Goal: Task Accomplishment & Management: Manage account settings

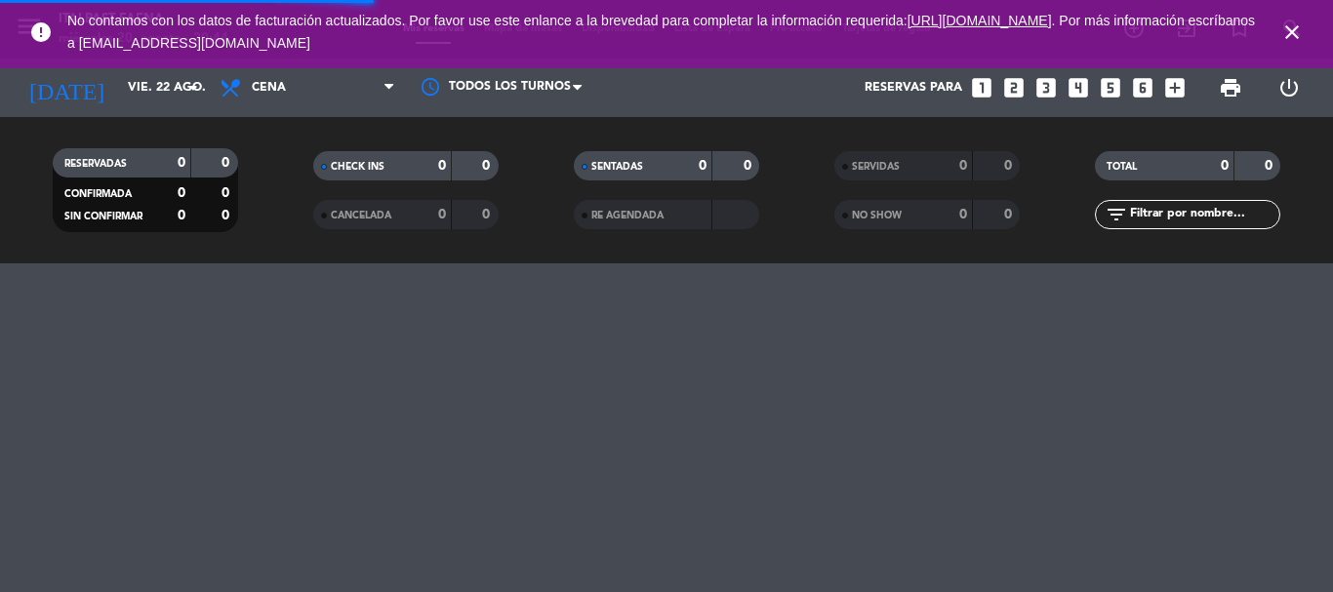
click at [1142, 84] on icon "looks_6" at bounding box center [1142, 87] width 25 height 25
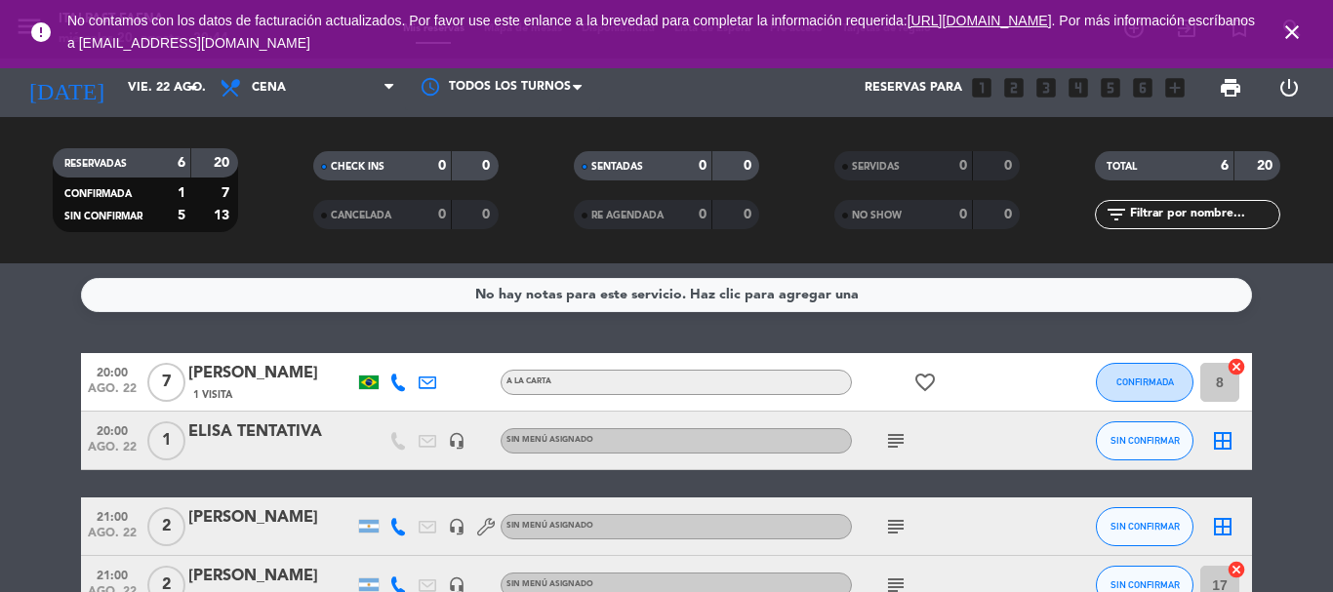
click at [1296, 30] on icon "close" at bounding box center [1292, 31] width 23 height 23
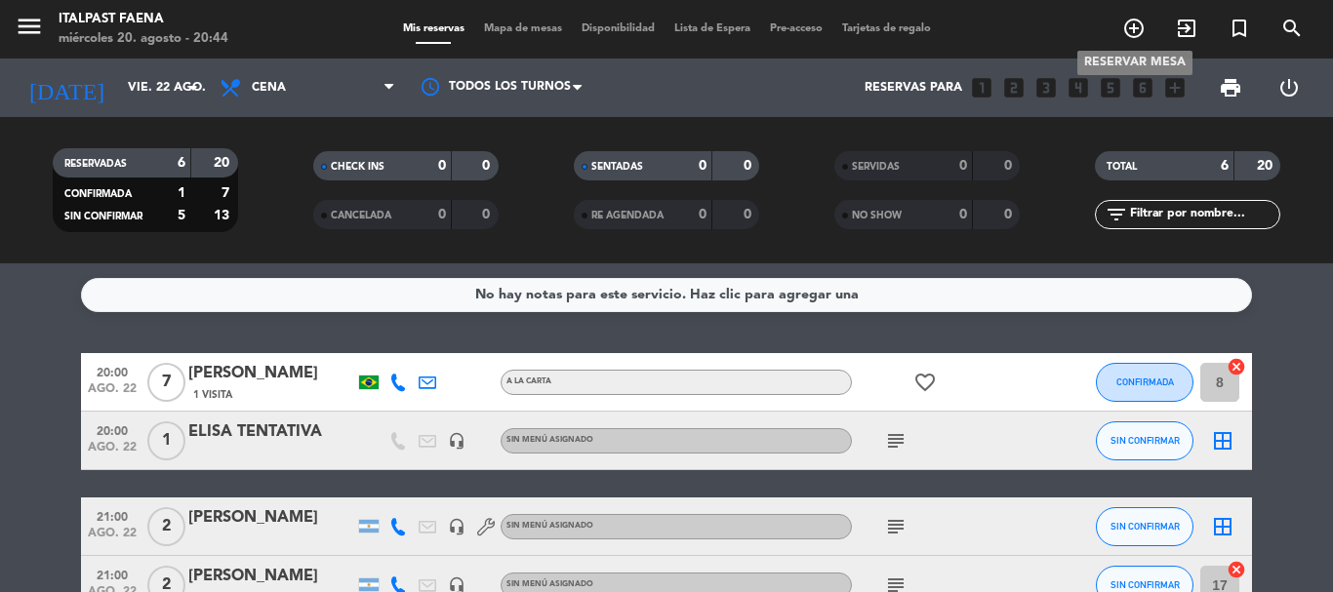
click at [1117, 40] on span "add_circle_outline" at bounding box center [1134, 28] width 53 height 33
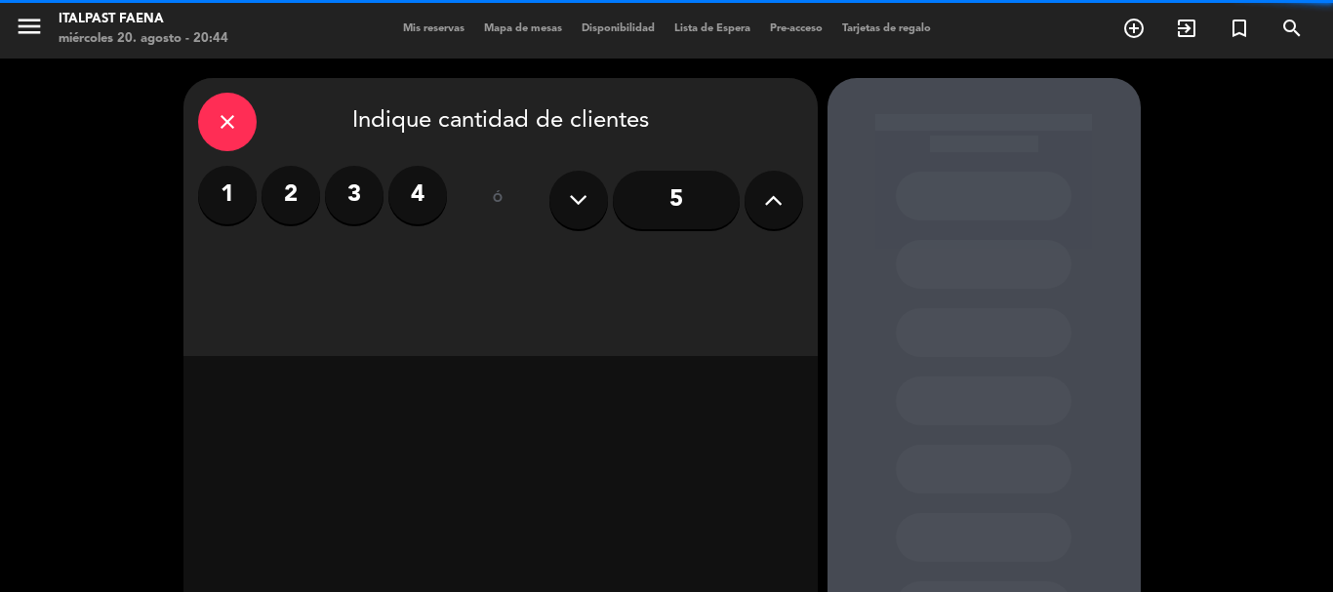
click at [796, 185] on button at bounding box center [774, 200] width 59 height 59
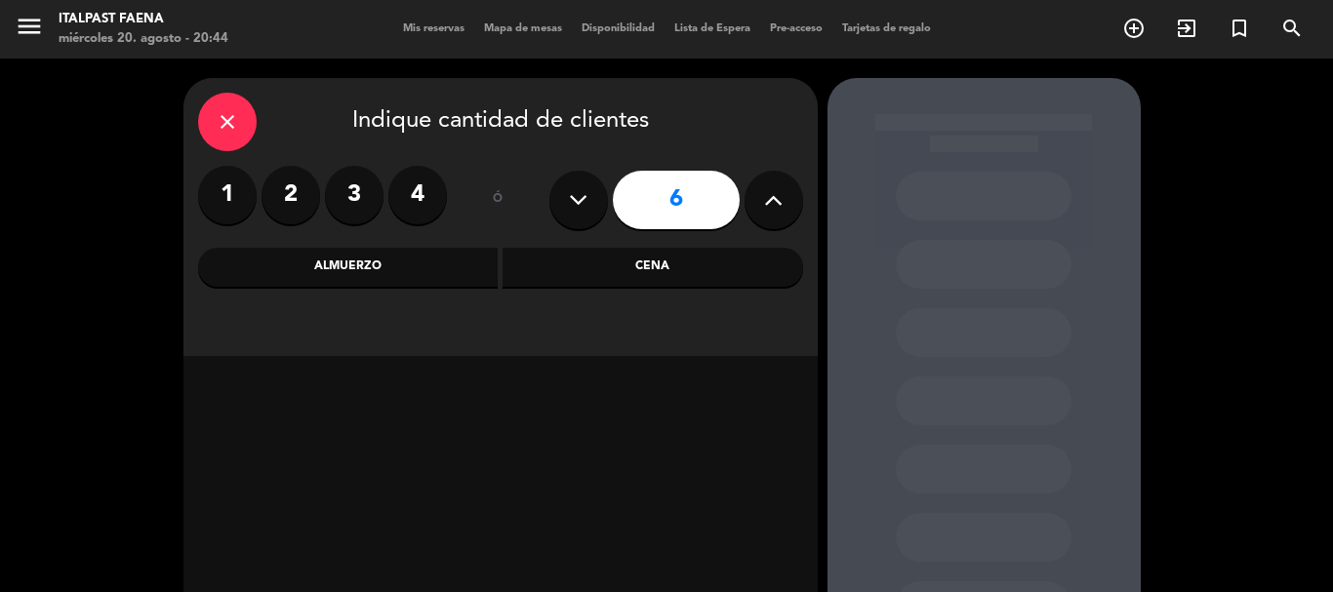
click at [680, 272] on div "Cena" at bounding box center [653, 267] width 301 height 39
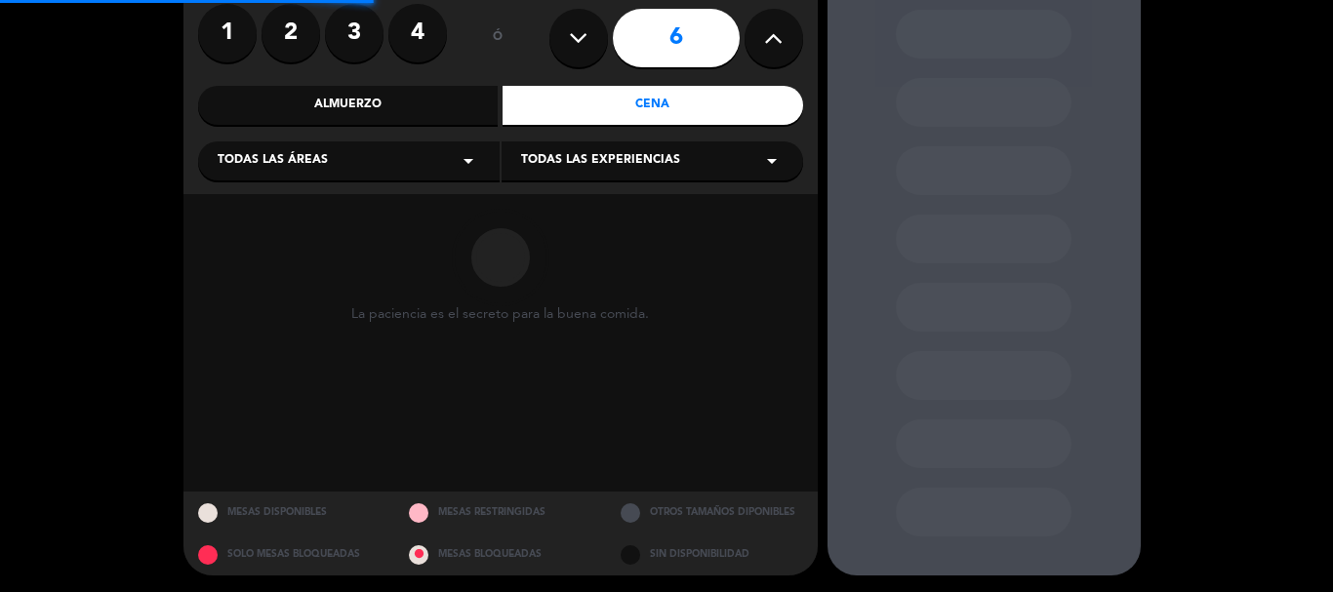
scroll to position [165, 0]
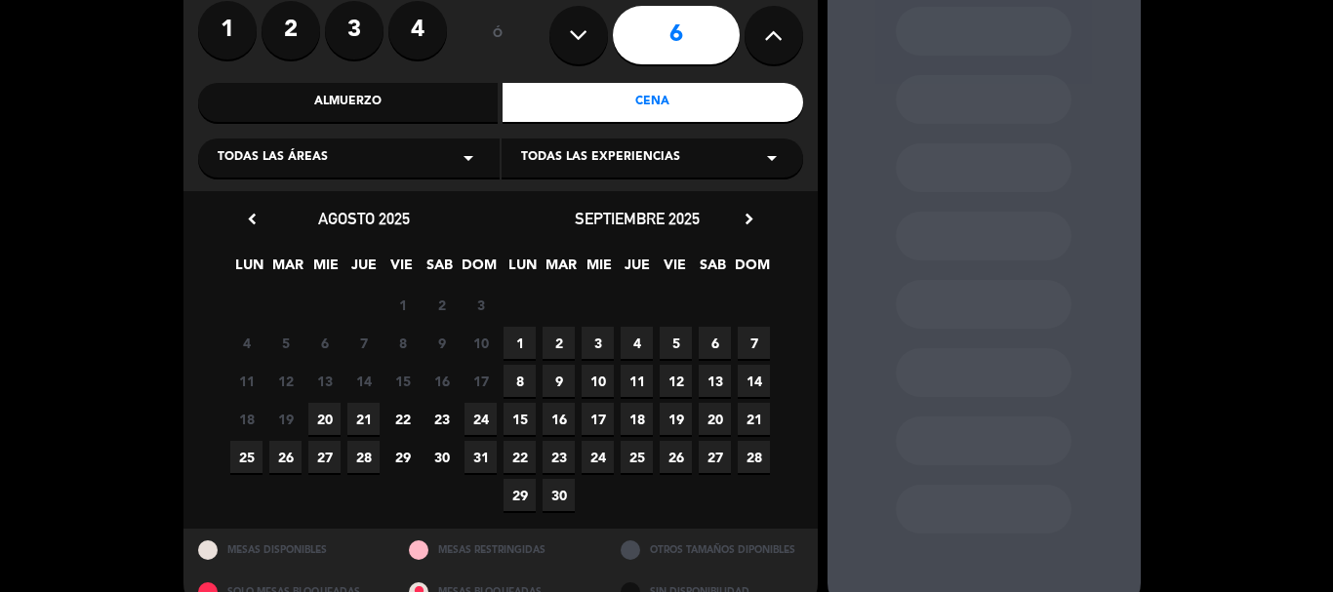
click at [406, 414] on span "22" at bounding box center [403, 419] width 32 height 32
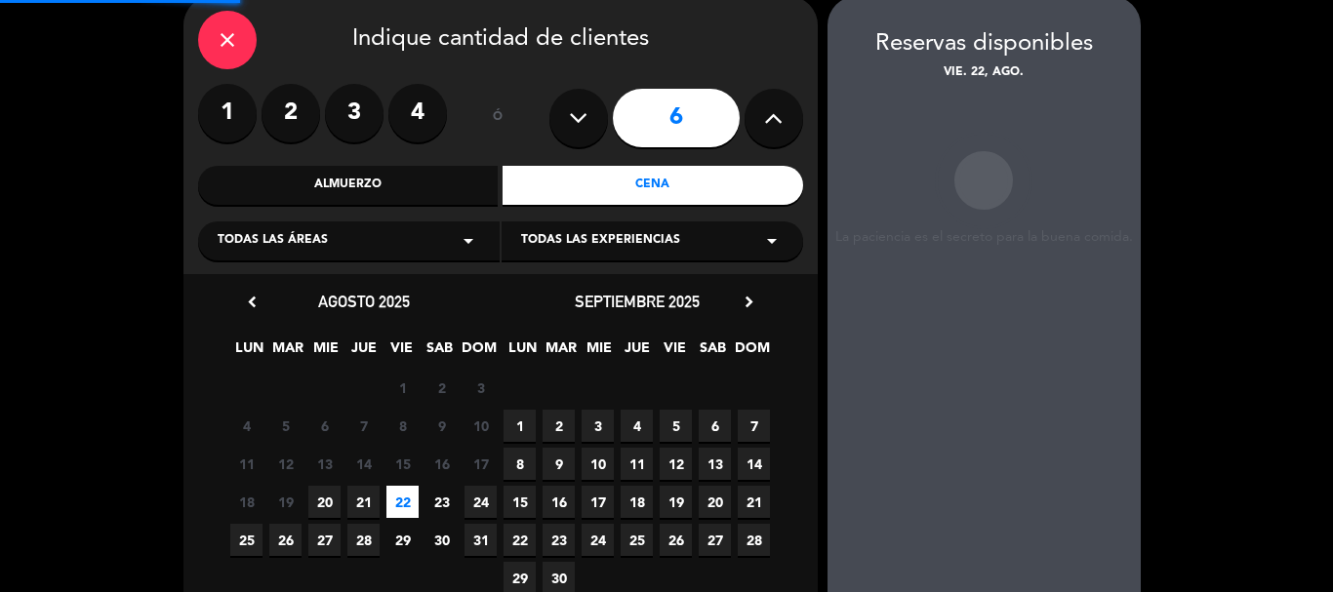
scroll to position [78, 0]
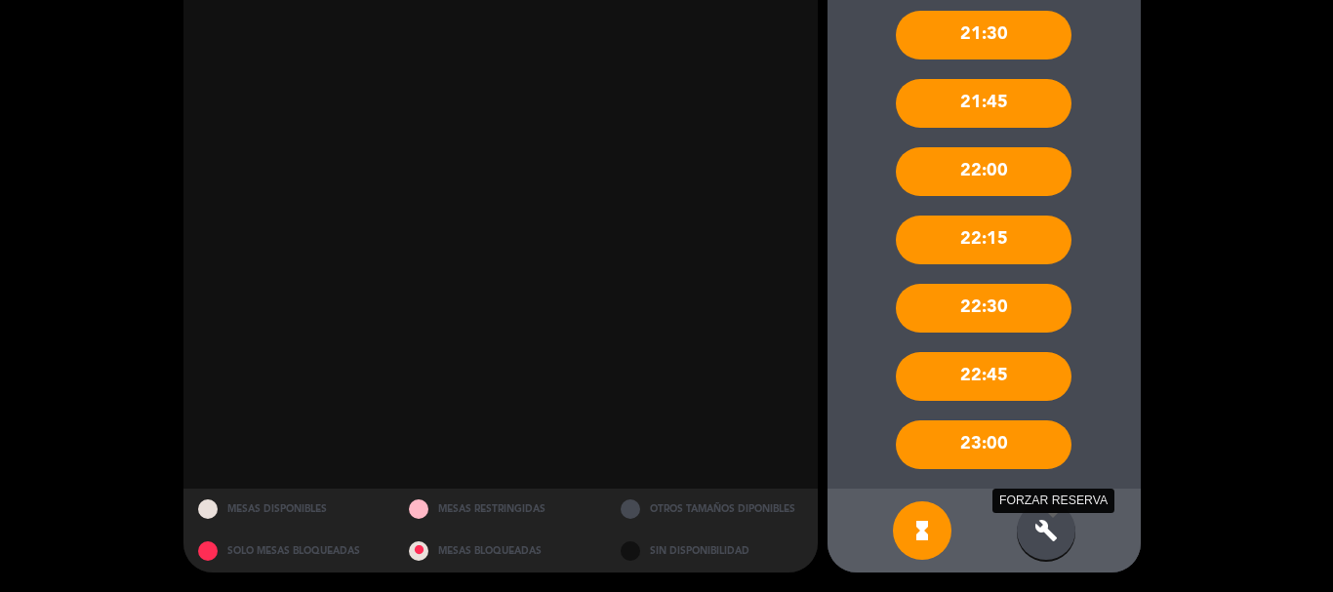
click at [1047, 535] on icon "build" at bounding box center [1046, 530] width 23 height 23
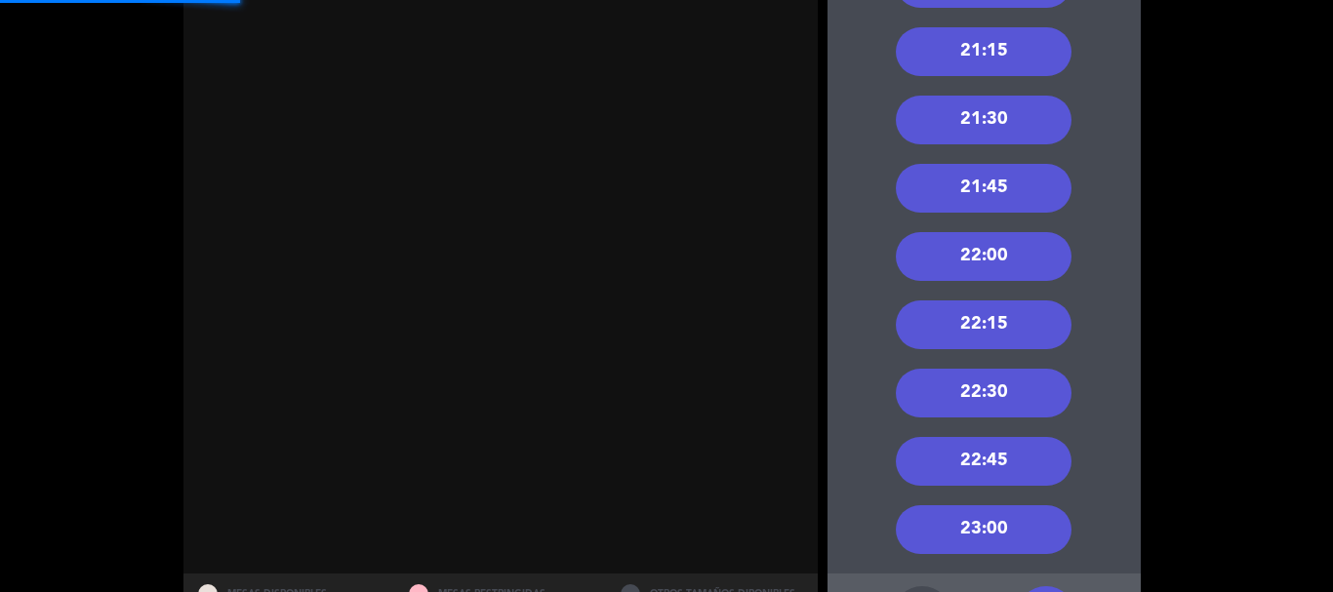
scroll to position [291, 0]
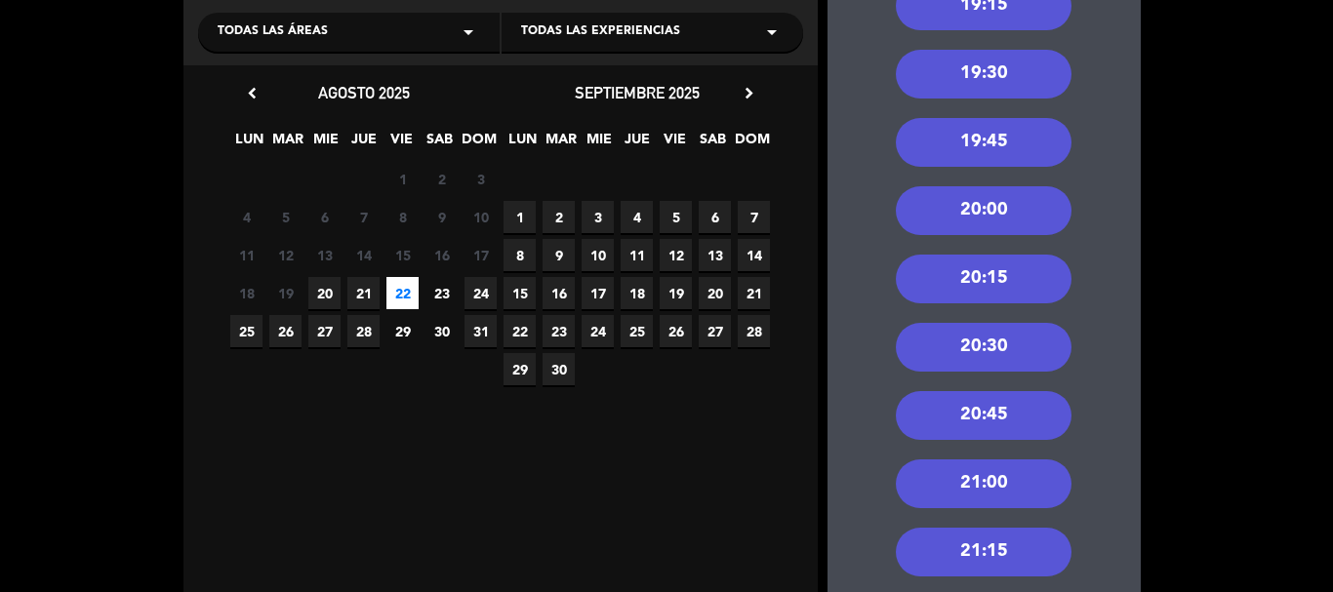
drag, startPoint x: 1011, startPoint y: 489, endPoint x: 987, endPoint y: 479, distance: 26.3
click at [1009, 488] on div "21:00" at bounding box center [984, 484] width 176 height 49
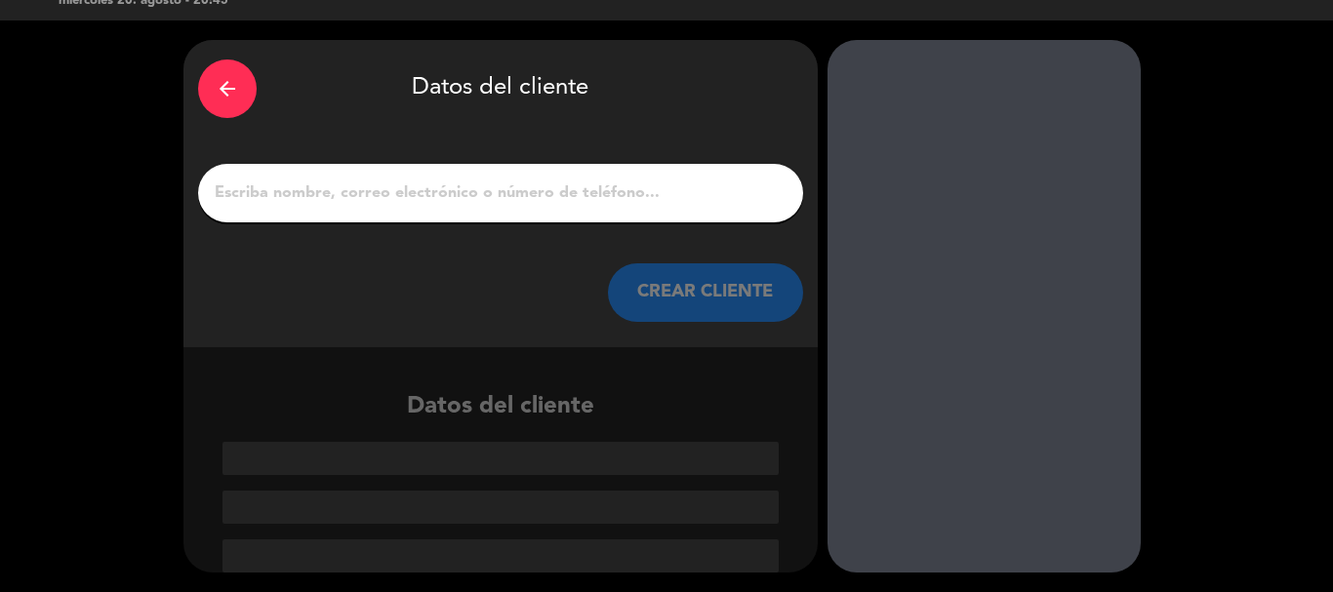
scroll to position [38, 0]
click at [537, 207] on input "1" at bounding box center [501, 193] width 576 height 27
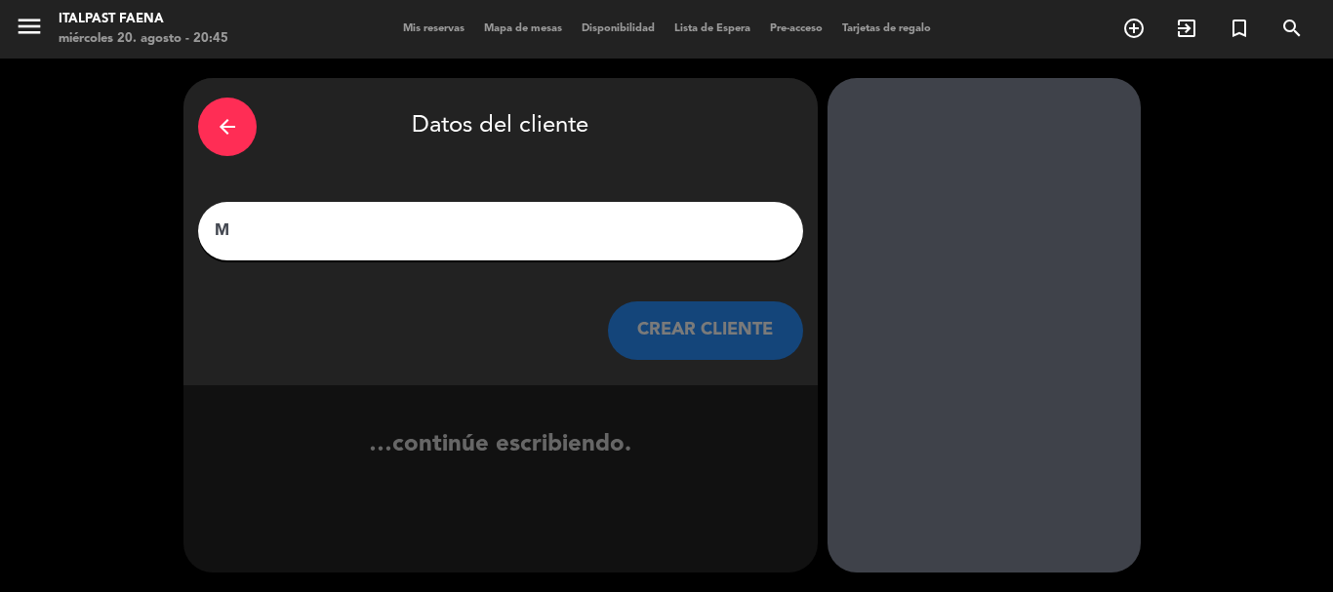
scroll to position [0, 0]
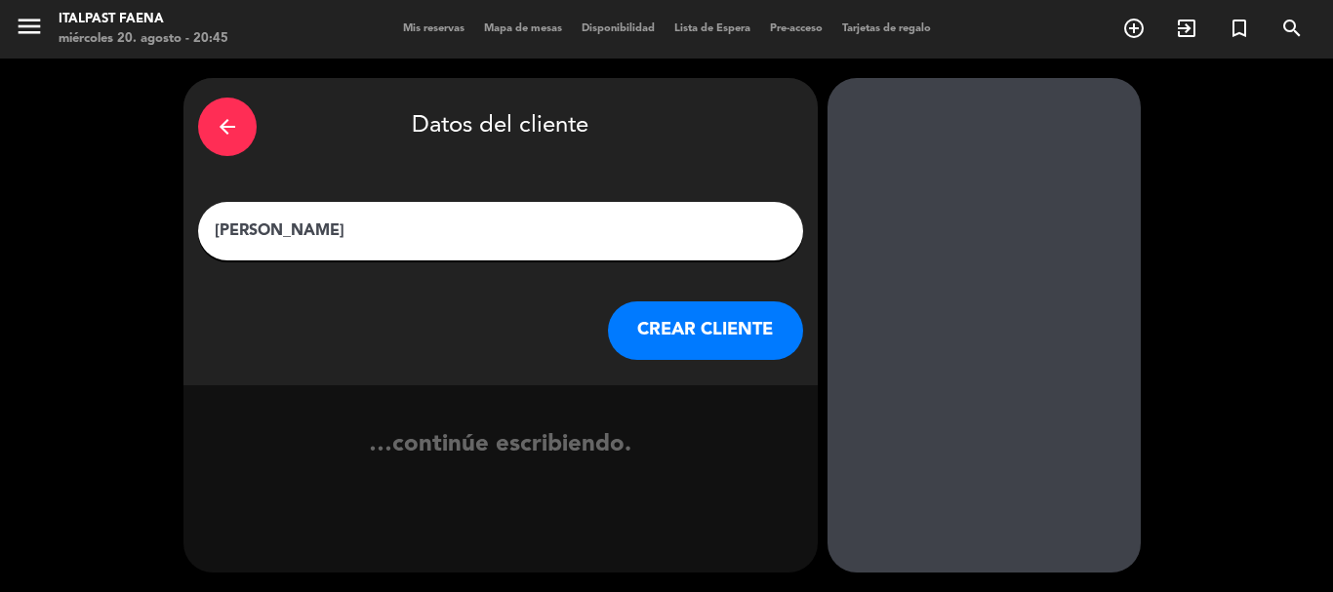
type input "[PERSON_NAME]"
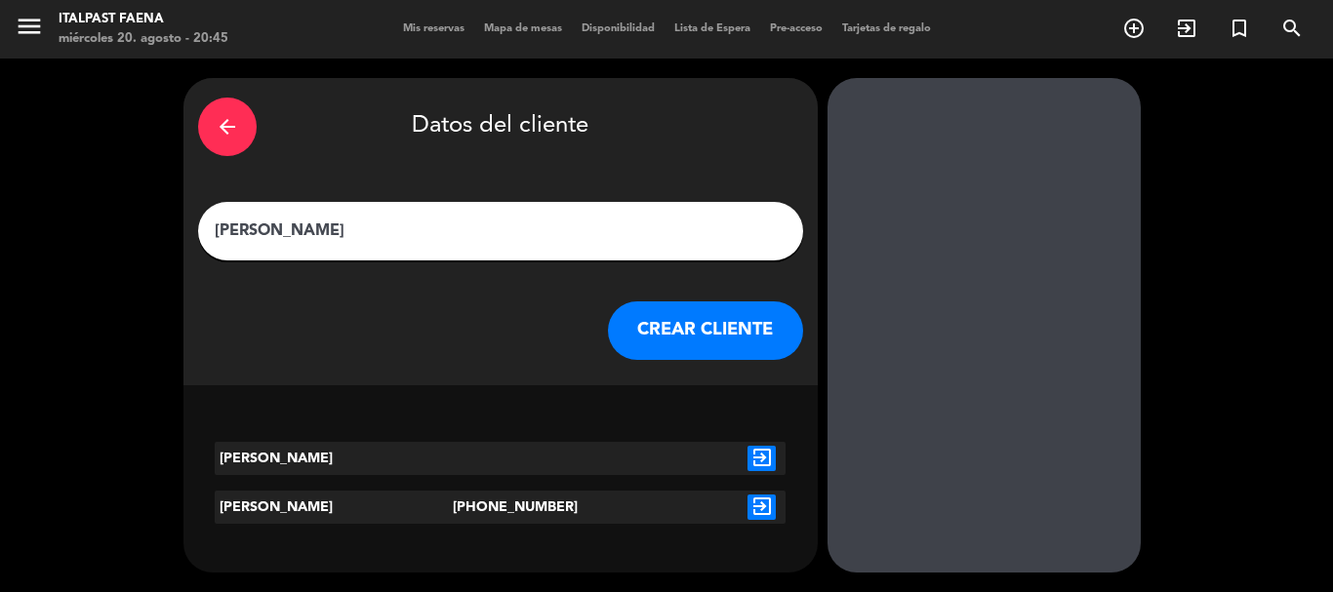
click at [747, 522] on div "exit_to_app" at bounding box center [762, 507] width 48 height 33
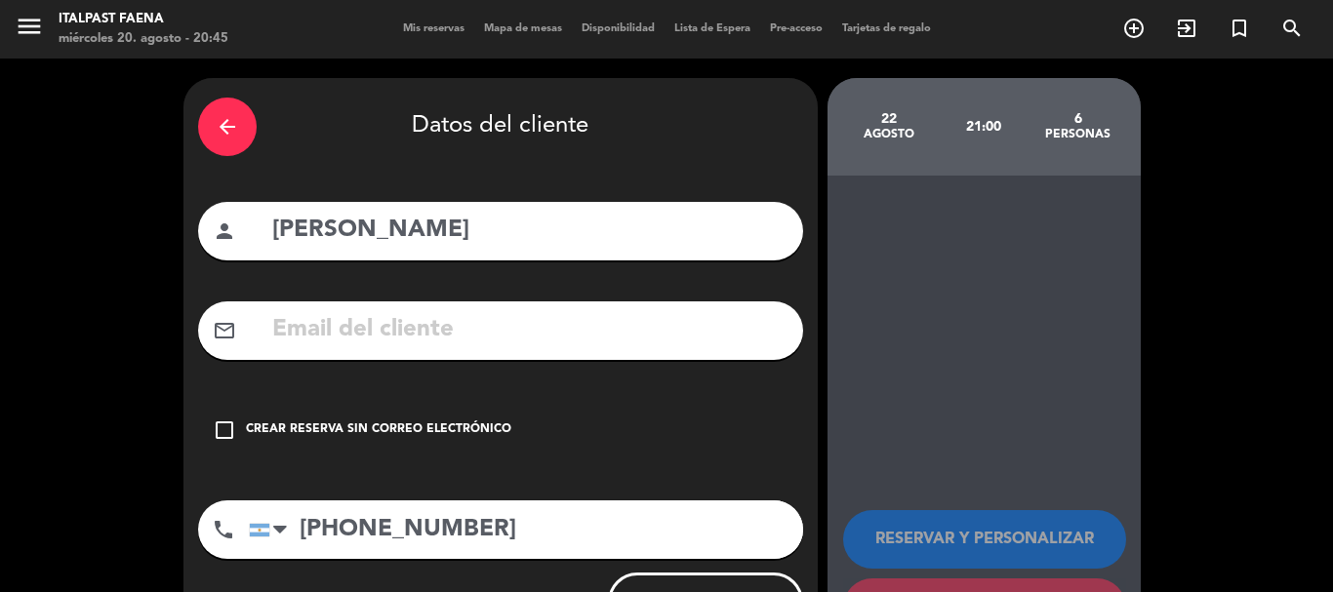
click at [759, 504] on input "[PHONE_NUMBER]" at bounding box center [526, 530] width 554 height 59
click at [489, 417] on div "check_box_outline_blank Crear reserva sin correo electrónico" at bounding box center [500, 430] width 605 height 59
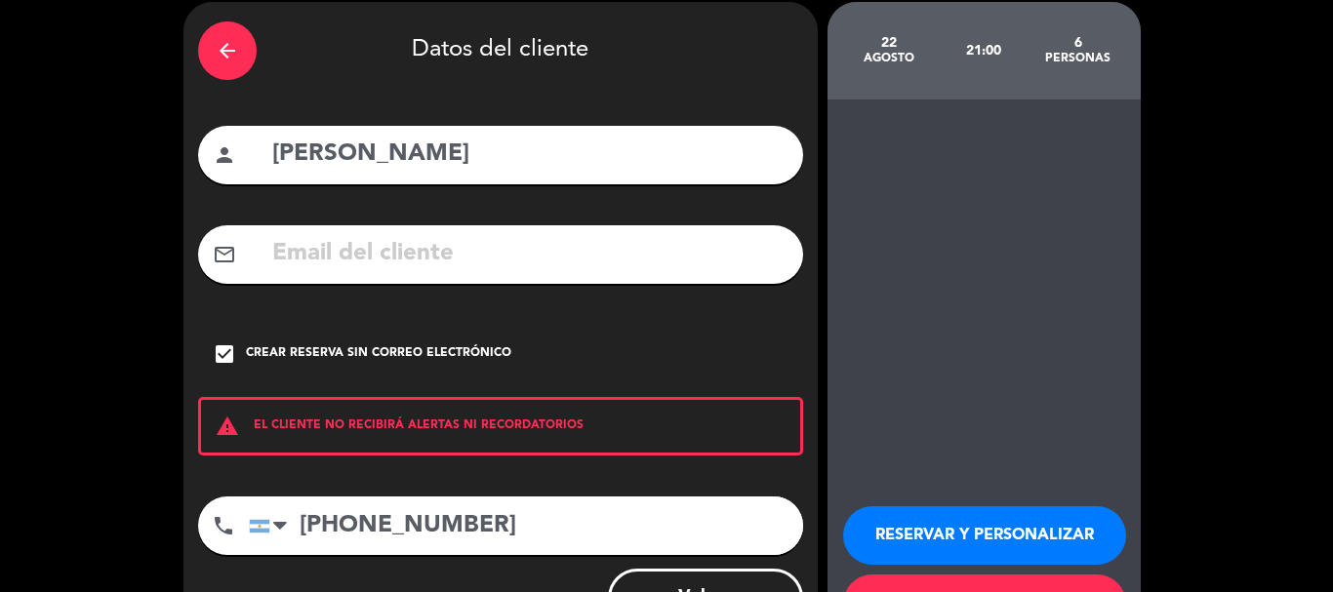
scroll to position [98, 0]
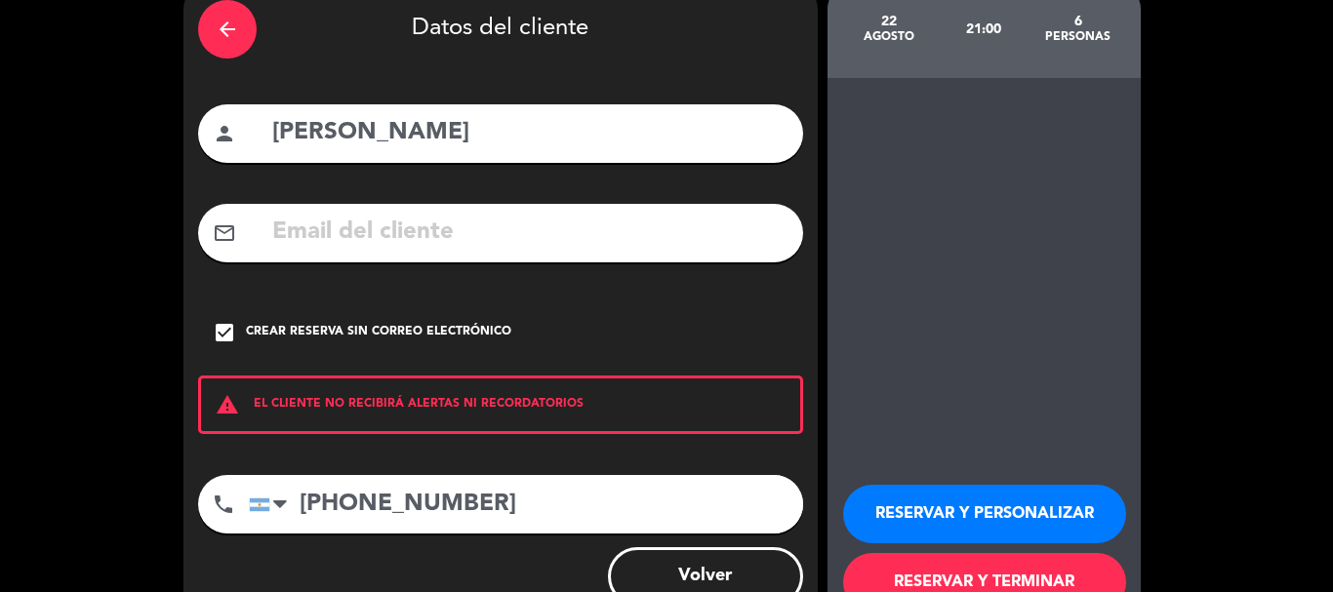
click at [927, 511] on button "RESERVAR Y PERSONALIZAR" at bounding box center [984, 514] width 283 height 59
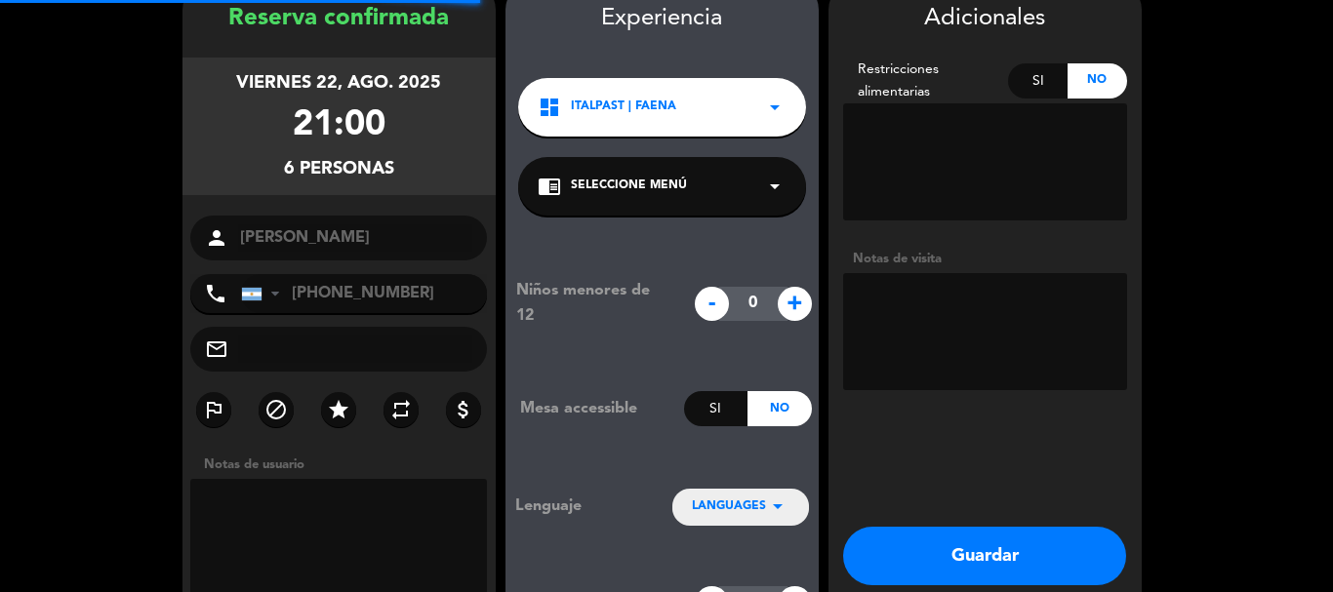
scroll to position [78, 0]
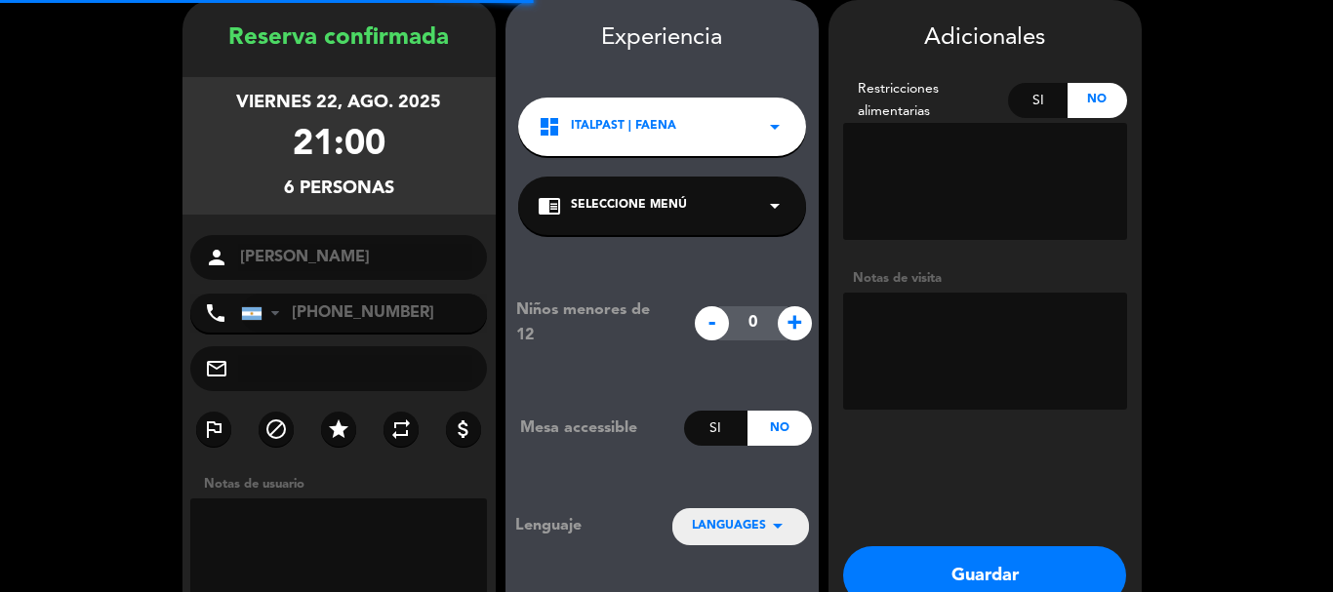
click at [925, 304] on textarea at bounding box center [985, 351] width 284 height 117
type textarea "-"
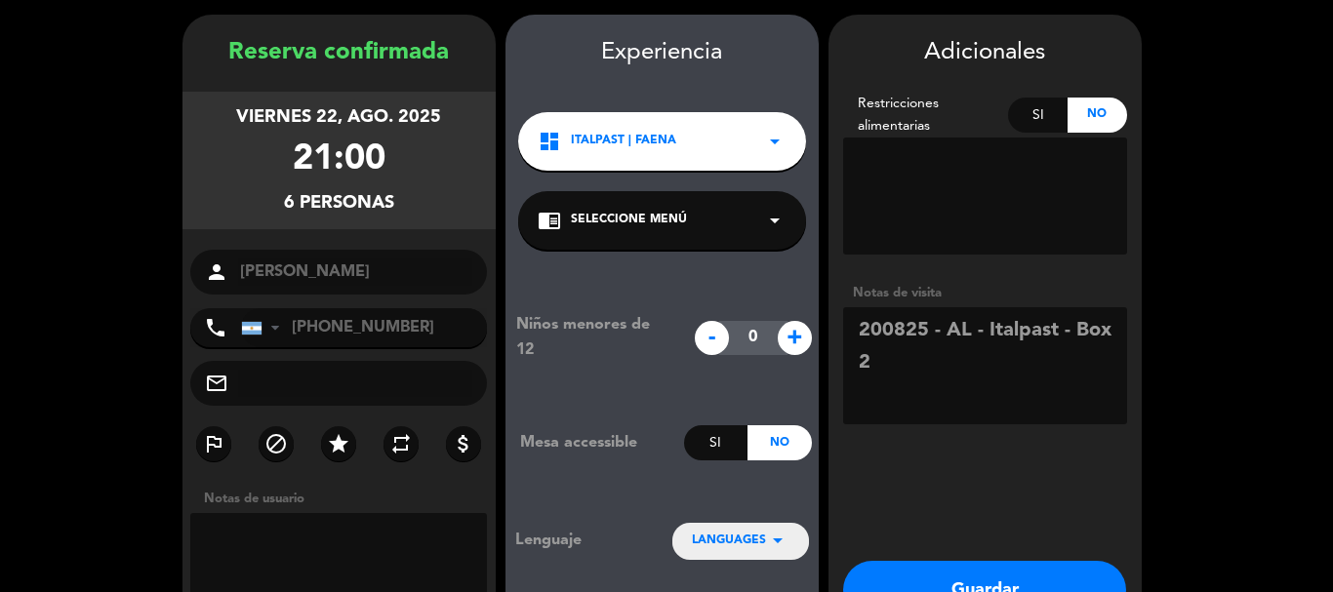
scroll to position [98, 0]
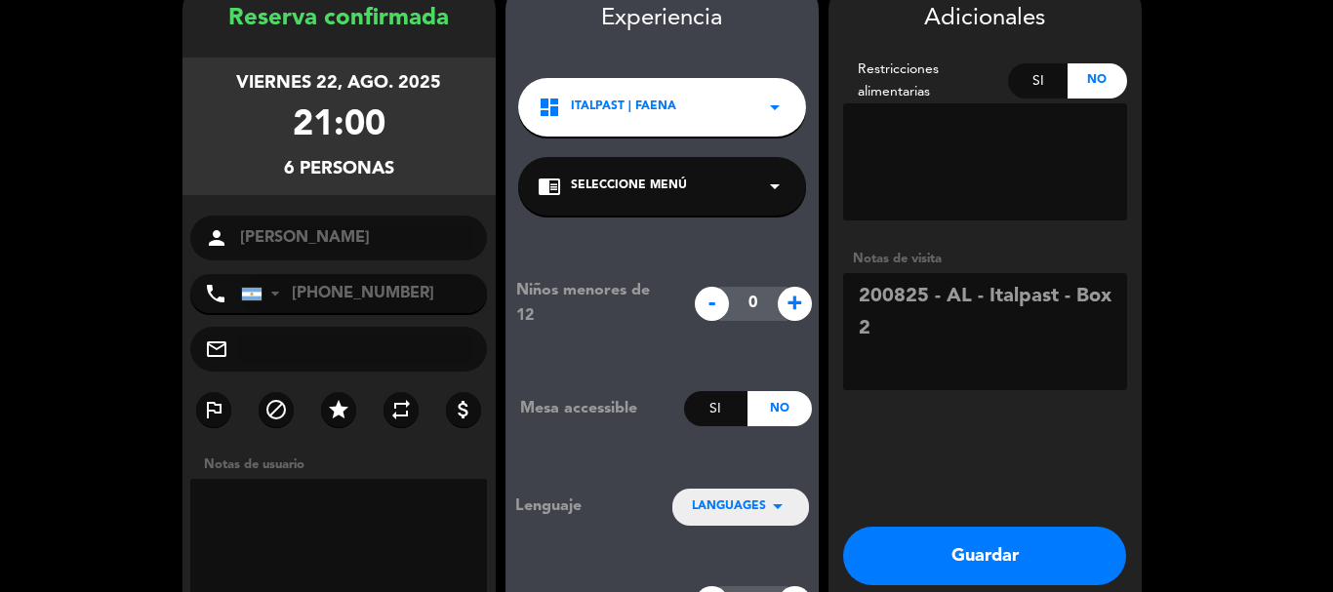
type textarea "200825 - AL - Italpast - Box 2"
click at [938, 528] on button "Guardar" at bounding box center [984, 556] width 283 height 59
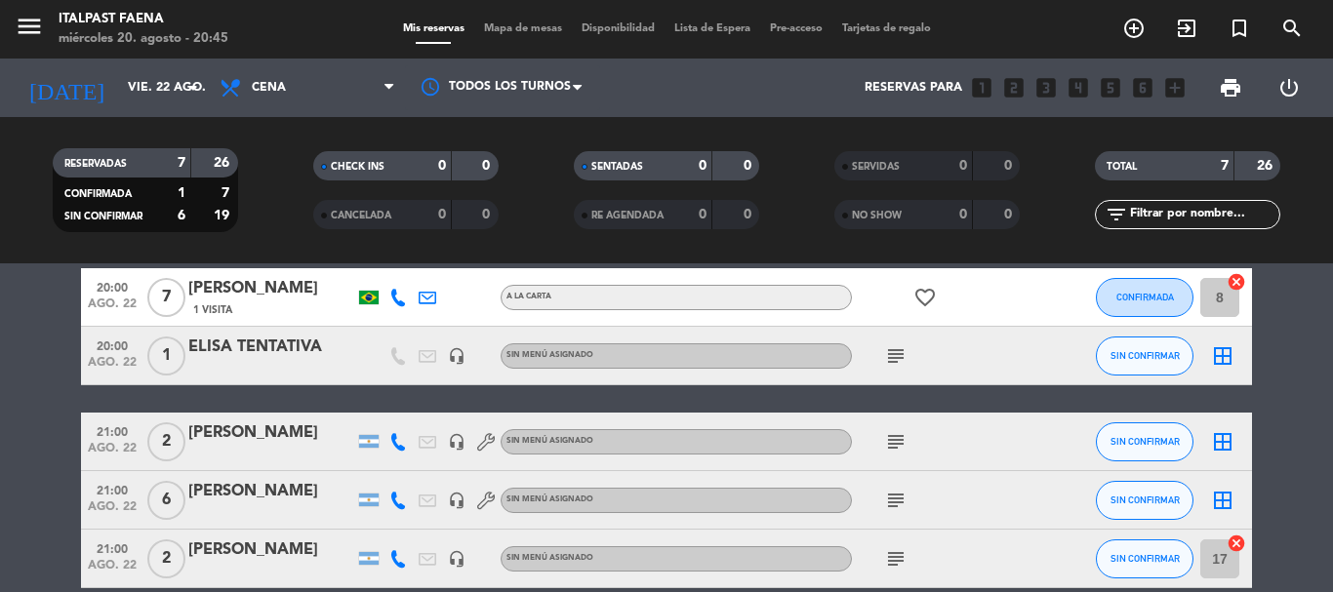
scroll to position [195, 0]
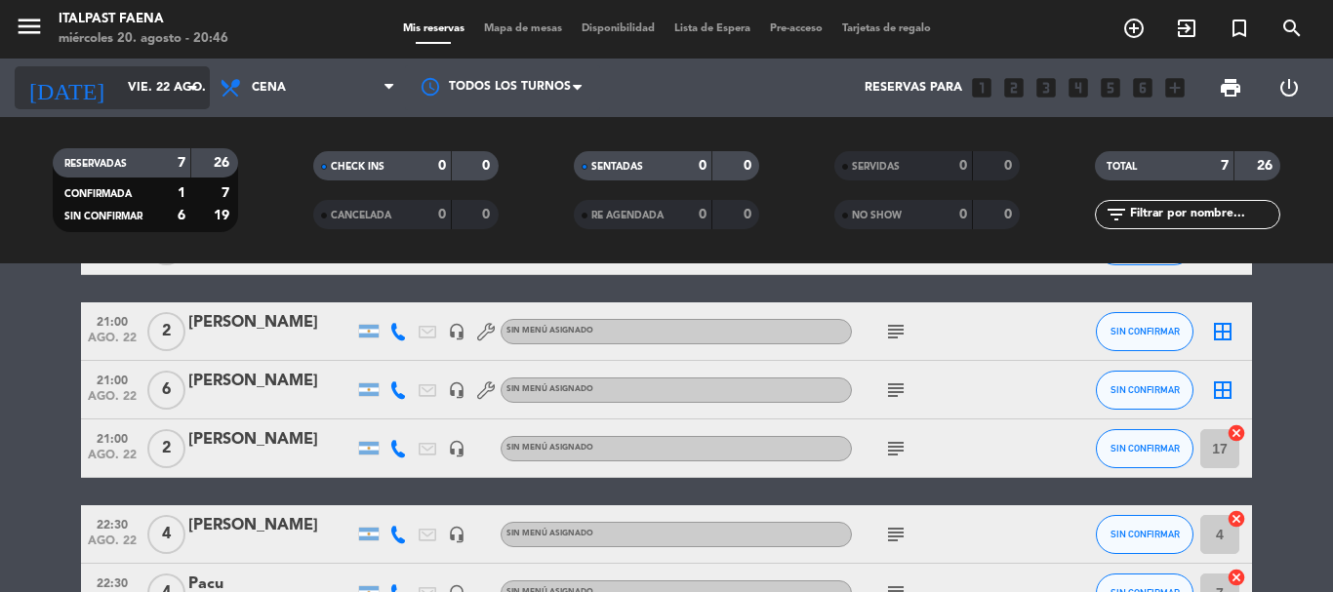
click at [136, 89] on input "vie. 22 ago." at bounding box center [200, 87] width 165 height 33
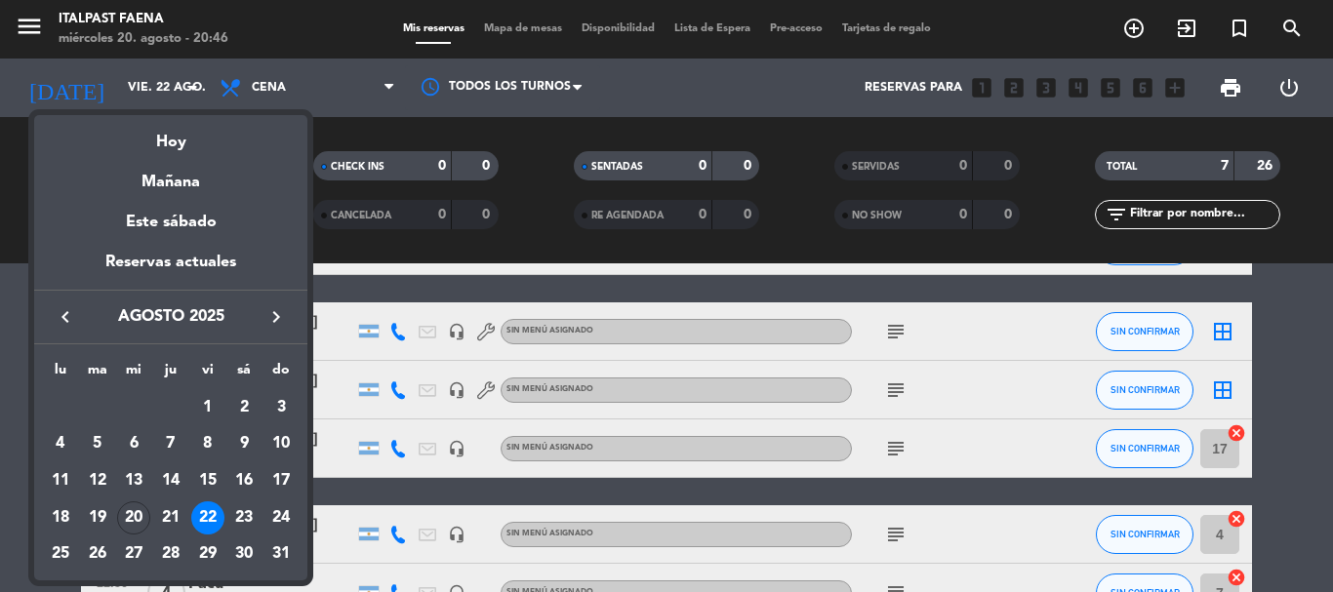
click at [26, 26] on div at bounding box center [666, 296] width 1333 height 592
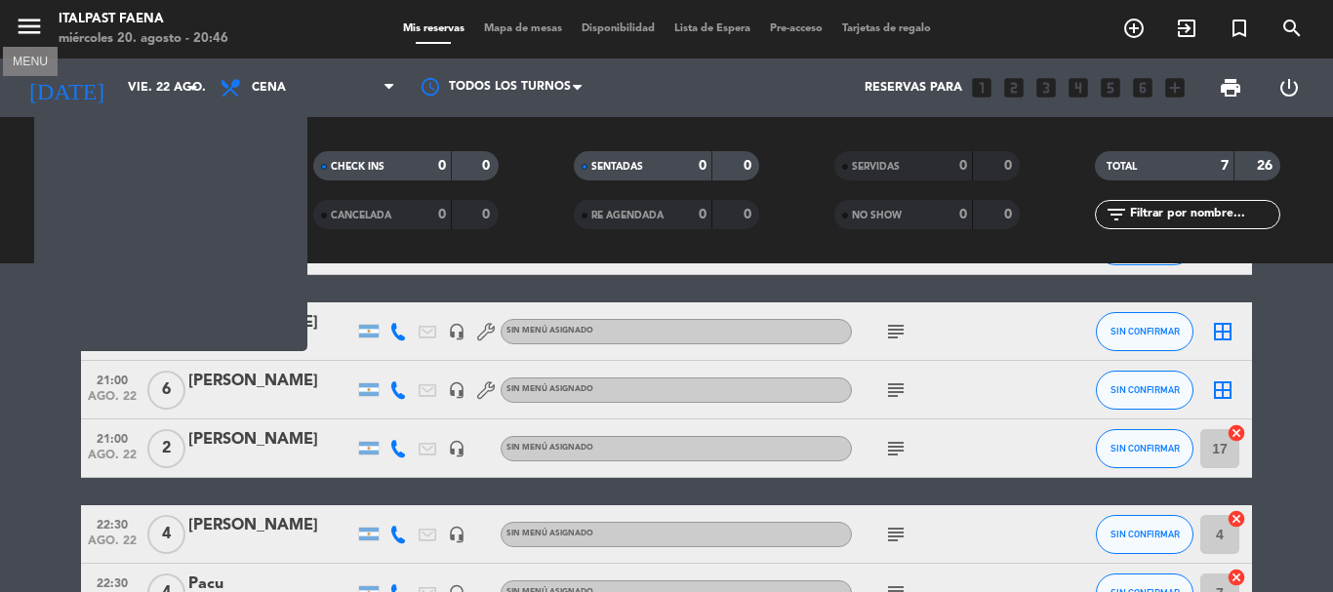
click at [27, 26] on icon "menu" at bounding box center [29, 26] width 29 height 29
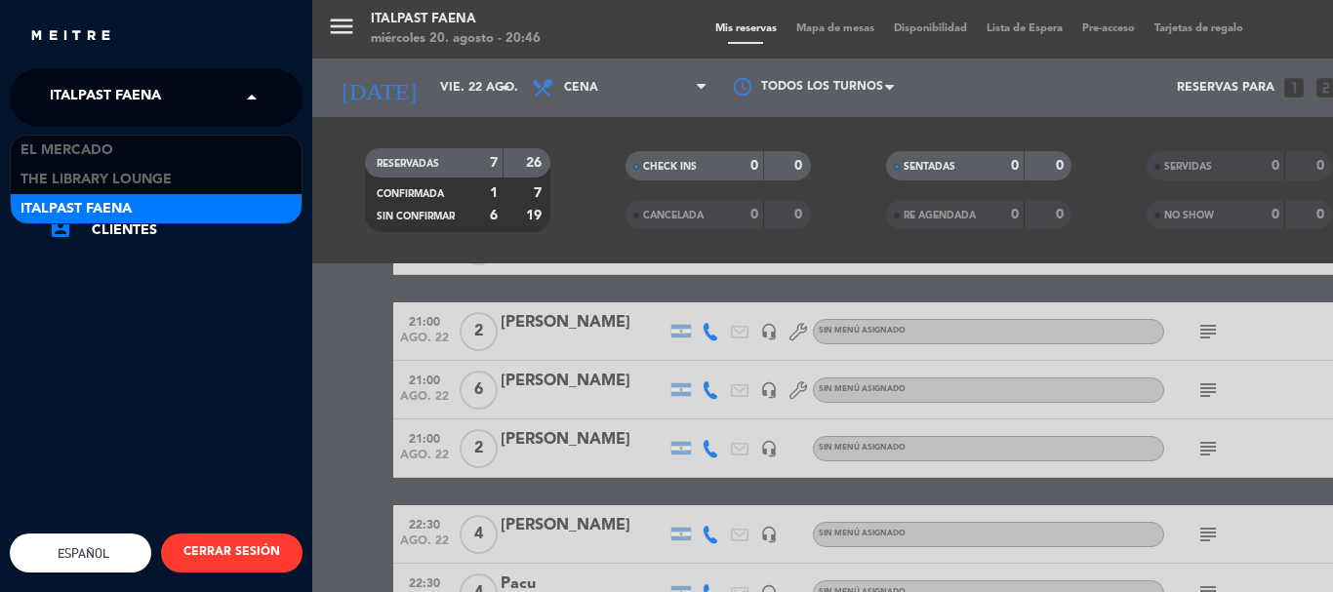
click at [132, 85] on span "Italpast Faena" at bounding box center [105, 97] width 111 height 41
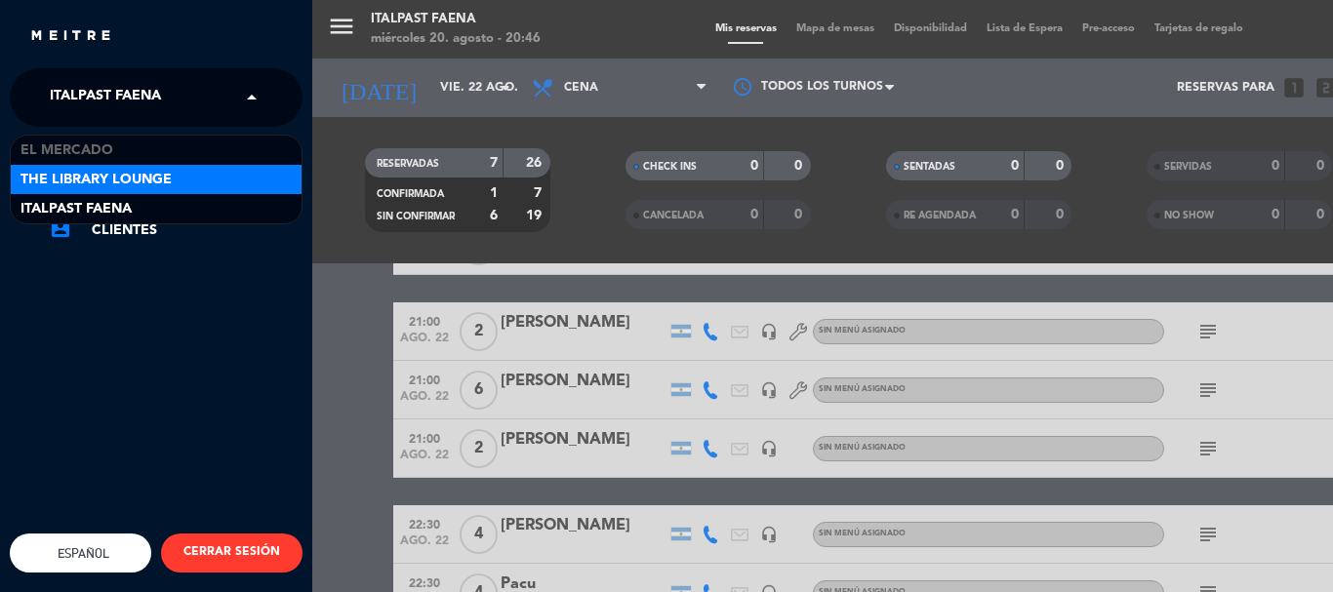
click at [88, 185] on span "The Library Lounge" at bounding box center [95, 180] width 151 height 22
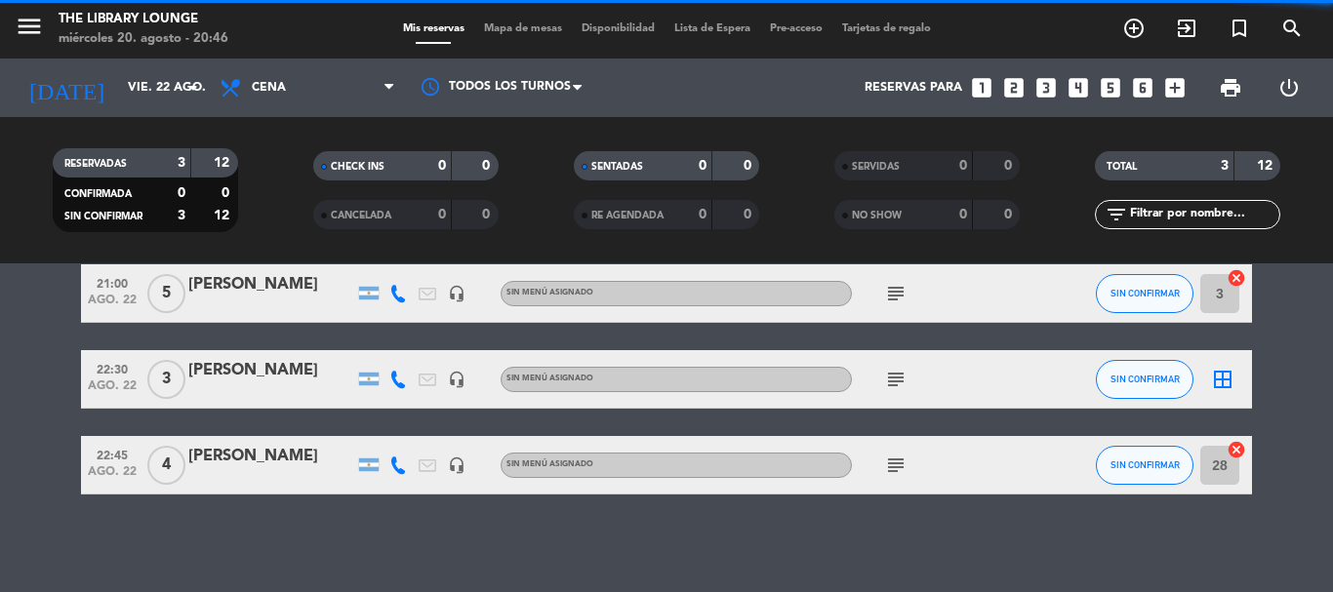
scroll to position [89, 0]
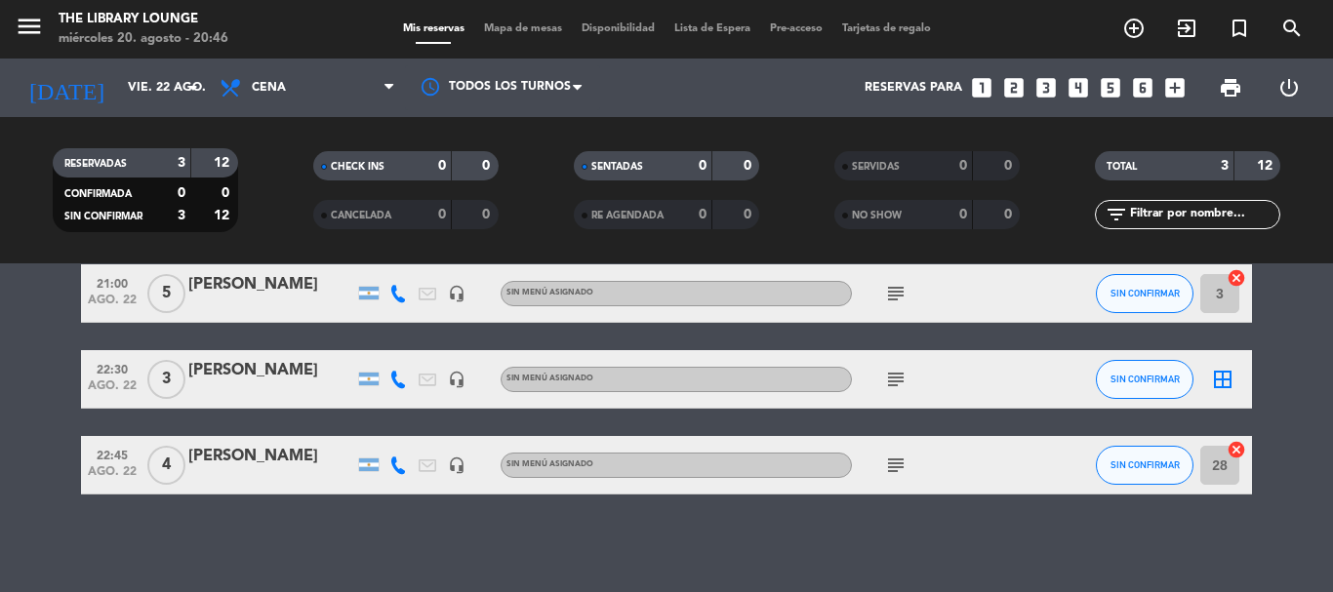
click at [1143, 87] on icon "looks_6" at bounding box center [1142, 87] width 25 height 25
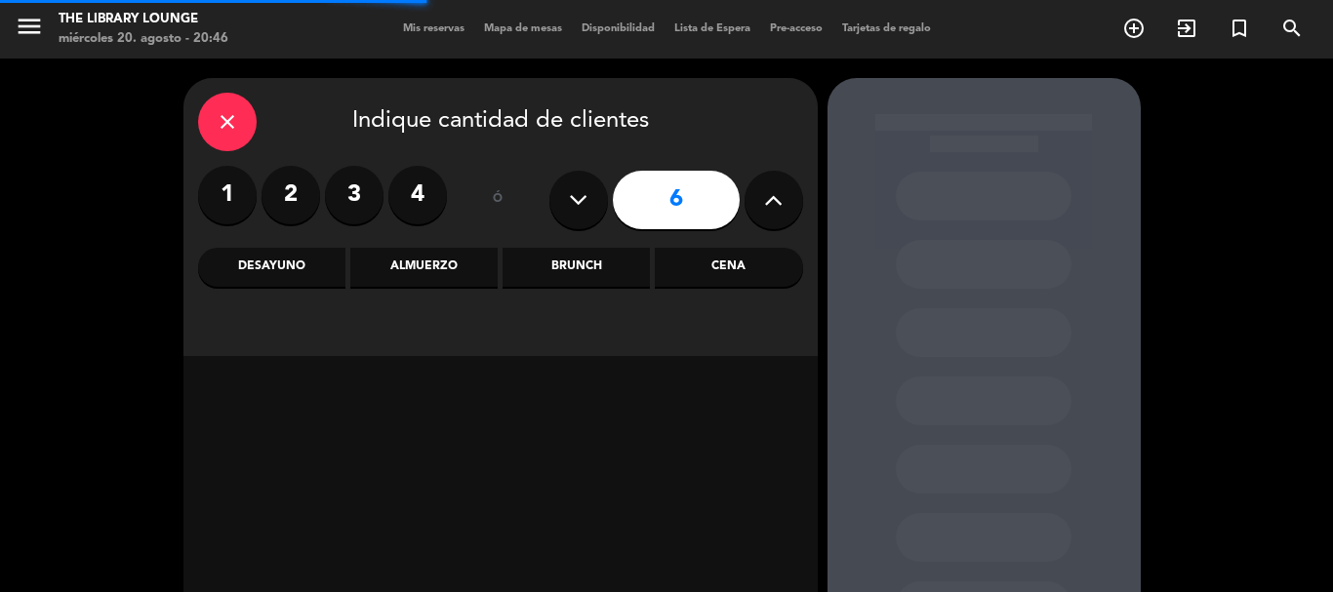
click at [693, 264] on div "Cena" at bounding box center [728, 267] width 147 height 39
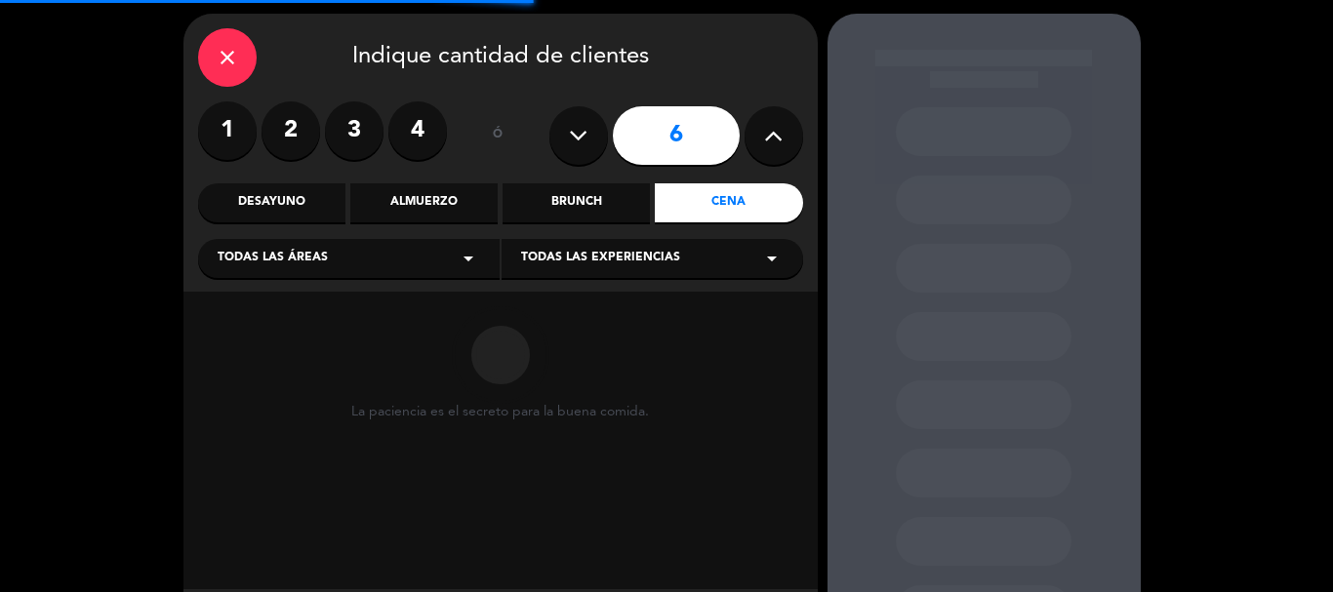
scroll to position [98, 0]
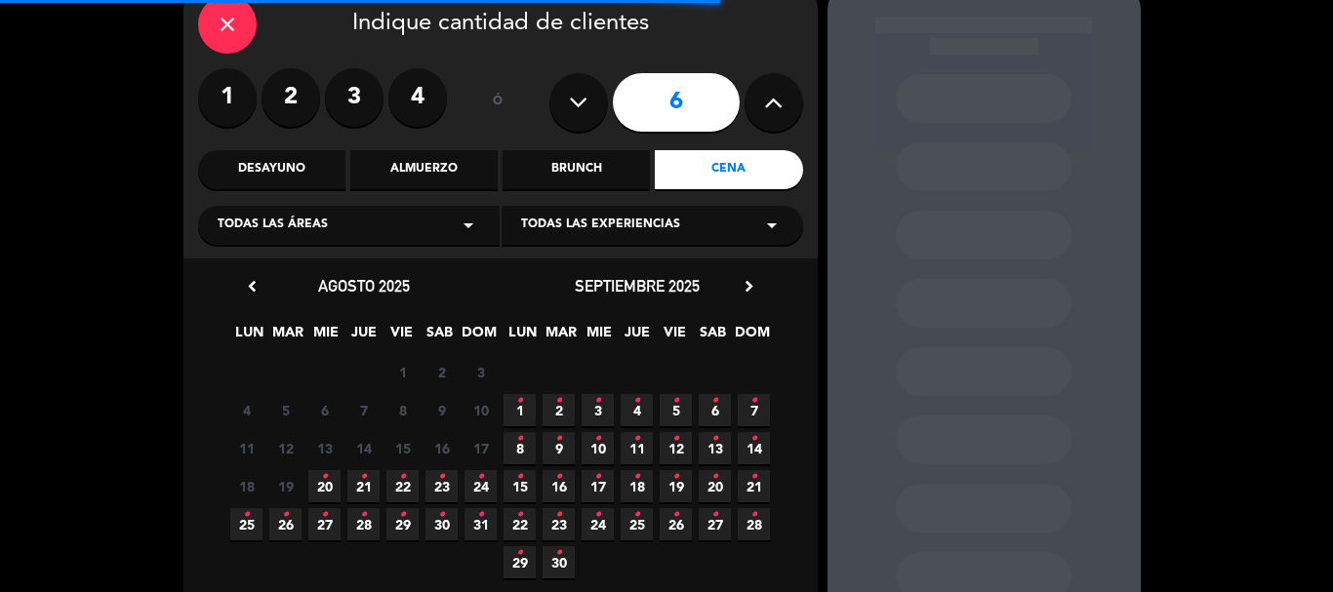
click at [407, 483] on span "22 •" at bounding box center [403, 486] width 32 height 32
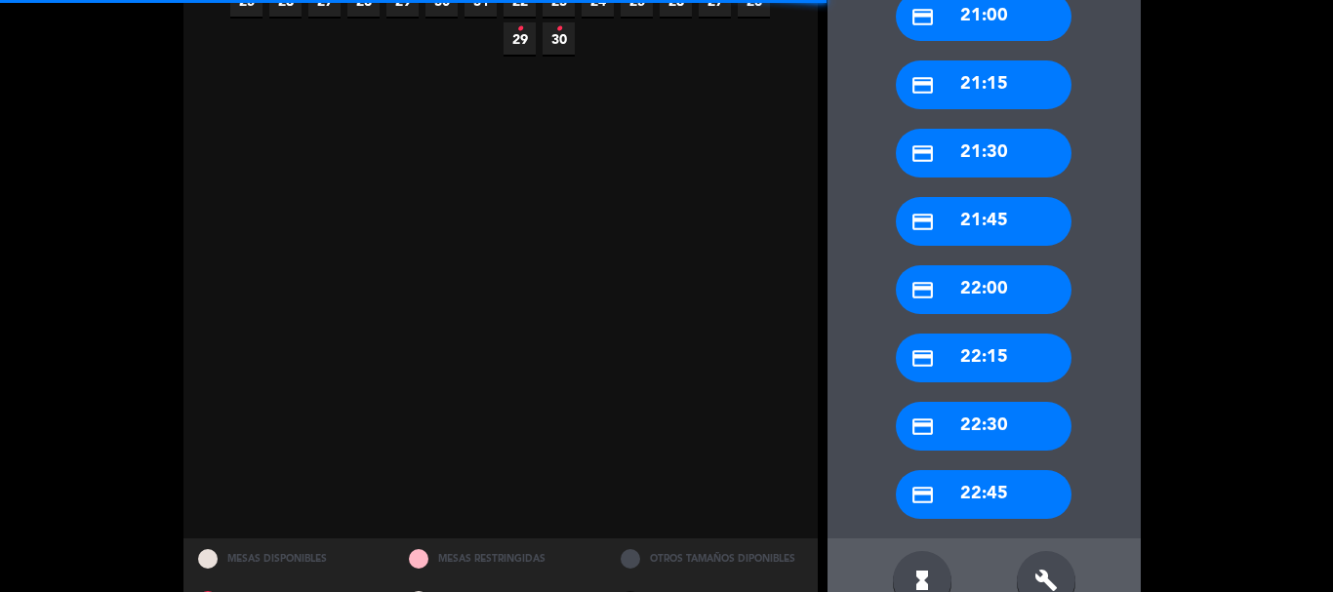
scroll to position [672, 0]
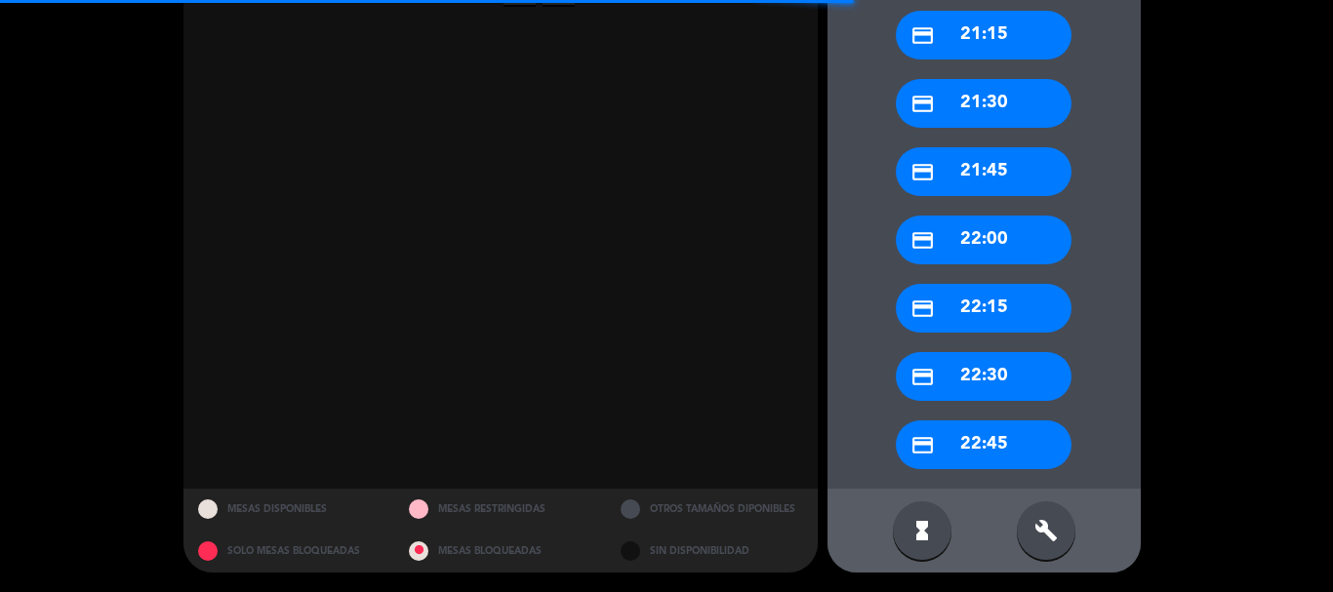
click at [1052, 524] on icon "build" at bounding box center [1046, 530] width 23 height 23
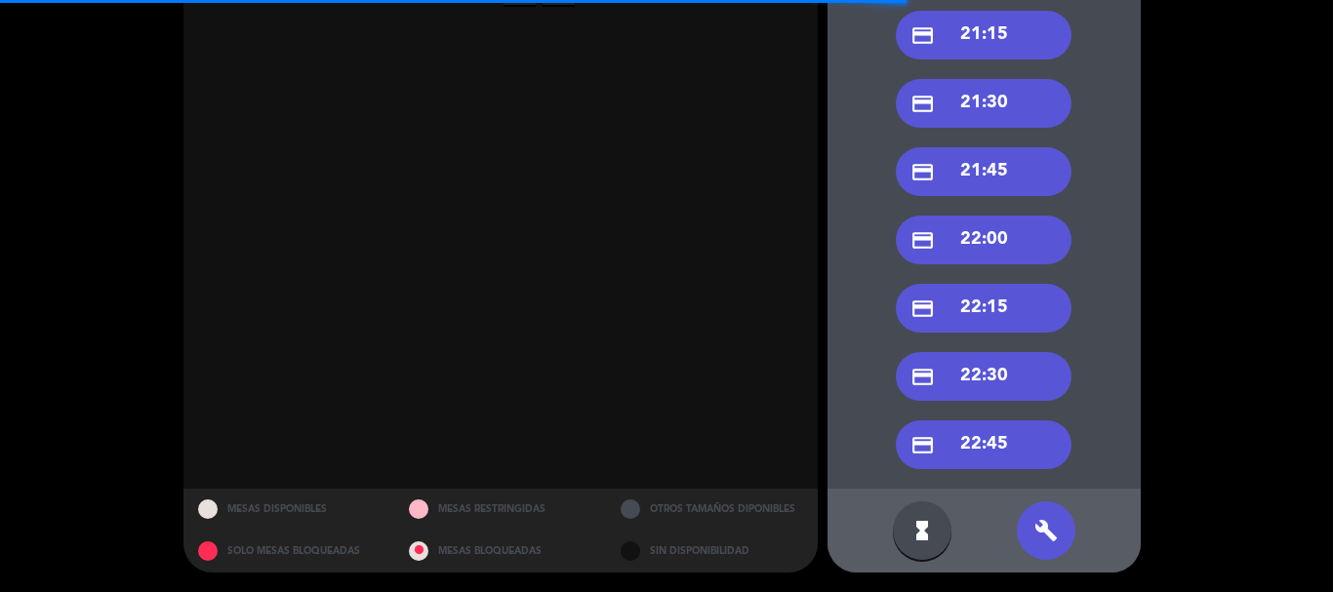
click at [990, 441] on div "credit_card 22:45" at bounding box center [984, 445] width 176 height 49
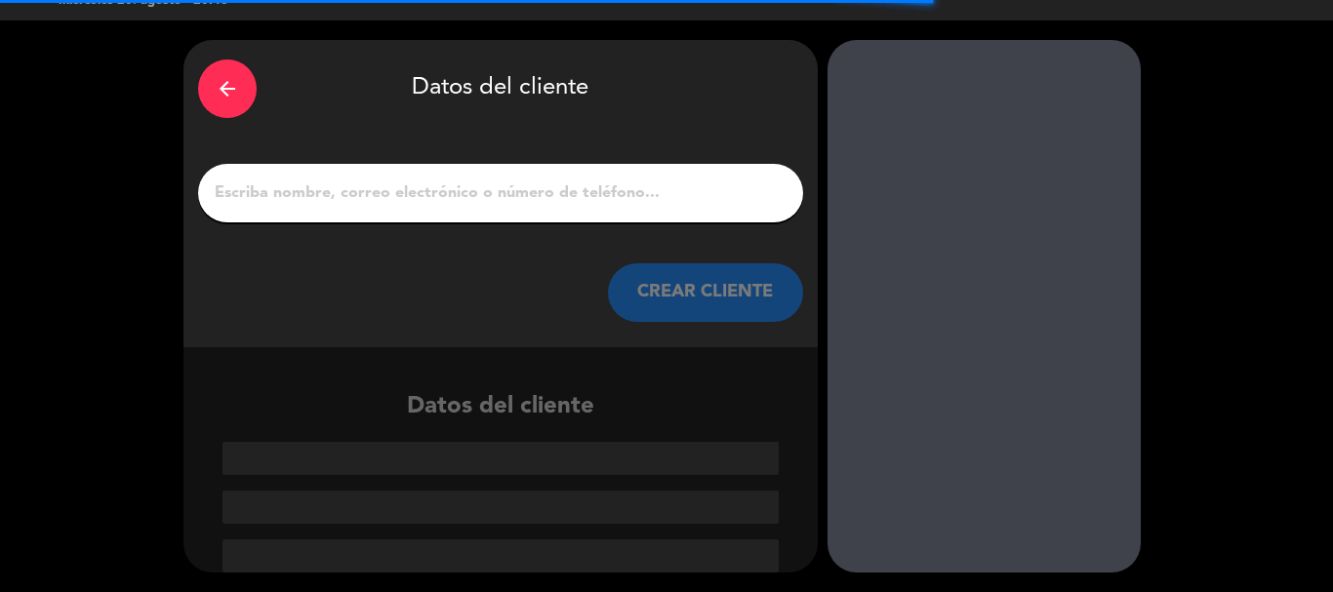
scroll to position [38, 0]
click at [473, 181] on input "1" at bounding box center [501, 193] width 576 height 27
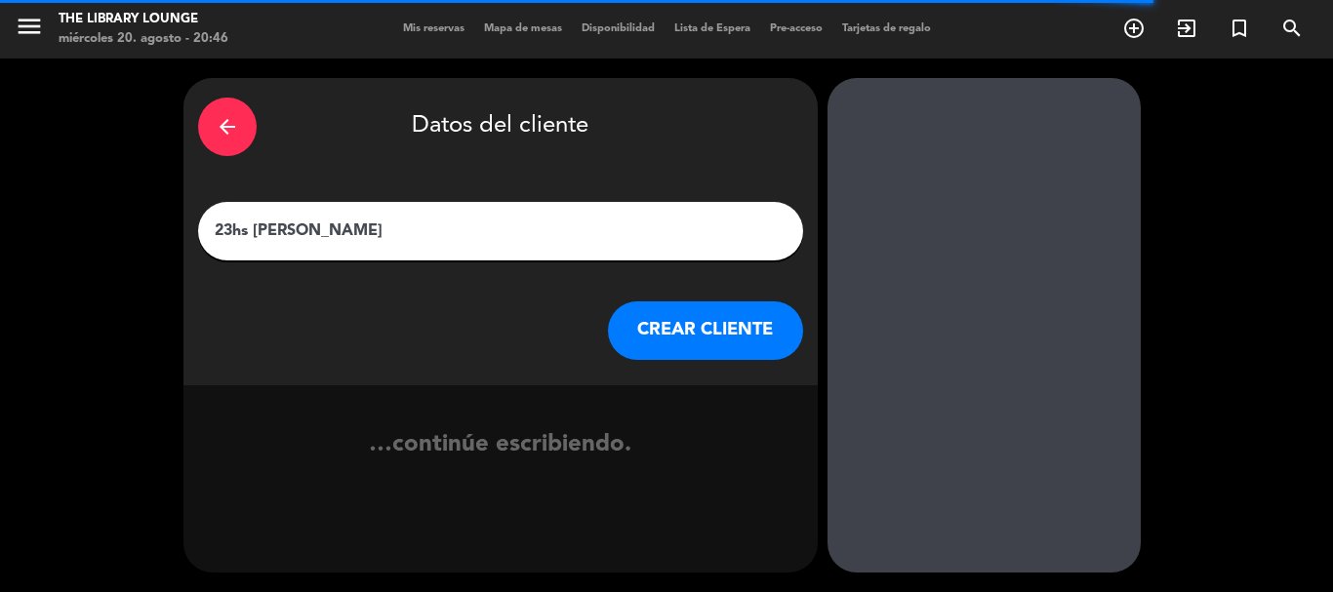
type input "23hs [PERSON_NAME]"
click at [677, 362] on div "arrow_back Datos del cliente 23hs [PERSON_NAME] [PERSON_NAME] CLIENTE" at bounding box center [500, 231] width 634 height 307
click at [693, 321] on button "CREAR CLIENTE" at bounding box center [705, 331] width 195 height 59
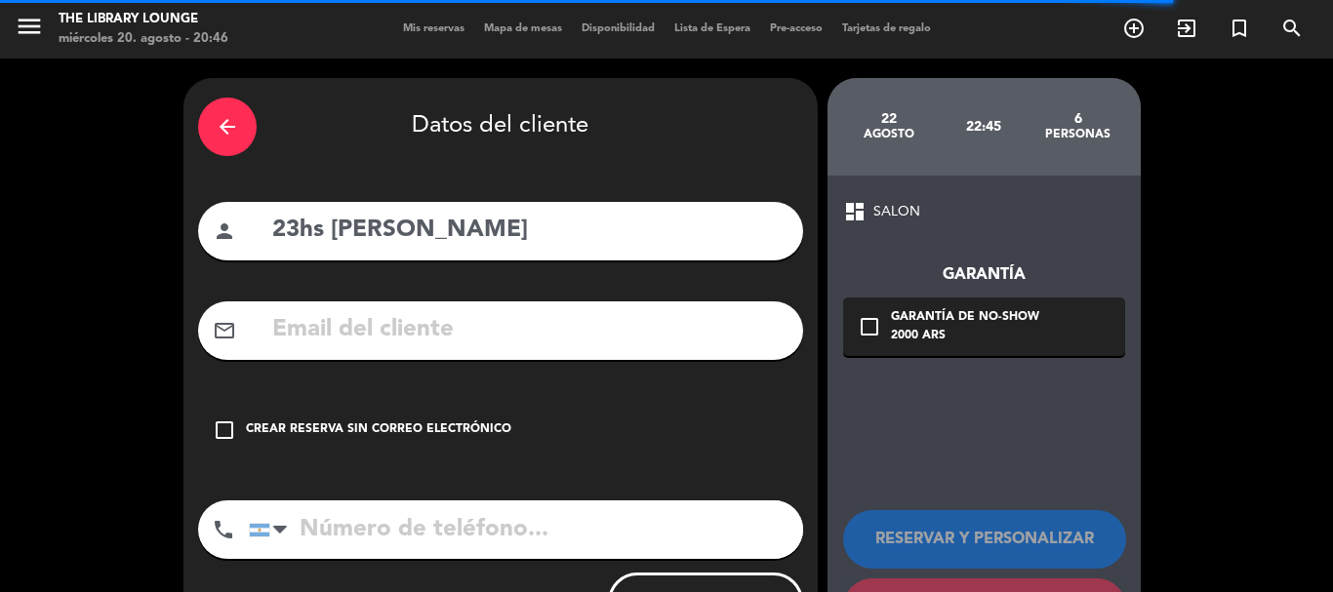
click at [540, 409] on div "check_box_outline_blank Crear reserva sin correo electrónico" at bounding box center [500, 430] width 605 height 59
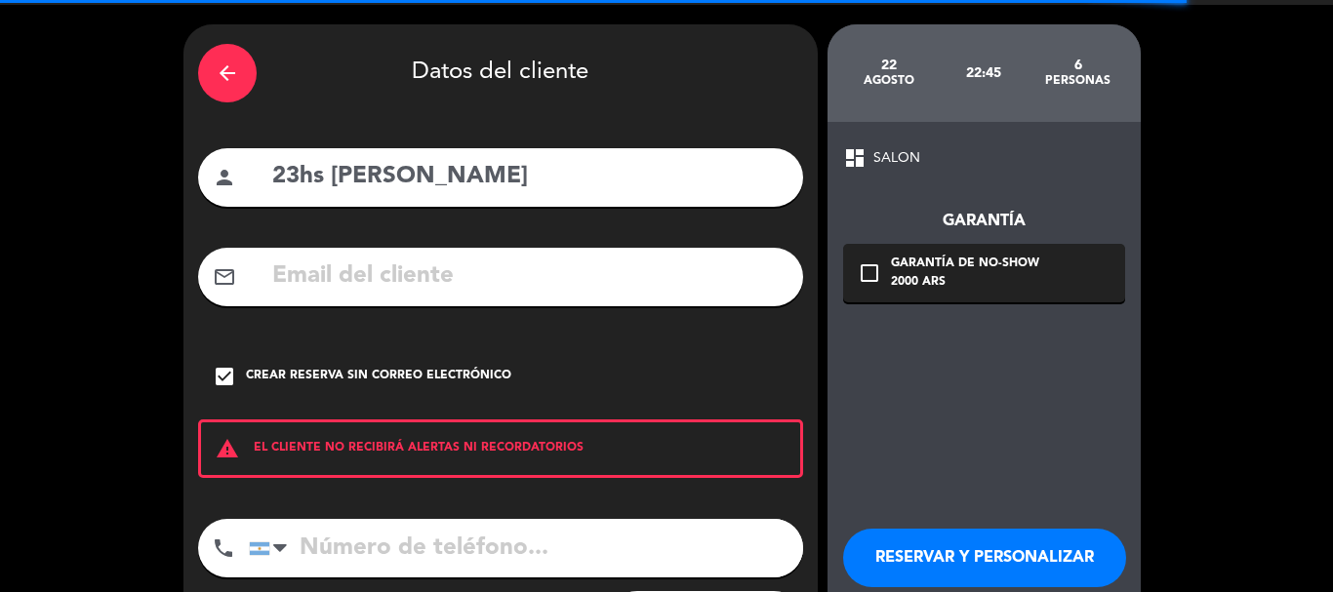
scroll to position [98, 0]
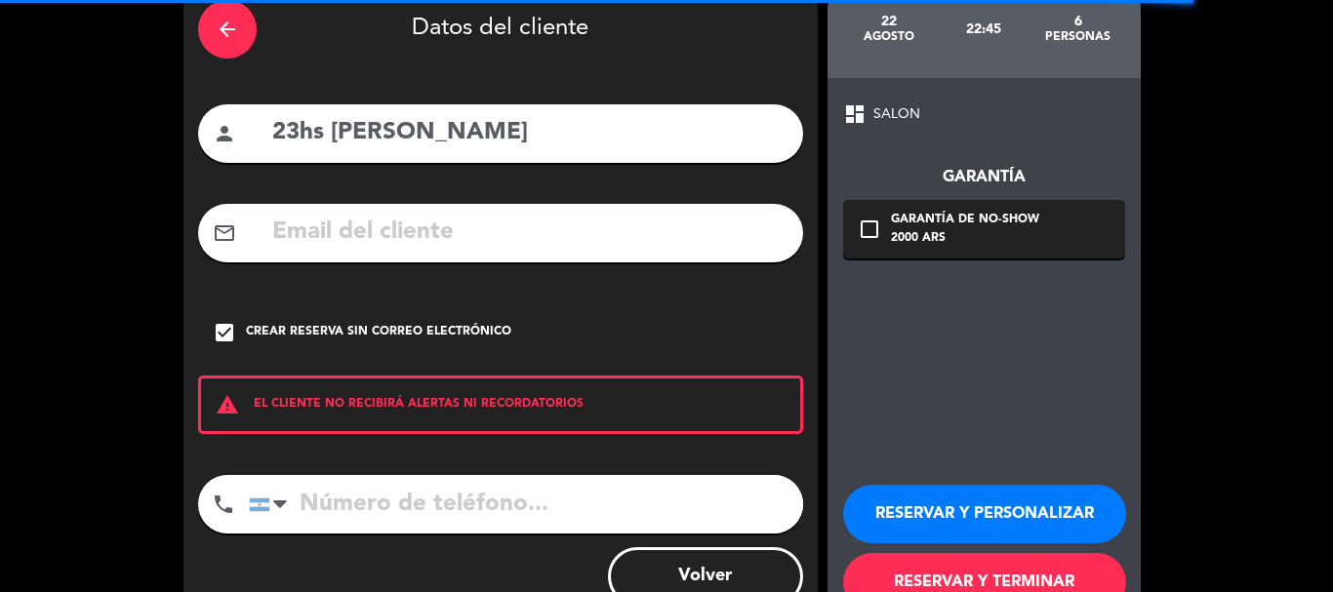
click at [979, 498] on button "RESERVAR Y PERSONALIZAR" at bounding box center [984, 514] width 283 height 59
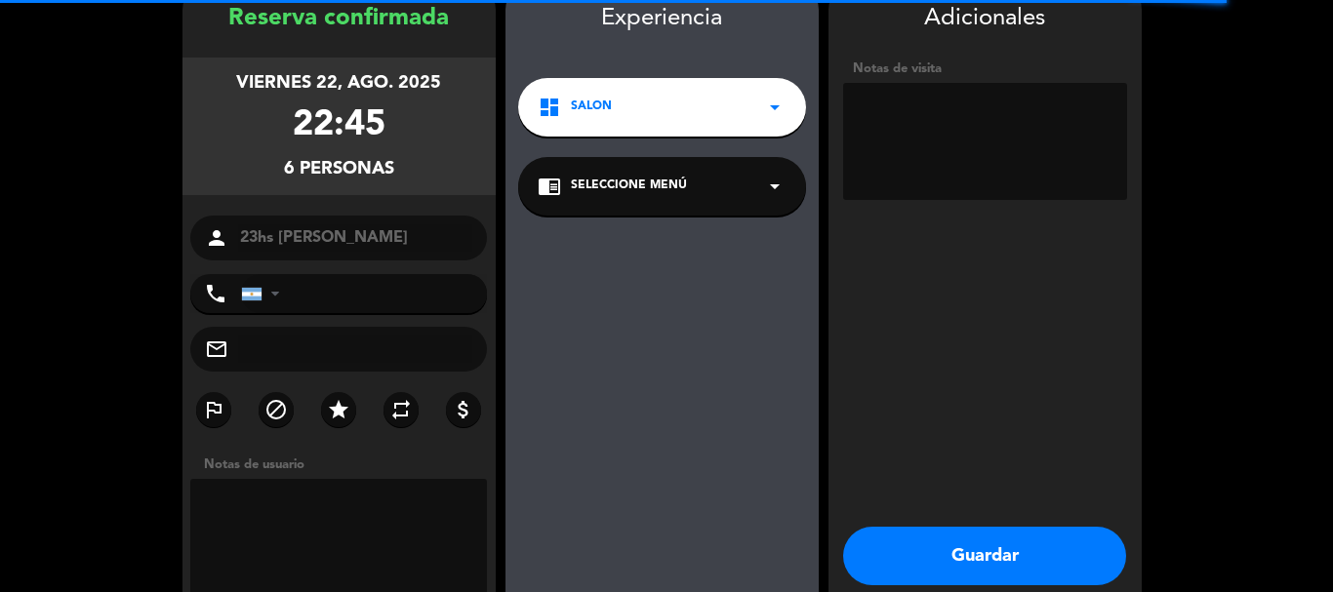
scroll to position [78, 0]
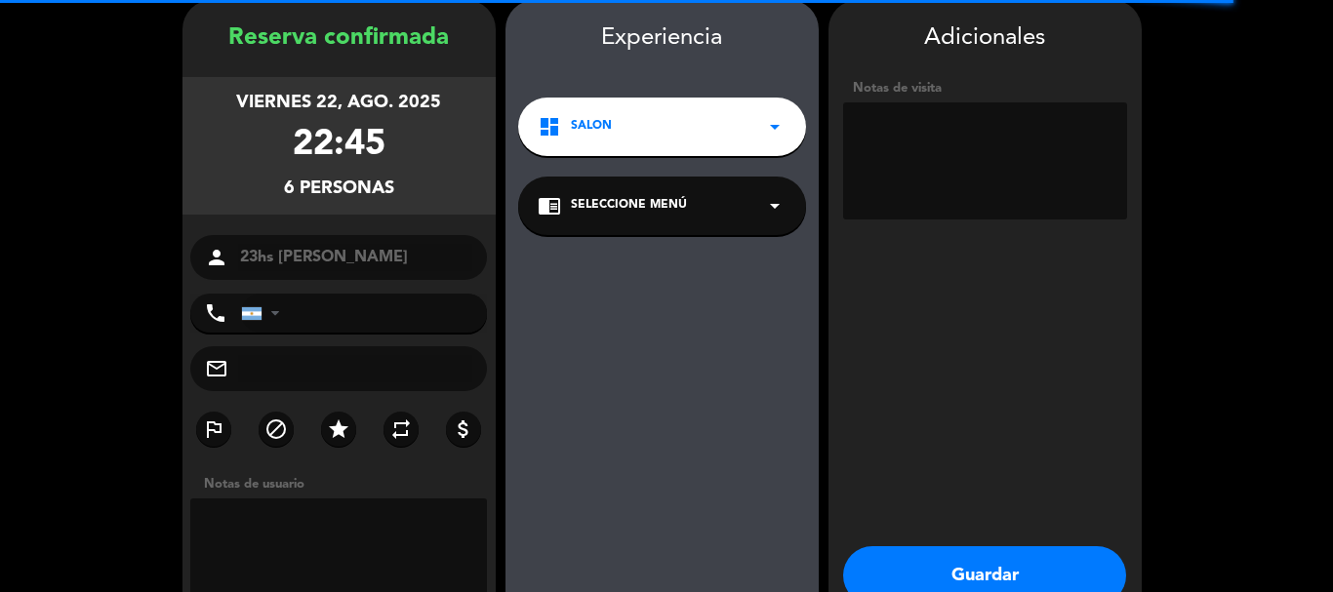
click at [935, 567] on button "Guardar" at bounding box center [984, 576] width 283 height 59
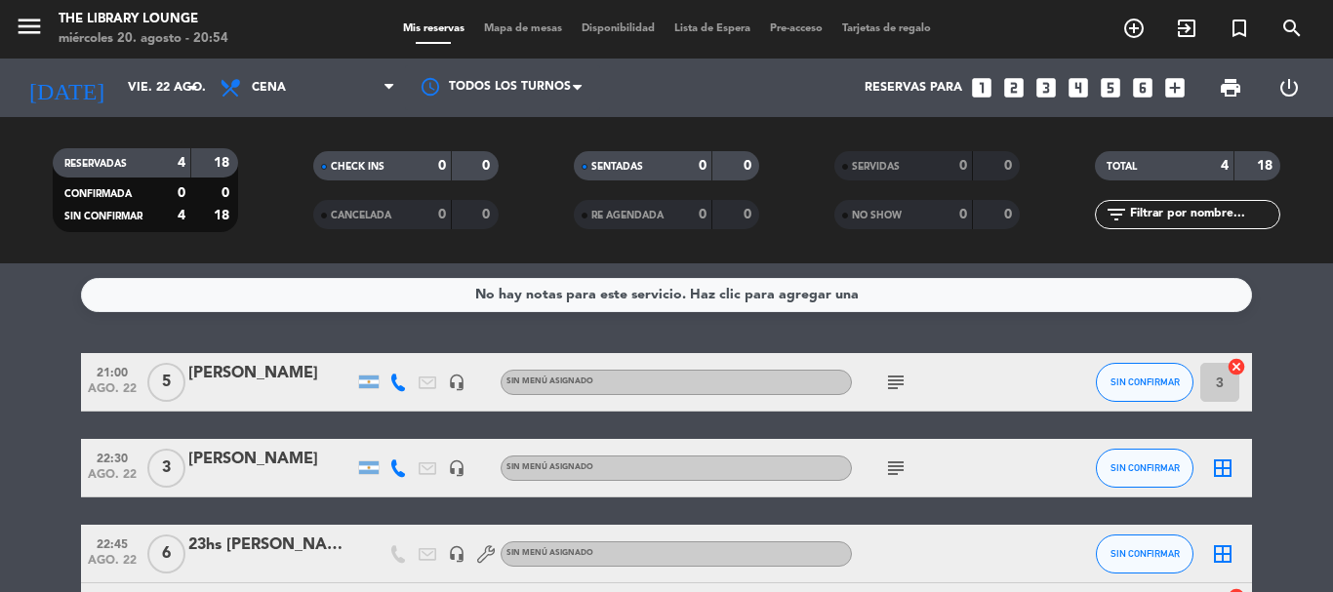
click at [145, 111] on div "[DATE] vie. 22 ago. arrow_drop_down" at bounding box center [112, 88] width 195 height 59
click at [118, 89] on input "vie. 22 ago." at bounding box center [200, 87] width 165 height 33
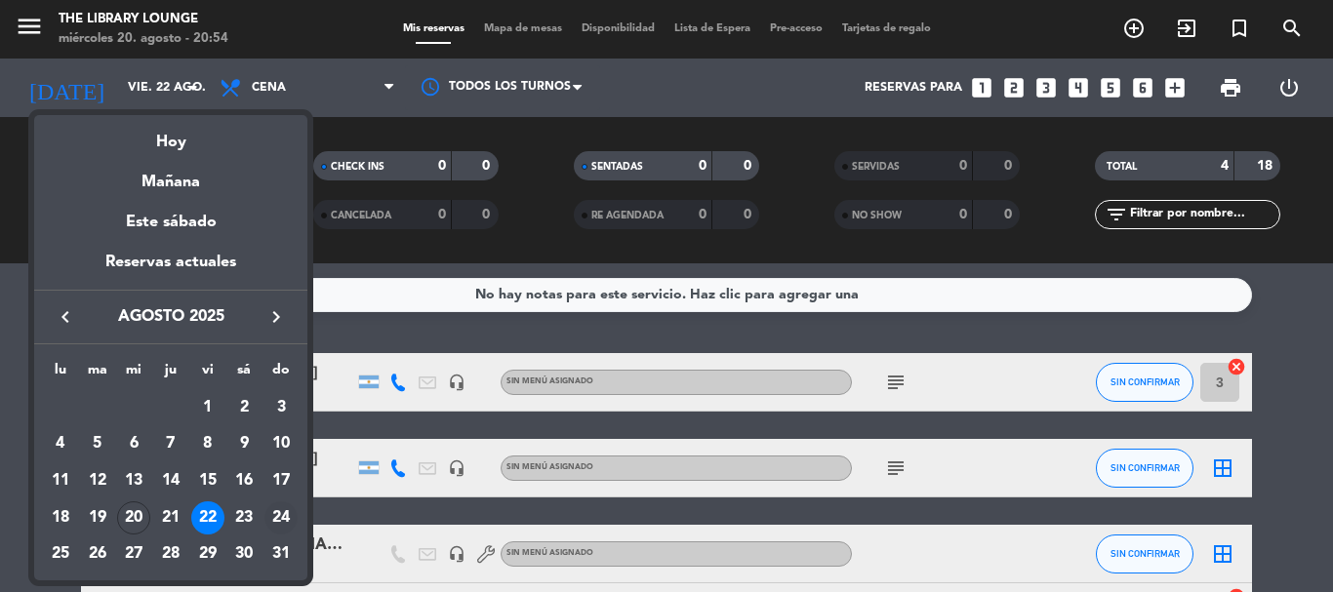
click at [286, 522] on div "24" at bounding box center [281, 518] width 33 height 33
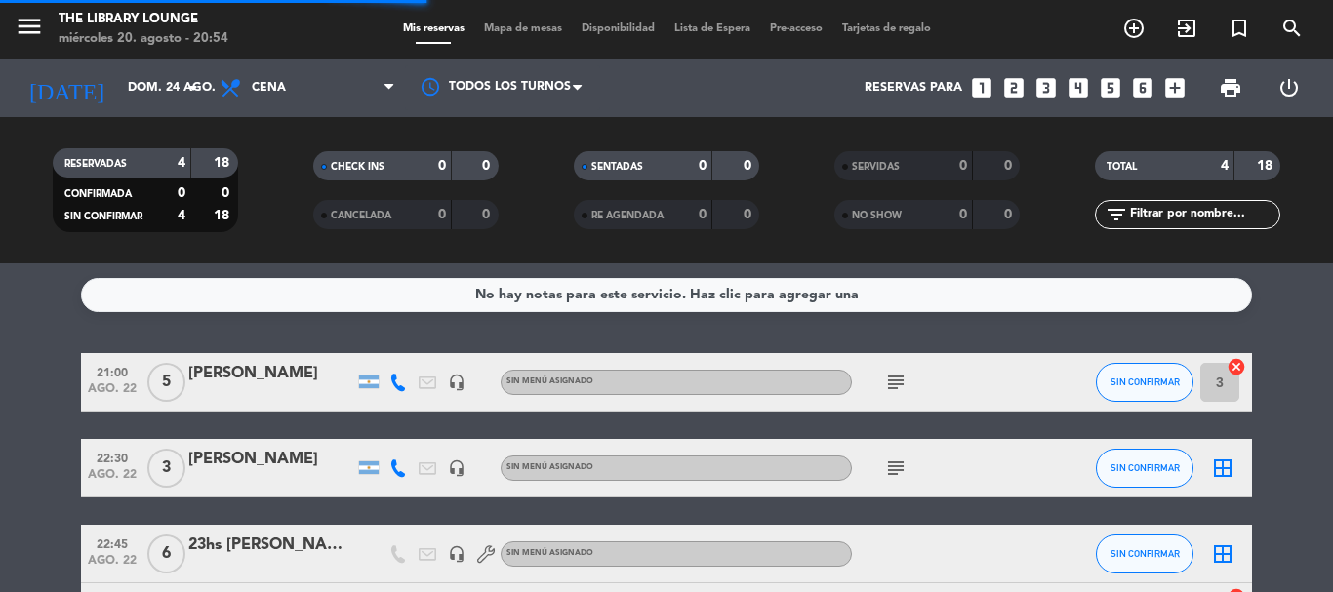
click at [19, 27] on icon "menu" at bounding box center [29, 26] width 29 height 29
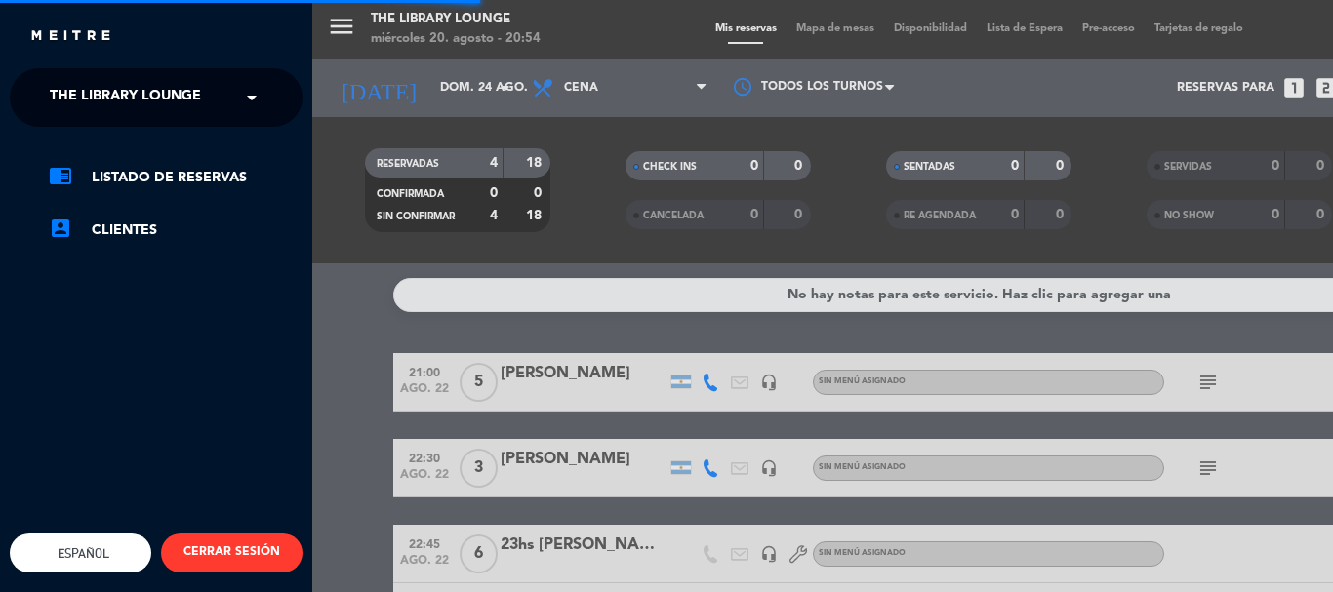
click at [91, 101] on span "The Library Lounge" at bounding box center [125, 97] width 151 height 41
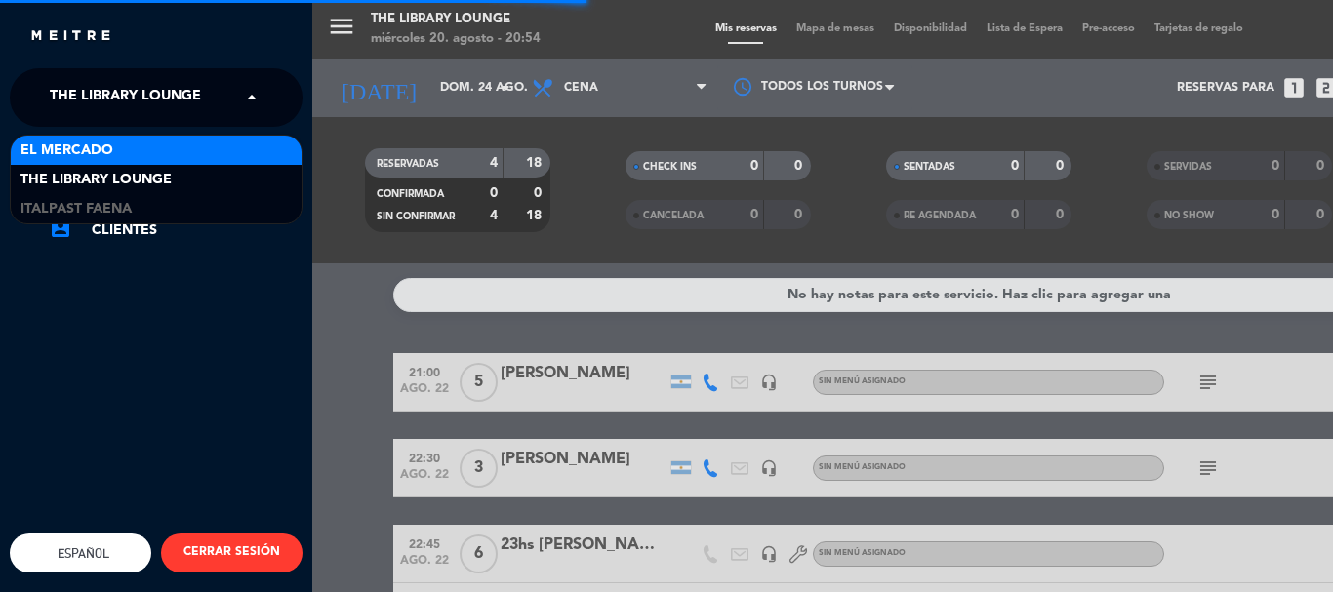
click at [87, 145] on span "El Mercado" at bounding box center [66, 151] width 93 height 22
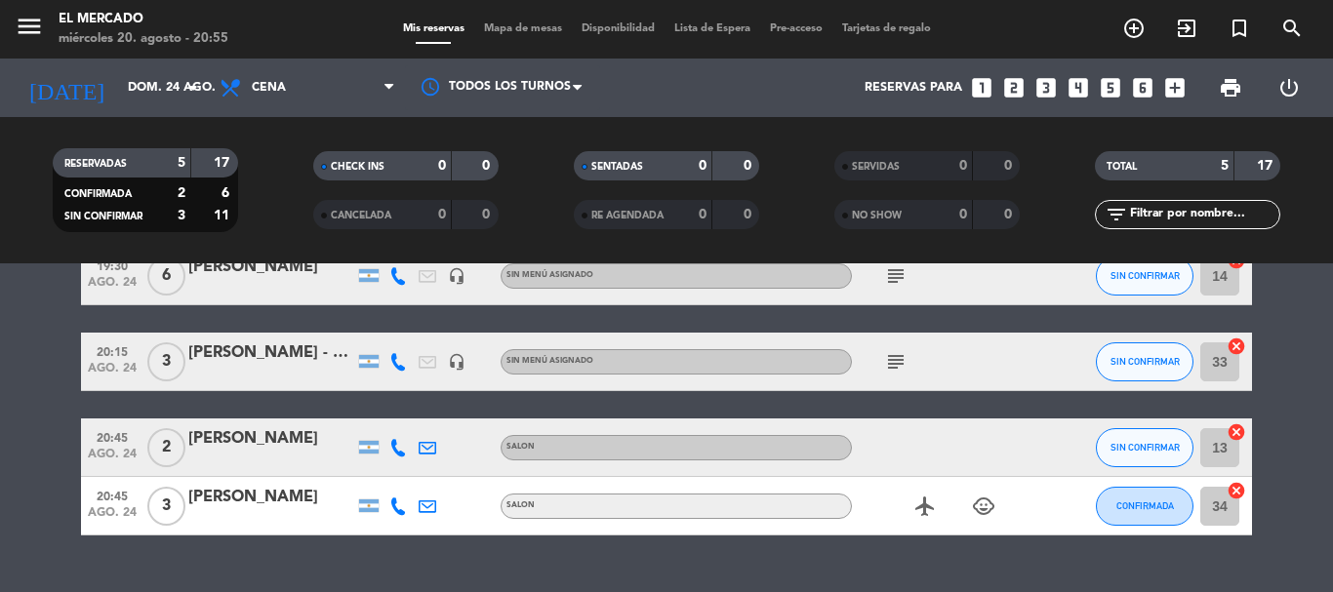
scroll to position [195, 0]
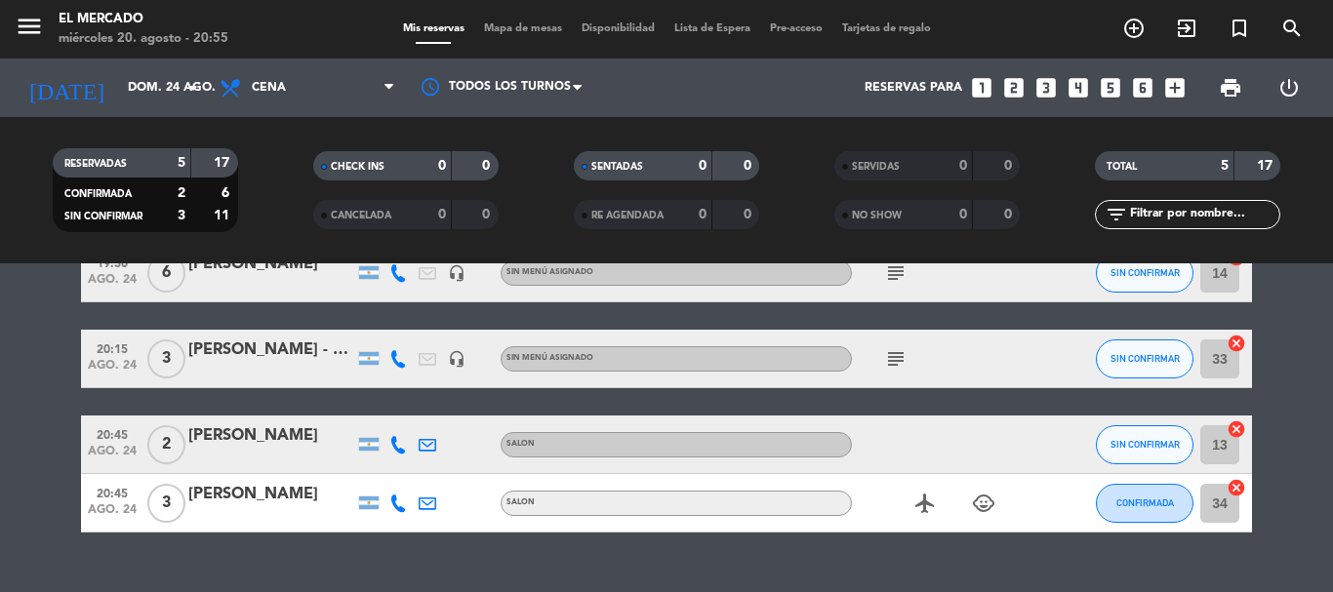
click at [889, 349] on icon "subject" at bounding box center [895, 358] width 23 height 23
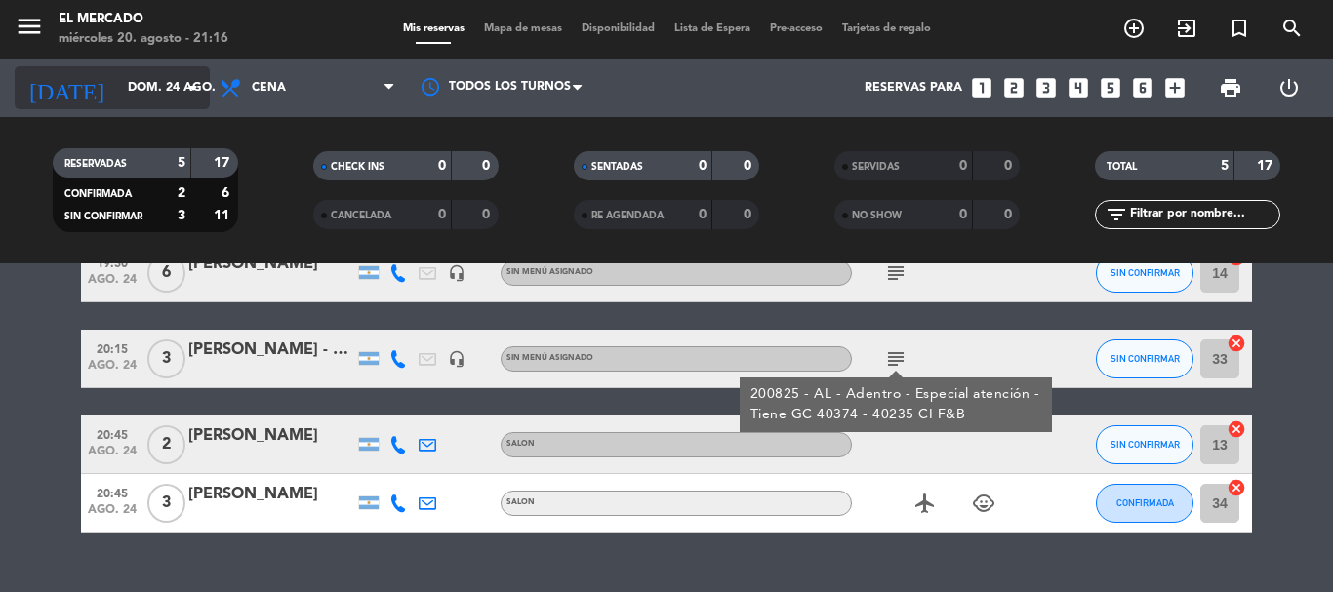
click at [145, 71] on input "dom. 24 ago." at bounding box center [200, 87] width 165 height 33
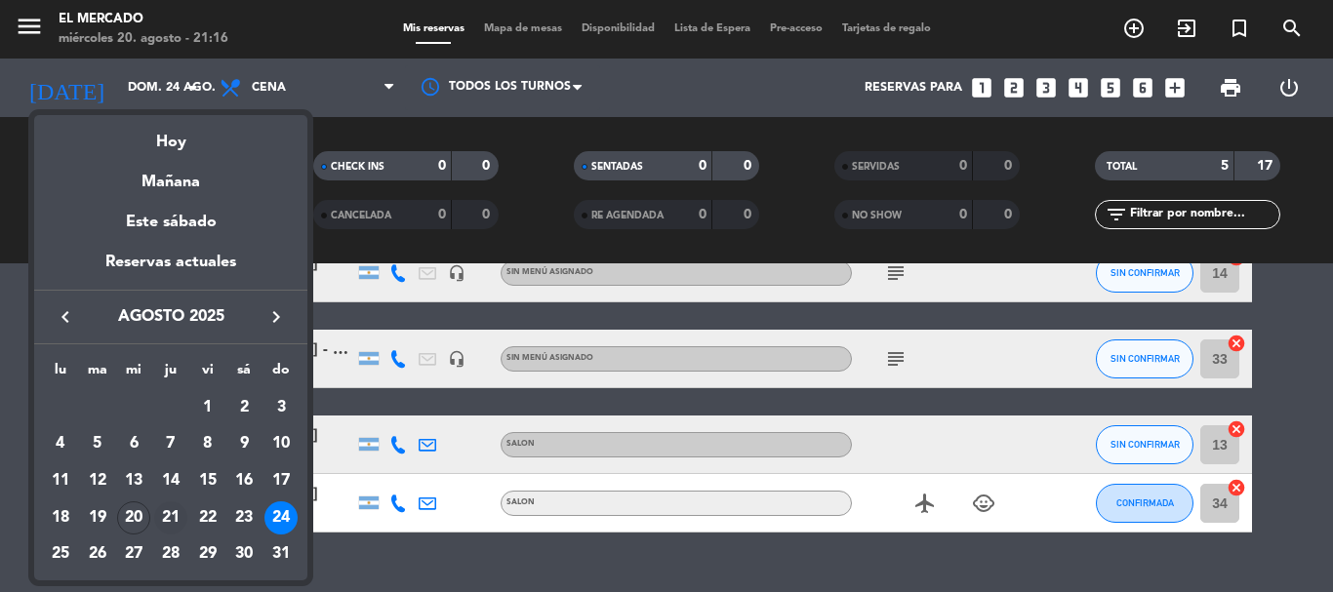
click at [178, 514] on div "21" at bounding box center [170, 518] width 33 height 33
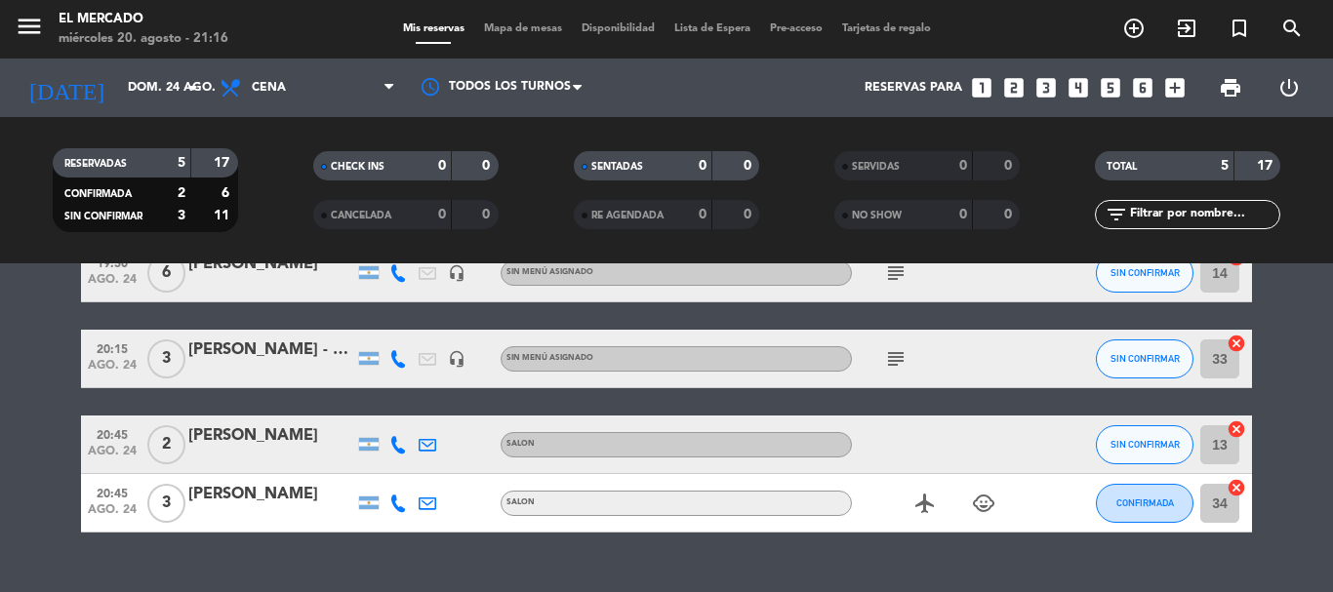
type input "jue. 21 ago."
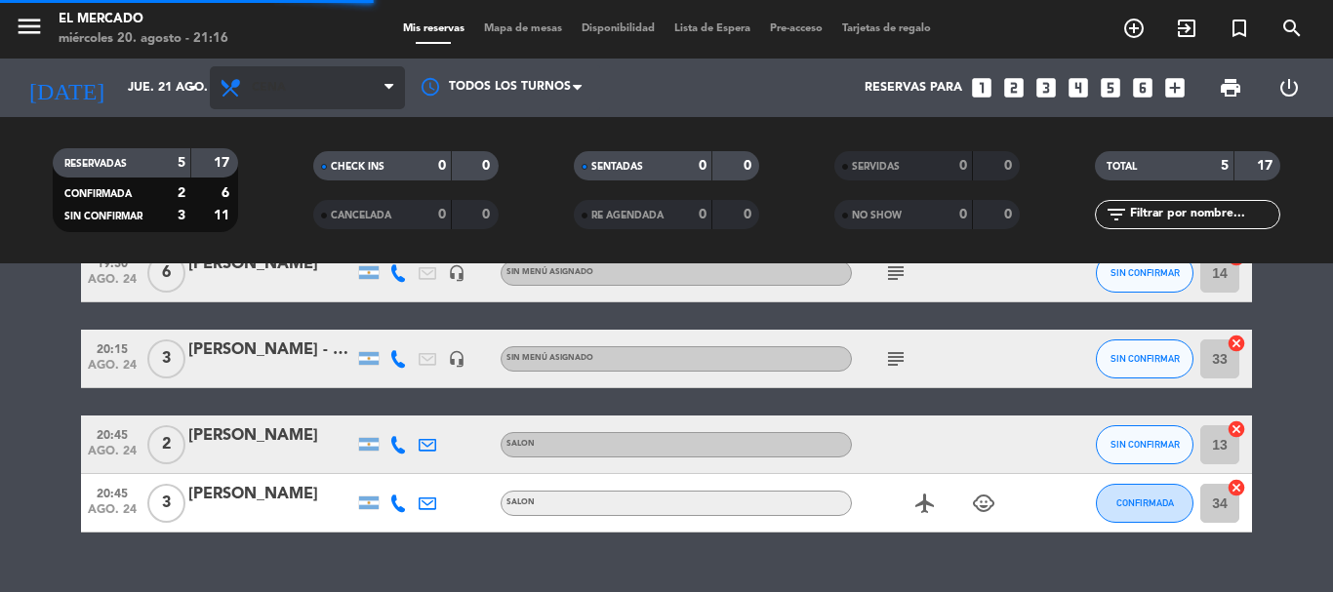
click at [315, 81] on span "Cena" at bounding box center [307, 87] width 195 height 43
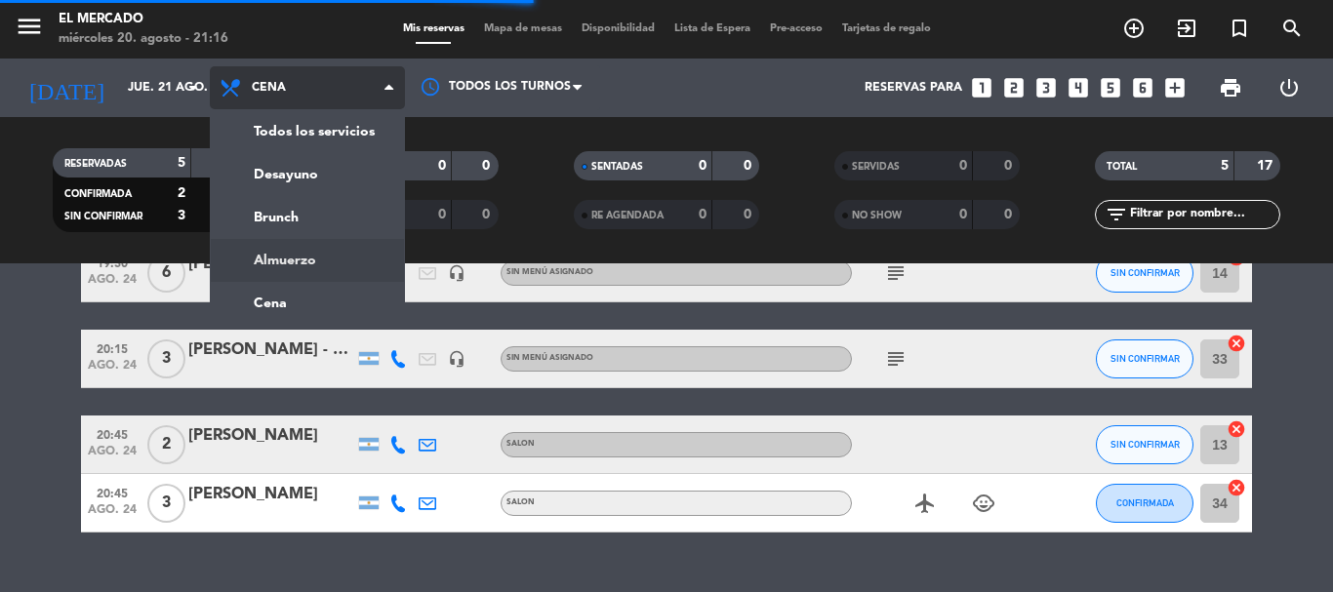
click at [287, 250] on div "menu El [PERSON_NAME] miércoles 20. agosto - 21:16 Mis reservas Mapa de mesas D…" at bounding box center [666, 132] width 1333 height 264
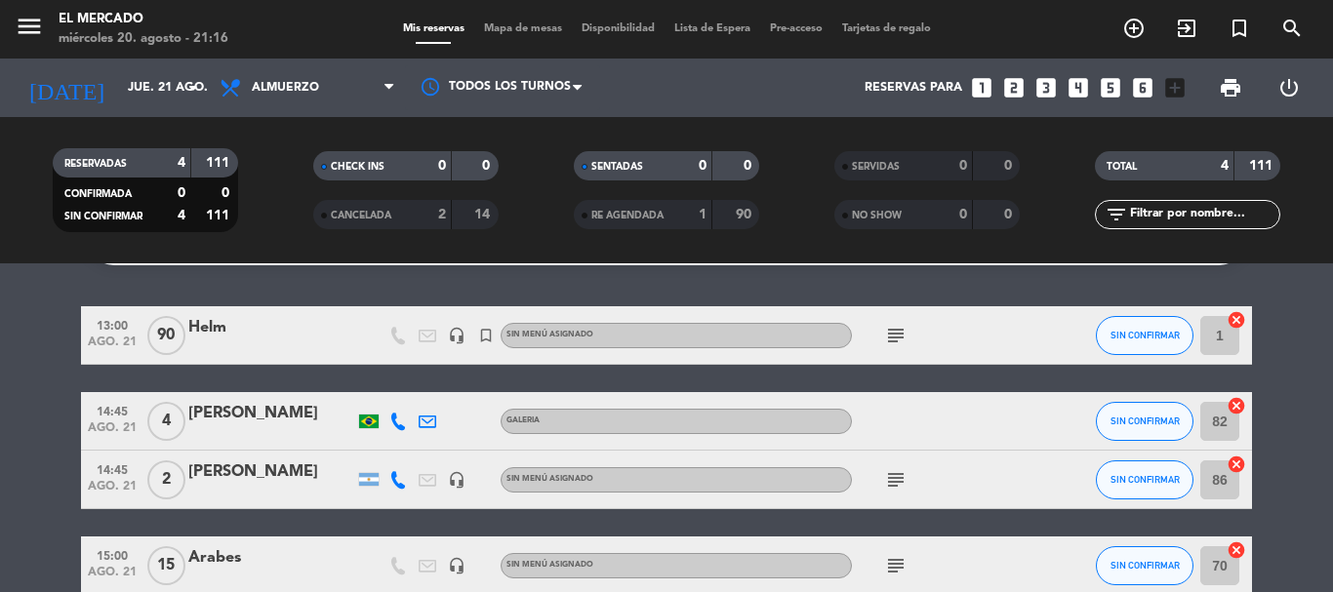
scroll to position [128, 0]
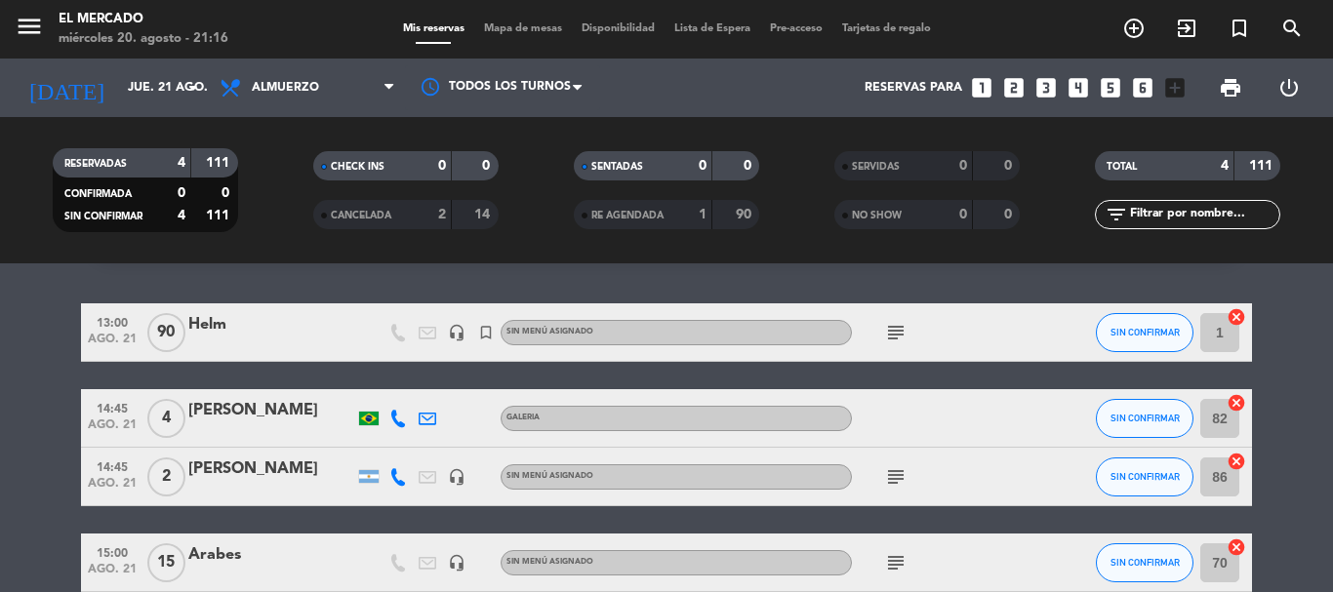
click at [896, 469] on icon "subject" at bounding box center [895, 477] width 23 height 23
click at [279, 411] on div "[PERSON_NAME]" at bounding box center [271, 410] width 166 height 25
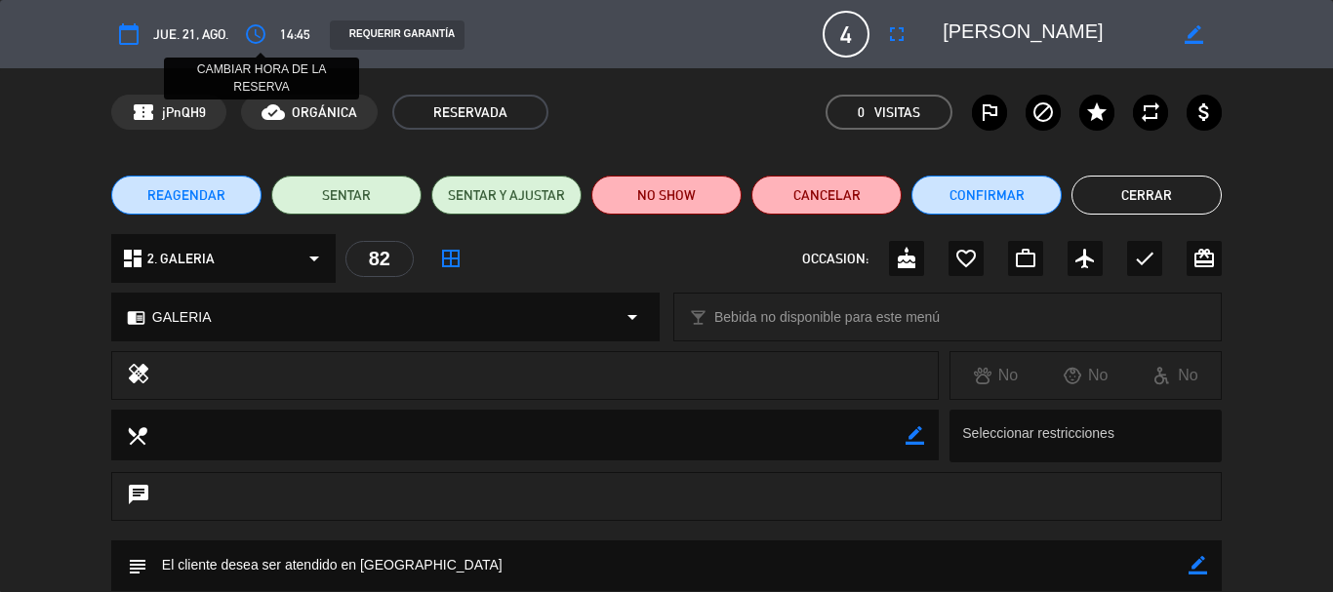
click at [265, 31] on icon "access_time" at bounding box center [255, 33] width 23 height 23
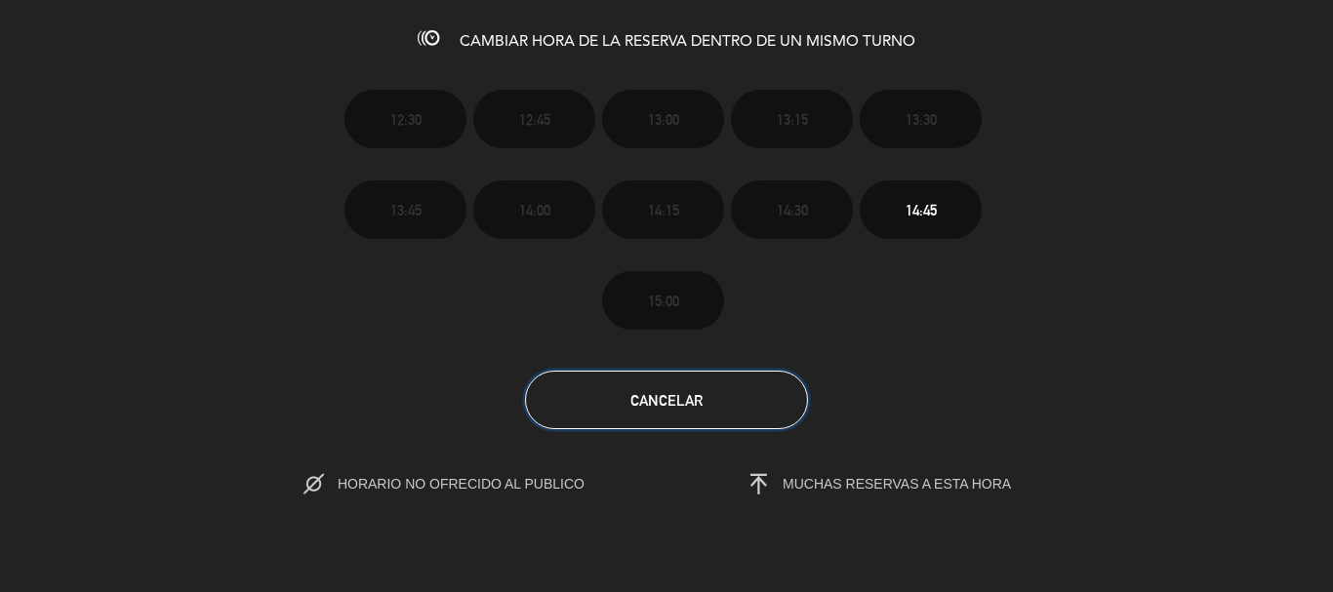
click at [639, 401] on span "Cancelar" at bounding box center [667, 400] width 72 height 17
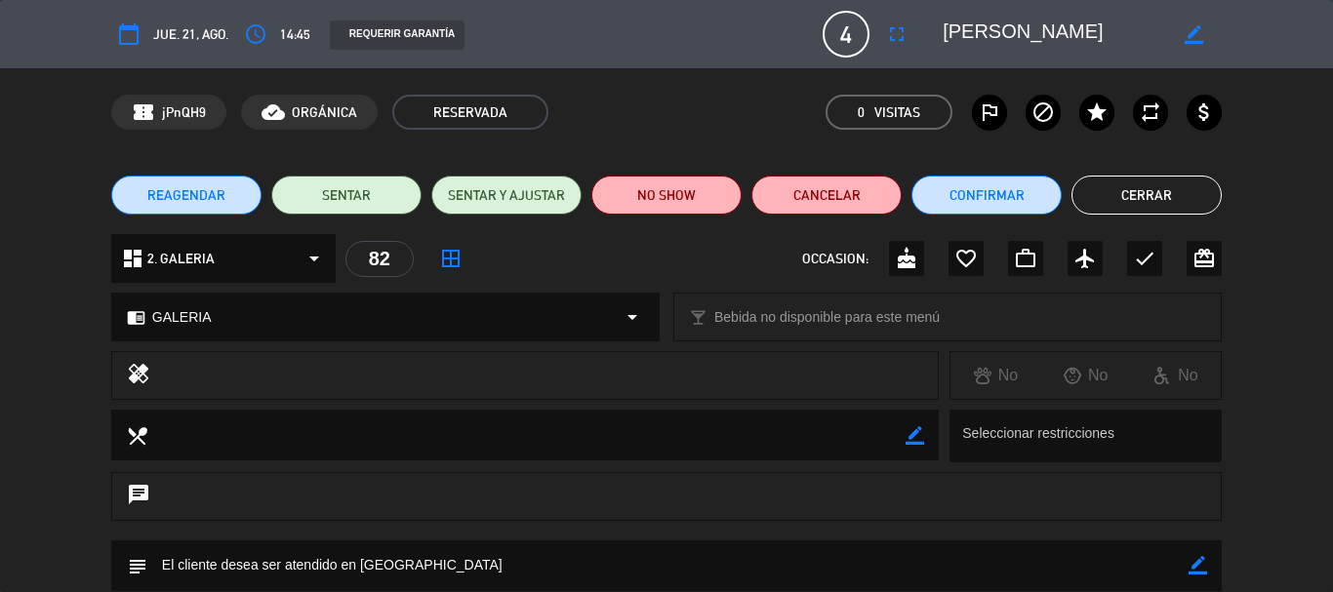
click at [193, 195] on span "REAGENDAR" at bounding box center [186, 195] width 78 height 20
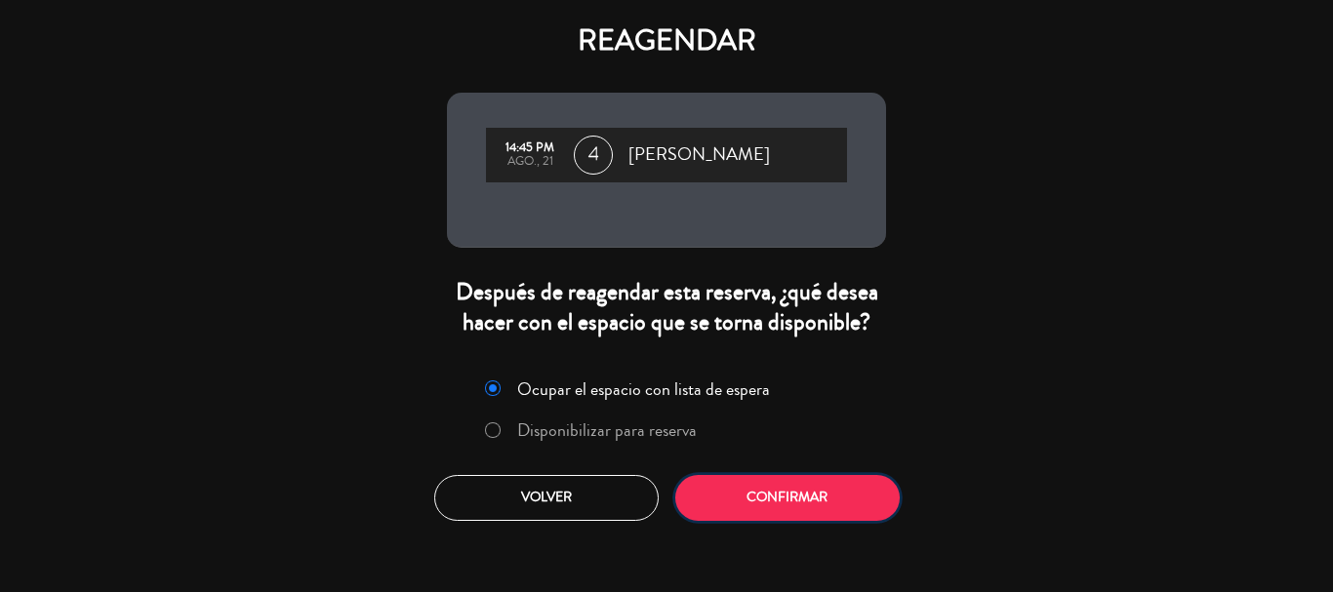
click at [790, 503] on button "Confirmar" at bounding box center [787, 498] width 224 height 46
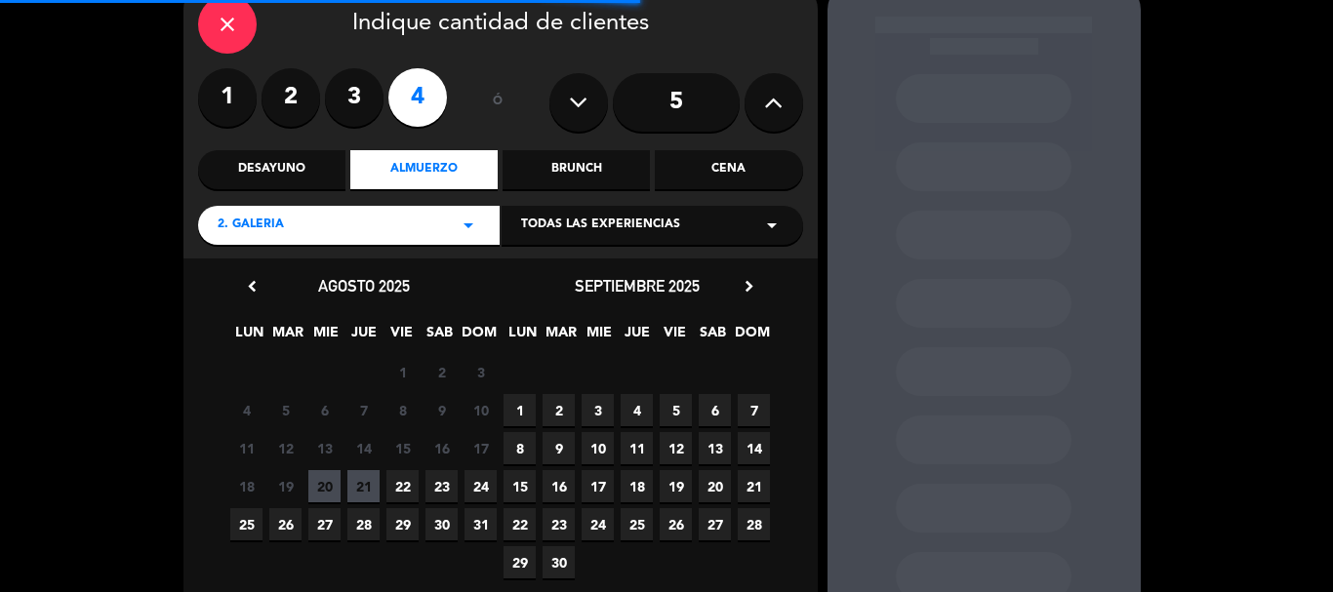
click at [369, 476] on span "21" at bounding box center [363, 486] width 32 height 32
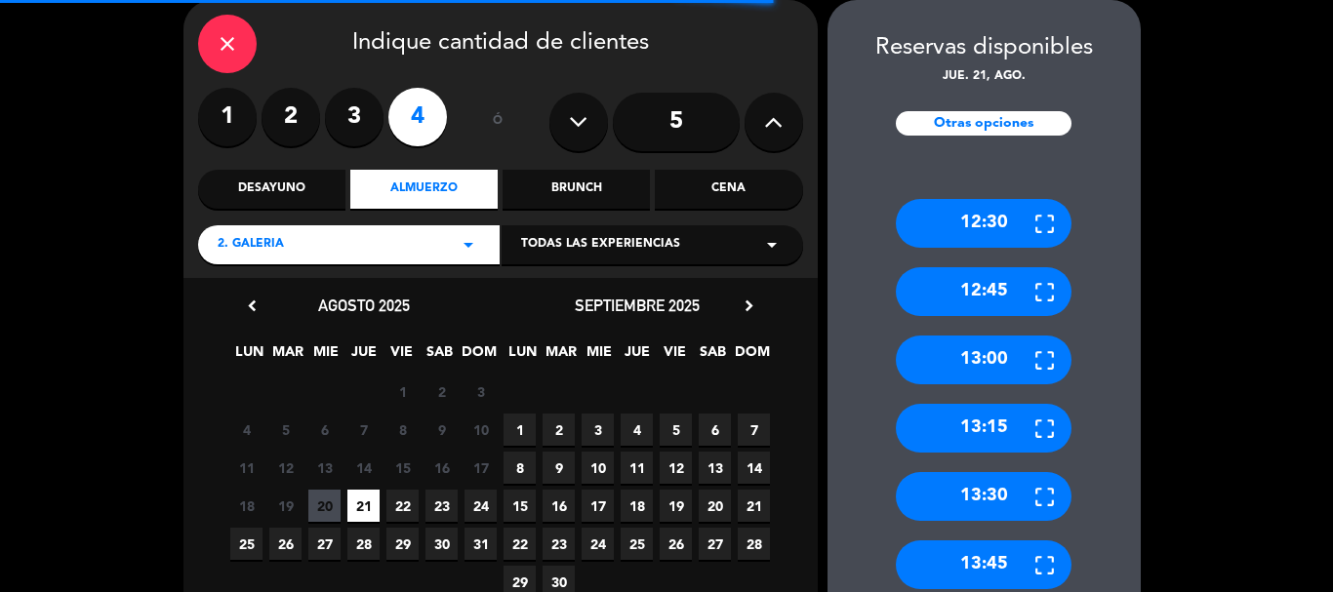
scroll to position [540, 0]
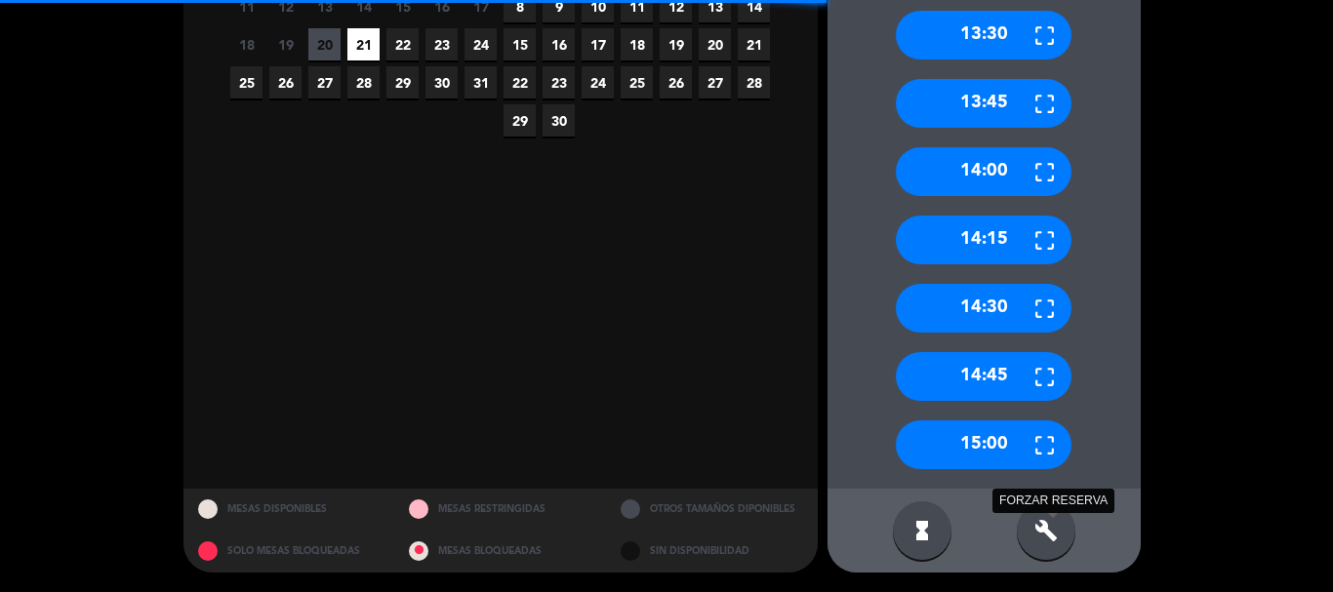
click at [1041, 525] on icon "build" at bounding box center [1046, 530] width 23 height 23
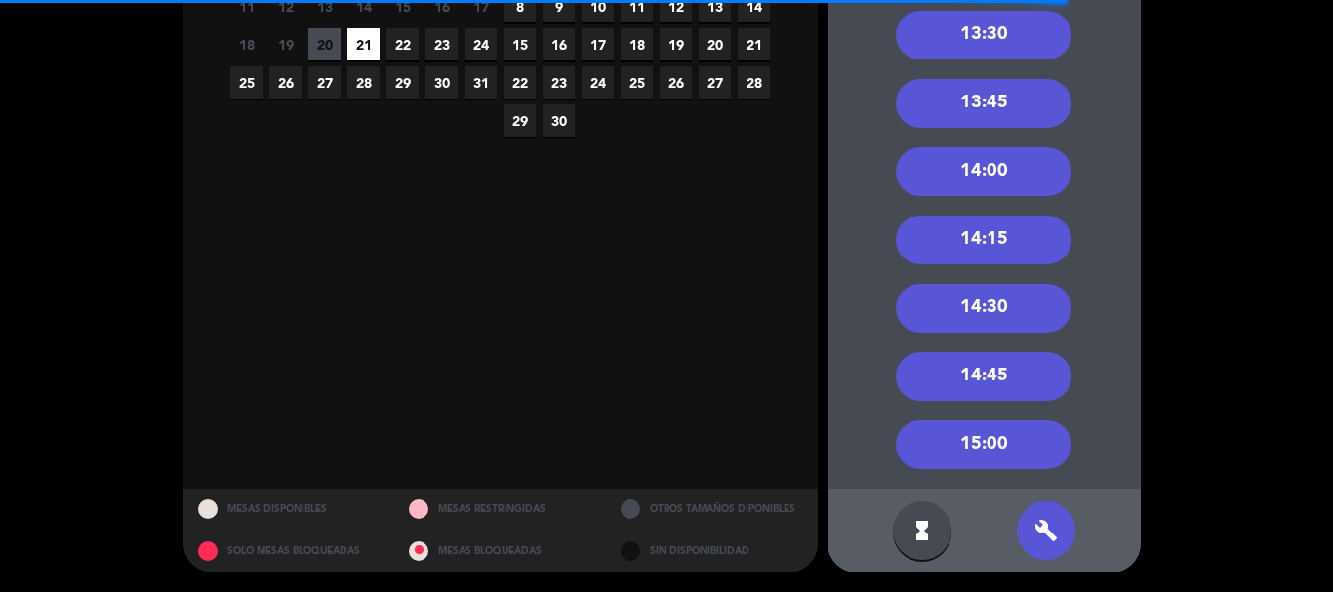
click at [1002, 447] on div "15:00" at bounding box center [984, 445] width 176 height 49
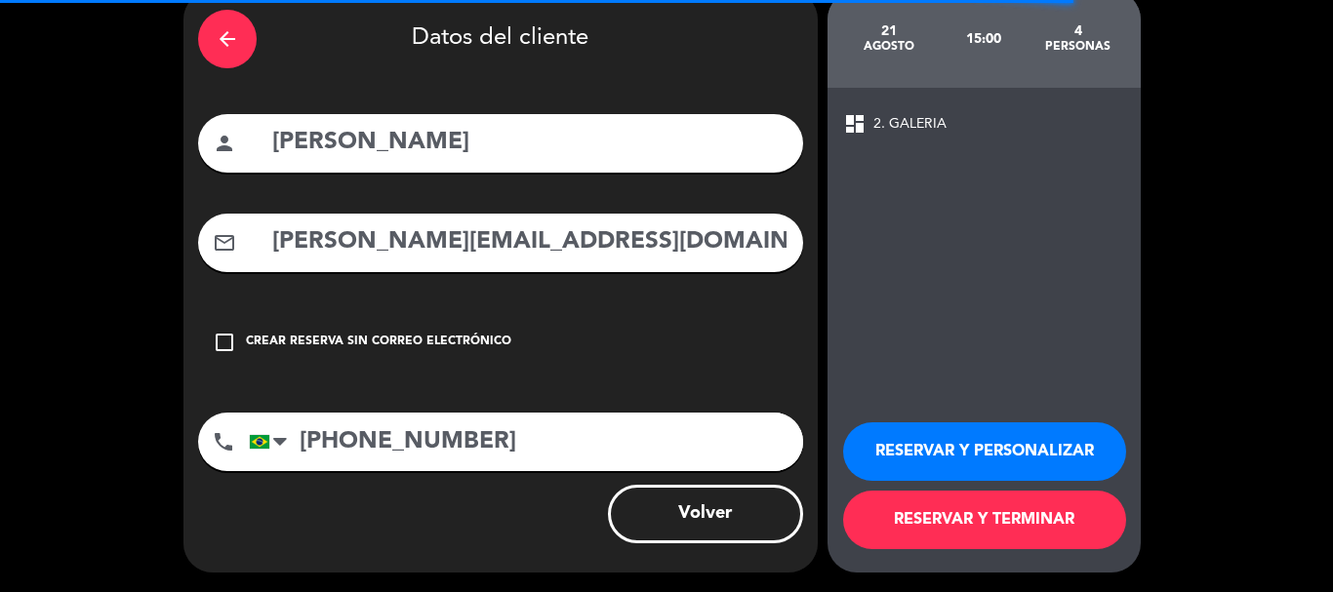
scroll to position [88, 0]
click at [989, 447] on button "RESERVAR Y PERSONALIZAR" at bounding box center [984, 452] width 283 height 59
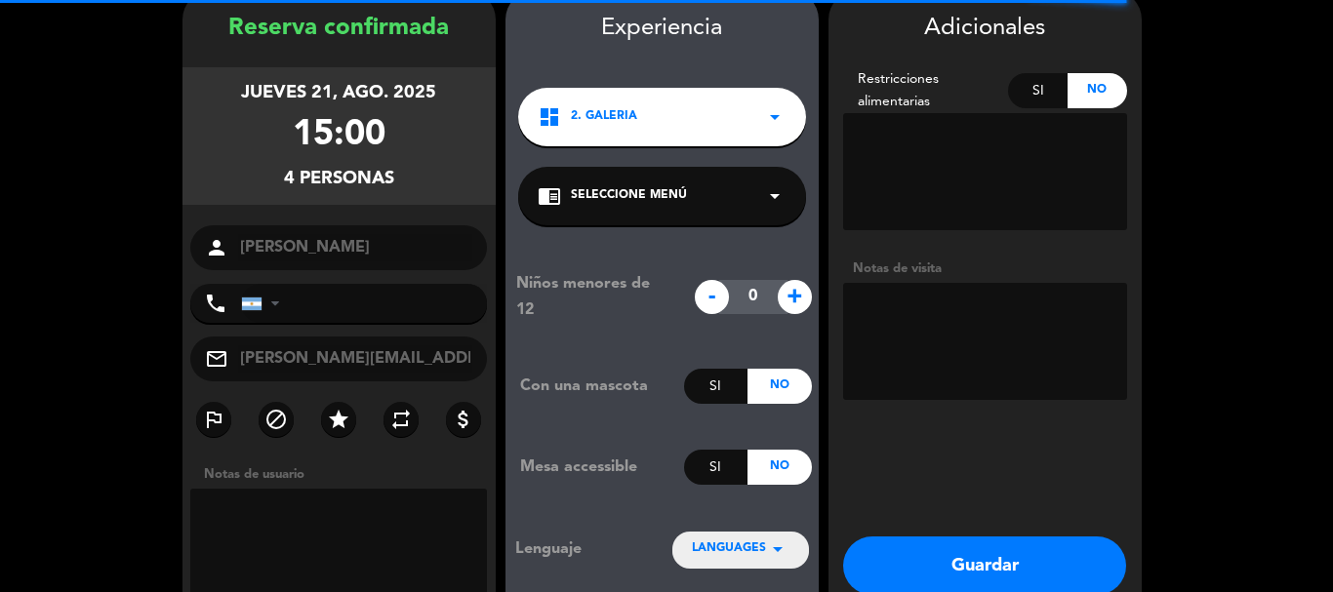
type input "[PHONE_NUMBER]"
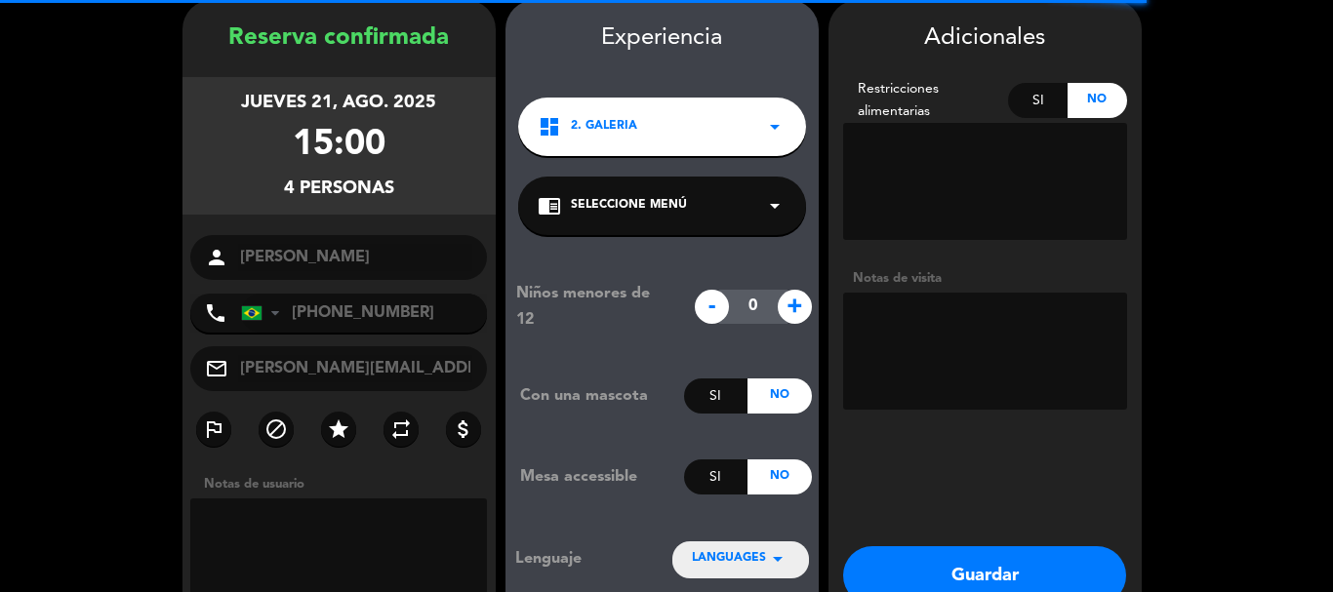
click at [952, 564] on button "Guardar" at bounding box center [984, 576] width 283 height 59
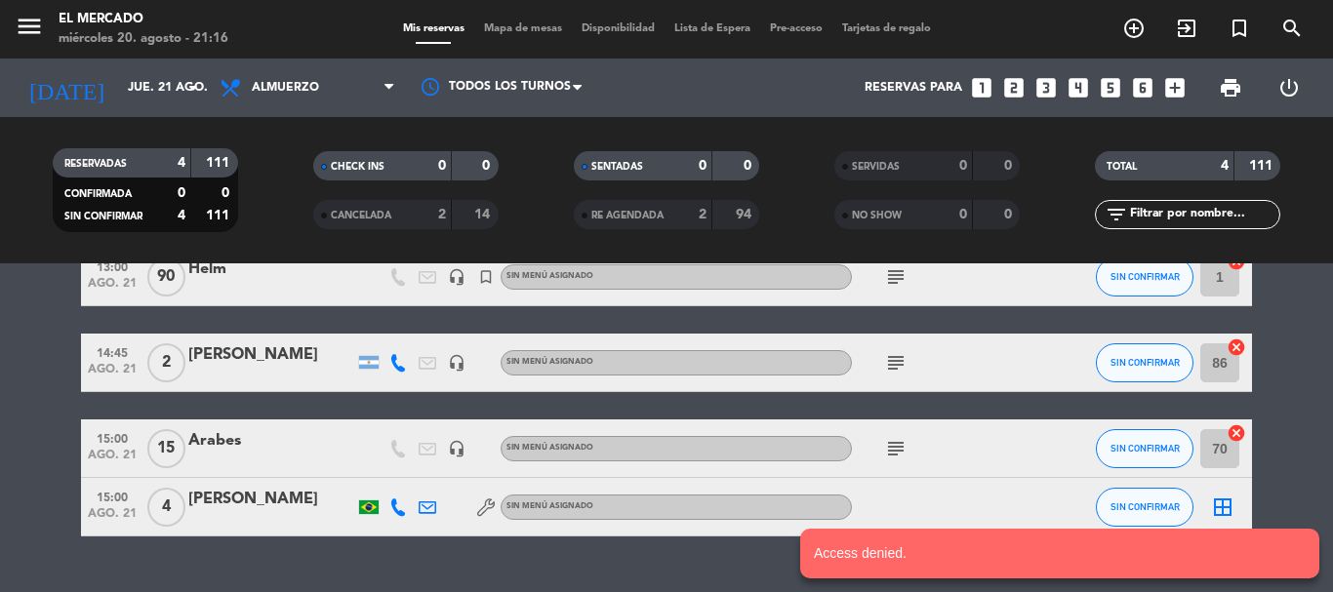
scroll to position [225, 0]
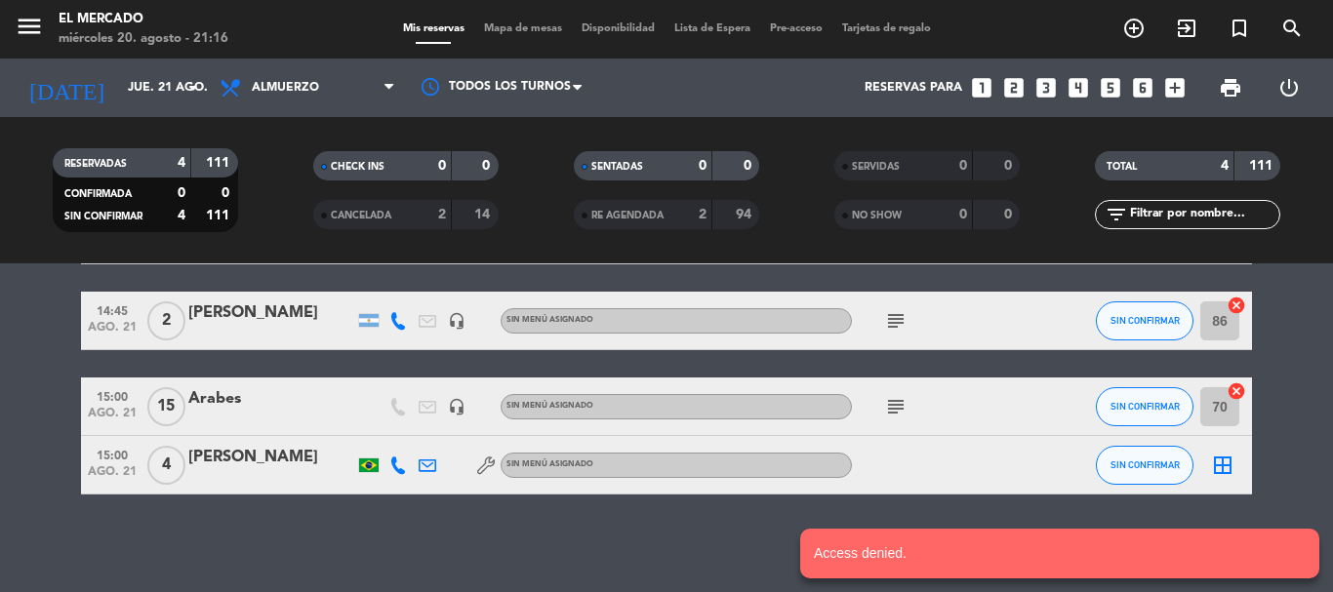
click at [256, 328] on div at bounding box center [271, 334] width 166 height 16
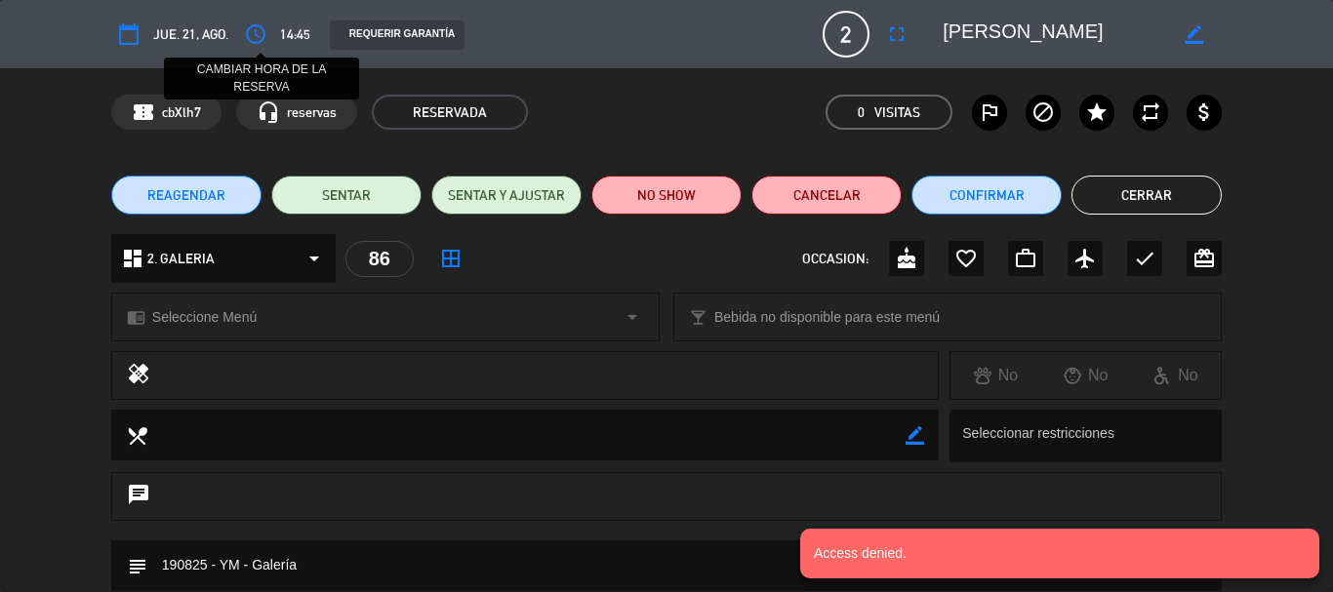
click at [248, 33] on icon "access_time" at bounding box center [255, 33] width 23 height 23
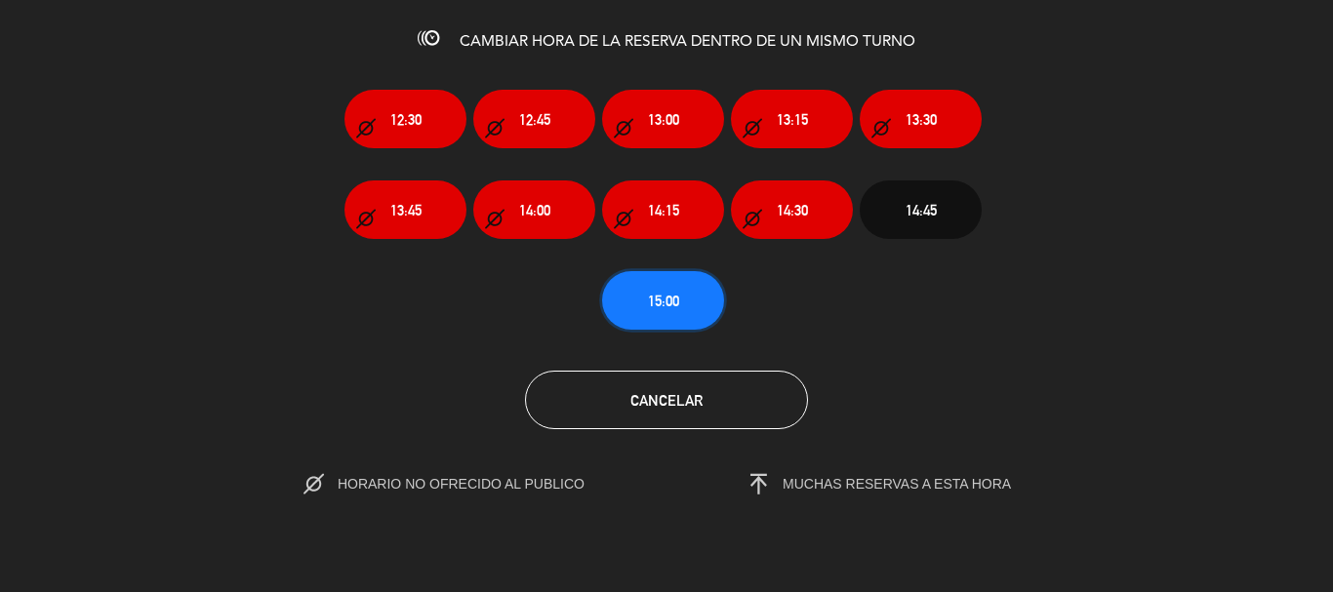
click at [679, 314] on button "15:00" at bounding box center [663, 300] width 122 height 59
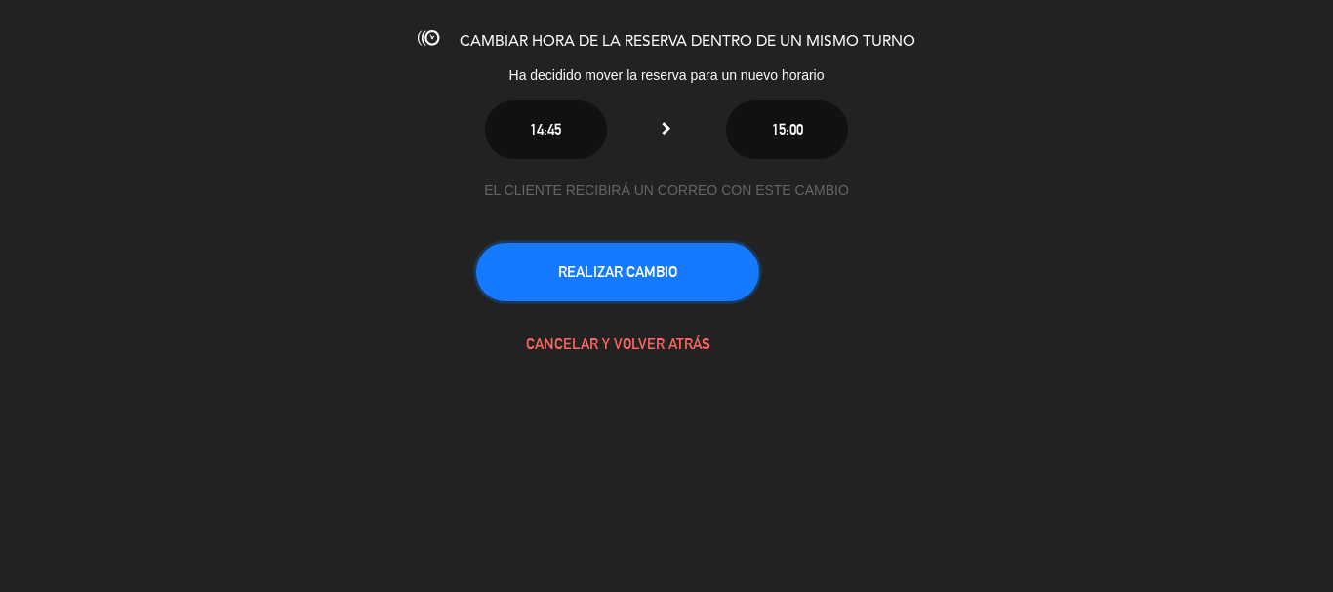
click at [699, 264] on button "REALIZAR CAMBIO" at bounding box center [617, 272] width 283 height 59
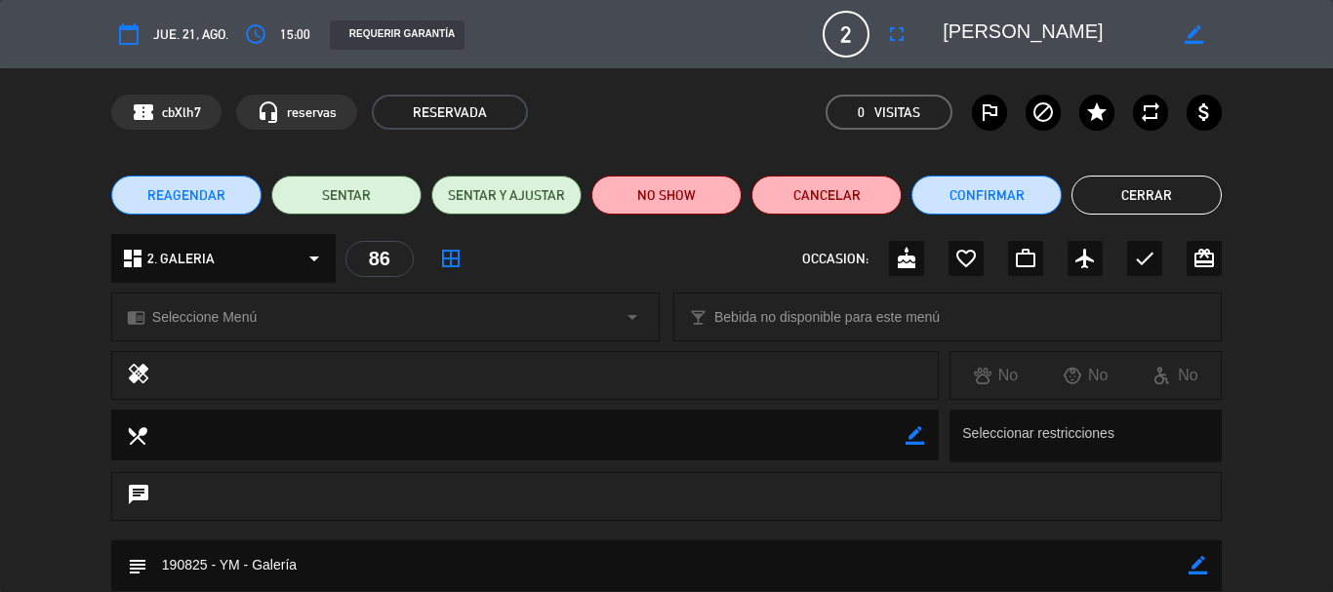
click at [1128, 181] on button "Cerrar" at bounding box center [1147, 195] width 150 height 39
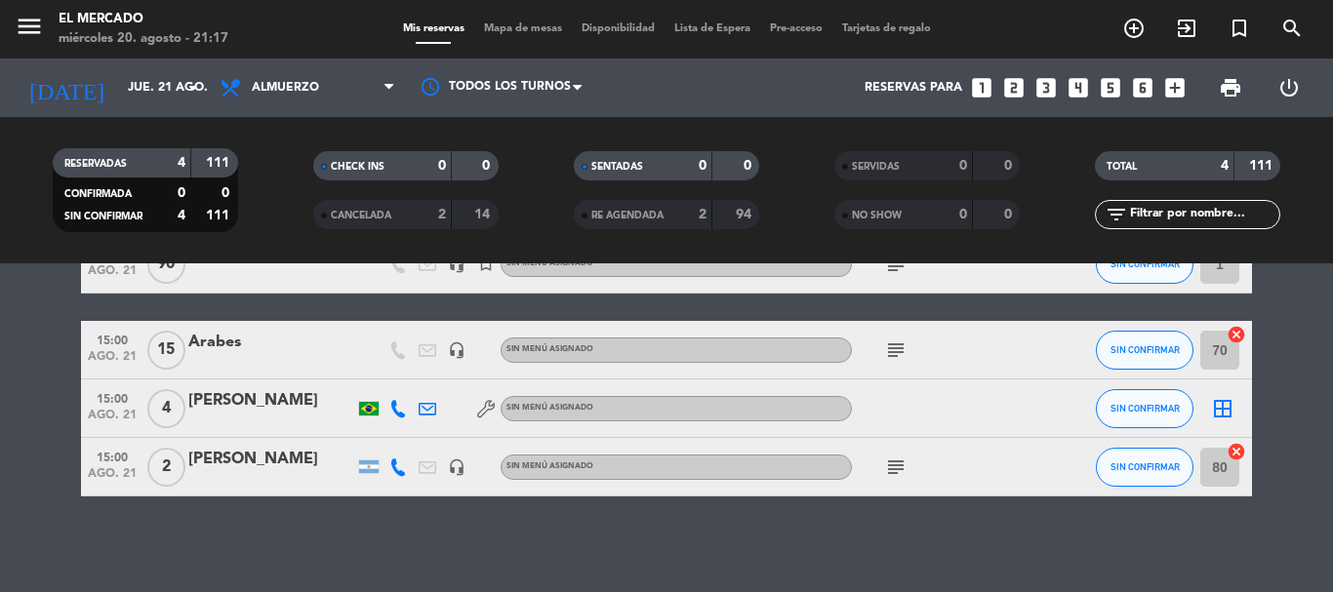
scroll to position [198, 0]
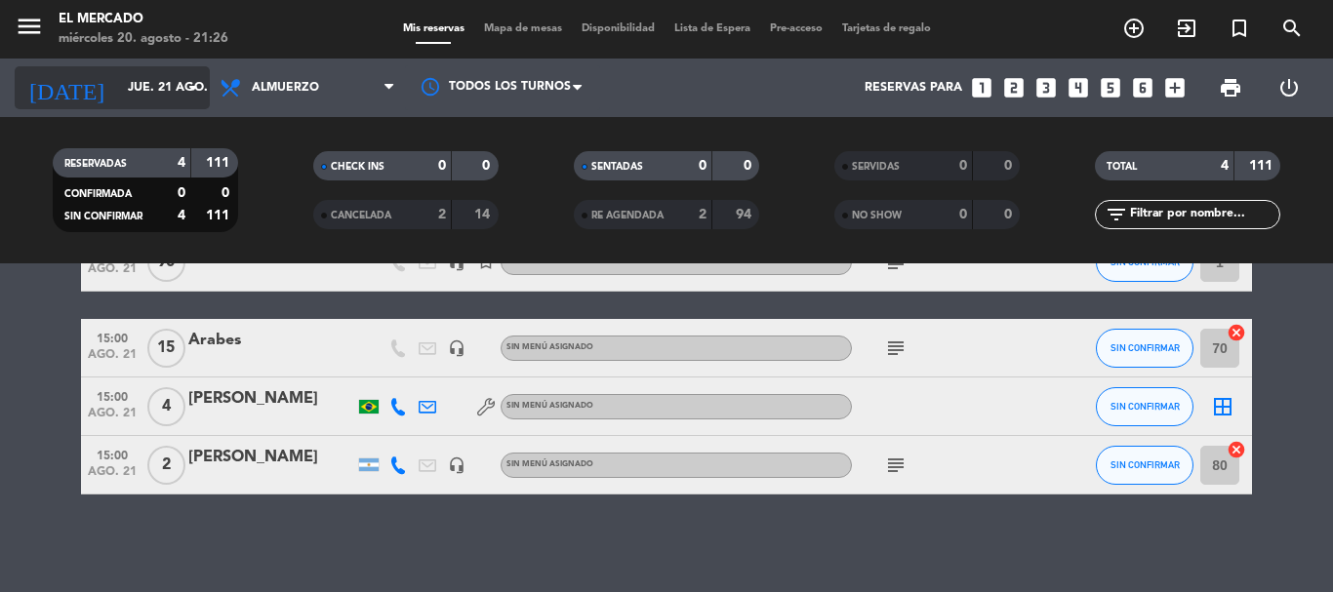
click at [115, 68] on div "[DATE] jue. 21 ago. arrow_drop_down" at bounding box center [112, 87] width 195 height 43
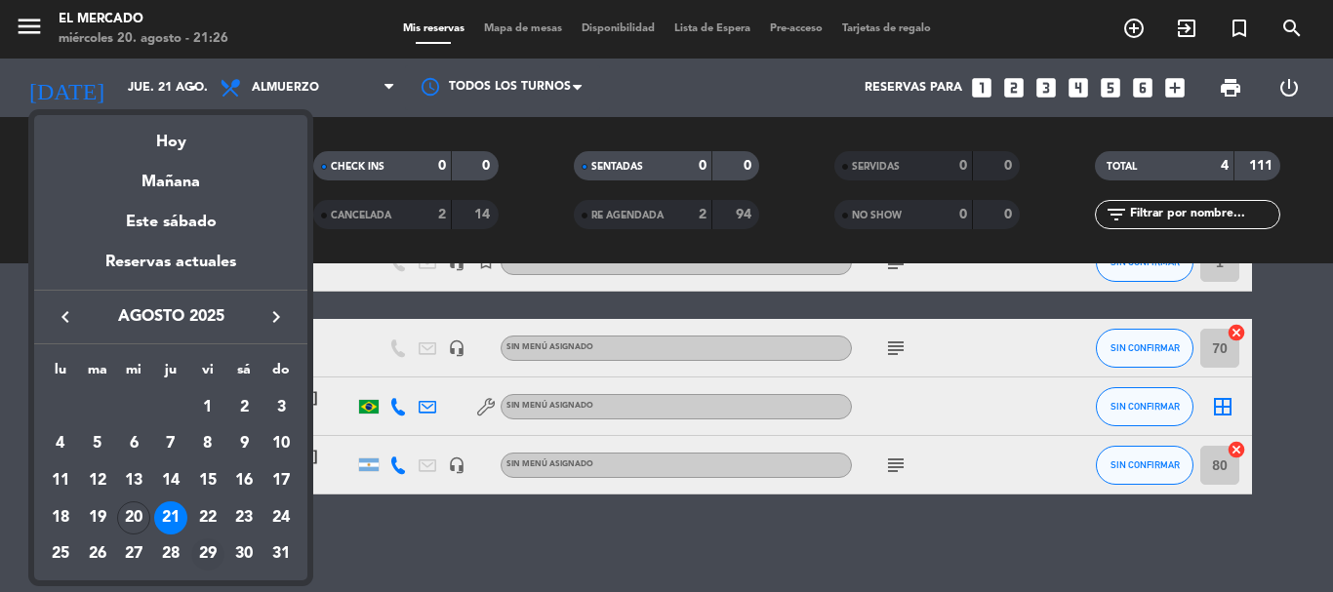
click at [208, 553] on div "29" at bounding box center [207, 555] width 33 height 33
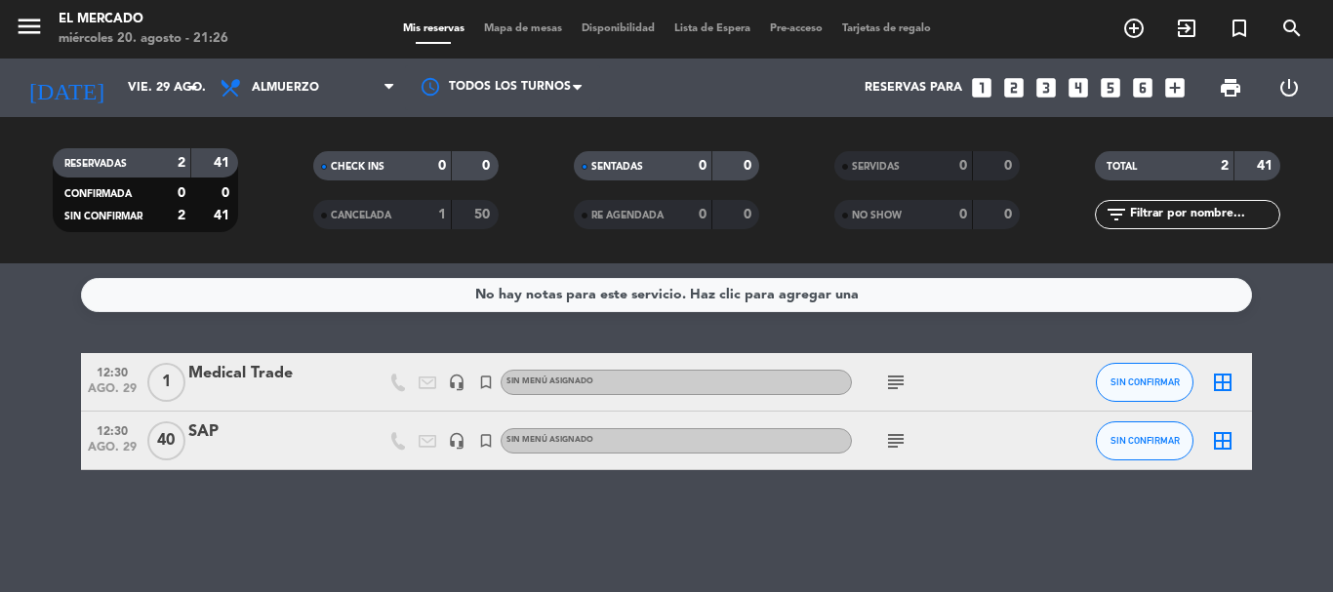
scroll to position [0, 0]
drag, startPoint x: 50, startPoint y: 33, endPoint x: 12, endPoint y: 34, distance: 38.1
click at [48, 33] on span "menu" at bounding box center [37, 30] width 44 height 46
click at [11, 34] on div "menu El [PERSON_NAME] miércoles 20. agosto - 21:26" at bounding box center [167, 30] width 334 height 46
click at [20, 20] on icon "menu" at bounding box center [29, 26] width 29 height 29
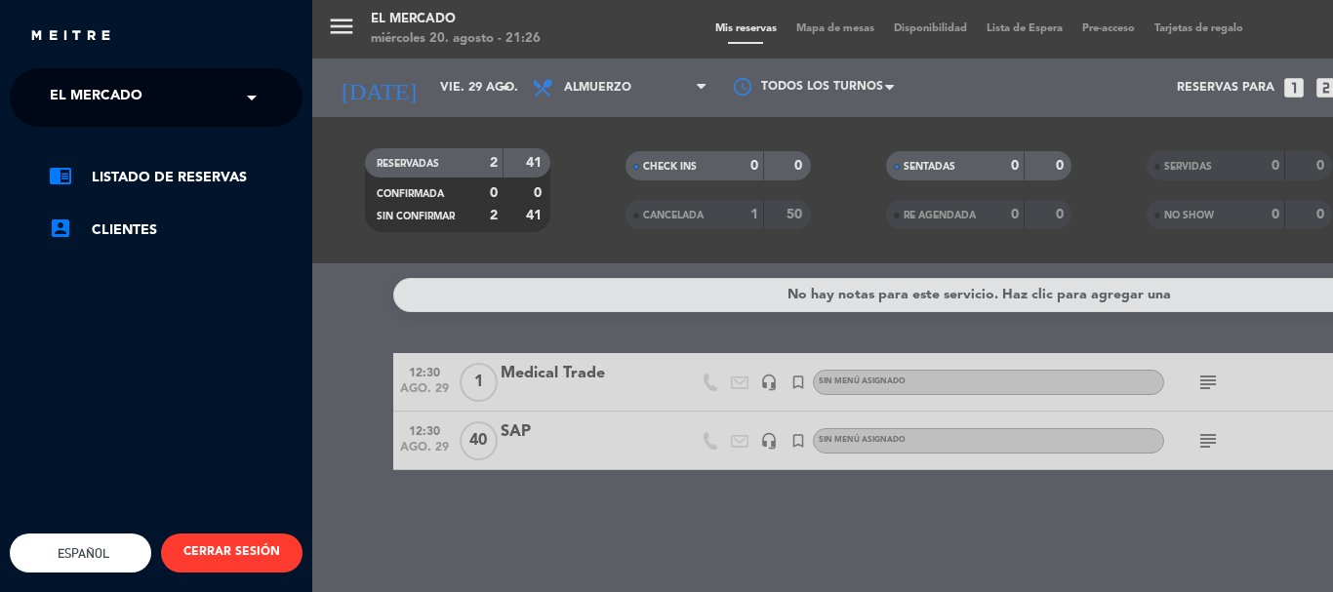
click at [105, 75] on ng-select "× El [PERSON_NAME] ×" at bounding box center [156, 97] width 293 height 59
click at [100, 102] on span "El Mercado" at bounding box center [96, 97] width 93 height 41
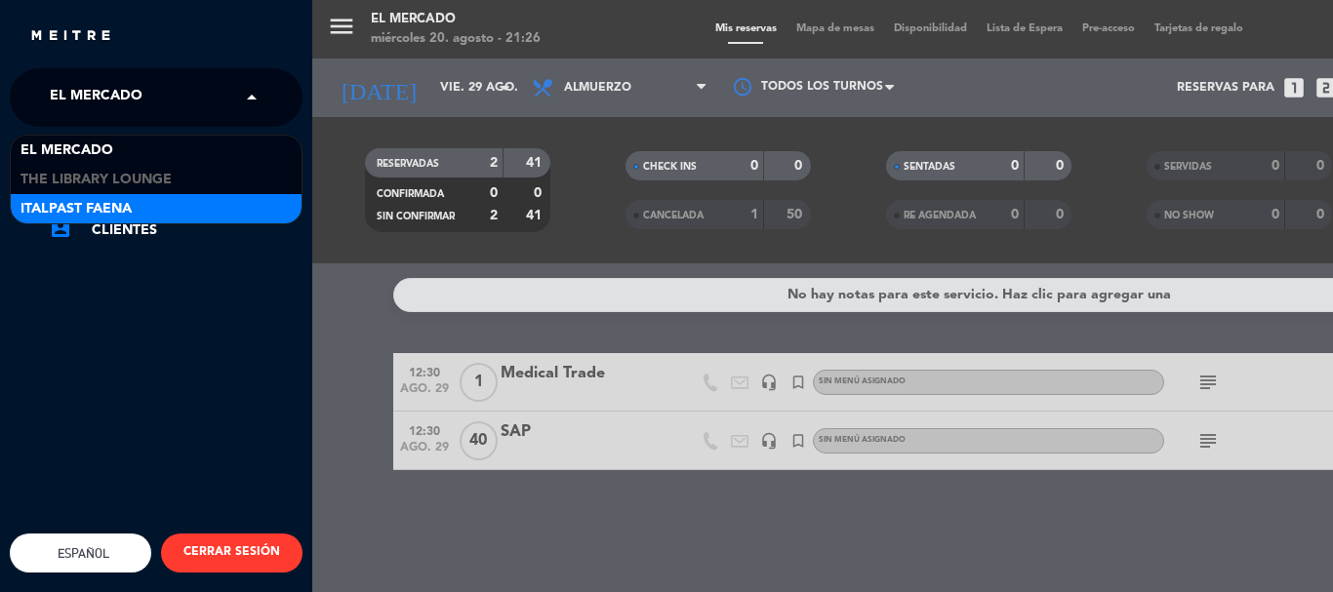
click at [60, 195] on div "Italpast Faena" at bounding box center [156, 208] width 291 height 29
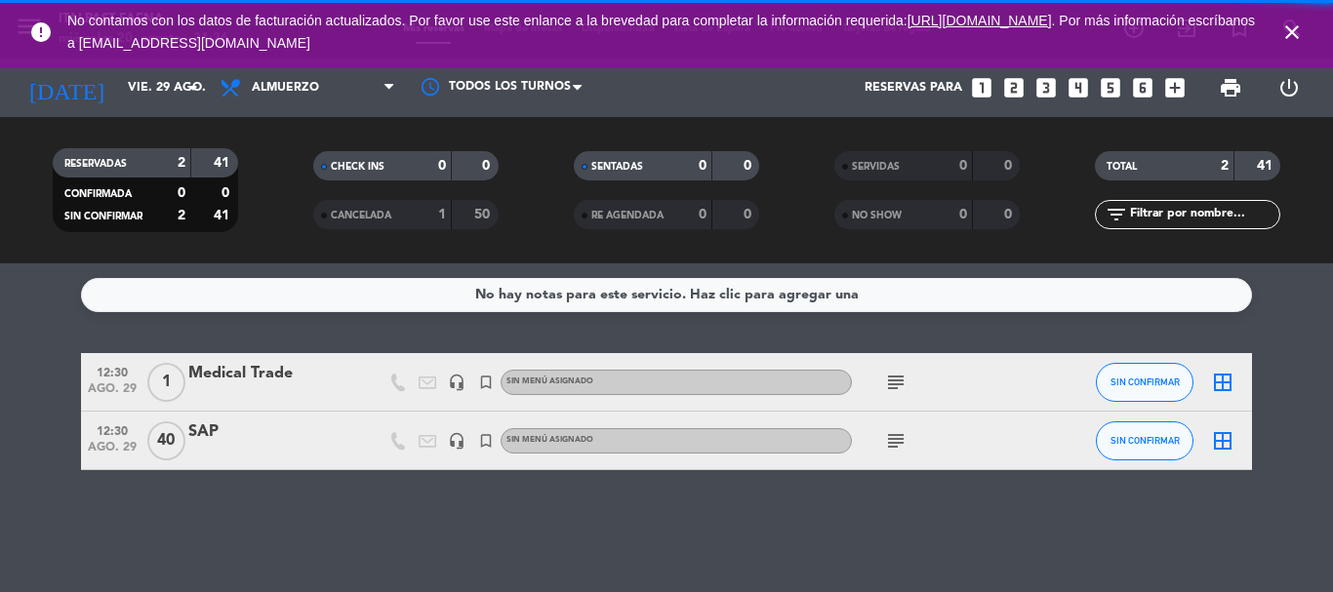
click at [1297, 23] on icon "close" at bounding box center [1292, 31] width 23 height 23
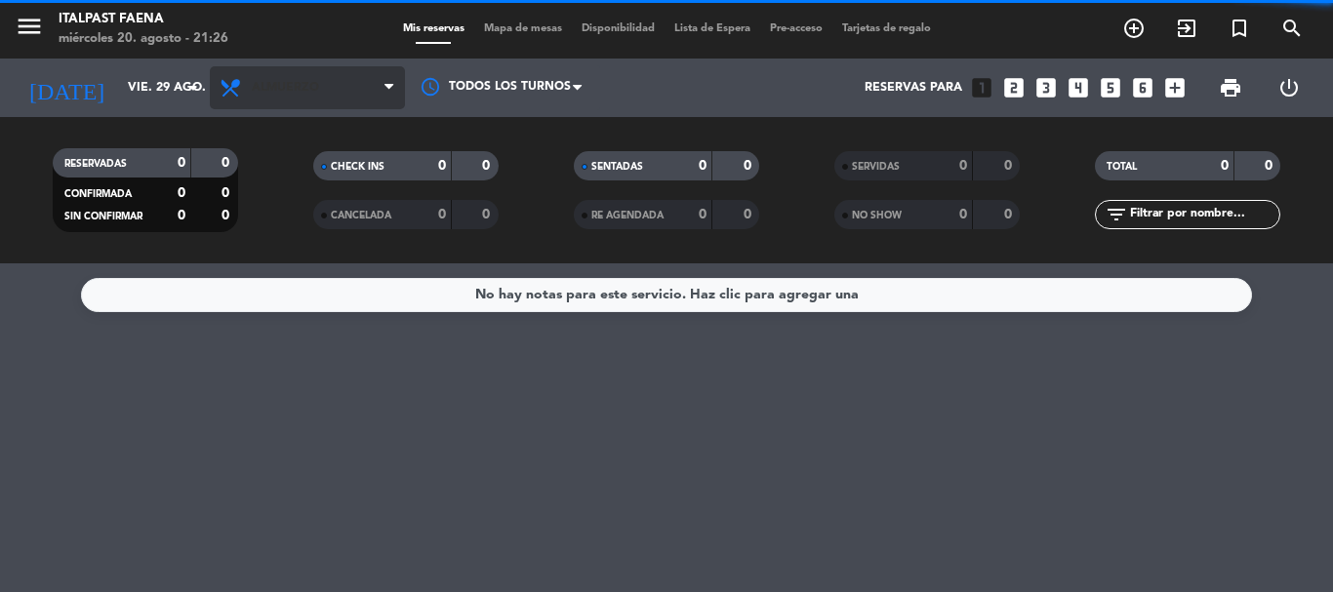
click at [302, 78] on span "Almuerzo" at bounding box center [307, 87] width 195 height 43
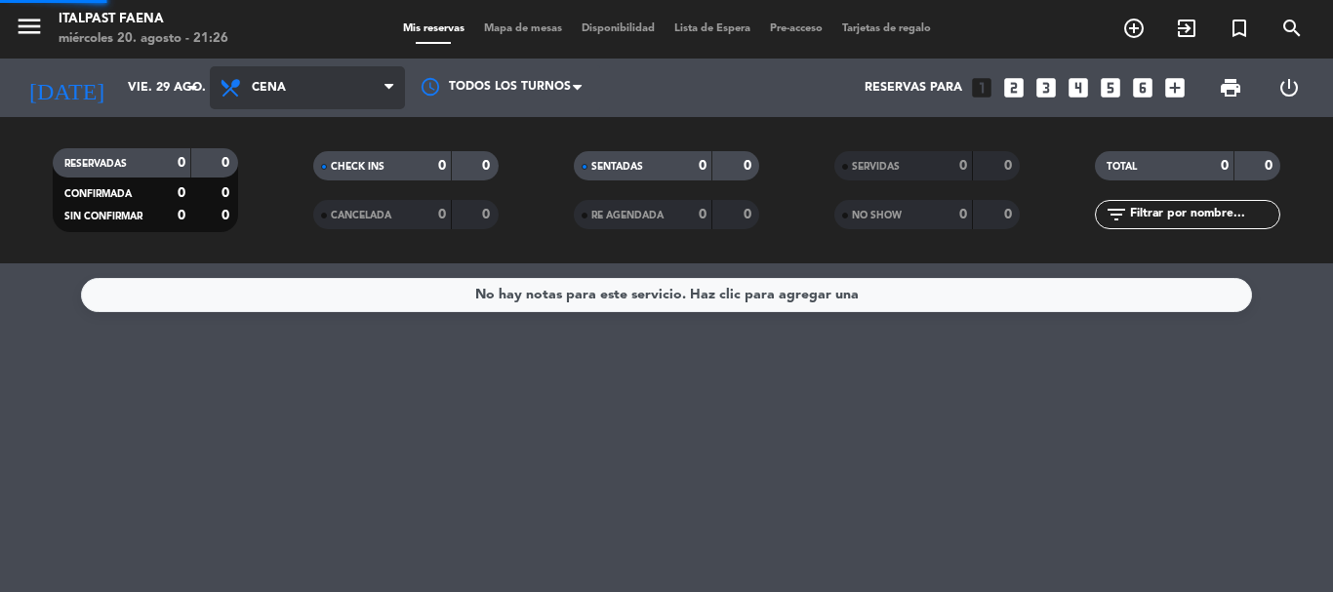
click at [272, 208] on div "menu Italpast Faena miércoles 20. agosto - 21:26 Mis reservas Mapa de mesas Dis…" at bounding box center [666, 132] width 1333 height 264
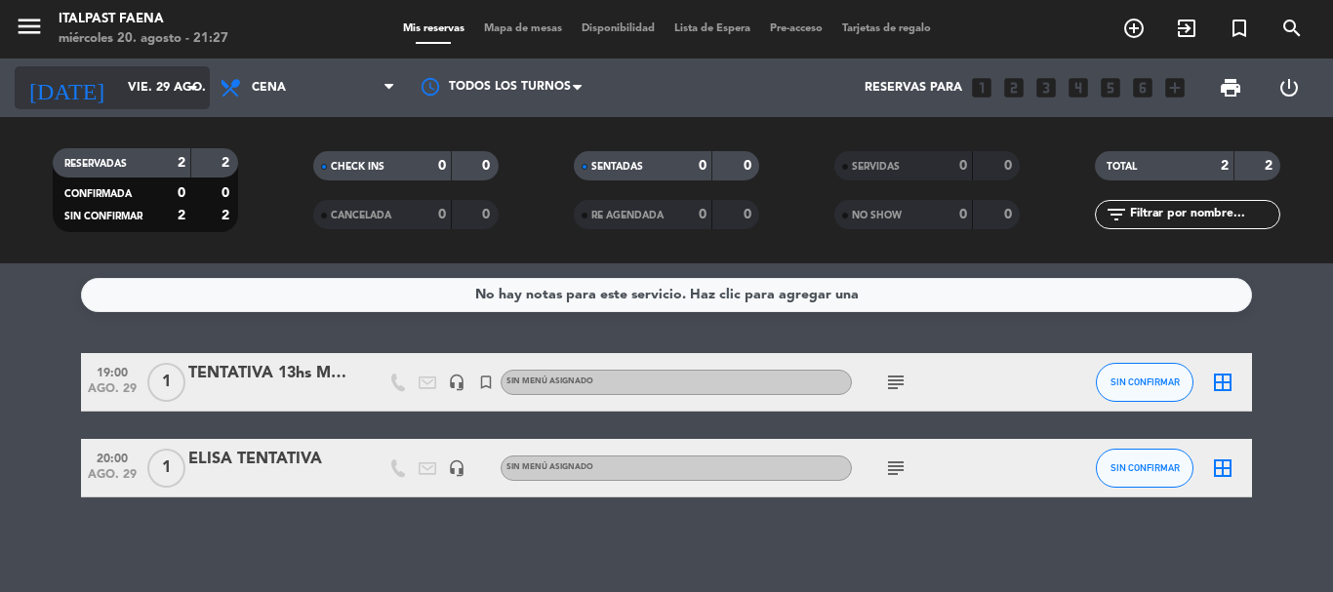
click at [118, 90] on input "vie. 29 ago." at bounding box center [200, 87] width 165 height 33
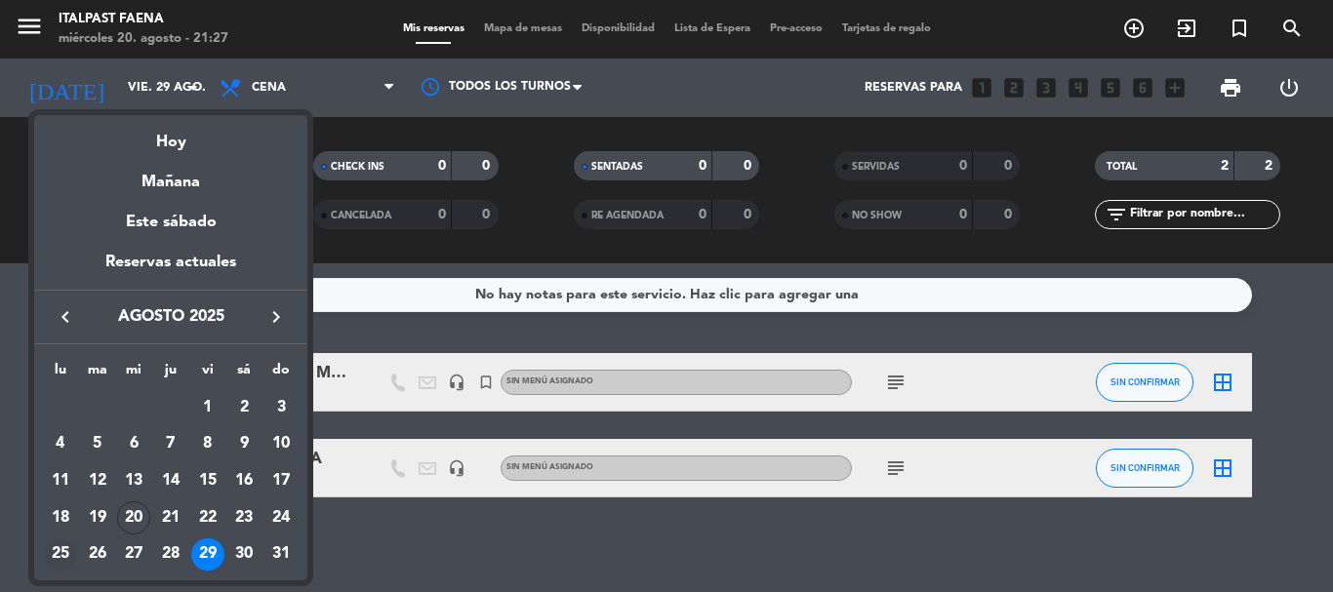
click at [63, 555] on div "25" at bounding box center [60, 555] width 33 height 33
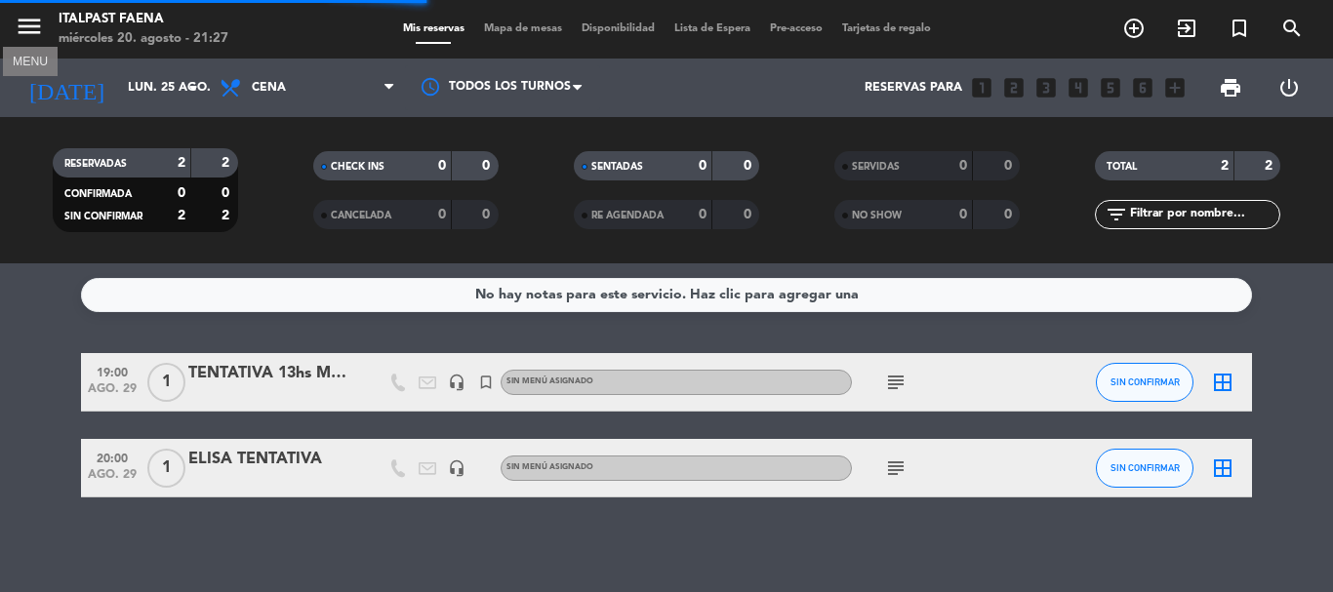
click at [37, 29] on icon "menu" at bounding box center [29, 26] width 29 height 29
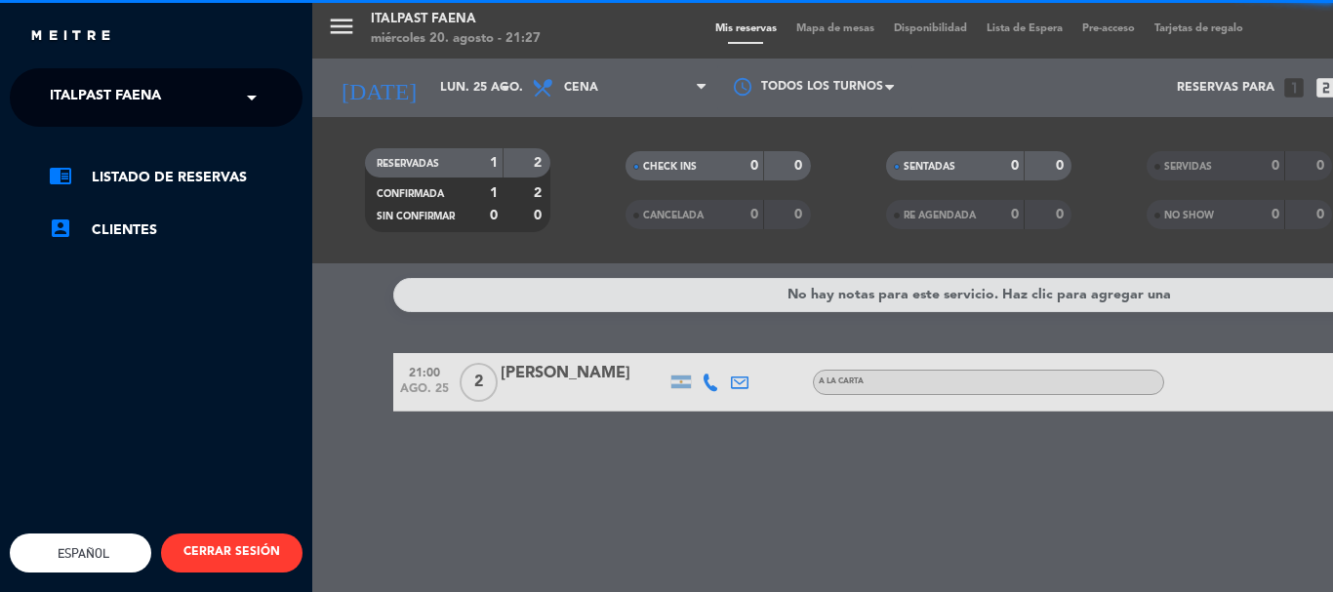
click at [103, 72] on ng-select "× Italpast Faena ×" at bounding box center [156, 97] width 293 height 59
click at [103, 76] on ng-select "× Italpast Faena ×" at bounding box center [156, 97] width 293 height 59
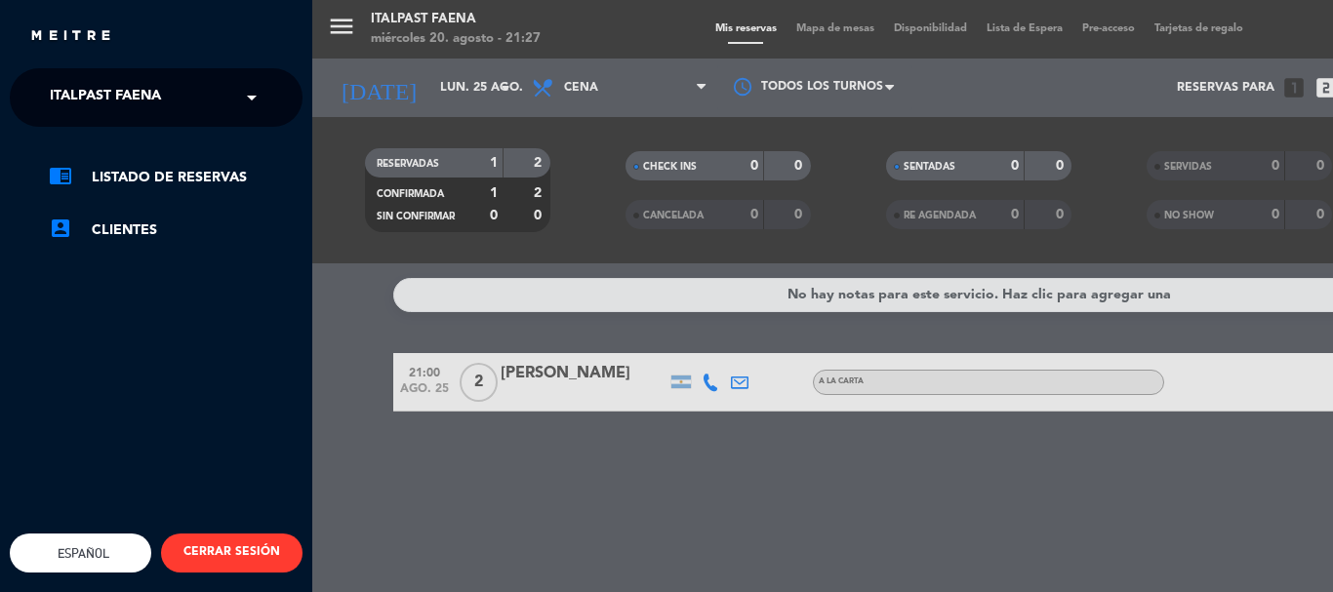
click at [99, 93] on span "Italpast Faena" at bounding box center [105, 97] width 111 height 41
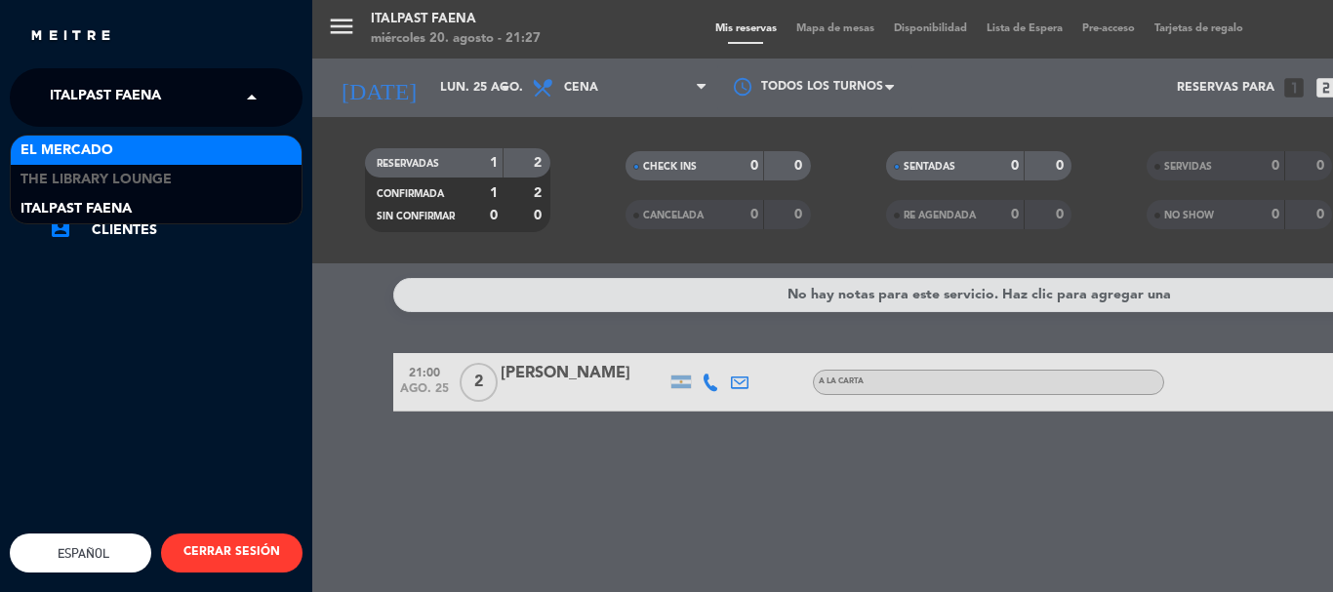
click at [77, 143] on span "El Mercado" at bounding box center [66, 151] width 93 height 22
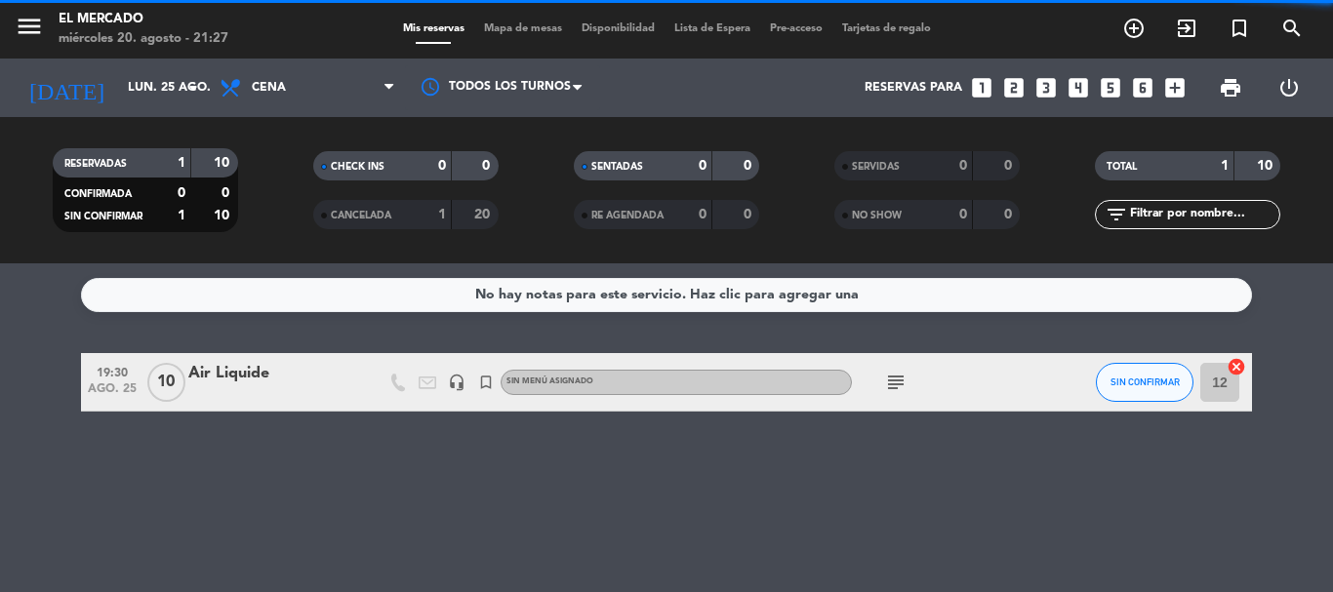
click at [296, 110] on div "Todos los servicios Desayuno Brunch Almuerzo Cena Cena Todos los servicios Desa…" at bounding box center [307, 88] width 195 height 59
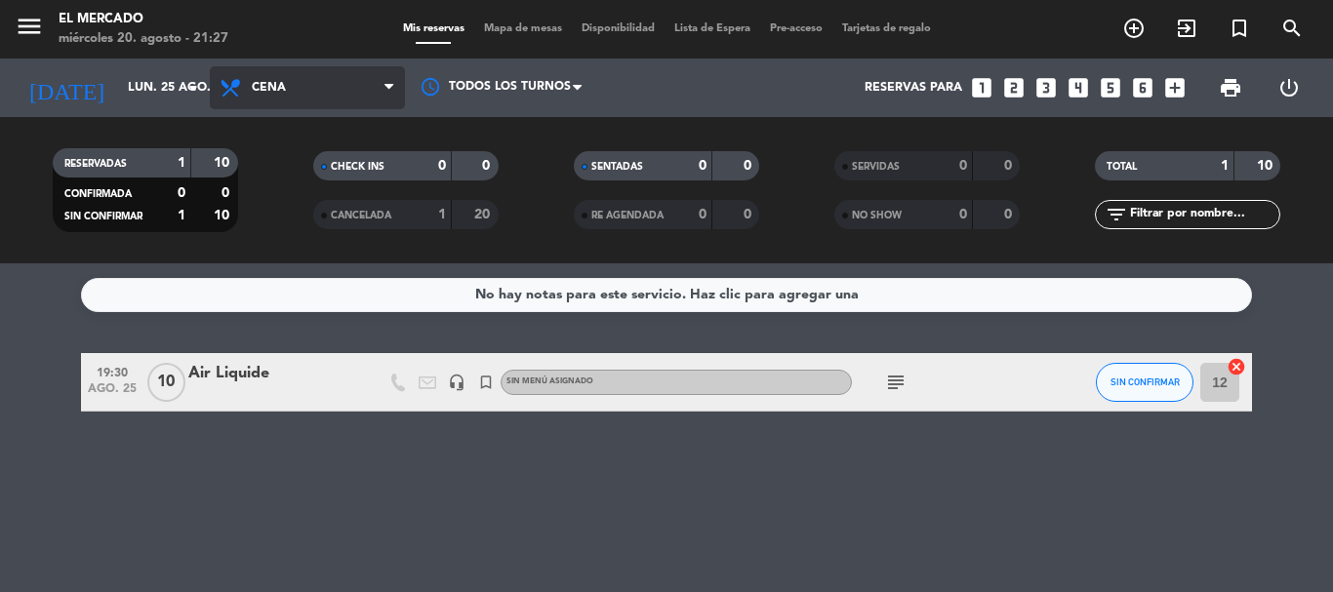
click at [300, 98] on span "Cena" at bounding box center [307, 87] width 195 height 43
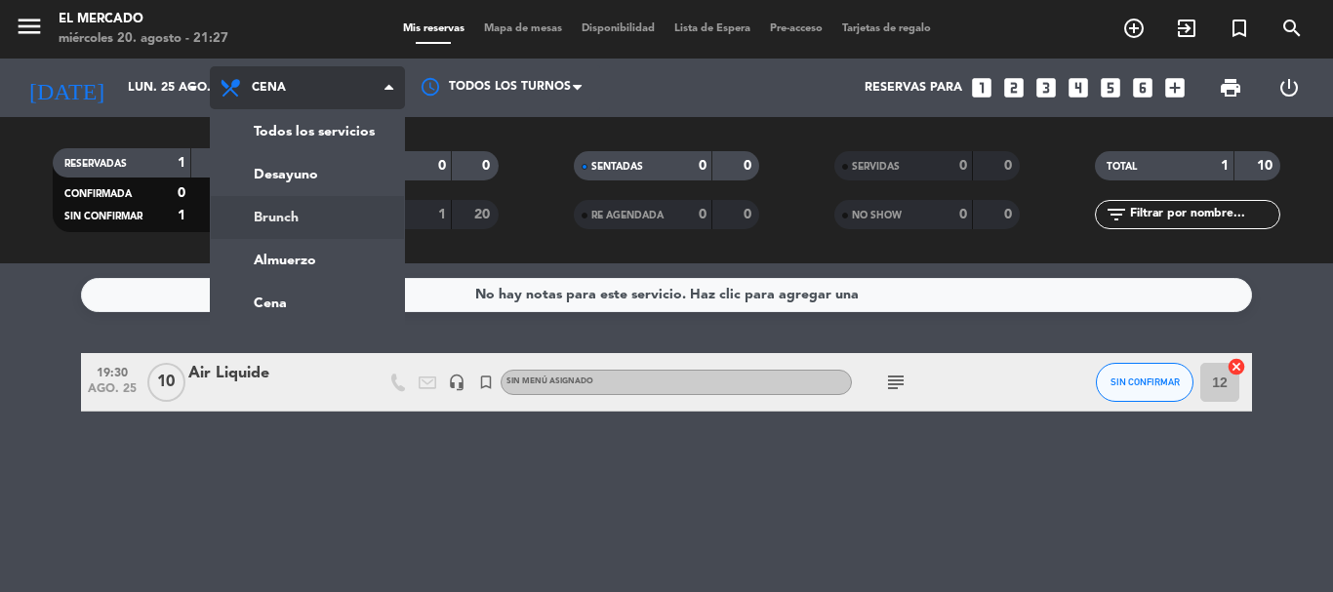
click at [299, 206] on div "menu El [PERSON_NAME] miércoles 20. agosto - 21:27 Mis reservas Mapa de mesas D…" at bounding box center [666, 132] width 1333 height 264
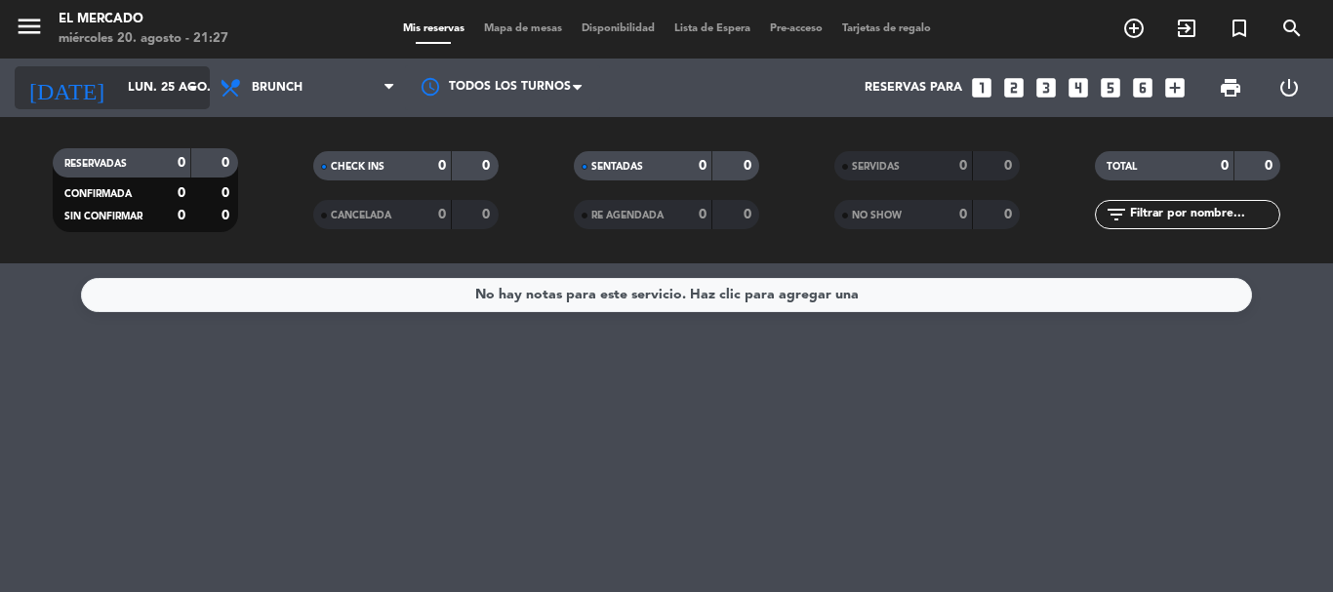
click at [118, 85] on input "lun. 25 ago." at bounding box center [200, 87] width 165 height 33
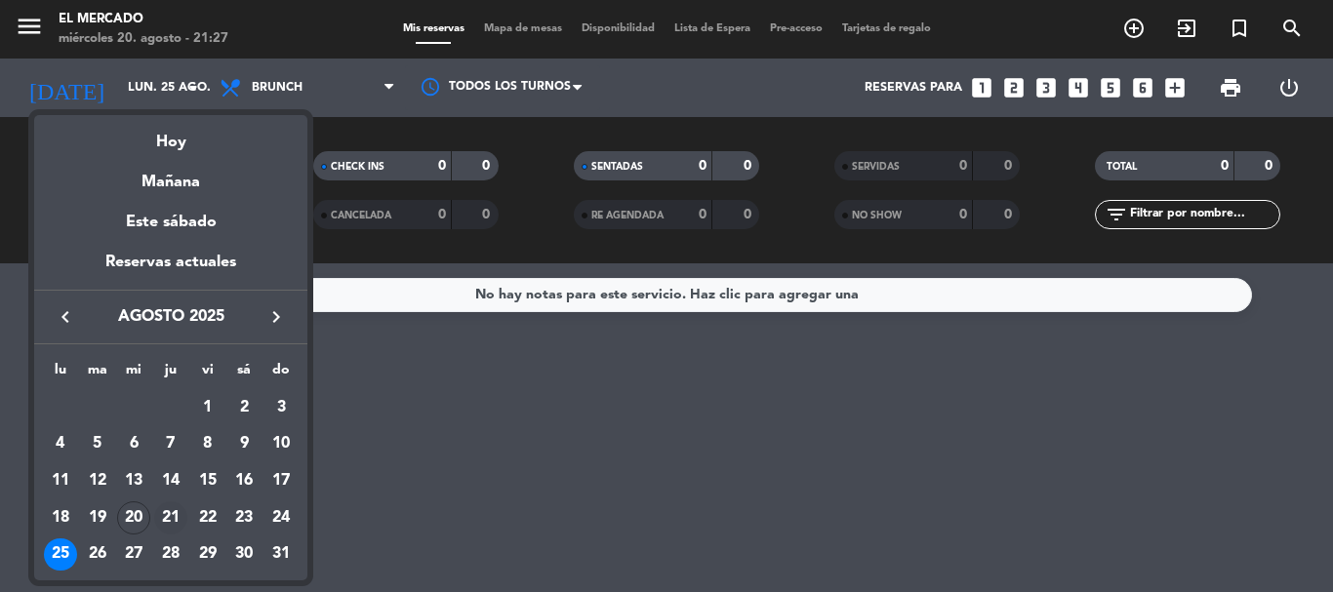
click at [168, 510] on div "21" at bounding box center [170, 518] width 33 height 33
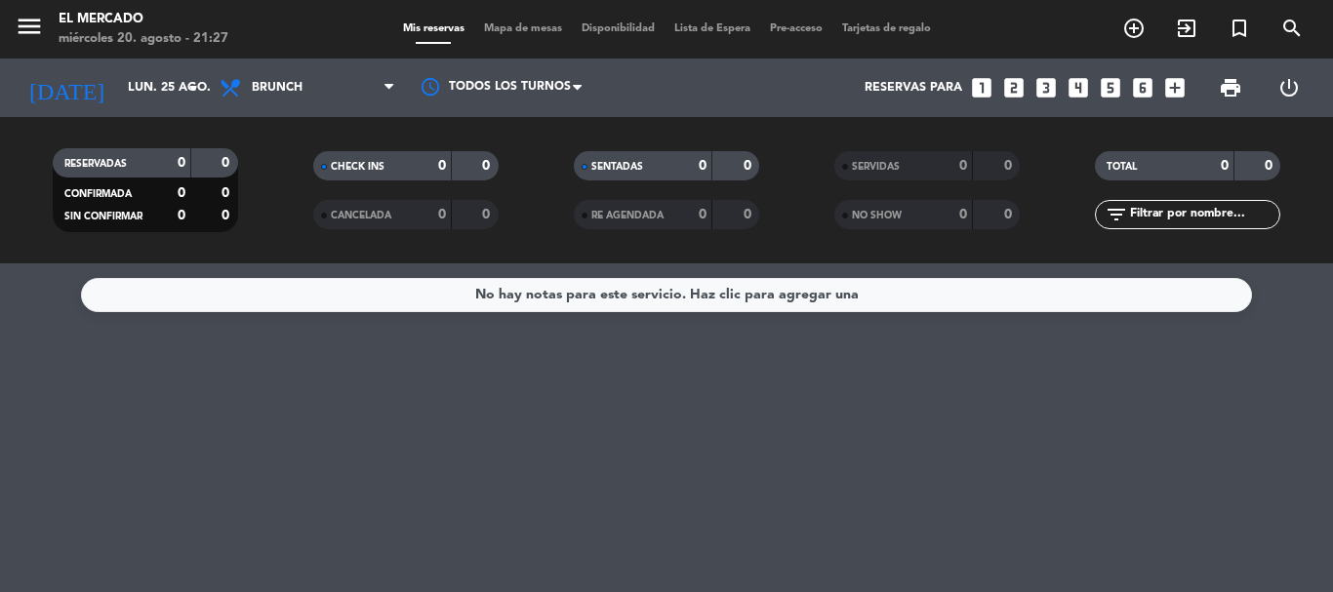
type input "jue. 21 ago."
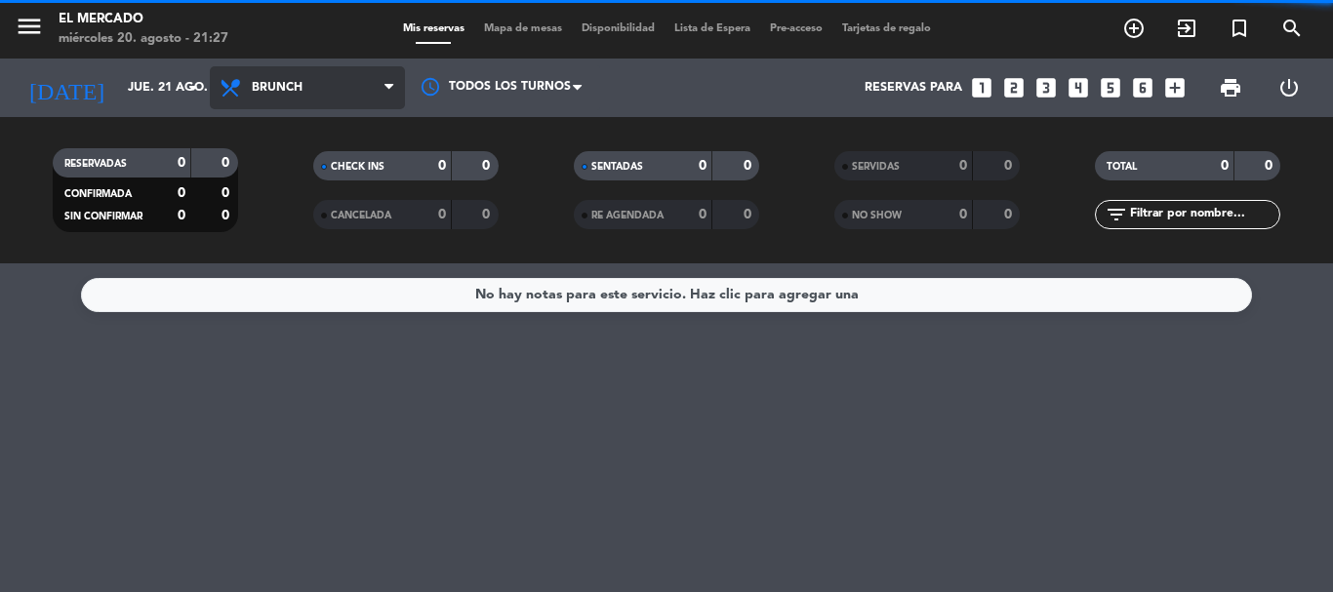
drag, startPoint x: 282, startPoint y: 83, endPoint x: 290, endPoint y: 110, distance: 28.4
click at [284, 82] on span "Brunch" at bounding box center [277, 88] width 51 height 14
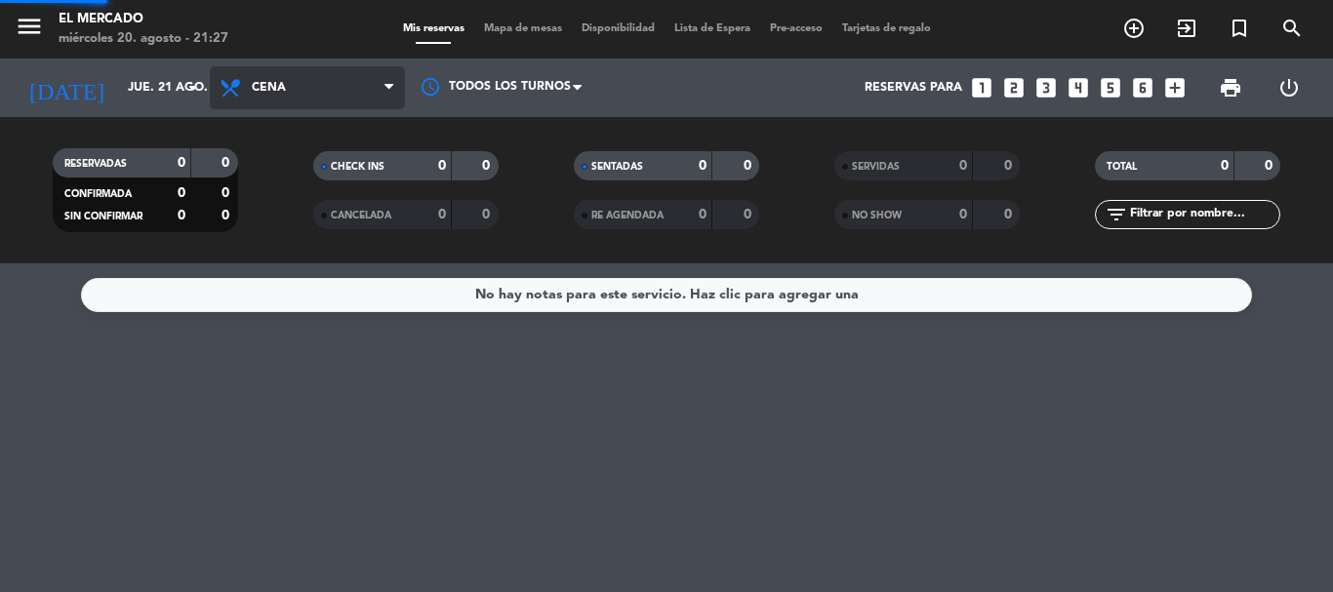
click at [282, 296] on ng-component "menu El [PERSON_NAME] miércoles 20. agosto - 21:27 Mis reservas Mapa de mesas D…" at bounding box center [666, 296] width 1333 height 592
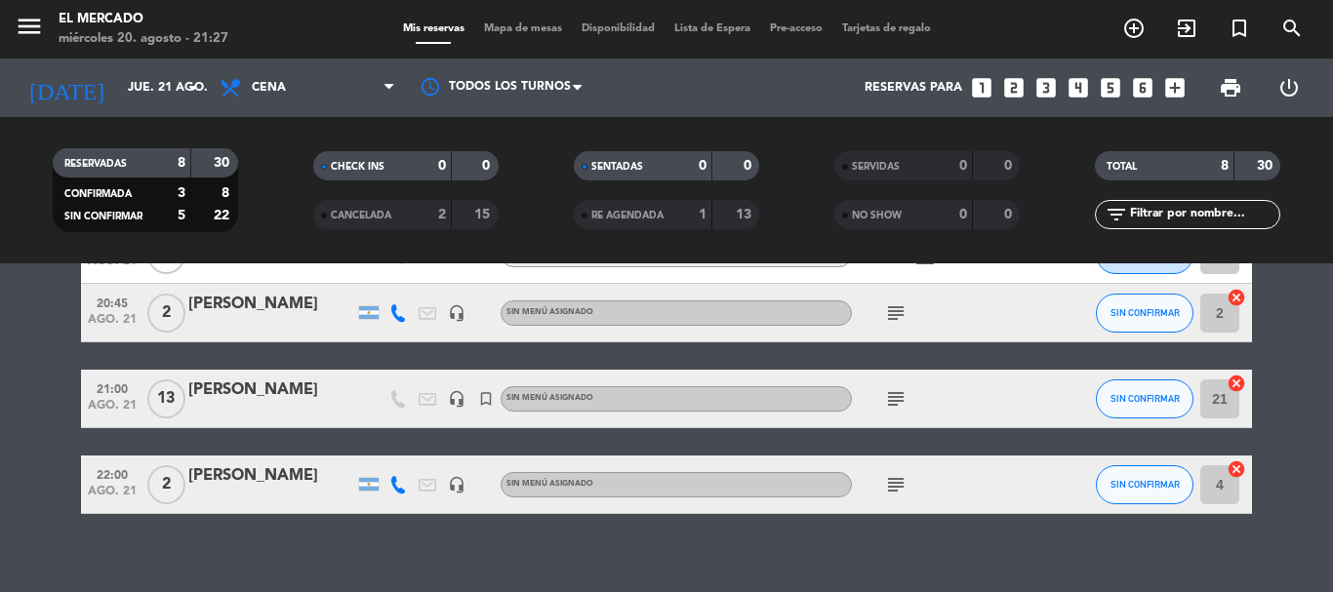
scroll to position [390, 0]
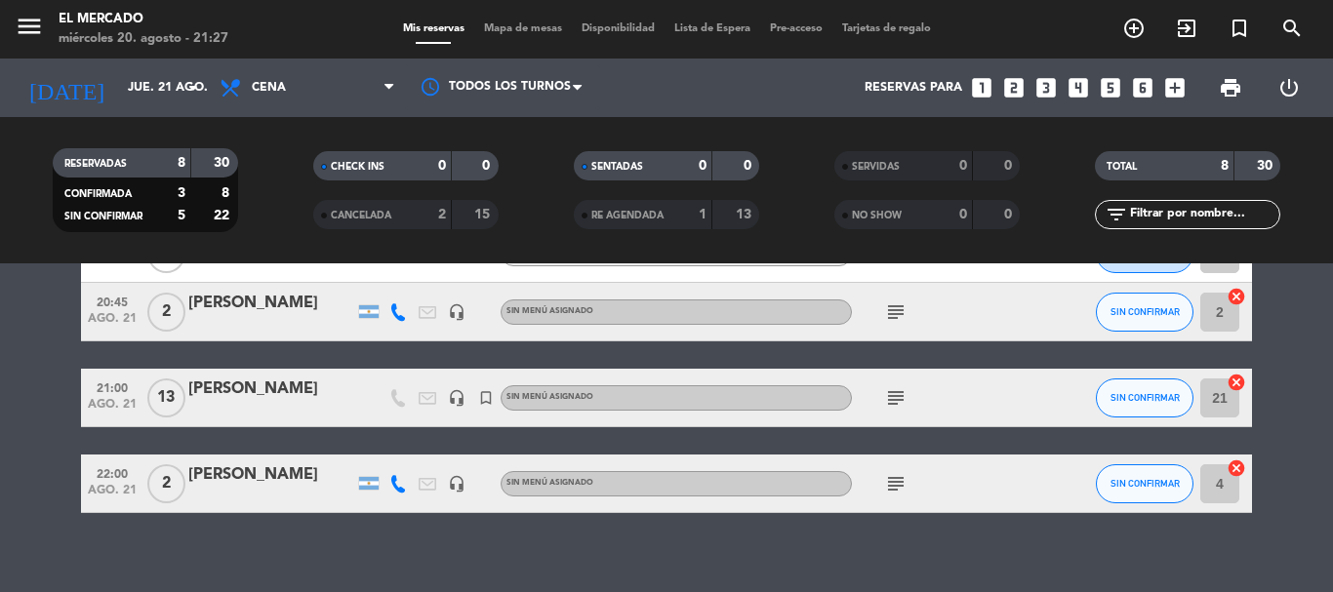
click at [892, 393] on icon "subject" at bounding box center [895, 398] width 23 height 23
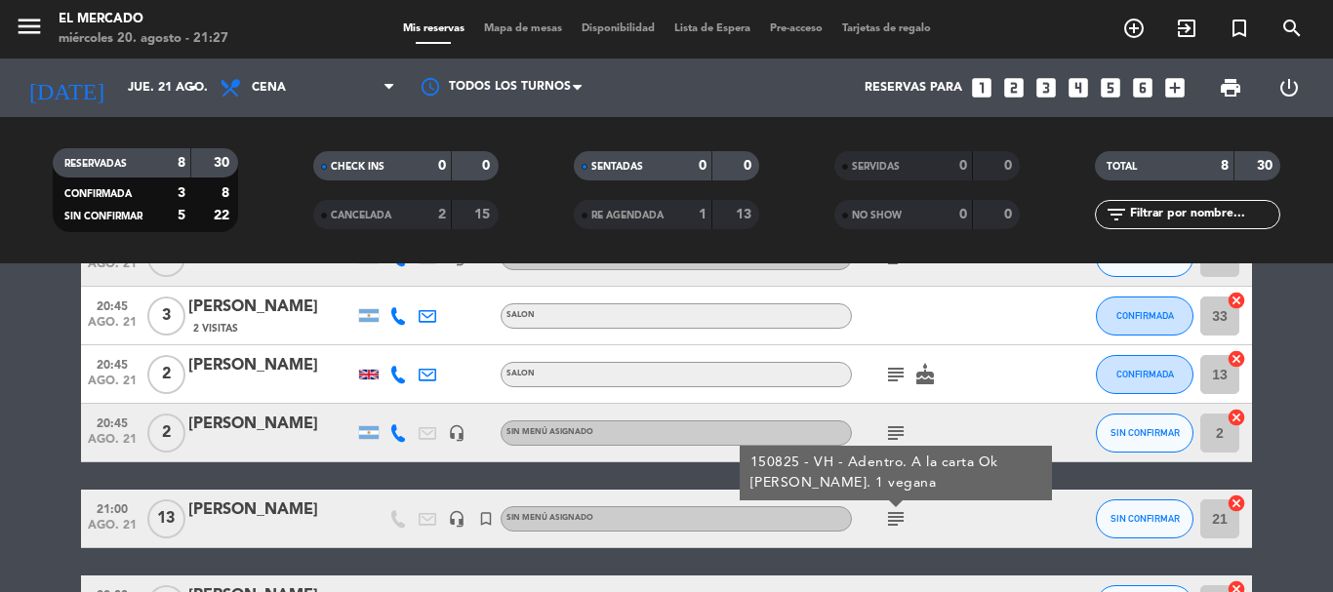
scroll to position [293, 0]
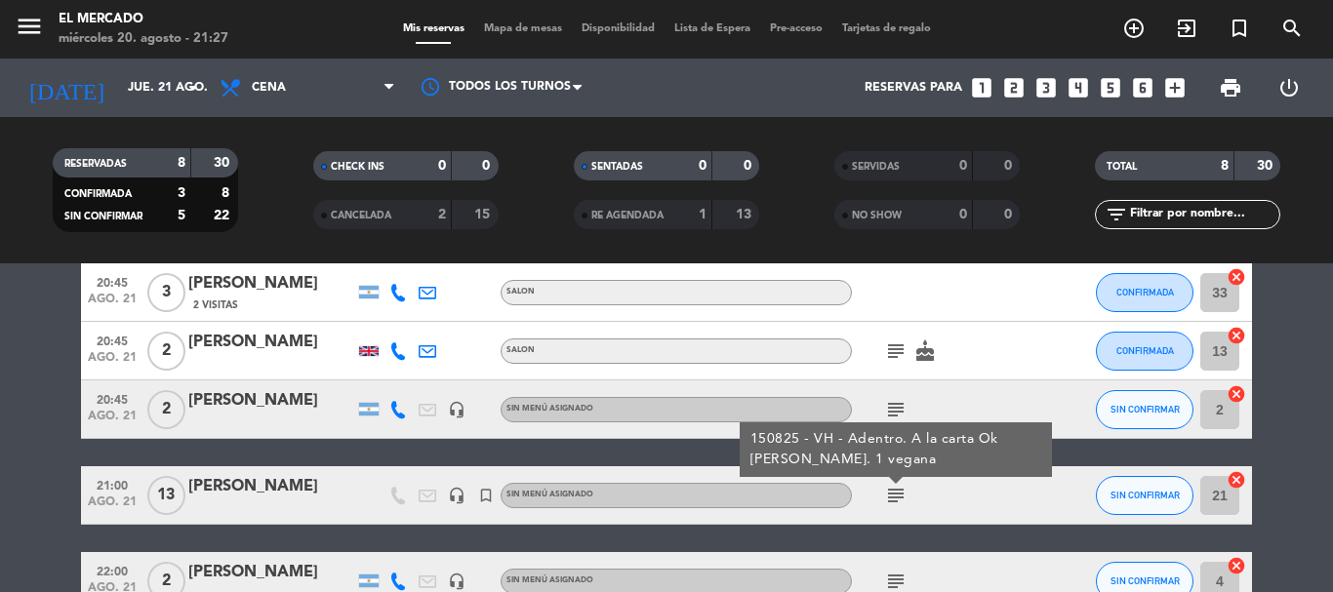
click at [264, 503] on div at bounding box center [271, 509] width 166 height 16
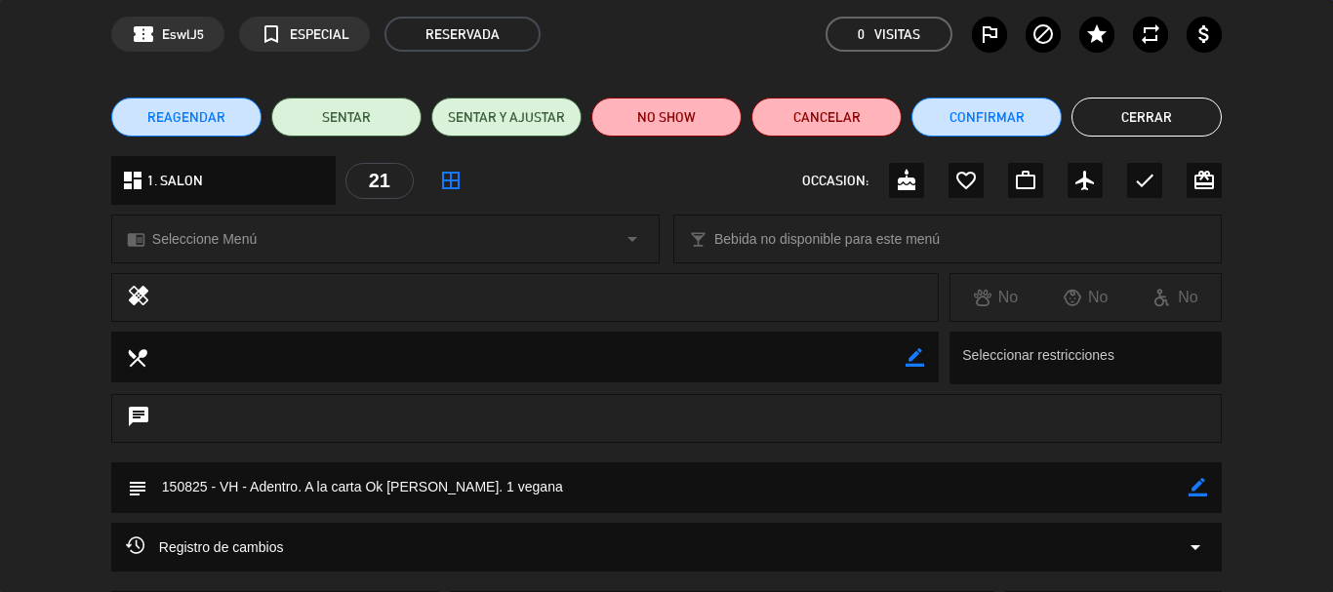
scroll to position [98, 0]
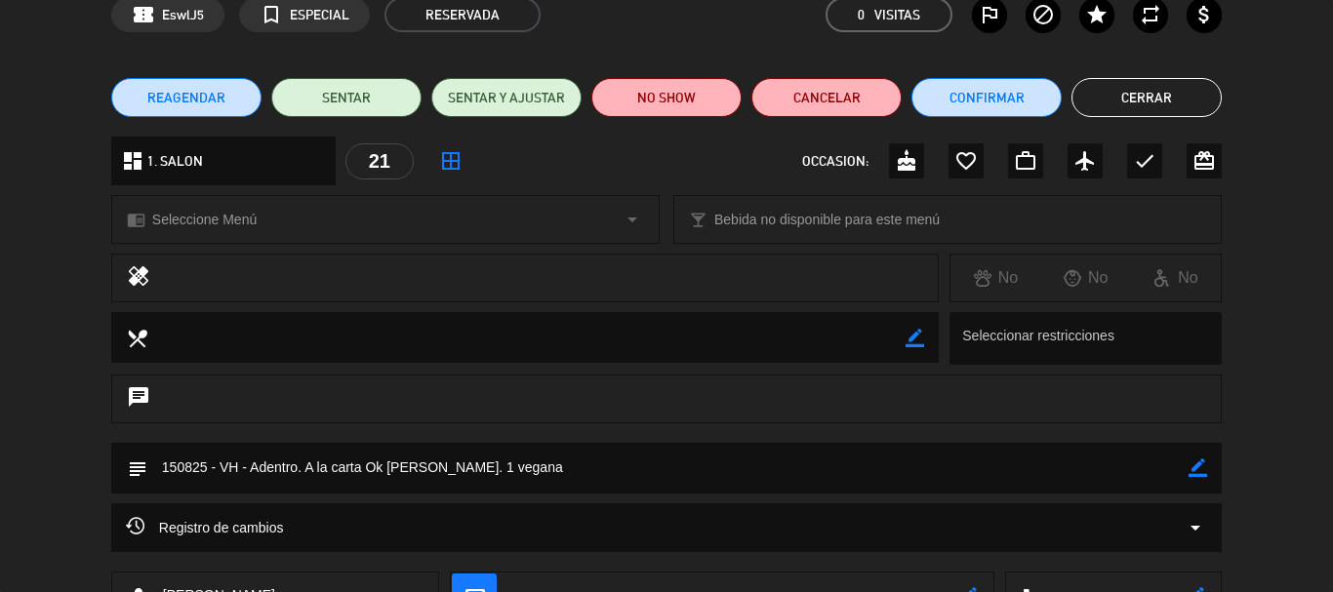
click at [1198, 459] on icon "border_color" at bounding box center [1198, 468] width 19 height 19
click at [1150, 473] on textarea at bounding box center [667, 468] width 1041 height 50
click at [1202, 483] on div at bounding box center [1198, 468] width 19 height 51
click at [1202, 472] on icon at bounding box center [1198, 468] width 19 height 19
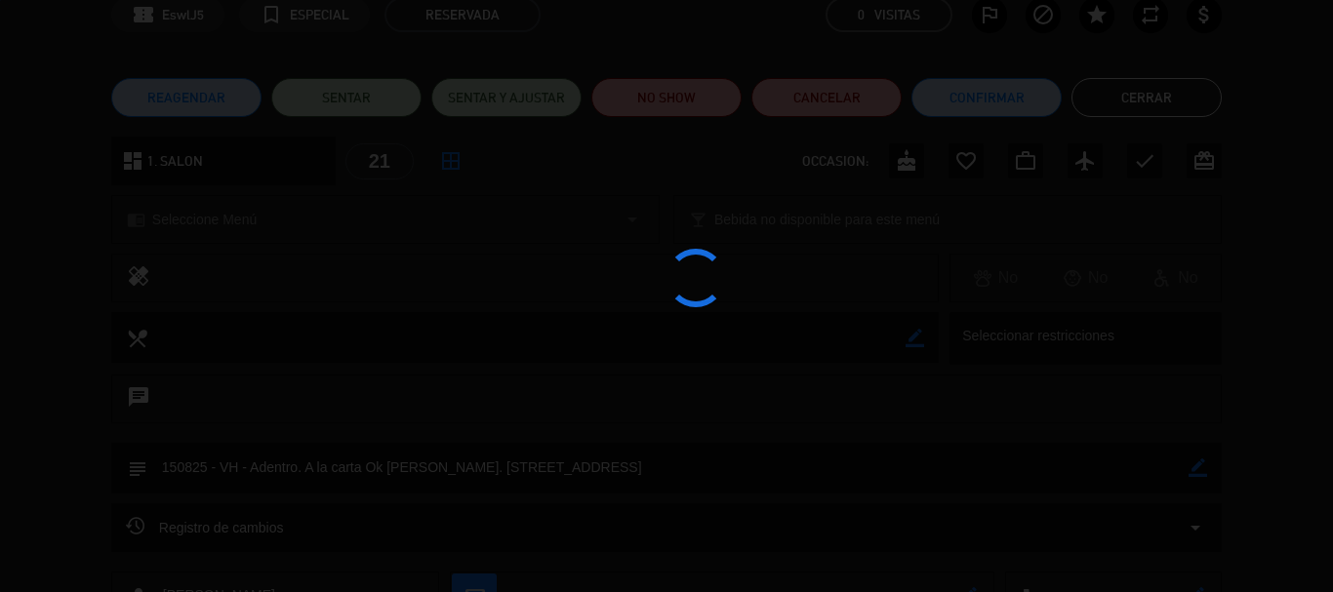
type textarea "150825 - VH - Adentro. A la carta Ok [PERSON_NAME]. [STREET_ADDRESS]"
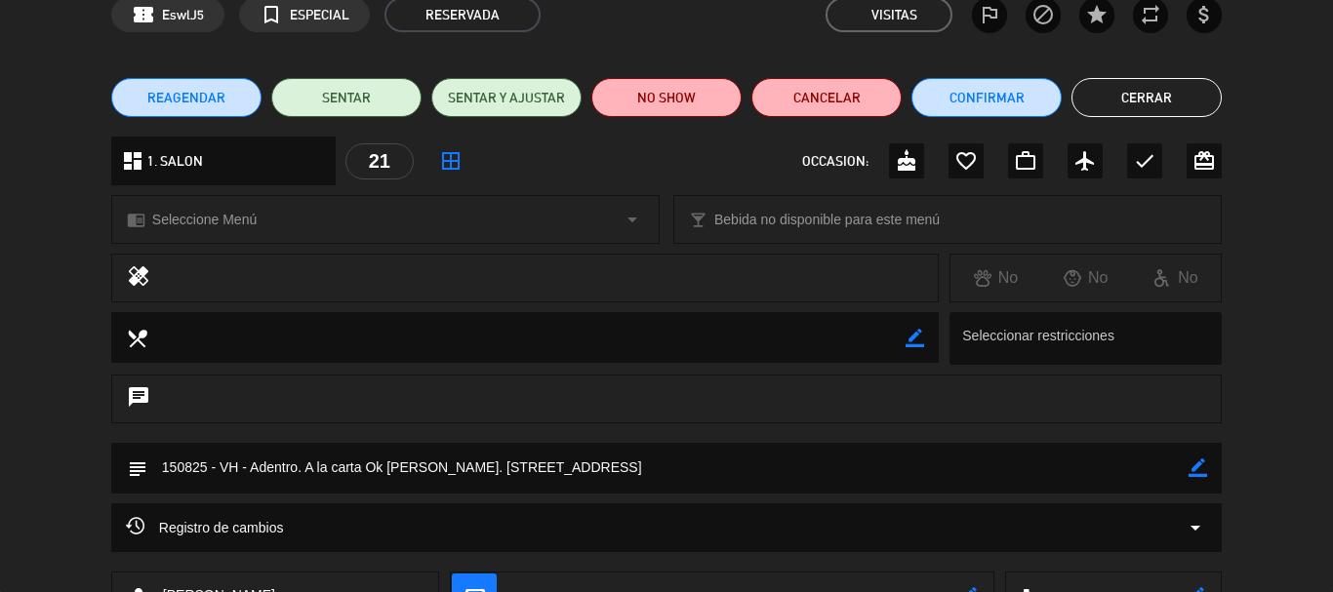
click at [1118, 116] on button "Cerrar" at bounding box center [1147, 97] width 150 height 39
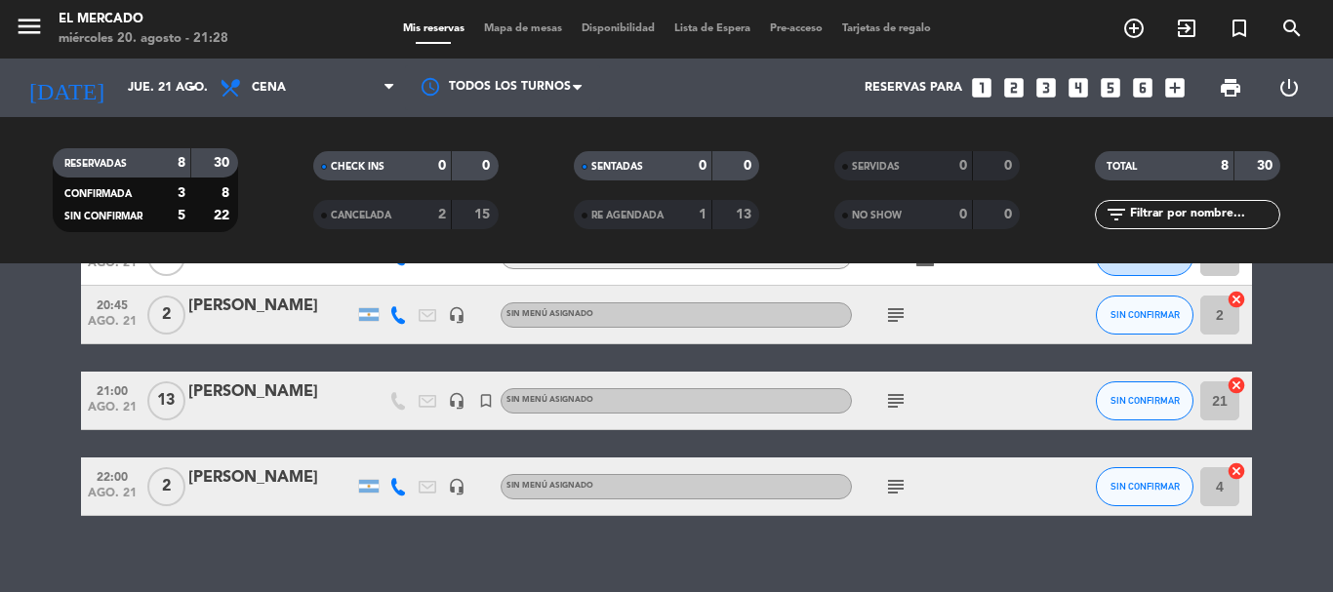
scroll to position [390, 0]
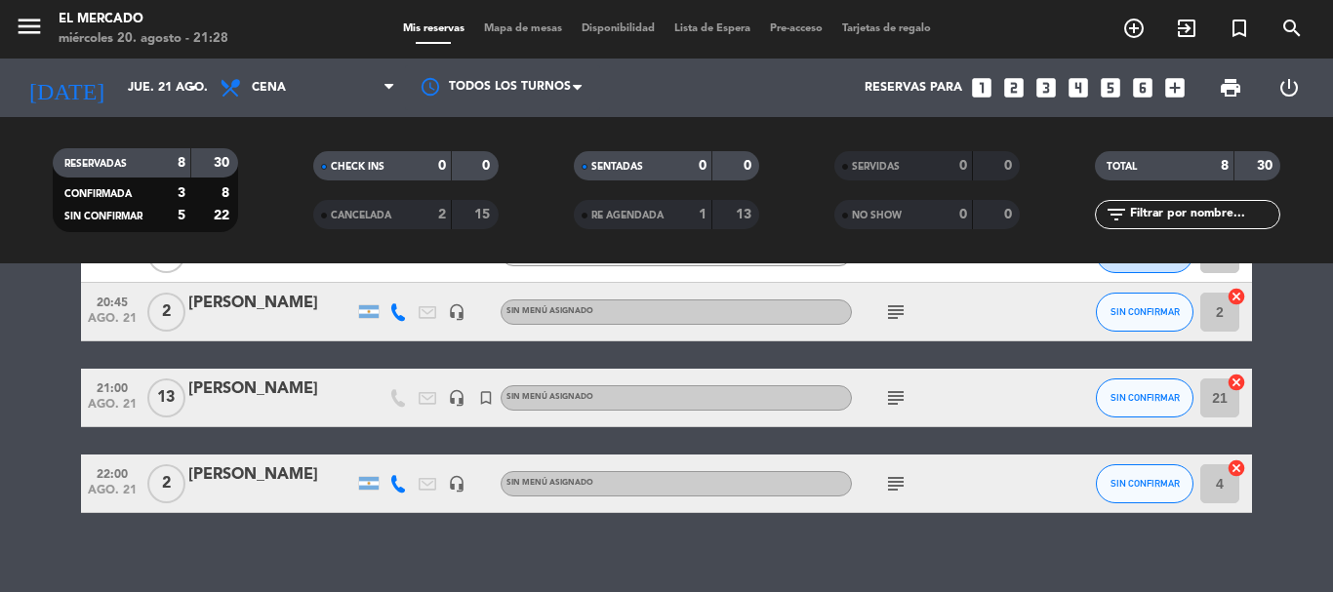
click at [893, 387] on icon "subject" at bounding box center [895, 398] width 23 height 23
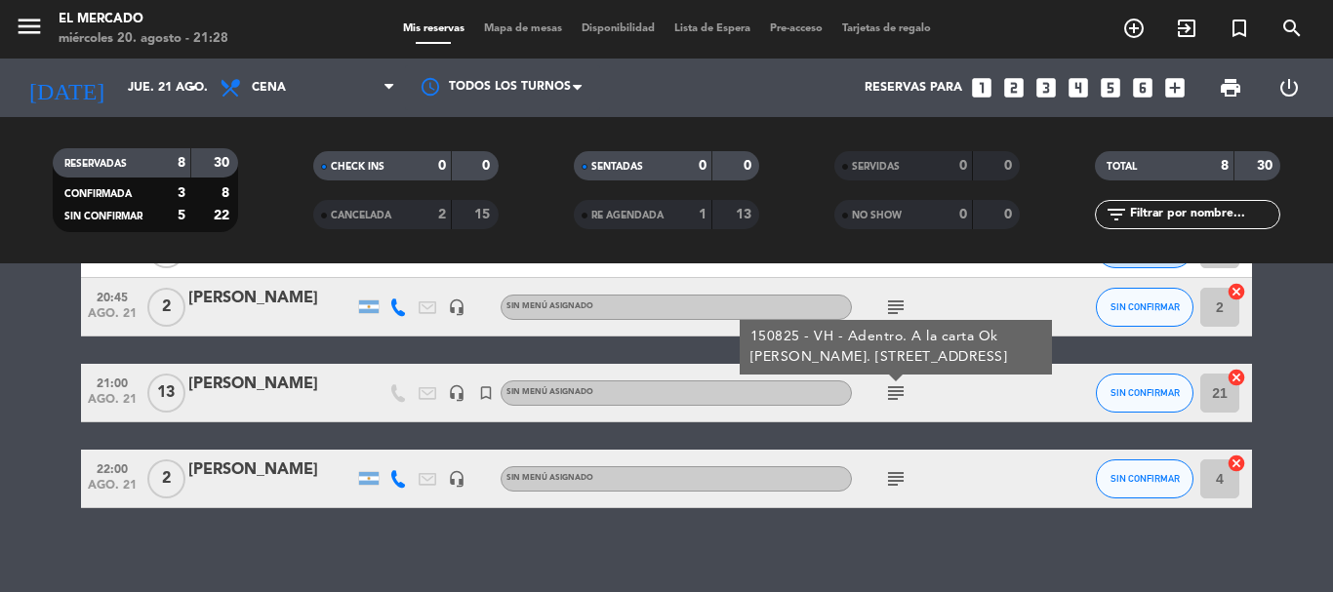
scroll to position [409, 0]
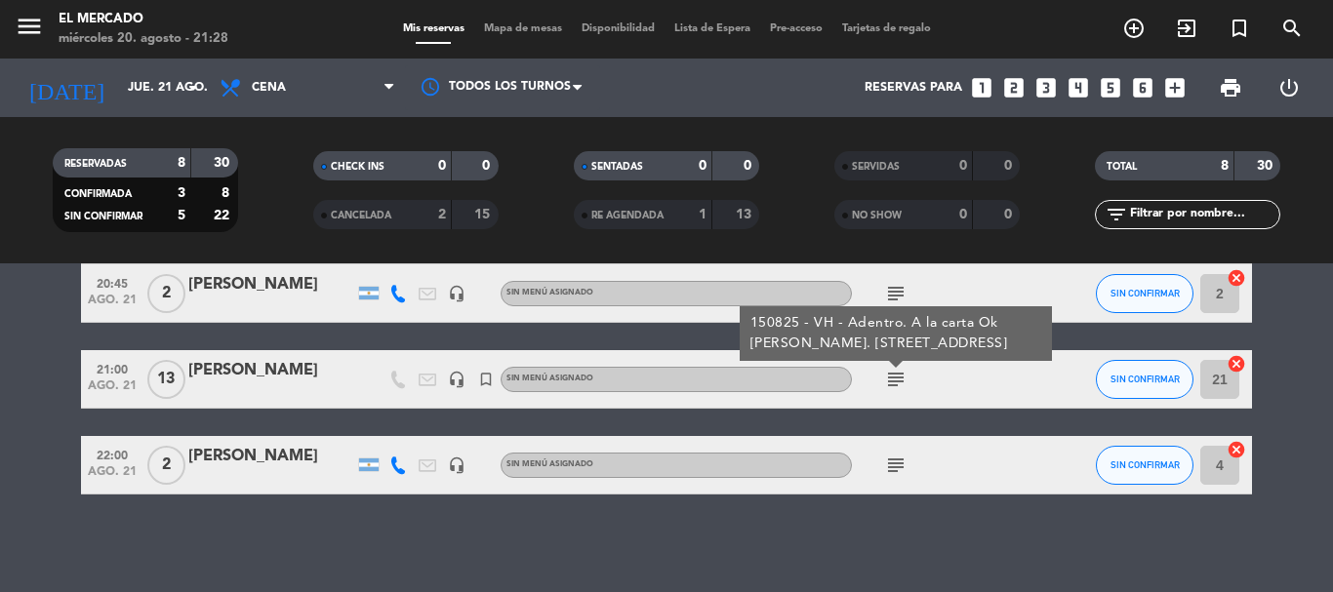
click at [1239, 356] on icon "cancel" at bounding box center [1237, 364] width 20 height 20
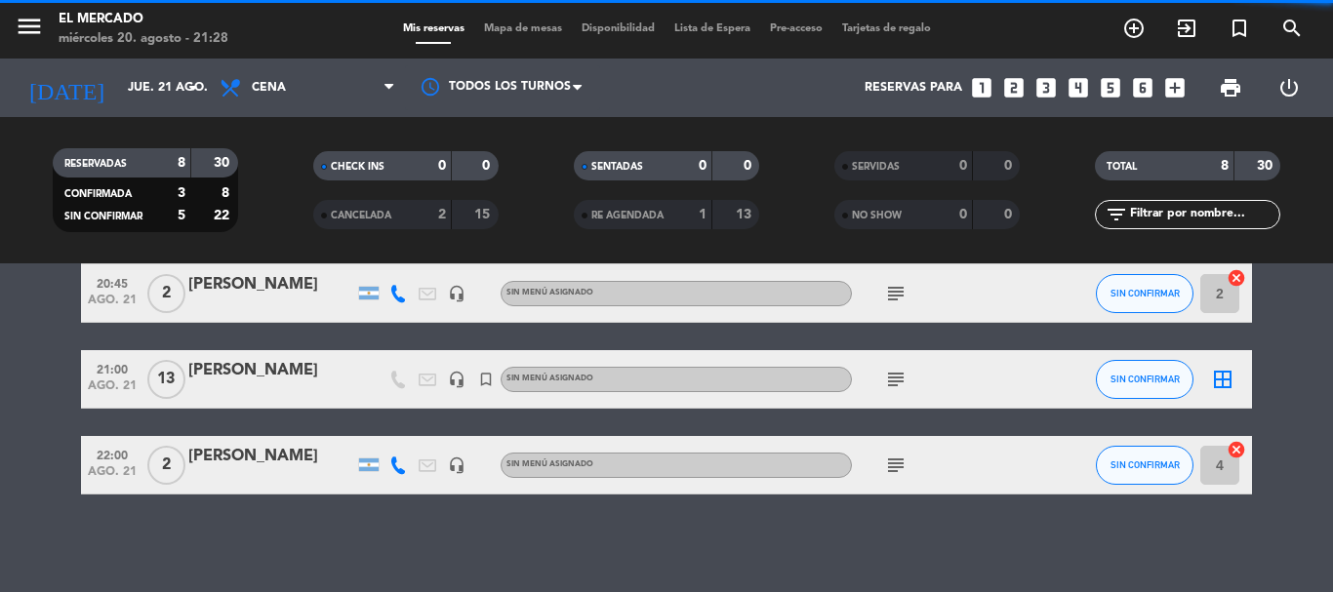
click at [1222, 379] on icon "border_all" at bounding box center [1222, 379] width 23 height 23
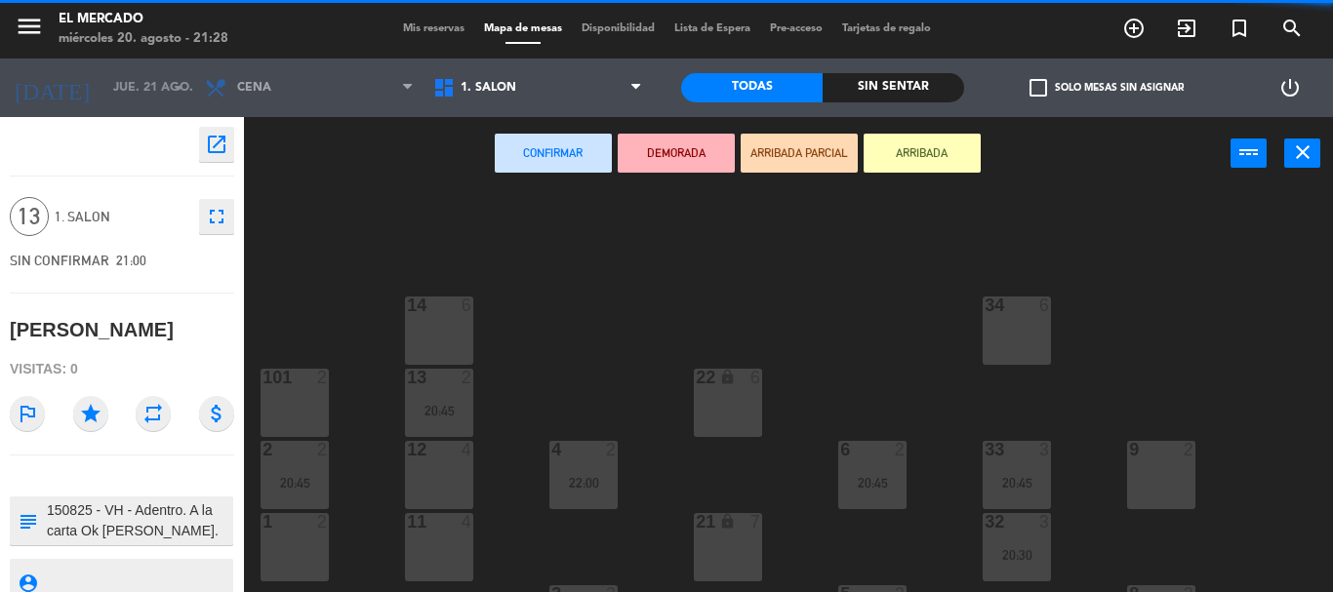
click at [713, 380] on div "lock" at bounding box center [728, 378] width 32 height 19
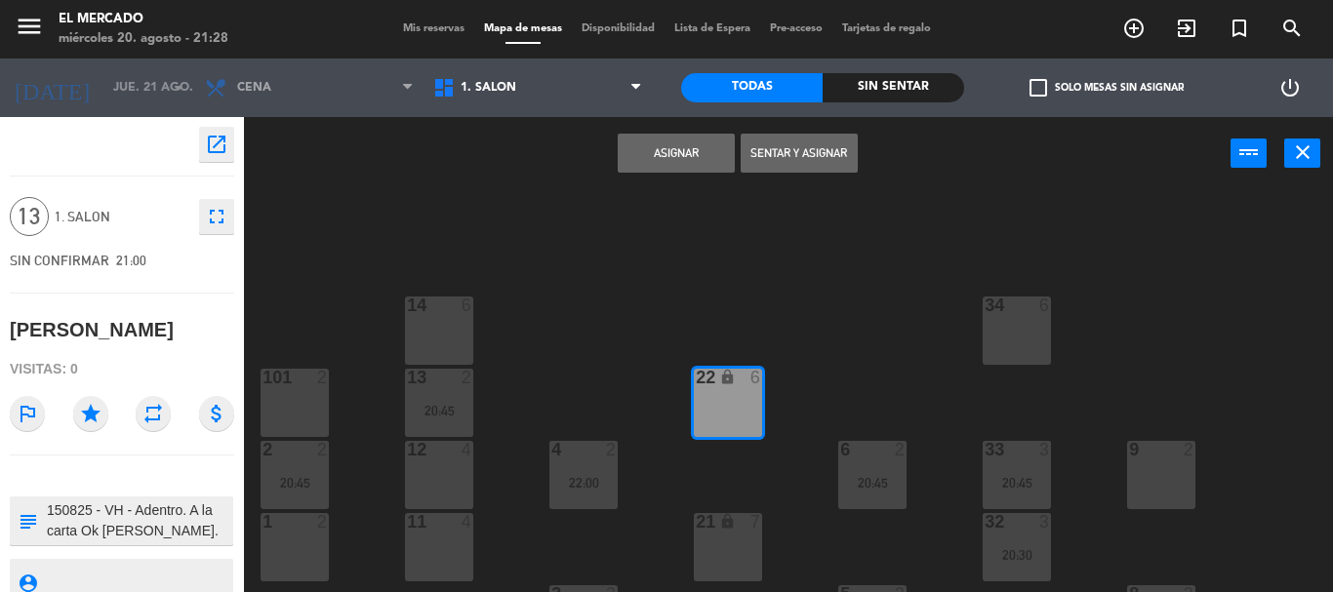
click at [737, 521] on div "lock" at bounding box center [728, 522] width 32 height 19
click at [650, 168] on button "Asignar" at bounding box center [676, 153] width 117 height 39
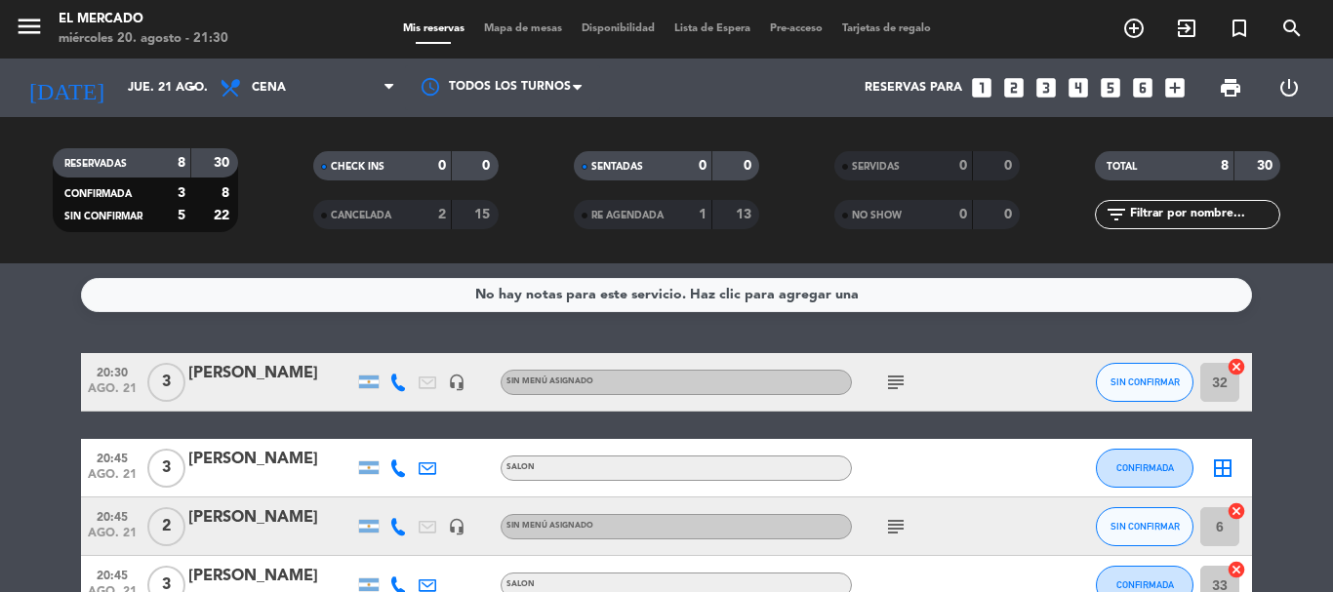
scroll to position [293, 0]
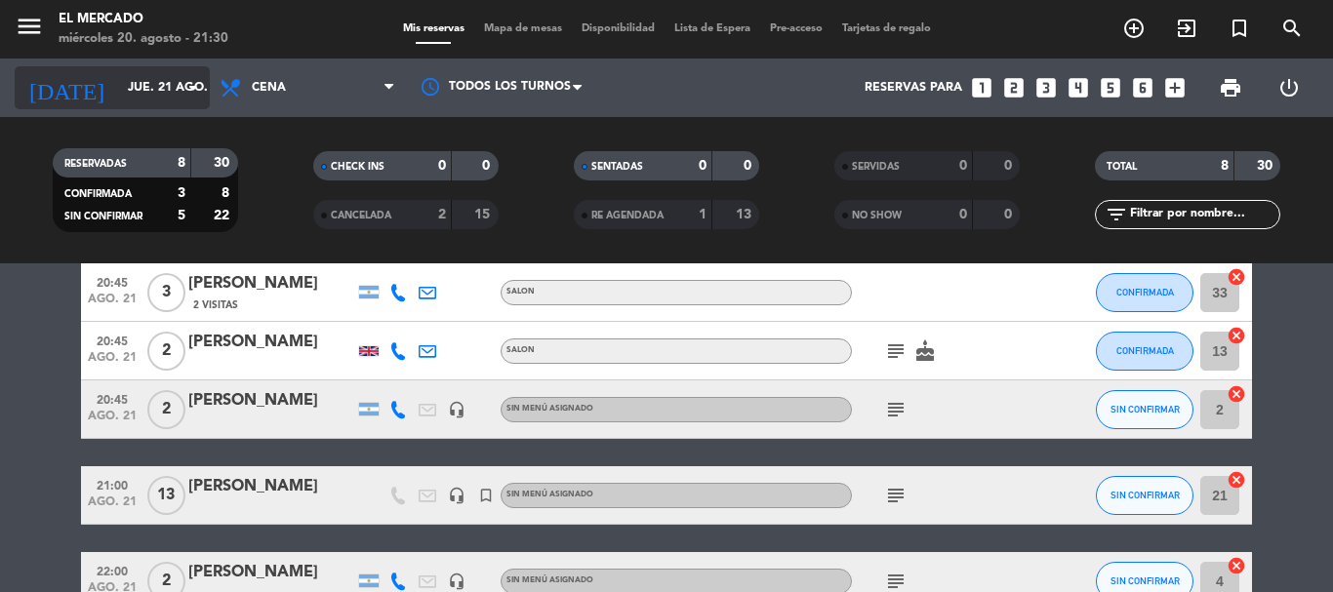
click at [128, 96] on input "jue. 21 ago." at bounding box center [200, 87] width 165 height 33
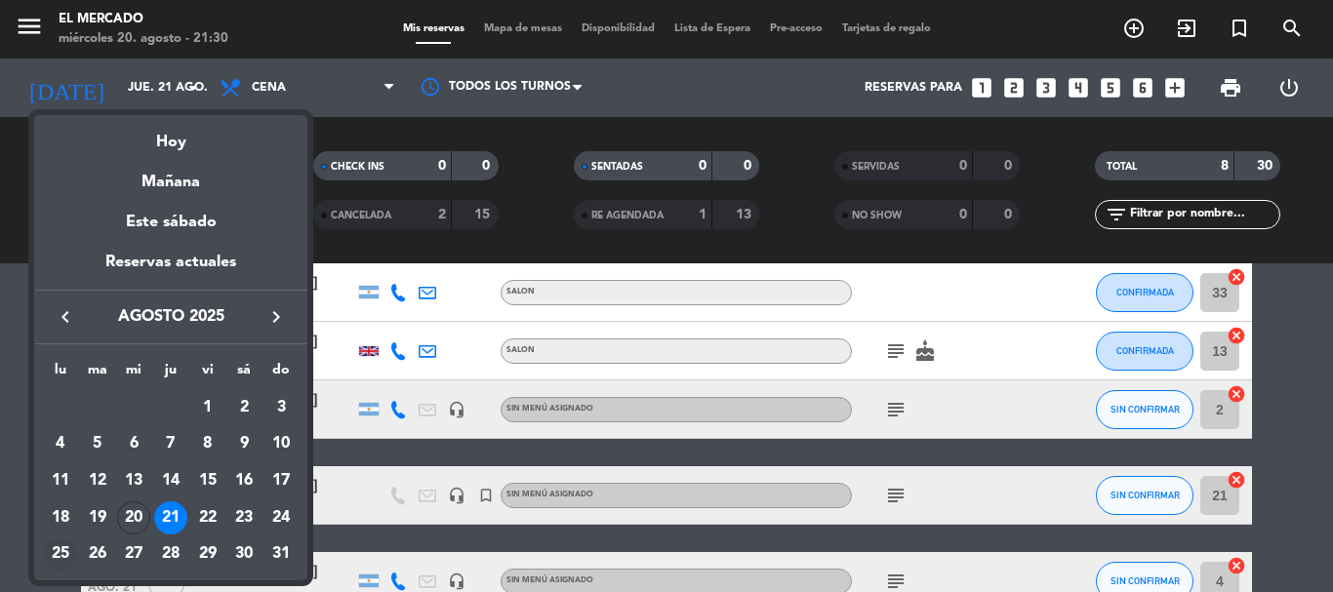
click at [56, 542] on div "25" at bounding box center [60, 555] width 33 height 33
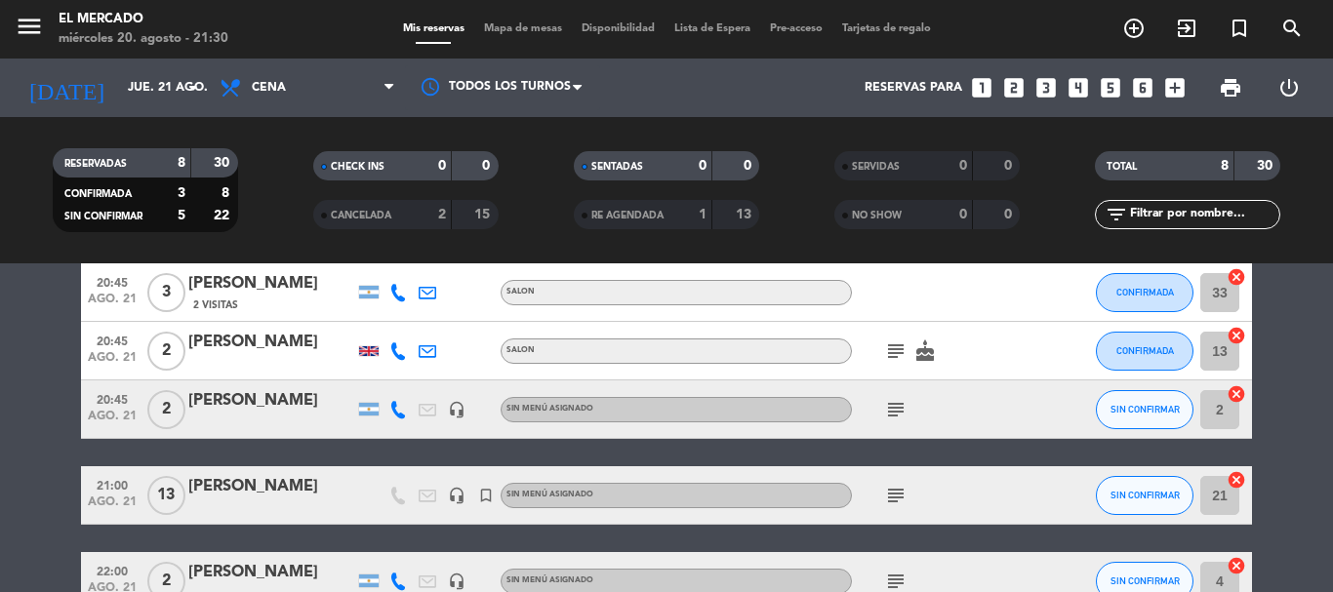
type input "lun. 25 ago."
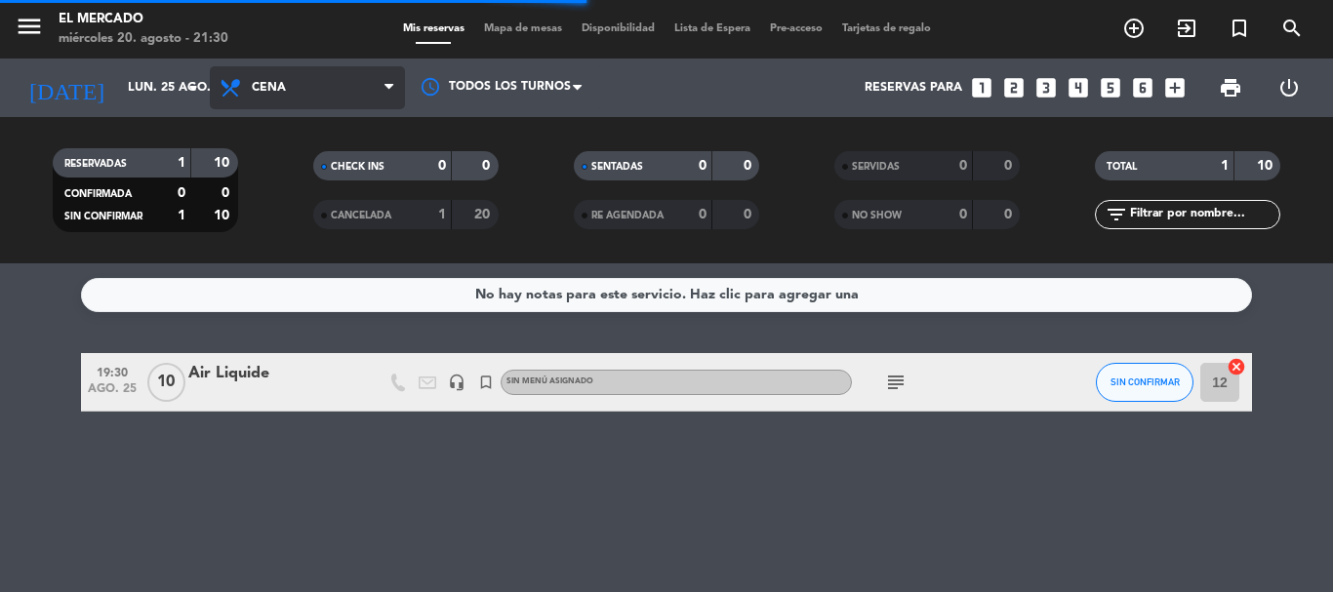
scroll to position [0, 0]
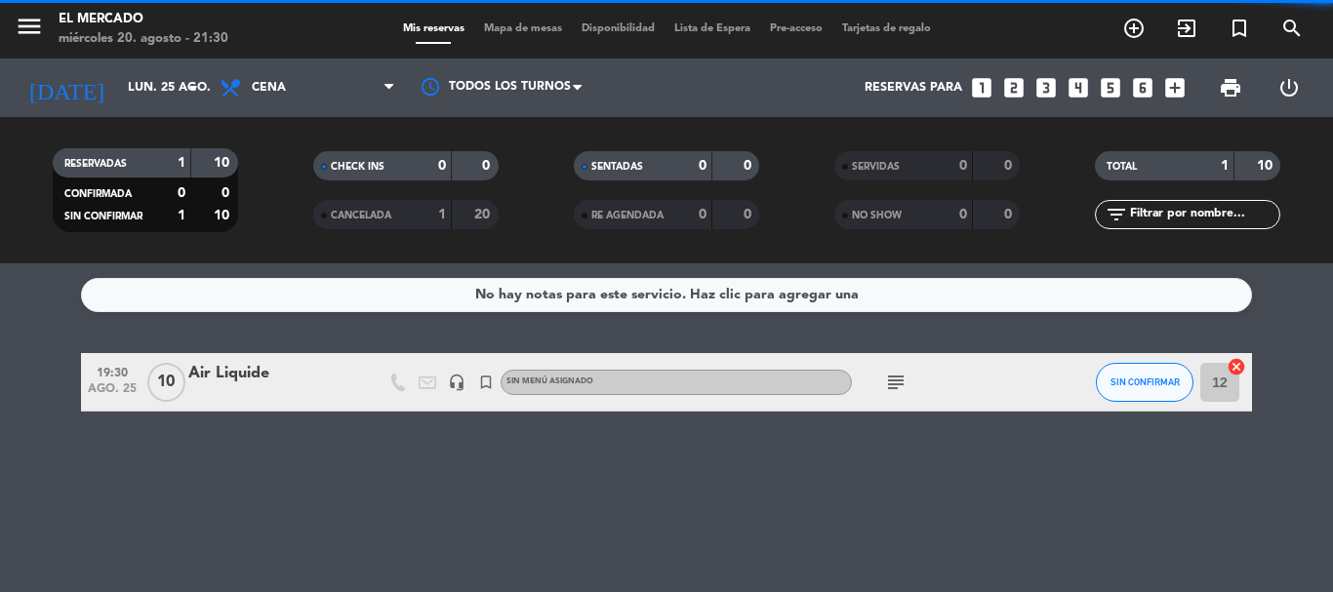
click at [300, 100] on span "Cena" at bounding box center [307, 87] width 195 height 43
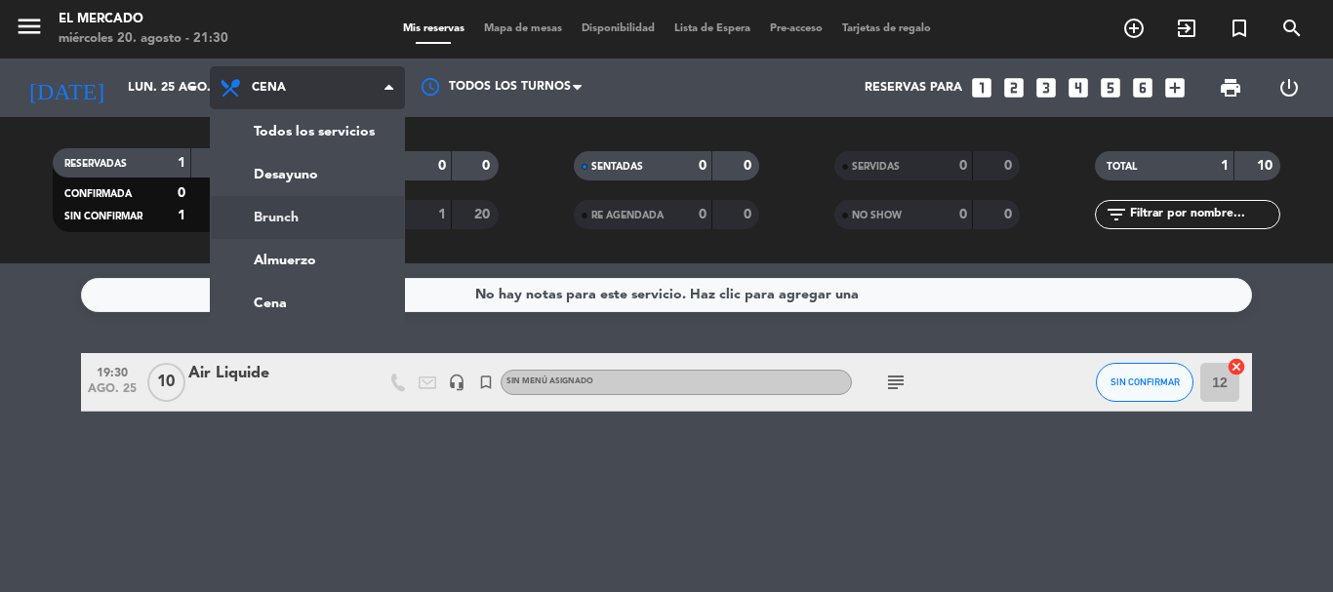
click at [287, 227] on div "menu El [PERSON_NAME] miércoles 20. agosto - 21:30 Mis reservas Mapa de mesas D…" at bounding box center [666, 132] width 1333 height 264
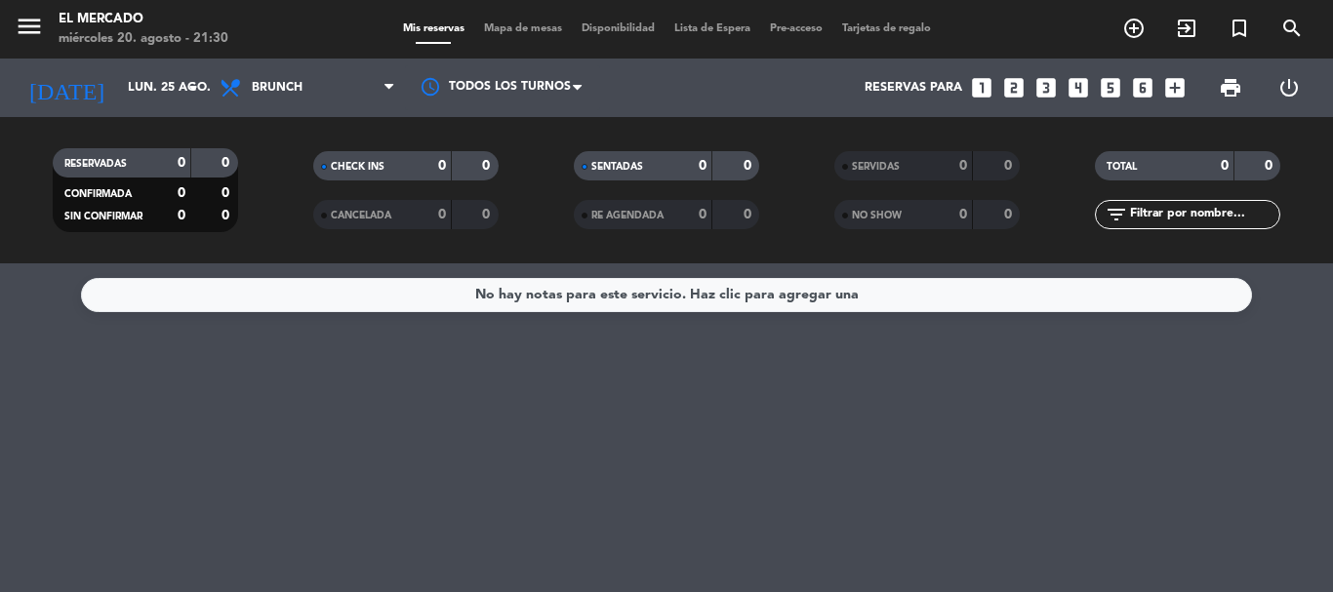
click at [1015, 87] on icon "looks_two" at bounding box center [1013, 87] width 25 height 25
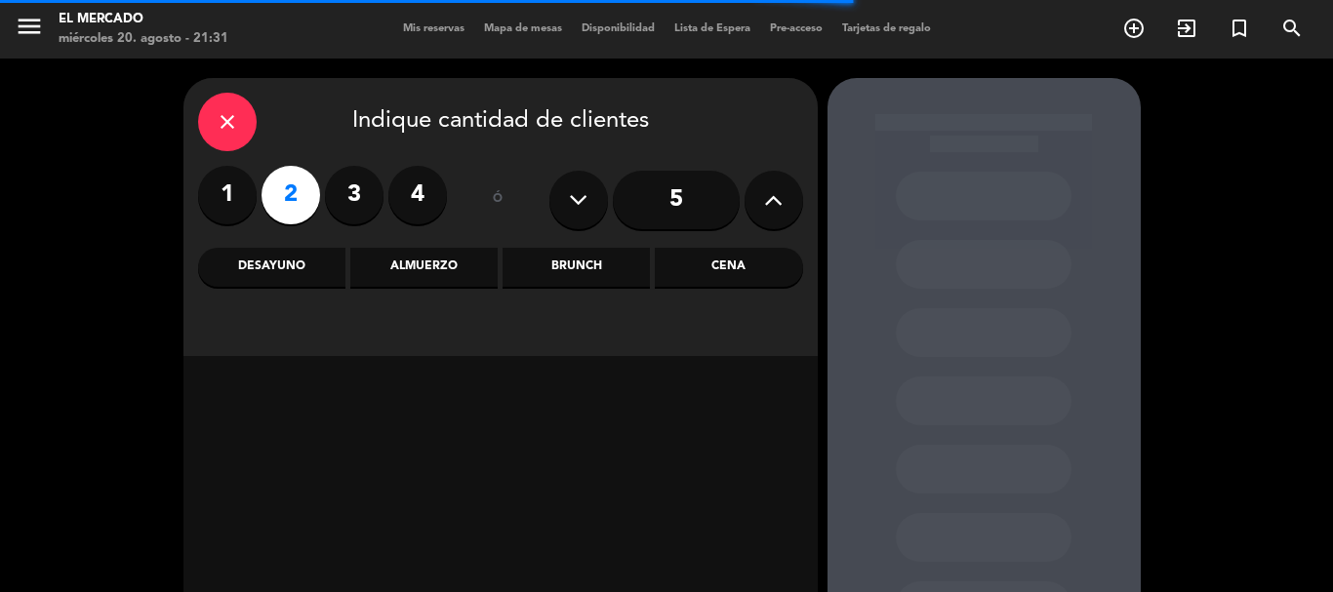
click at [522, 263] on div "Brunch" at bounding box center [576, 267] width 147 height 39
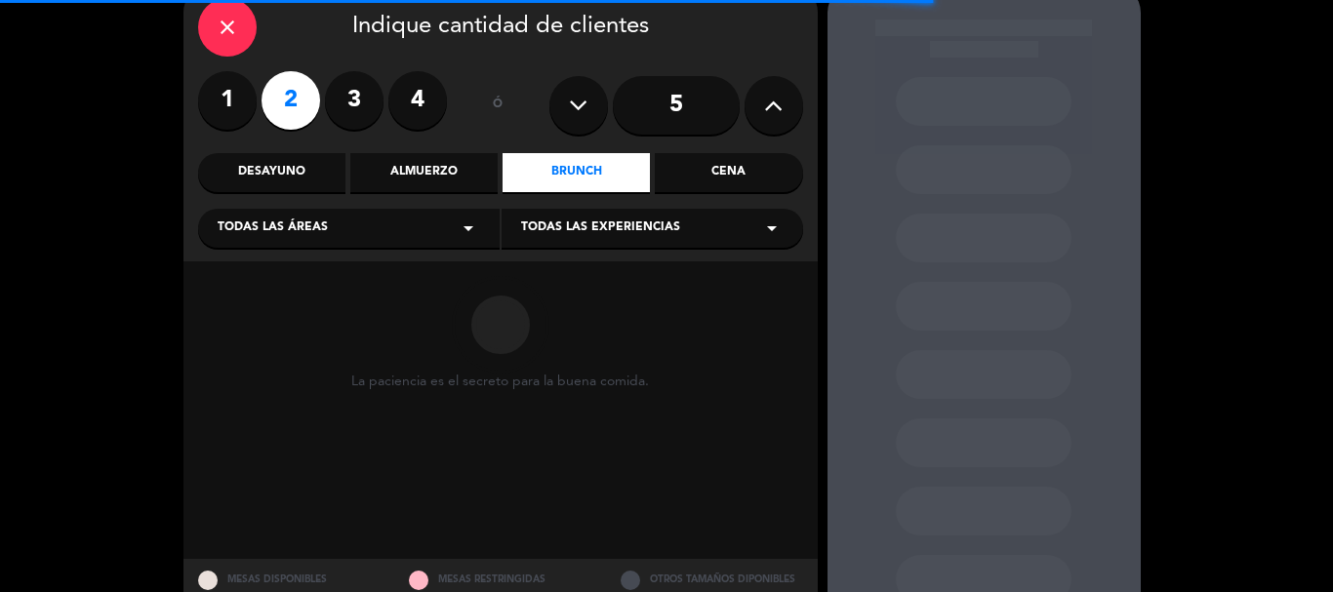
scroll to position [98, 0]
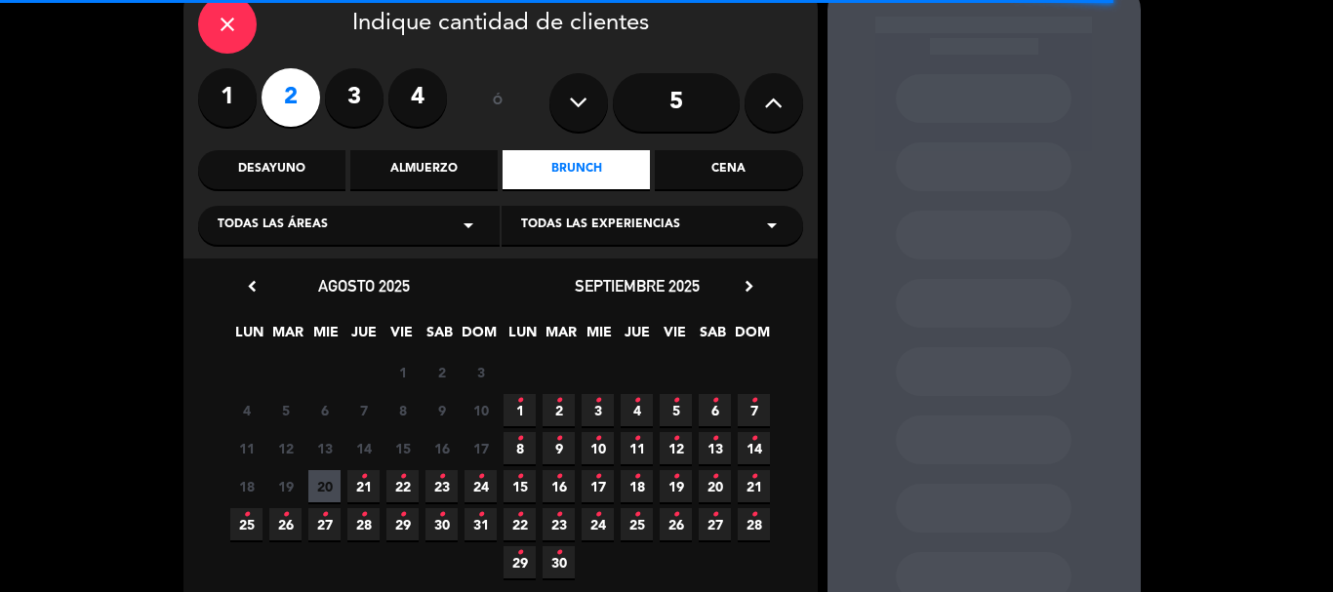
click at [236, 514] on span "25 •" at bounding box center [246, 525] width 32 height 32
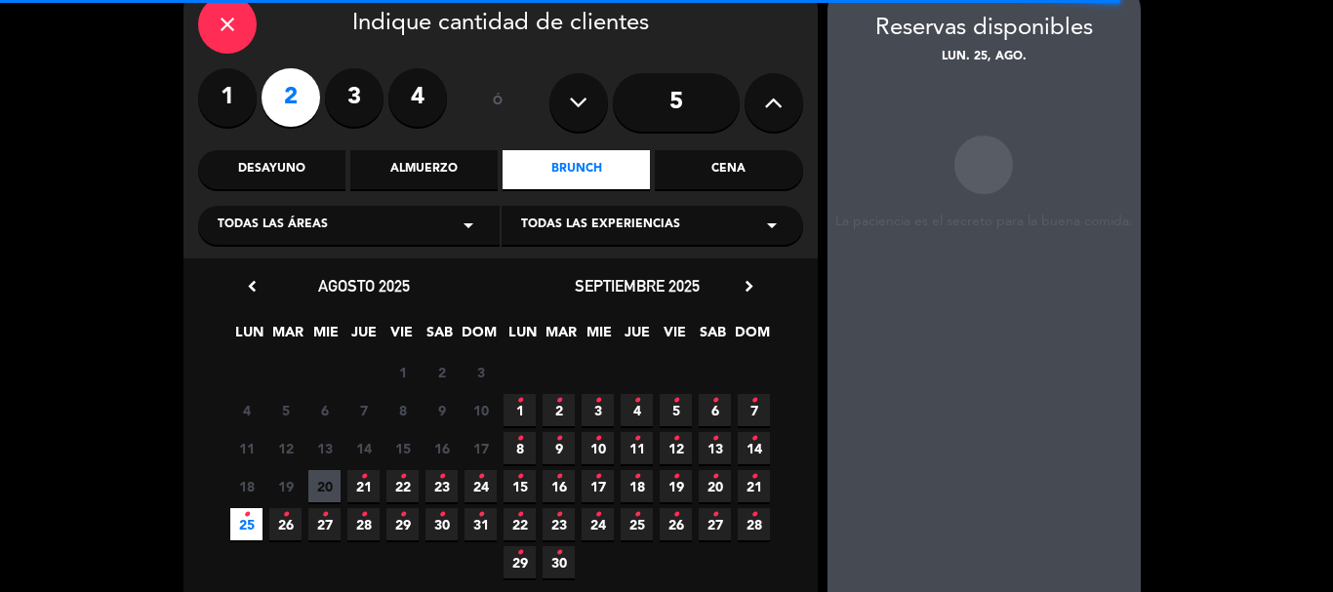
scroll to position [78, 0]
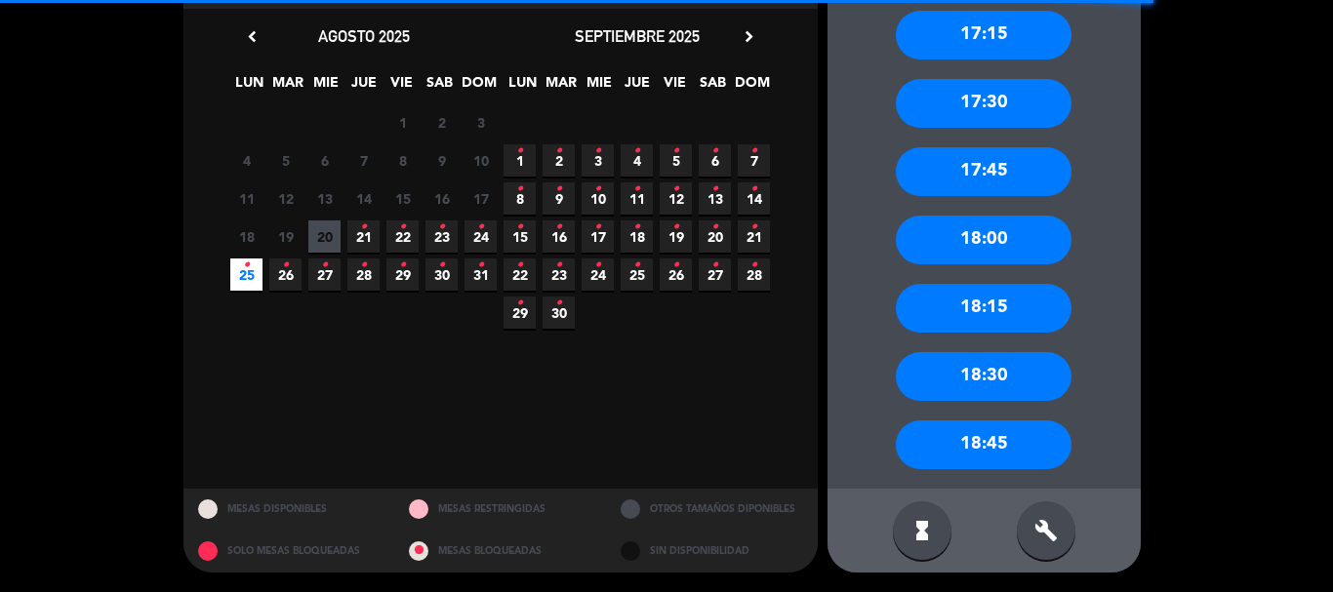
click at [1044, 523] on icon "build" at bounding box center [1046, 530] width 23 height 23
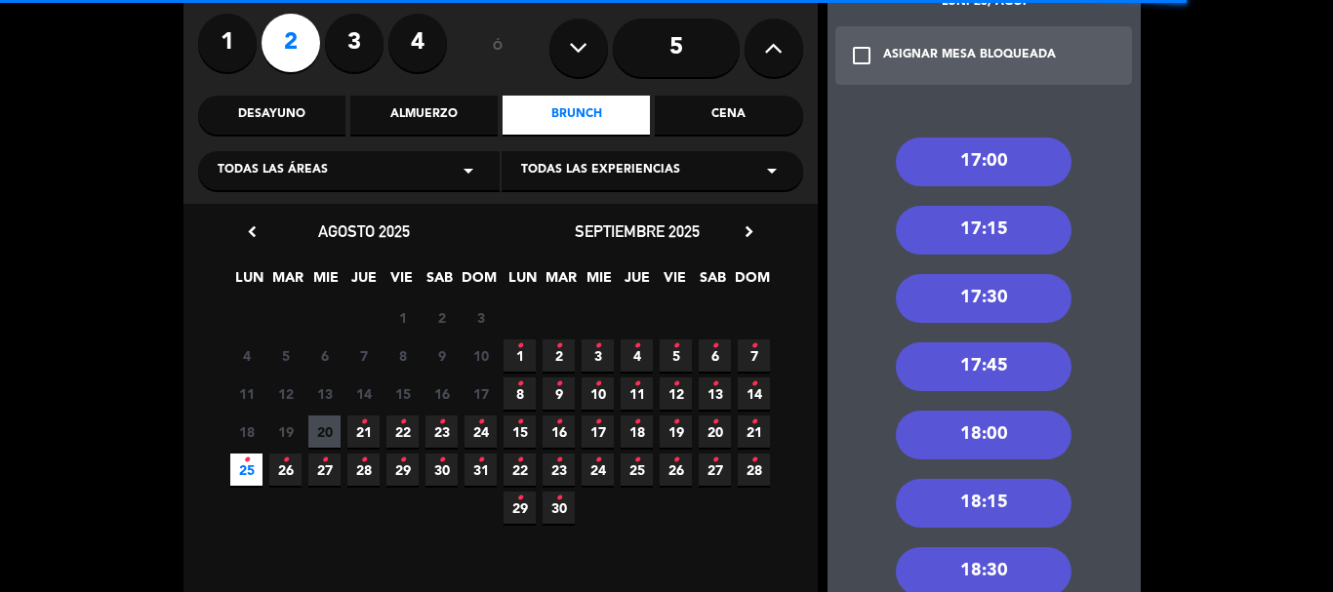
click at [960, 168] on div "17:00" at bounding box center [984, 162] width 176 height 49
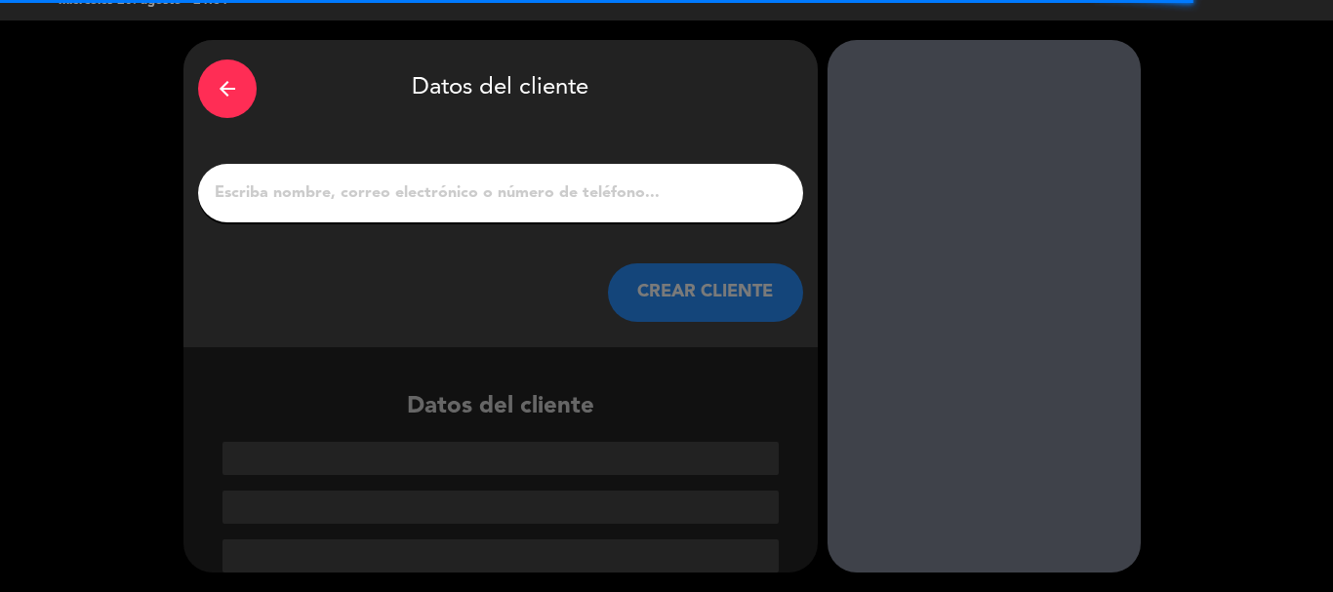
scroll to position [38, 0]
click at [352, 196] on input "1" at bounding box center [501, 193] width 576 height 27
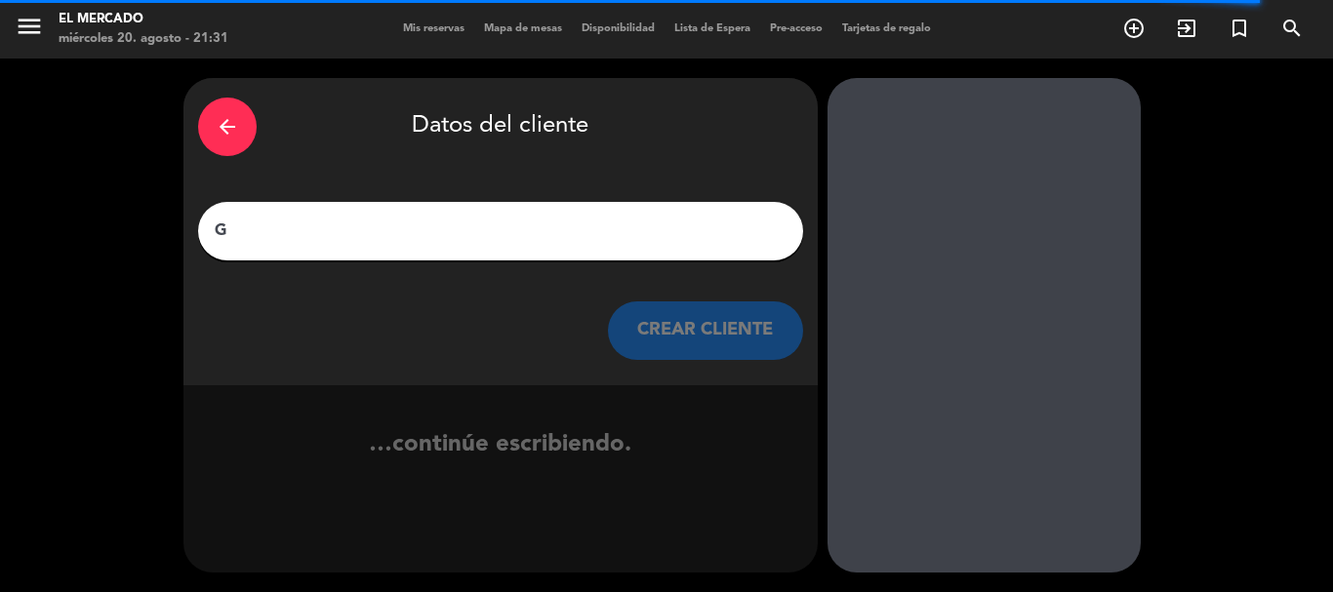
scroll to position [0, 0]
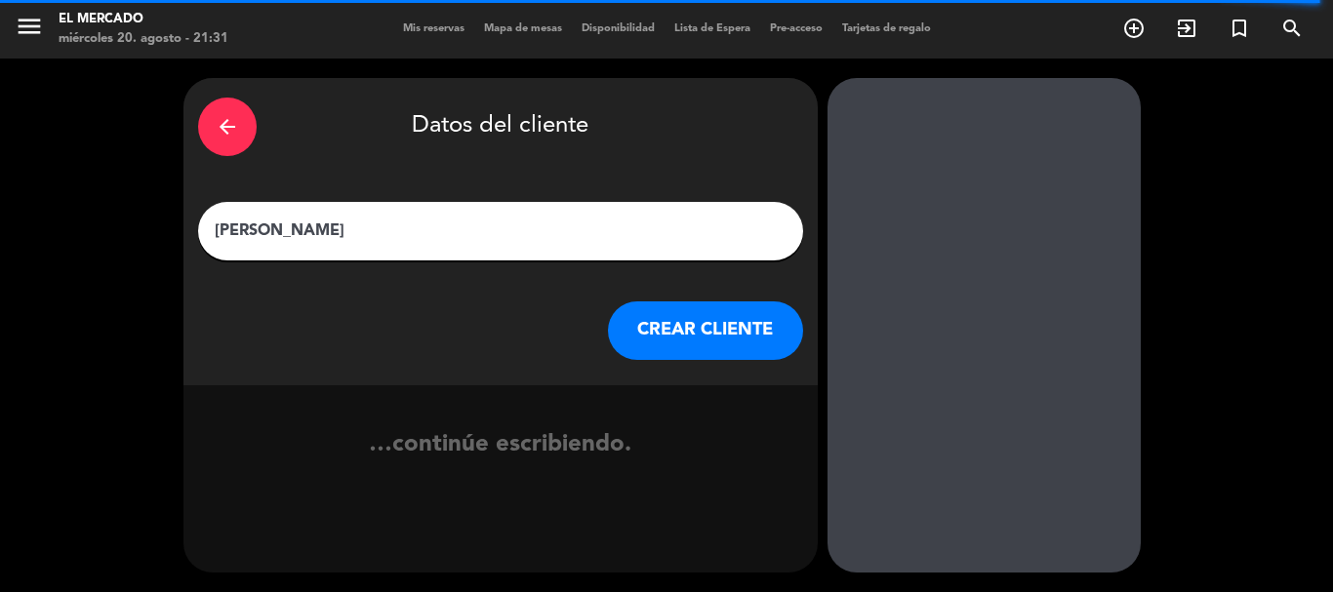
type input "[PERSON_NAME]"
click at [619, 323] on button "CREAR CLIENTE" at bounding box center [705, 331] width 195 height 59
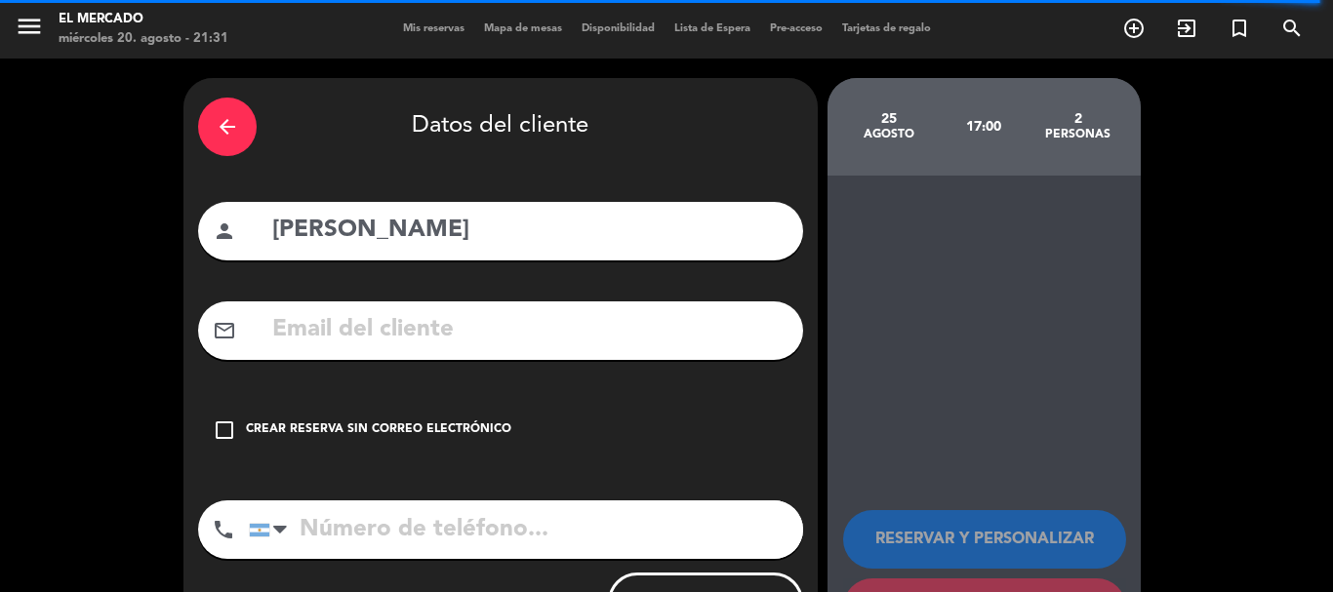
click at [494, 495] on div "arrow_back Datos del cliente person [PERSON_NAME] mail_outline check_box_outlin…" at bounding box center [500, 369] width 634 height 583
click at [483, 515] on input "tel" at bounding box center [526, 530] width 554 height 59
paste input "[PHONE_NUMBER]"
type input "[PHONE_NUMBER]"
click at [460, 427] on div "Crear reserva sin correo electrónico" at bounding box center [378, 431] width 265 height 20
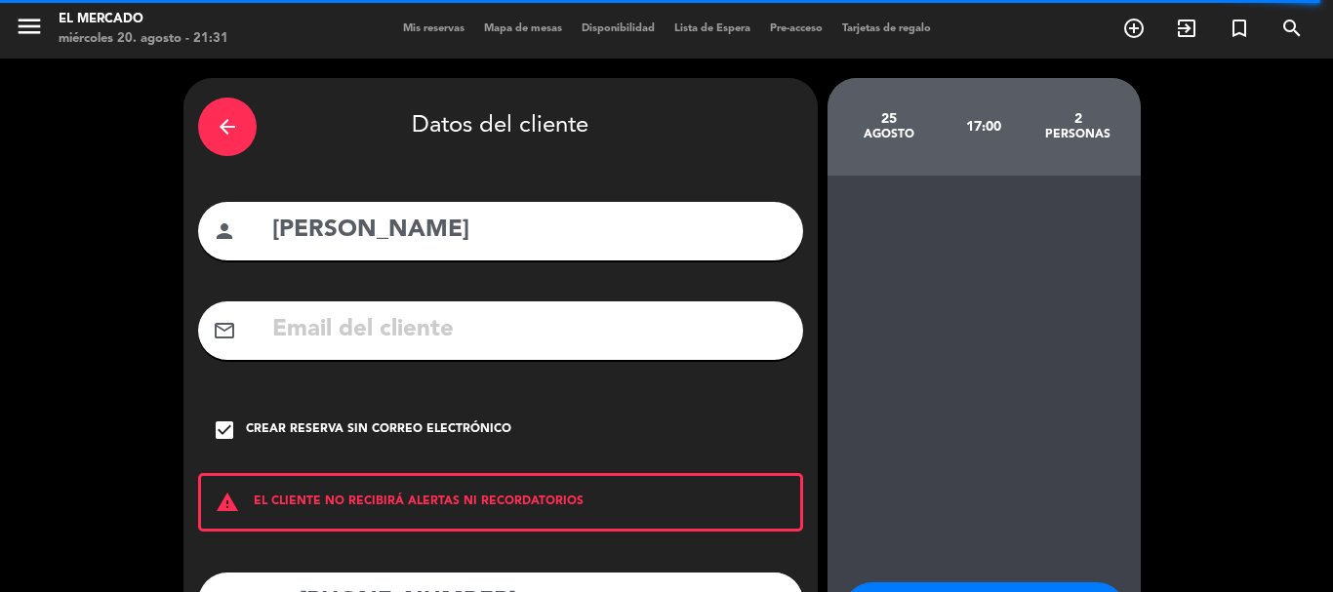
scroll to position [98, 0]
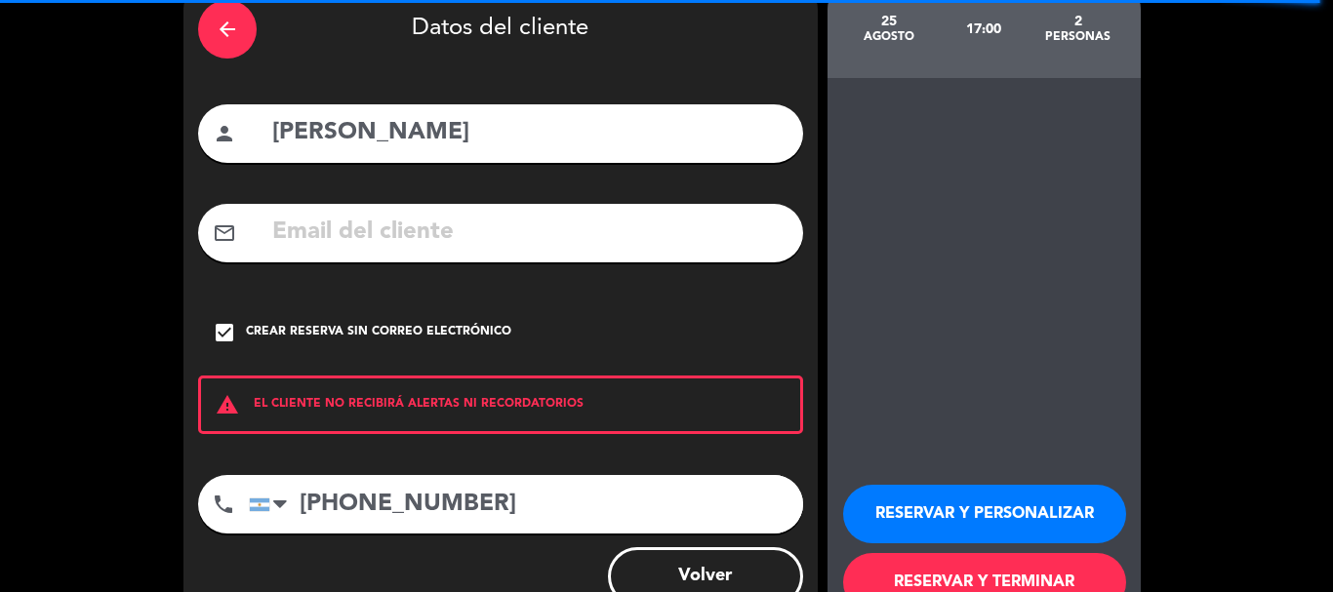
click at [951, 521] on button "RESERVAR Y PERSONALIZAR" at bounding box center [984, 514] width 283 height 59
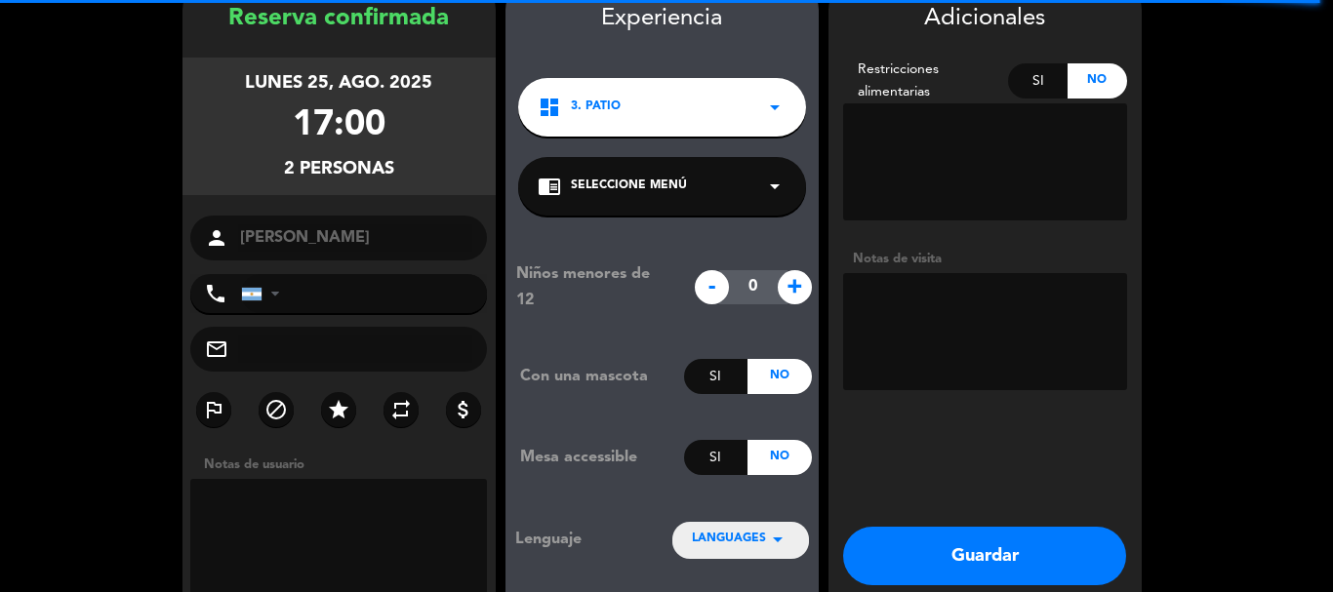
type input "[PHONE_NUMBER]"
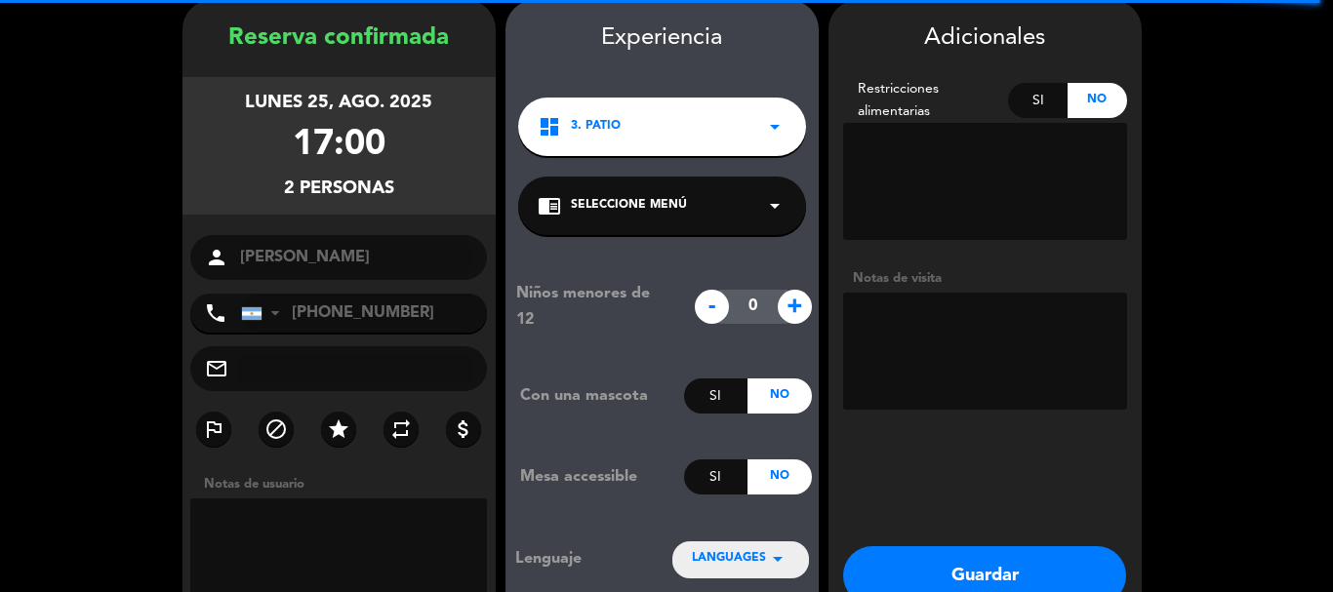
click at [1034, 369] on textarea at bounding box center [985, 351] width 284 height 117
type textarea "200825 - AL - Adentro"
click at [976, 563] on button "Guardar" at bounding box center [984, 576] width 283 height 59
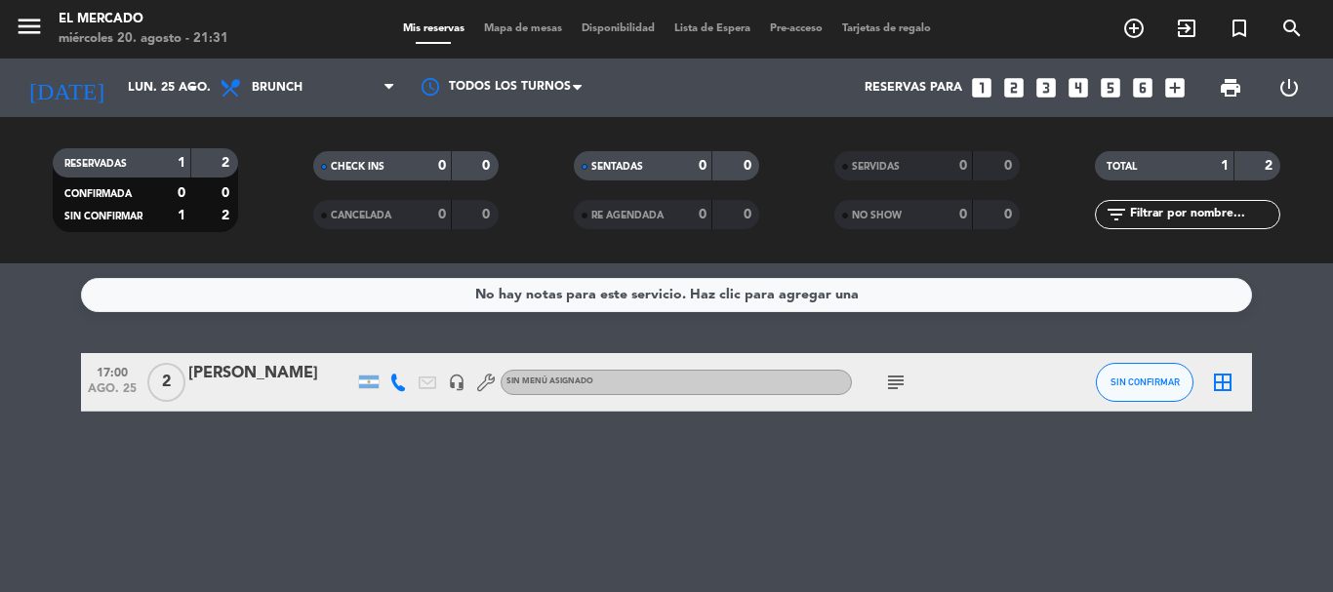
click at [1220, 374] on icon "border_all" at bounding box center [1222, 382] width 23 height 23
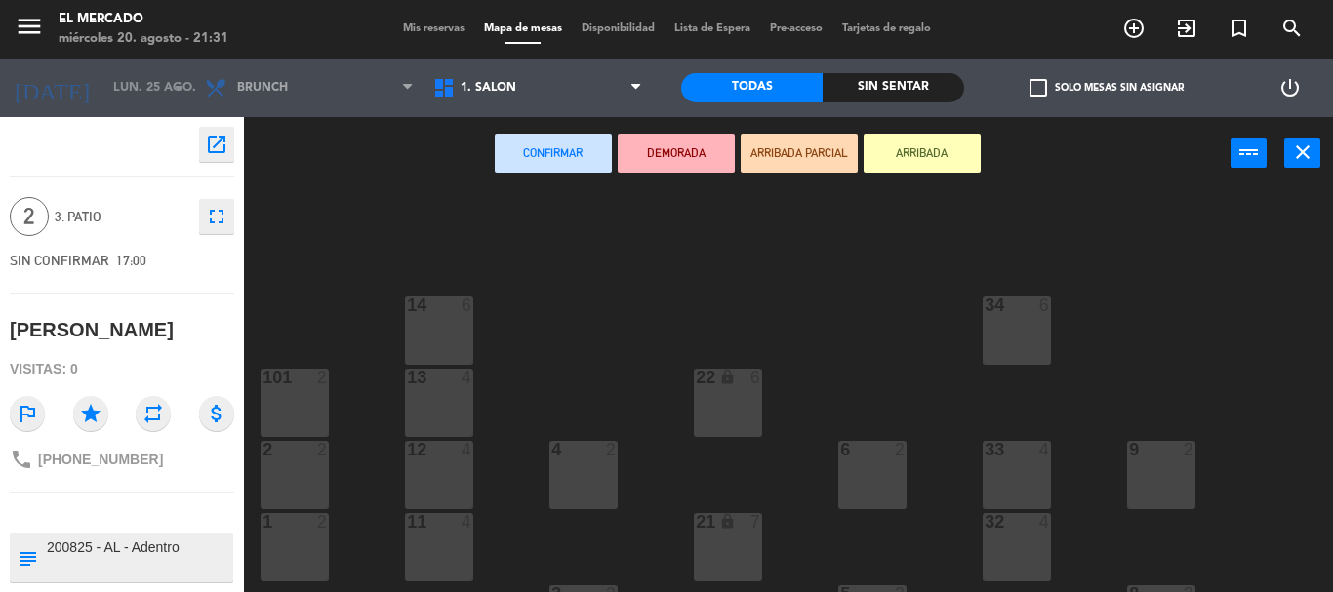
click at [887, 483] on div "6 2" at bounding box center [872, 475] width 68 height 68
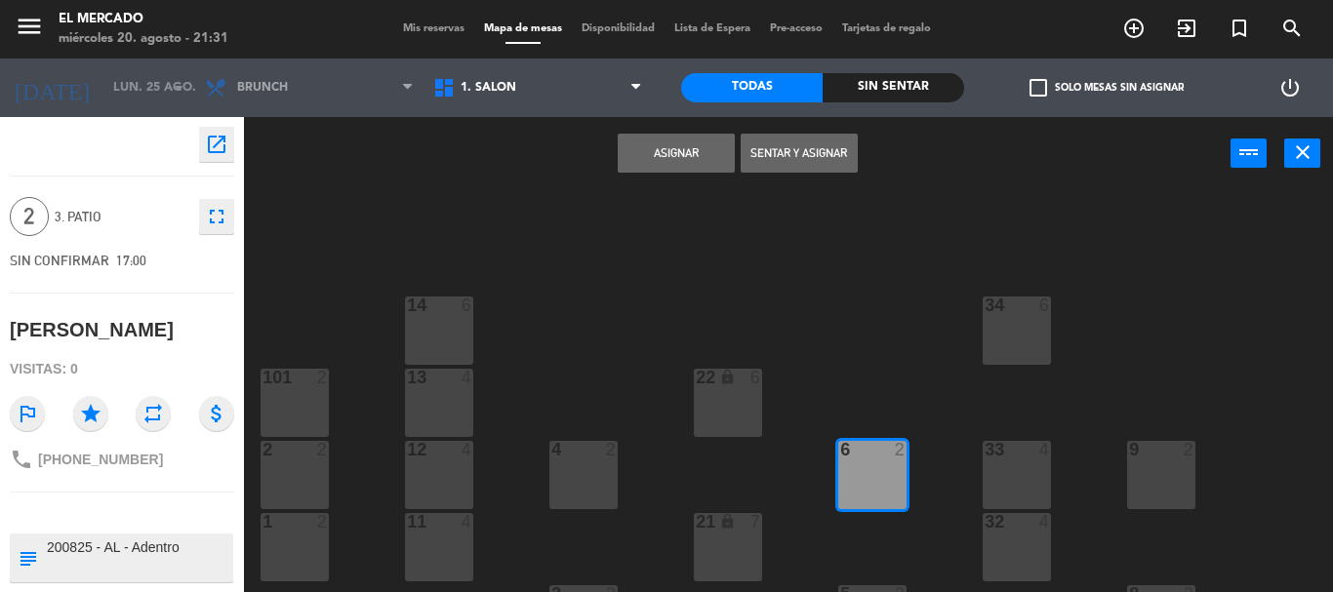
drag, startPoint x: 678, startPoint y: 159, endPoint x: 413, endPoint y: 5, distance: 307.0
click at [678, 159] on button "Asignar" at bounding box center [676, 153] width 117 height 39
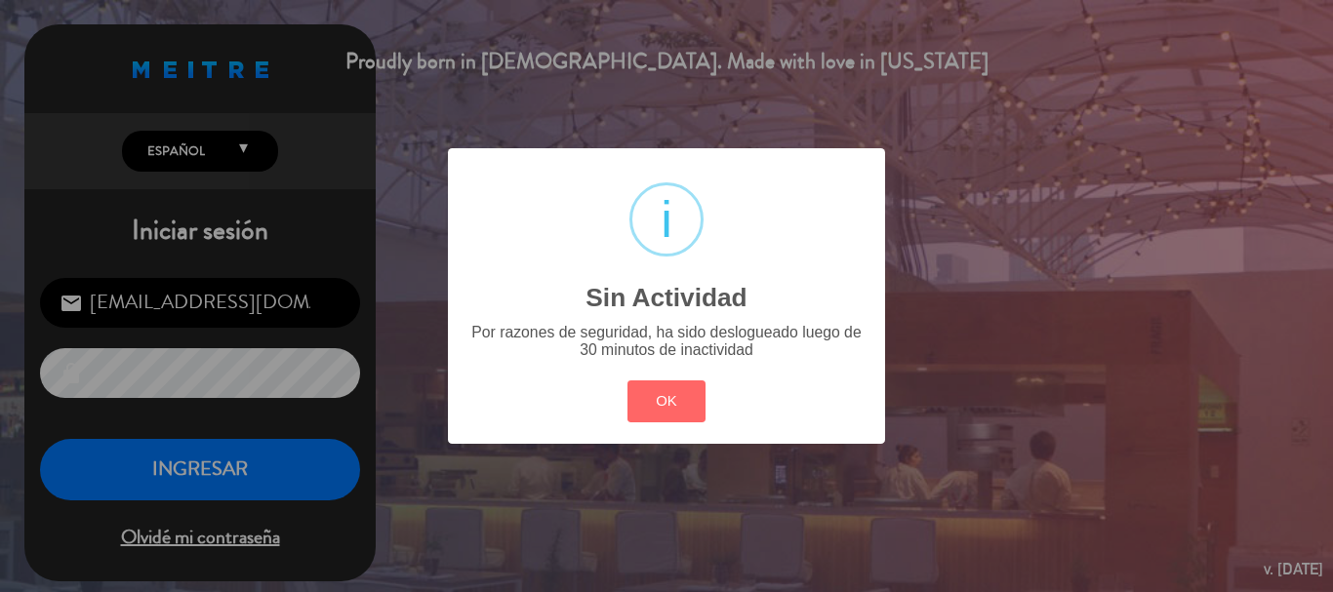
click at [621, 375] on div "? ! i Sin Actividad × Por razones de seguridad, ha sido deslogueado luego de 30…" at bounding box center [666, 295] width 437 height 295
click at [641, 412] on button "OK" at bounding box center [667, 402] width 79 height 42
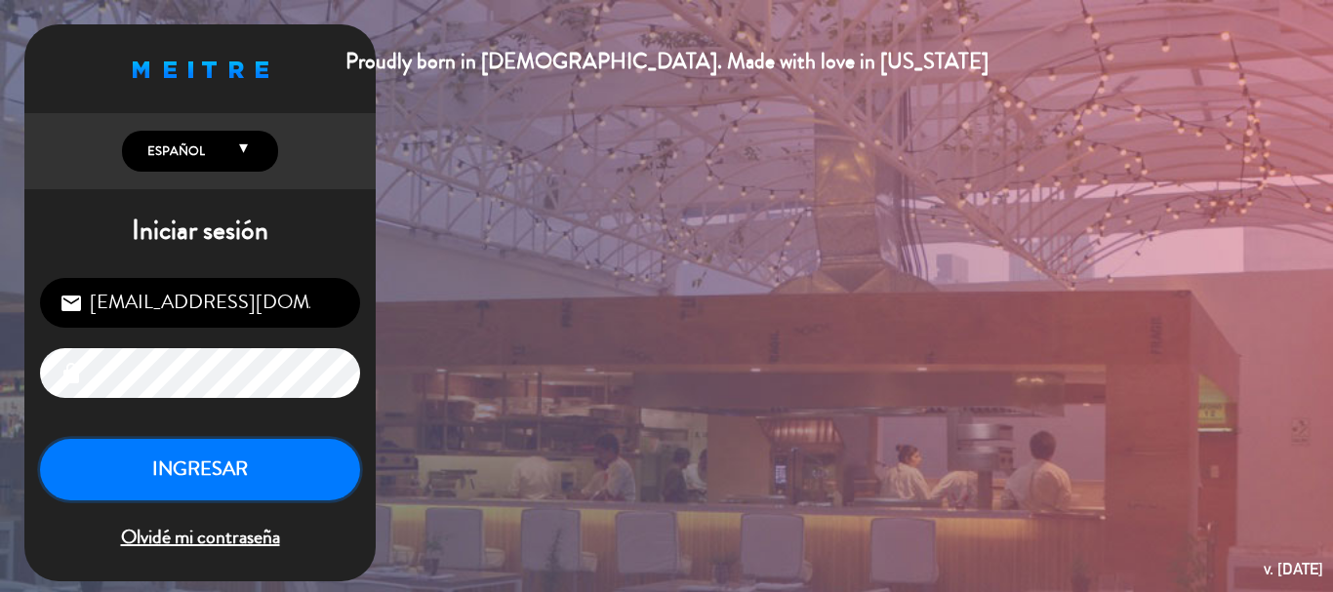
click at [212, 450] on button "INGRESAR" at bounding box center [200, 469] width 320 height 61
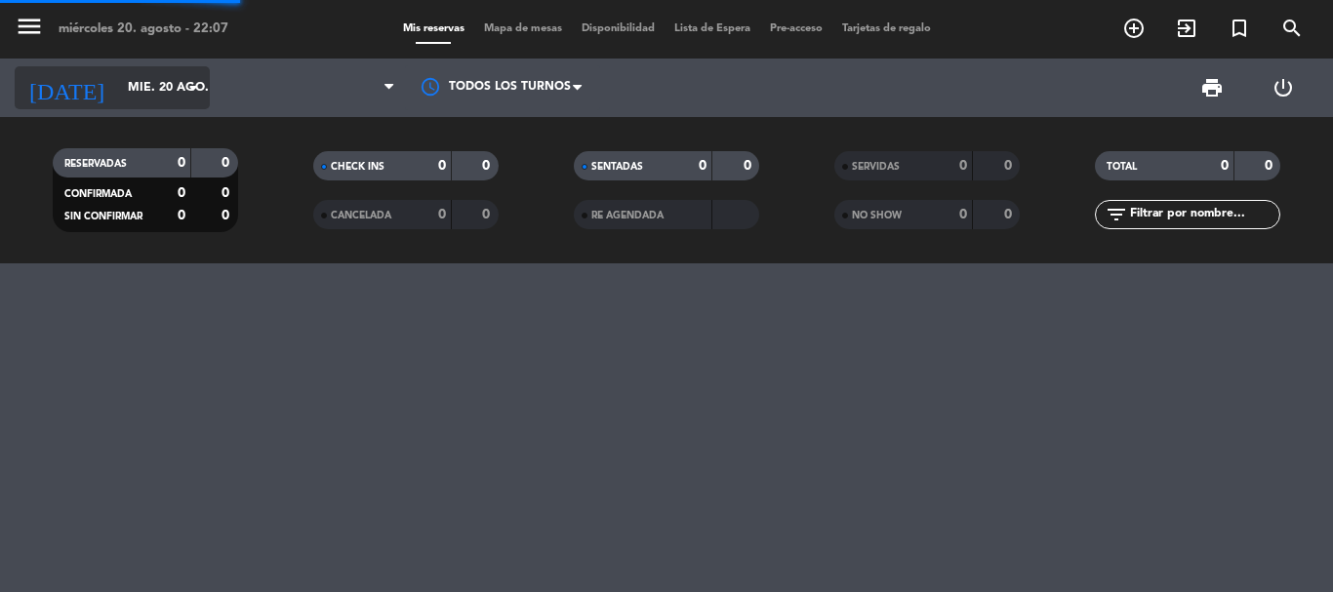
click at [140, 85] on input "mié. 20 ago." at bounding box center [200, 87] width 165 height 33
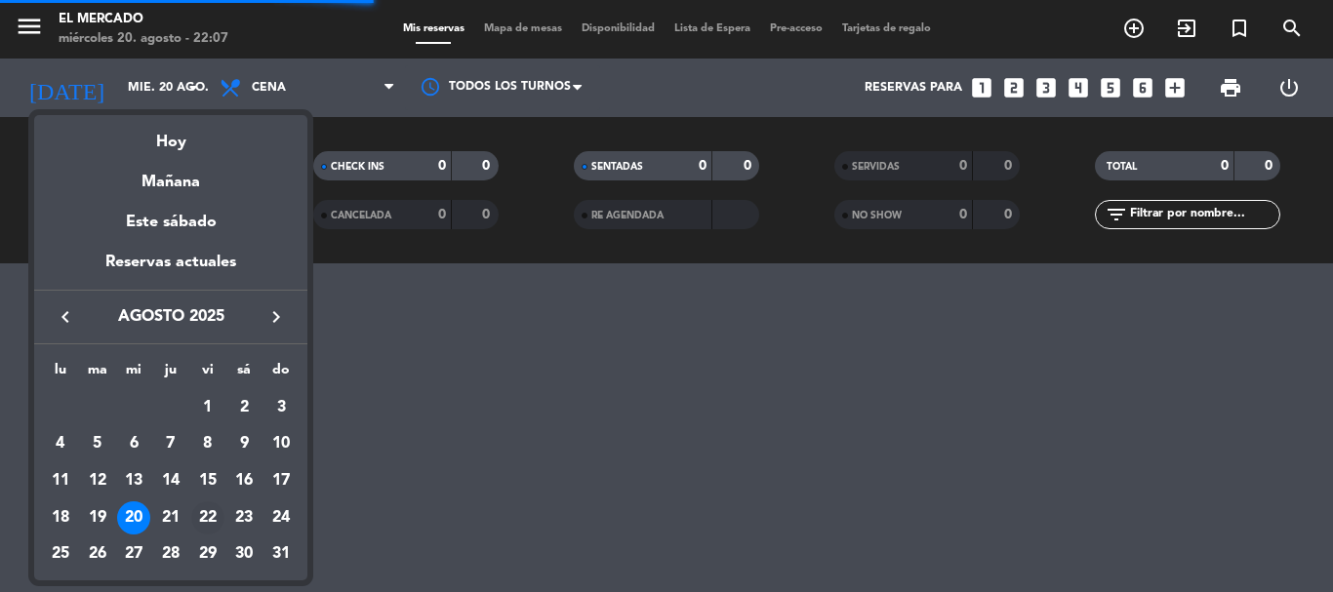
click at [208, 519] on div "22" at bounding box center [207, 518] width 33 height 33
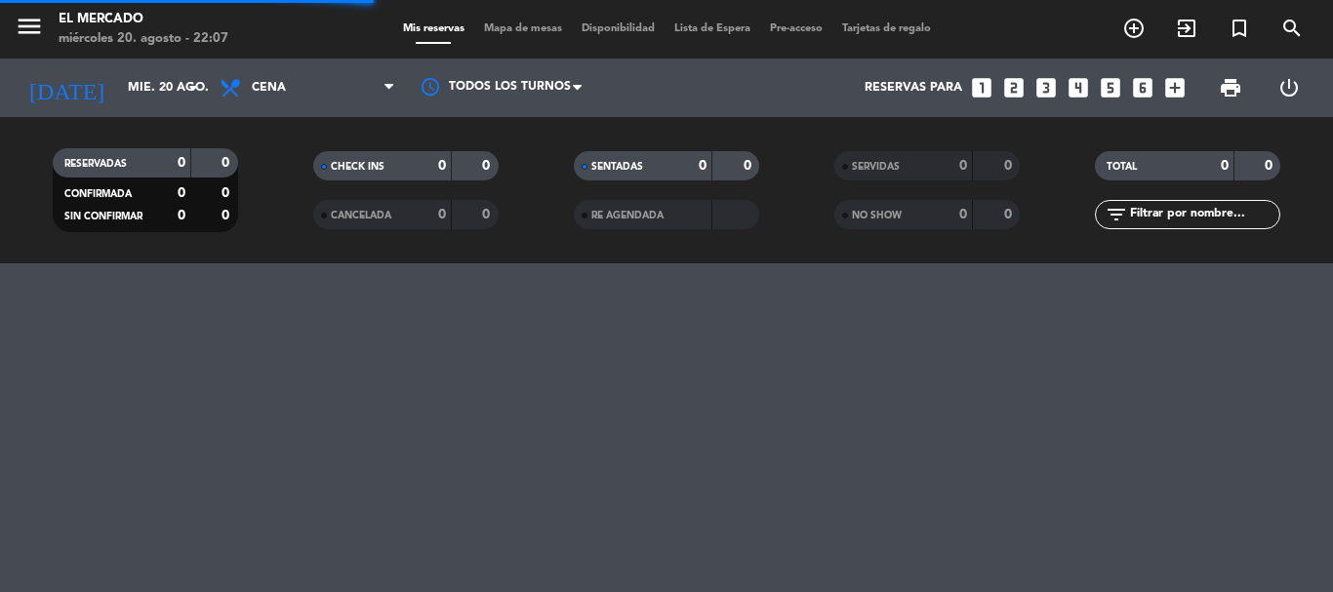
type input "vie. 22 ago."
click at [32, 31] on icon "menu" at bounding box center [29, 26] width 29 height 29
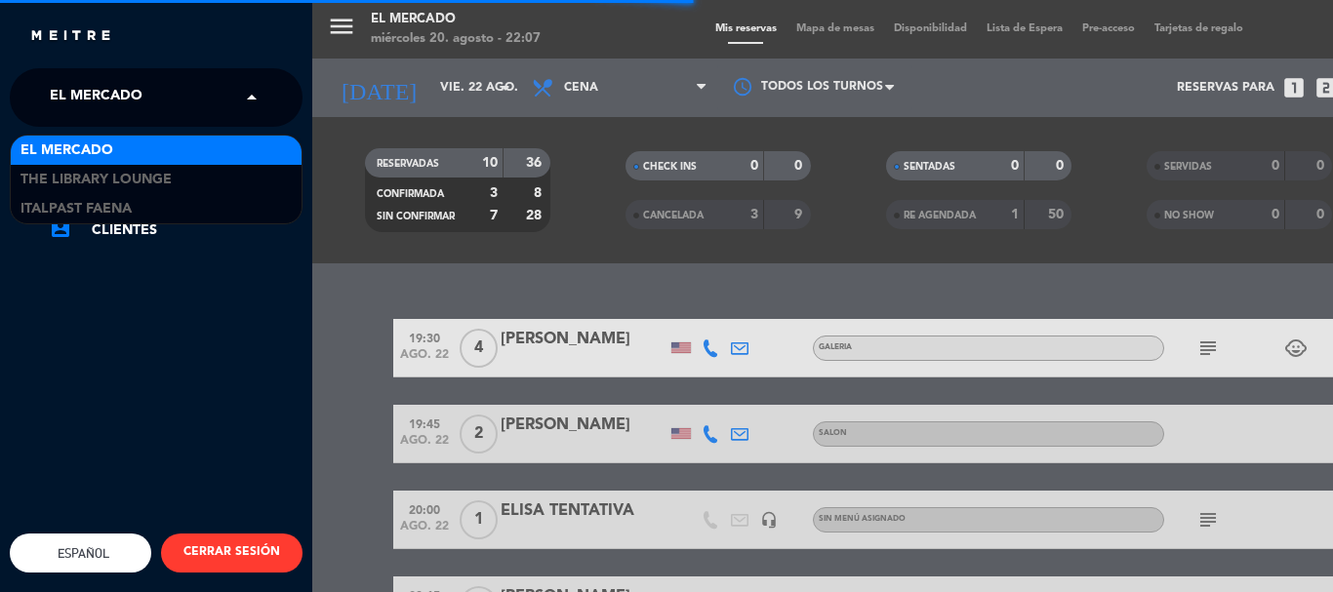
click at [100, 79] on span "El Mercado" at bounding box center [96, 97] width 93 height 41
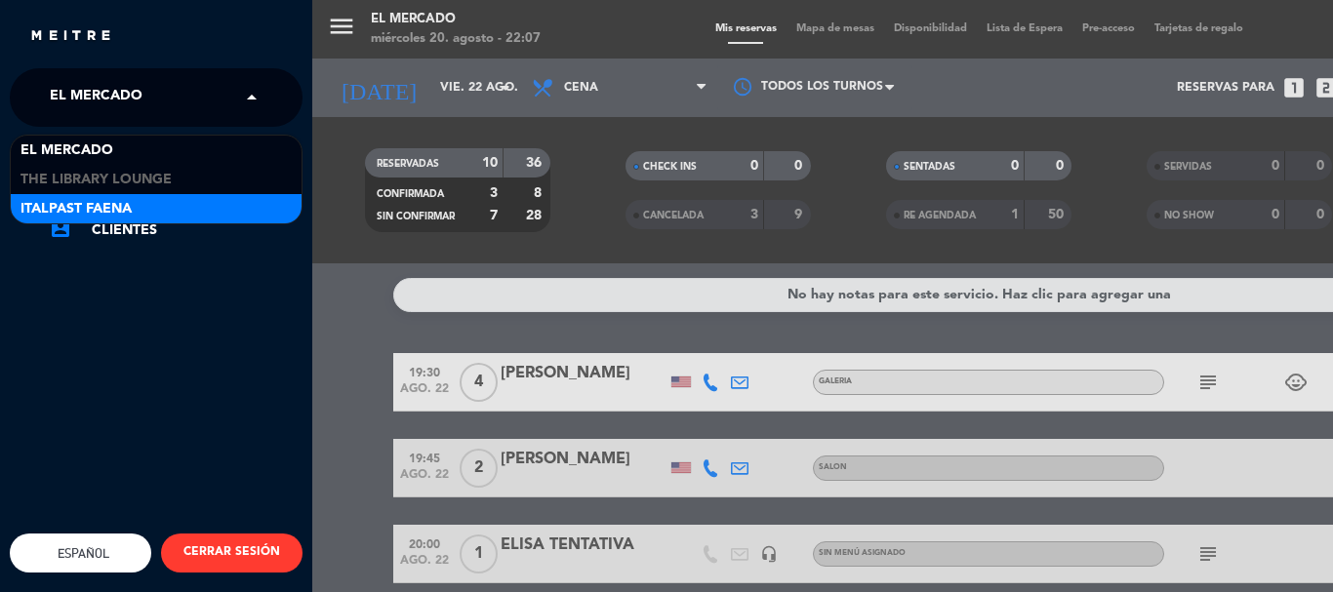
click at [99, 205] on span "Italpast Faena" at bounding box center [75, 209] width 111 height 22
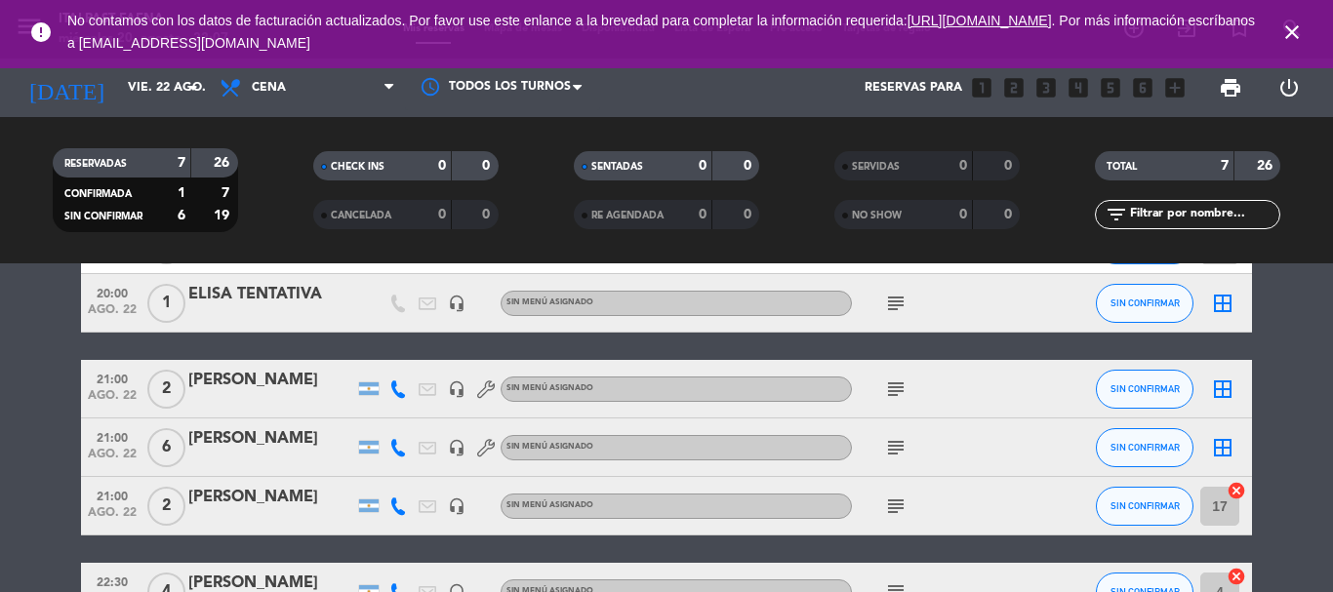
scroll to position [293, 0]
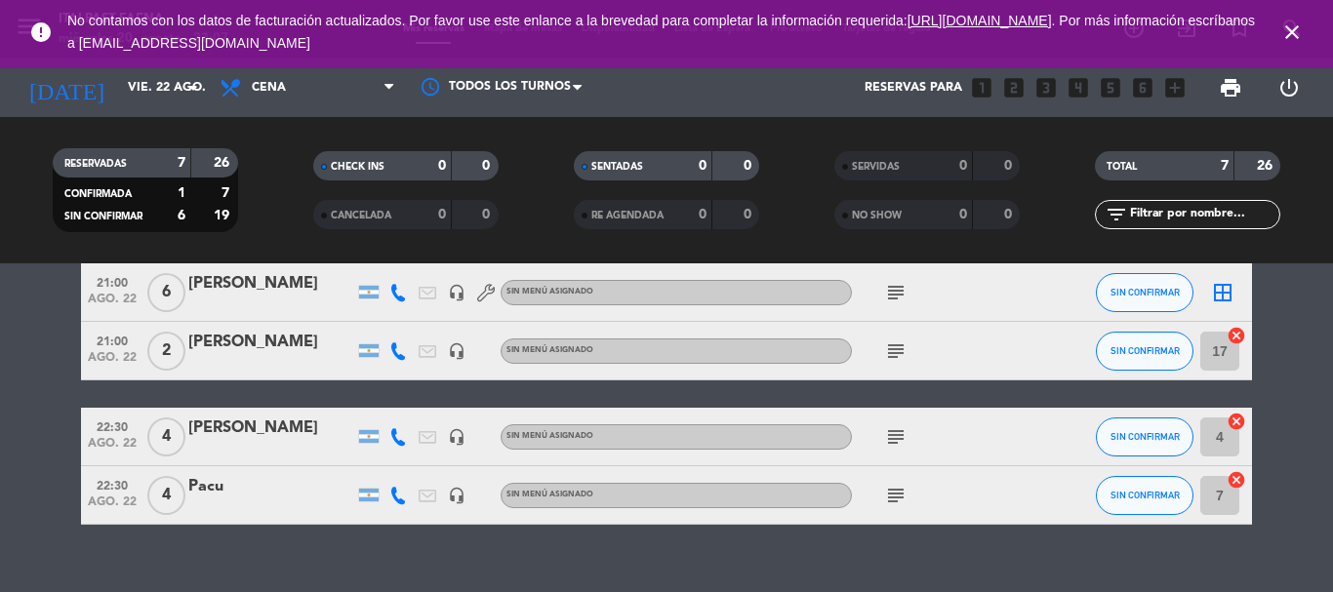
click at [1292, 25] on icon "close" at bounding box center [1292, 31] width 23 height 23
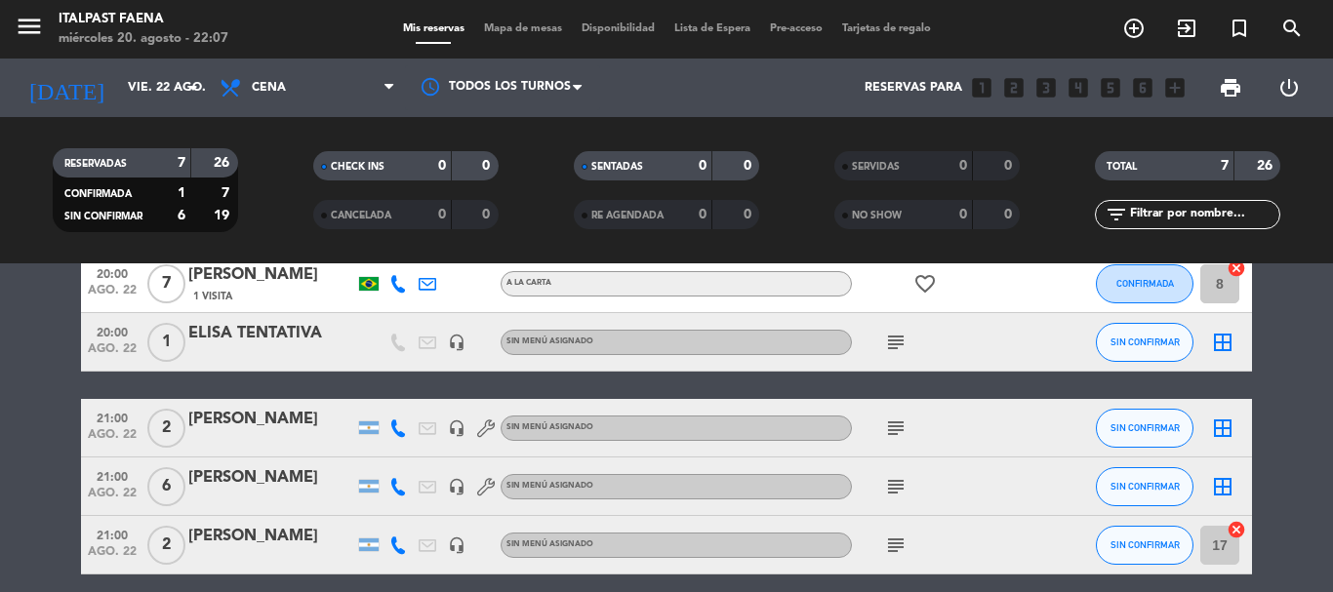
scroll to position [0, 0]
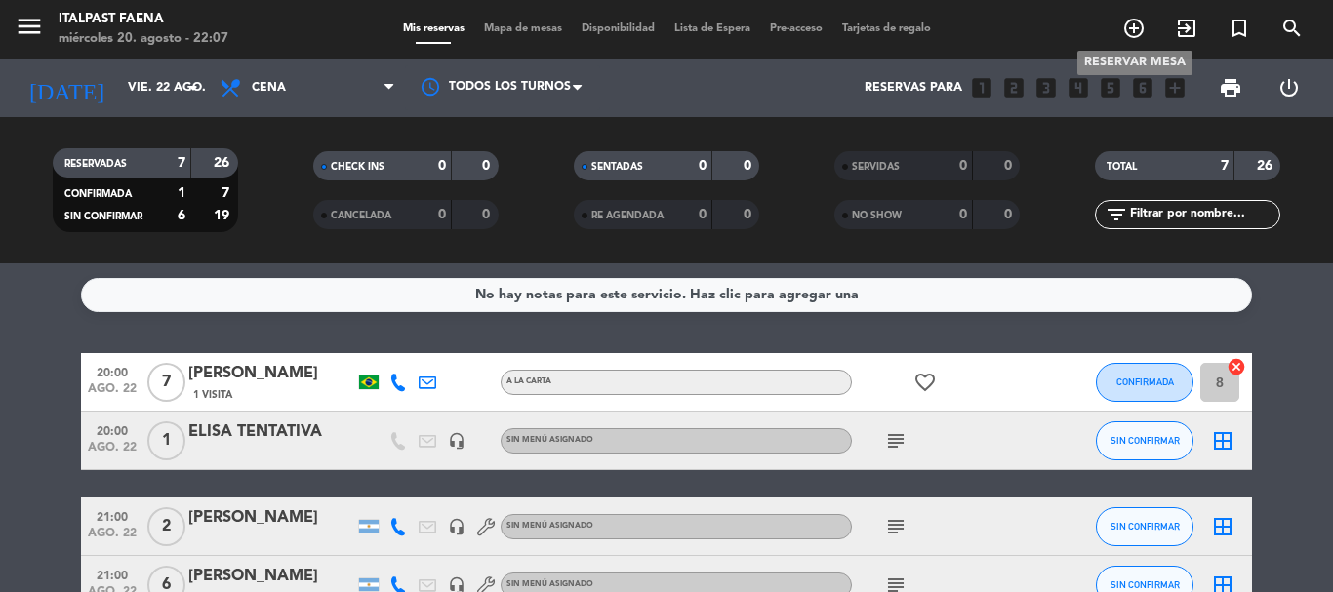
click at [1128, 28] on icon "add_circle_outline" at bounding box center [1133, 28] width 23 height 23
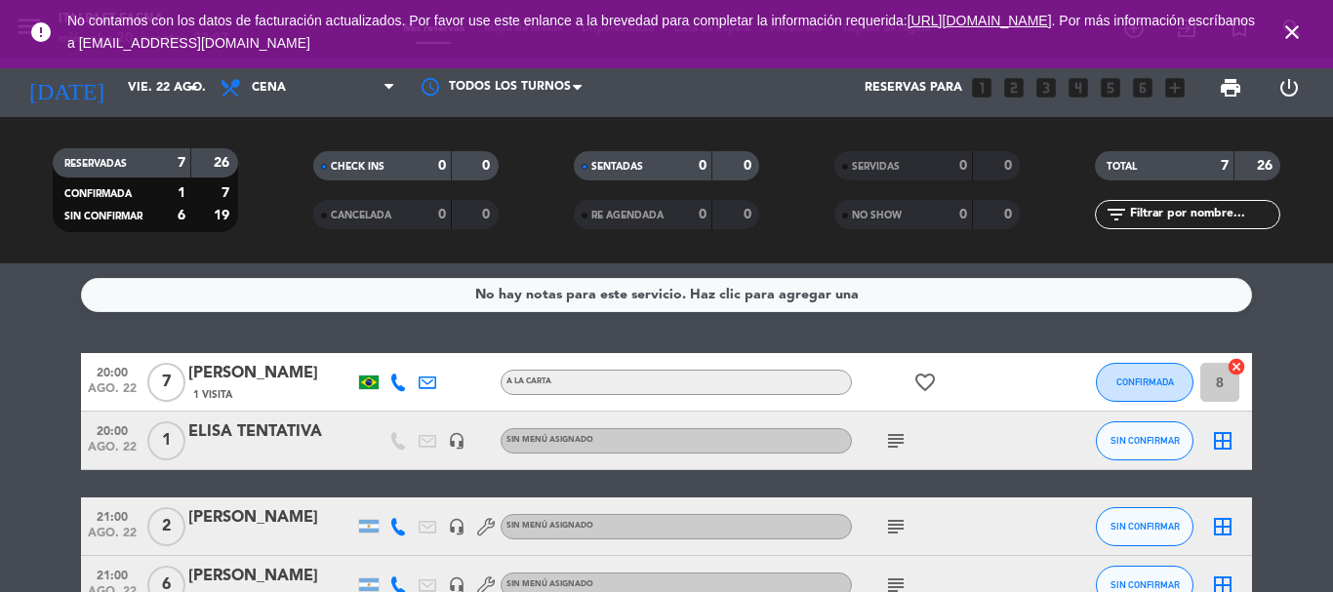
click at [1297, 27] on icon "close" at bounding box center [1292, 31] width 23 height 23
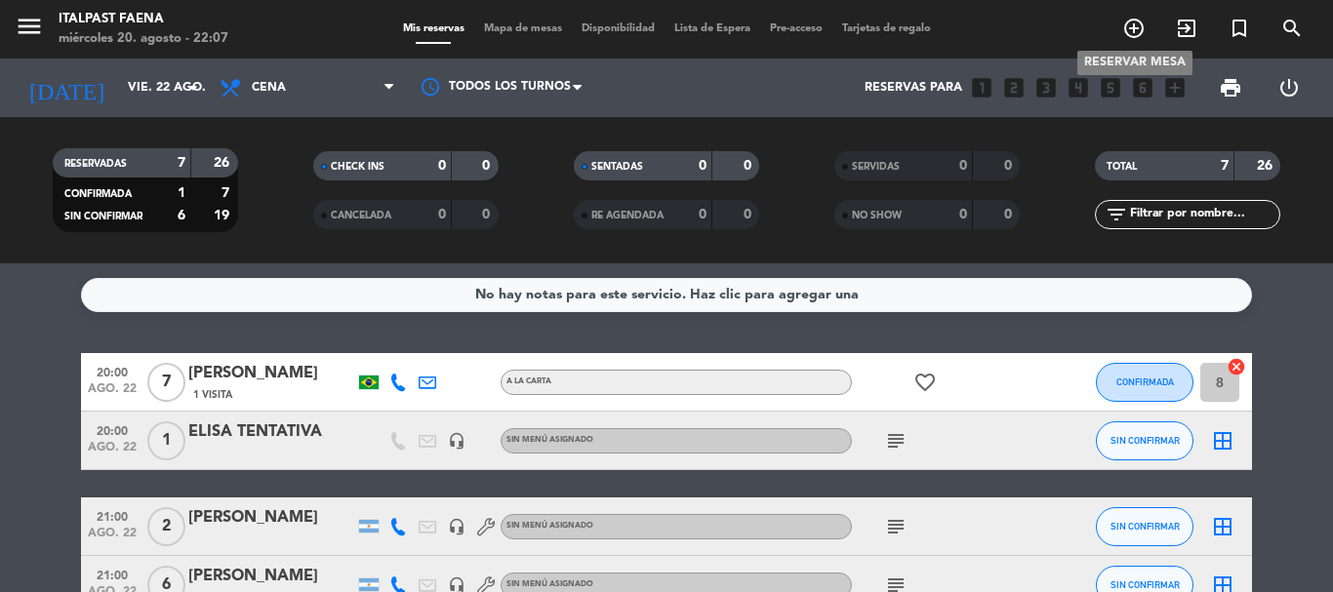
click at [1137, 38] on icon "add_circle_outline" at bounding box center [1133, 28] width 23 height 23
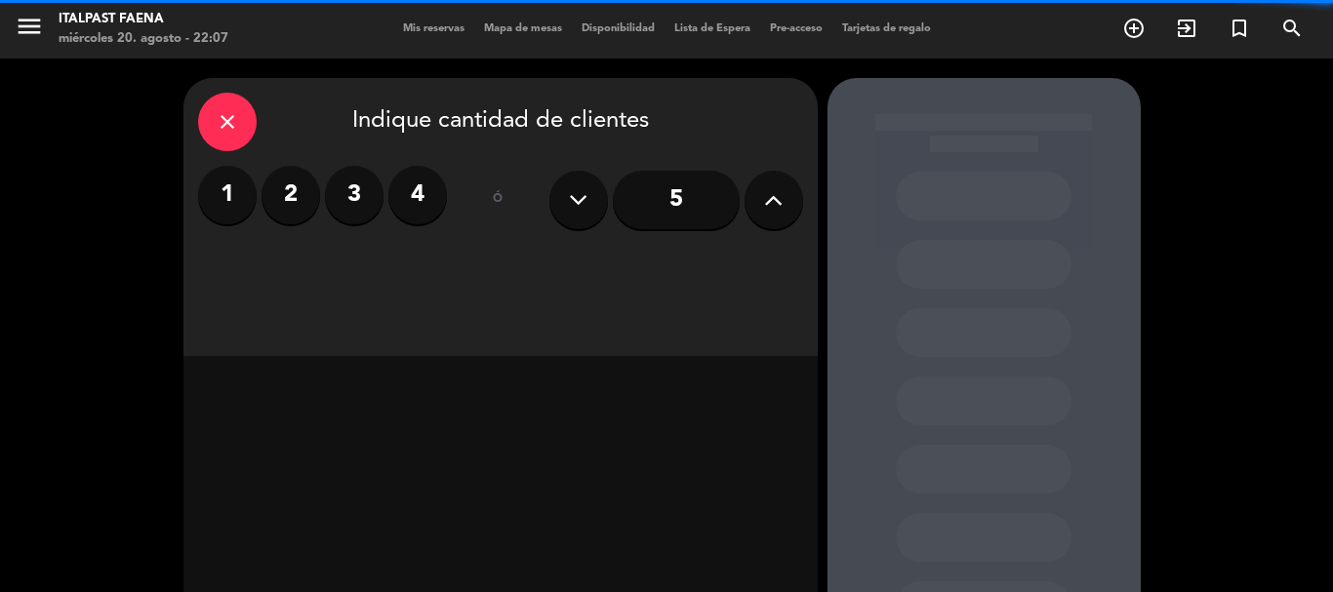
click at [409, 205] on label "4" at bounding box center [417, 195] width 59 height 59
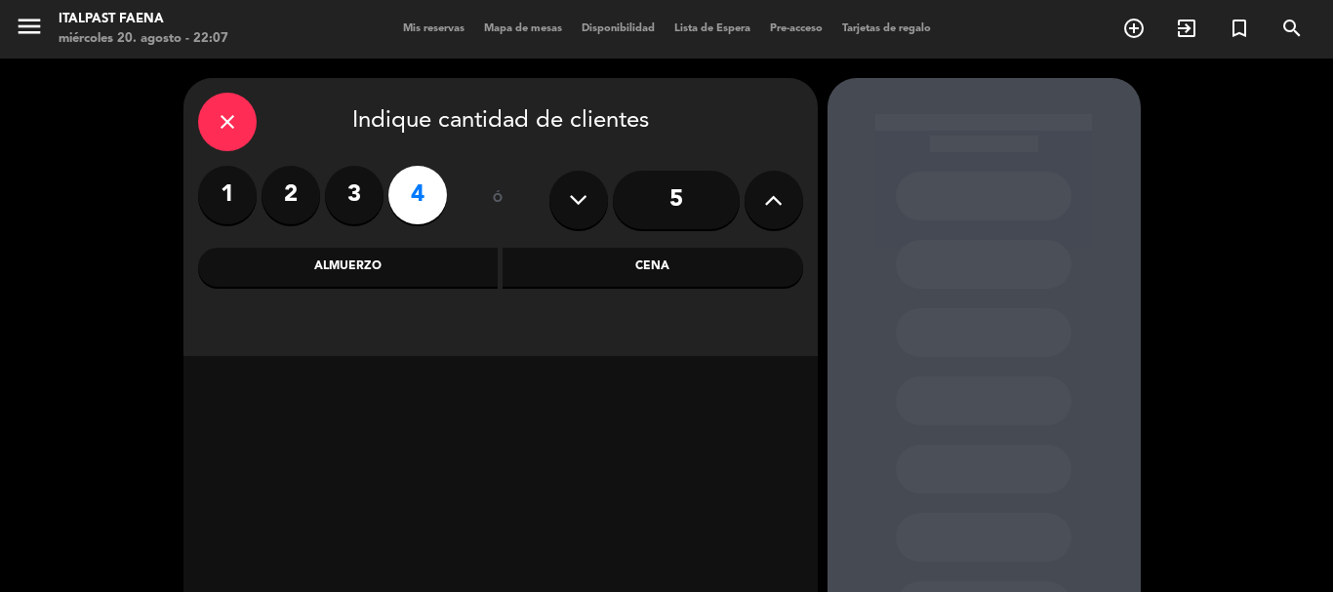
click at [773, 267] on div "Cena" at bounding box center [653, 267] width 301 height 39
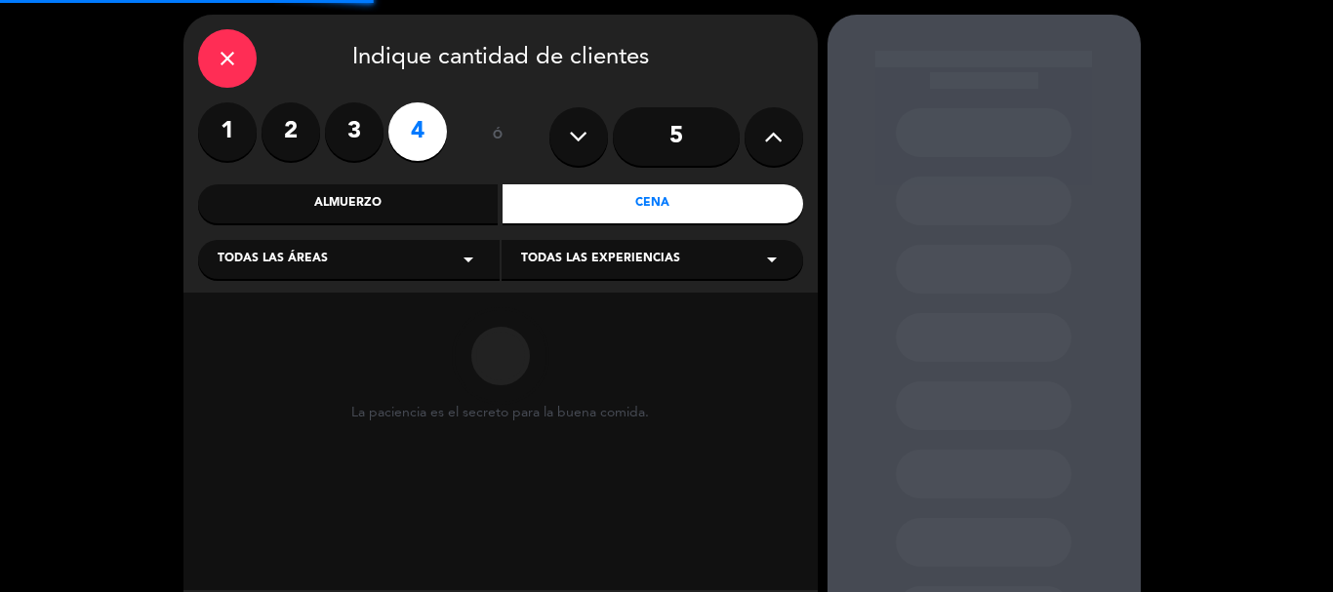
scroll to position [98, 0]
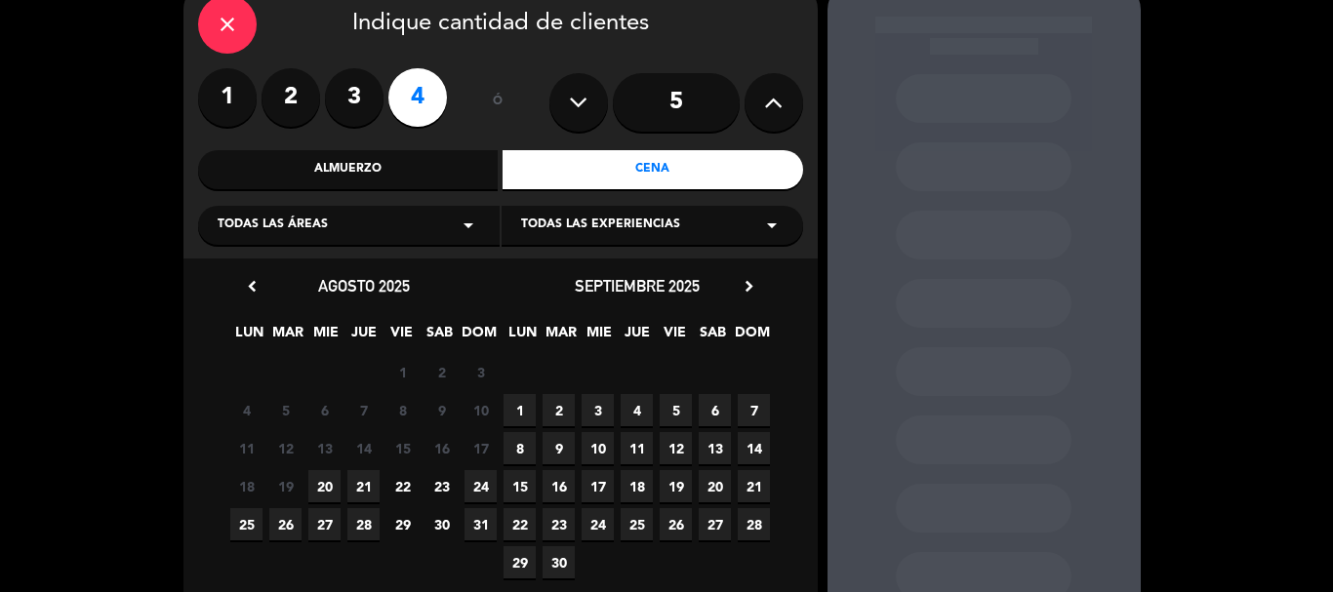
click at [405, 485] on span "22" at bounding box center [403, 486] width 32 height 32
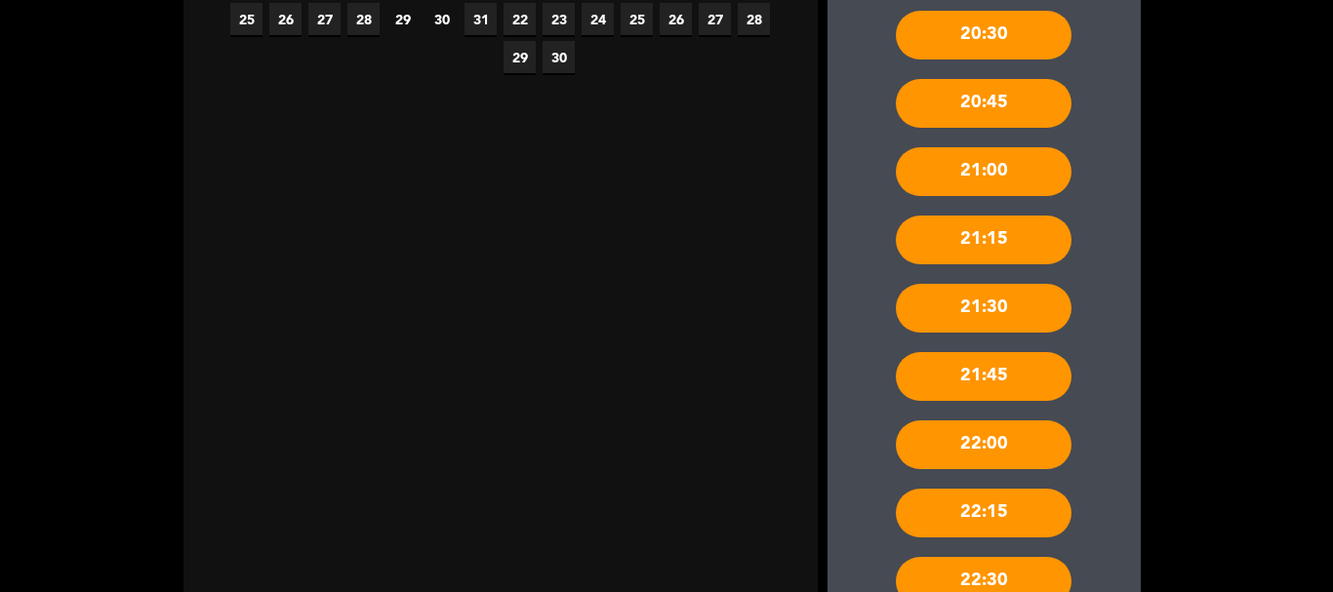
scroll to position [692, 0]
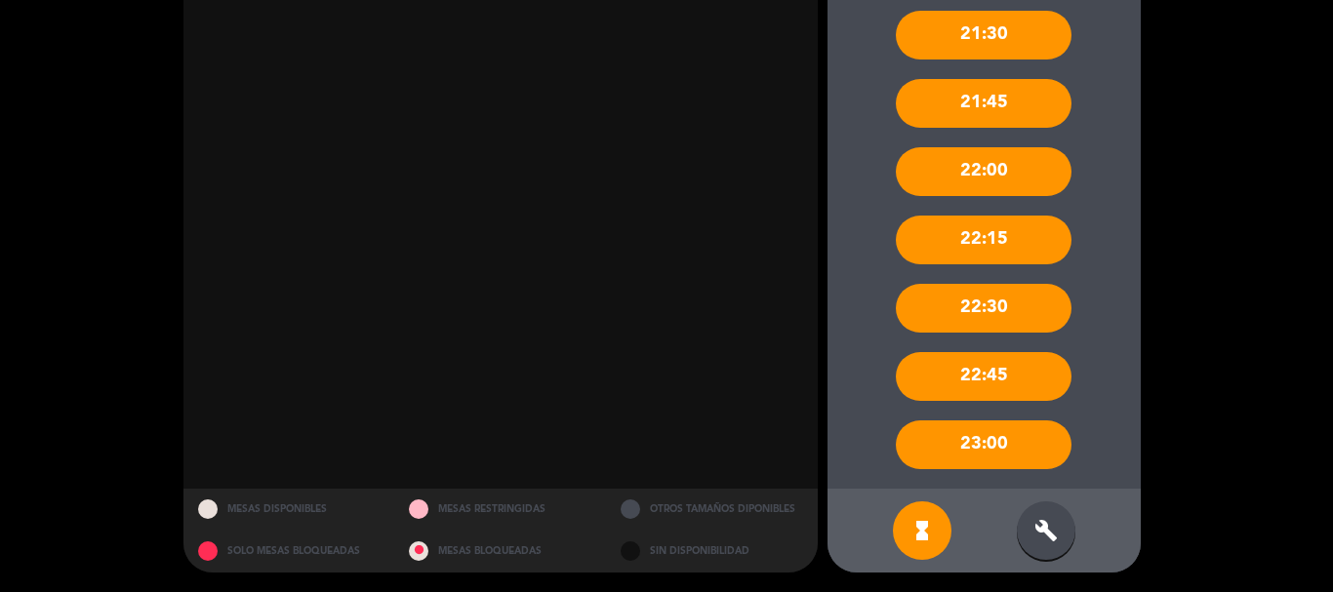
click at [1030, 537] on div "build" at bounding box center [1046, 531] width 59 height 59
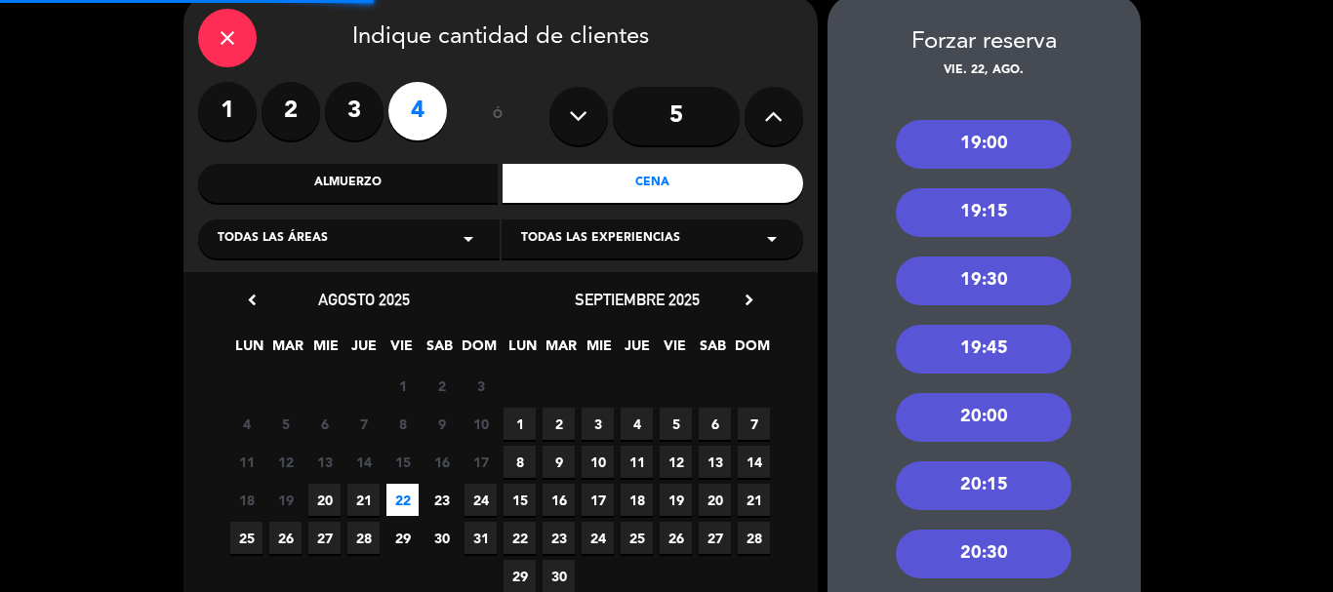
scroll to position [0, 0]
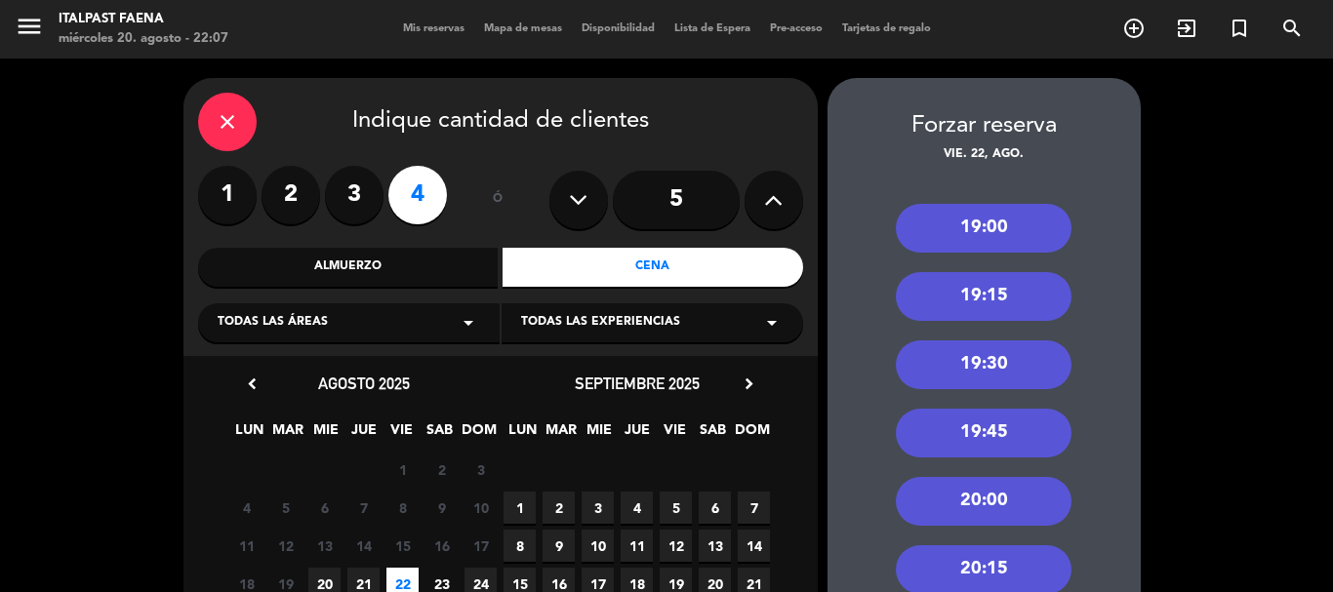
click at [999, 212] on div "19:00" at bounding box center [984, 228] width 176 height 49
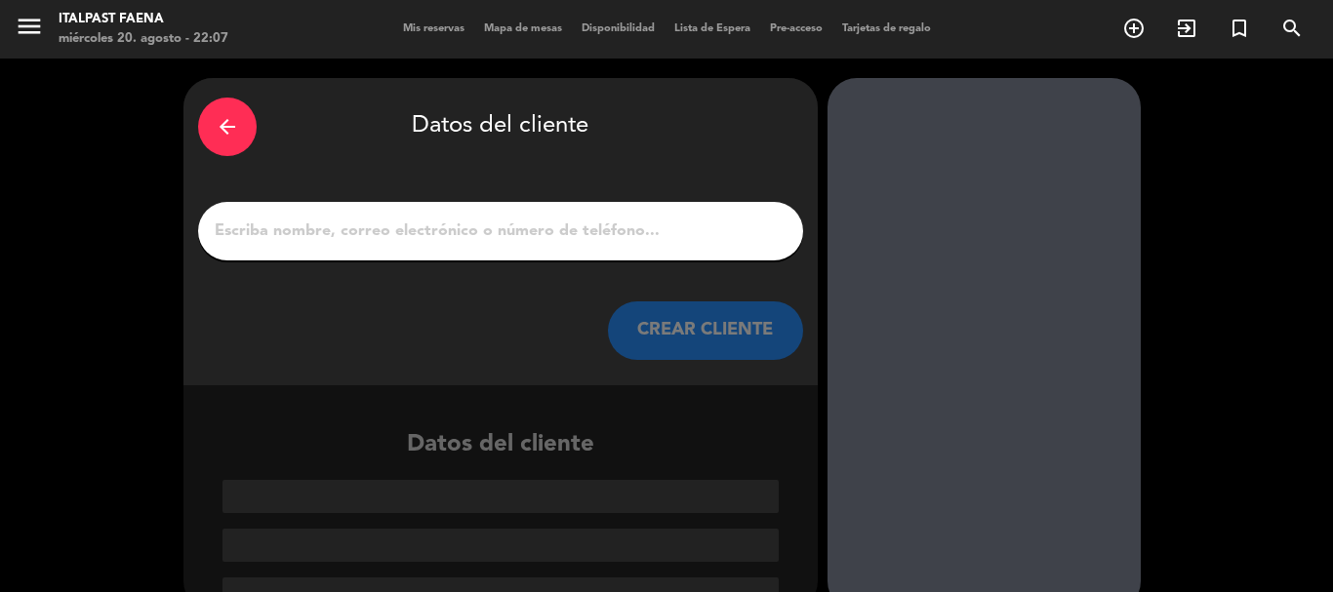
click at [619, 243] on input "1" at bounding box center [501, 231] width 576 height 27
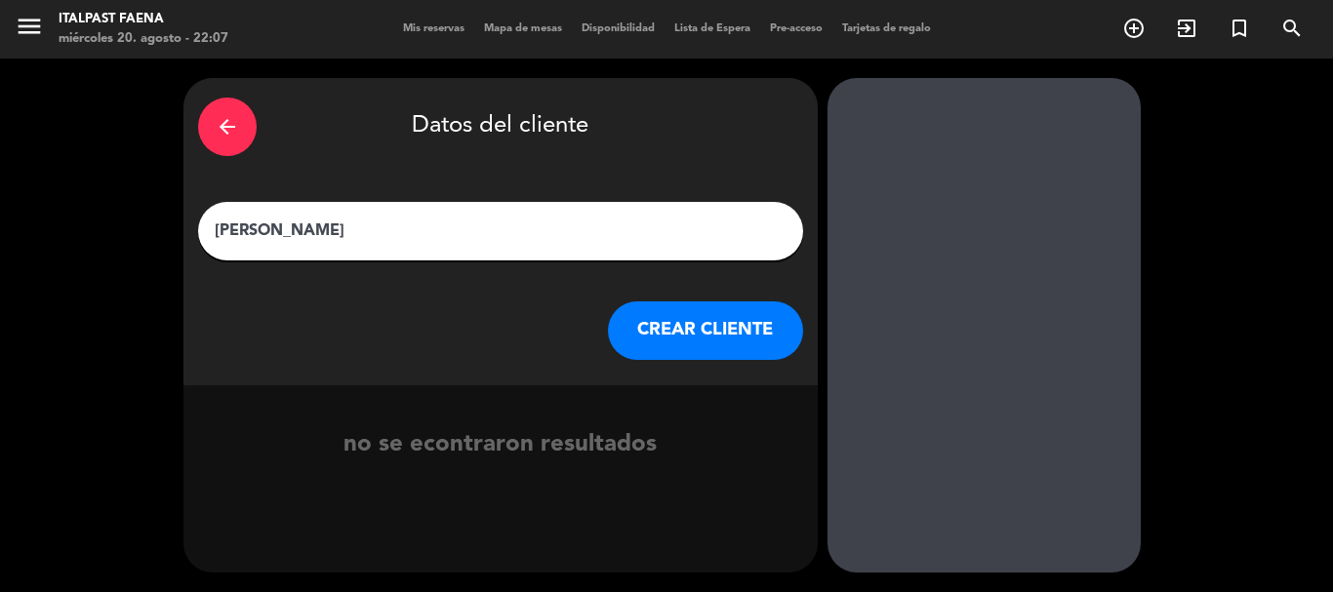
click at [227, 231] on input "[PERSON_NAME]" at bounding box center [501, 231] width 576 height 27
click at [235, 229] on input "[PERSON_NAME]" at bounding box center [501, 231] width 576 height 27
type input "[PERSON_NAME]"
click at [718, 317] on button "CREAR CLIENTE" at bounding box center [705, 331] width 195 height 59
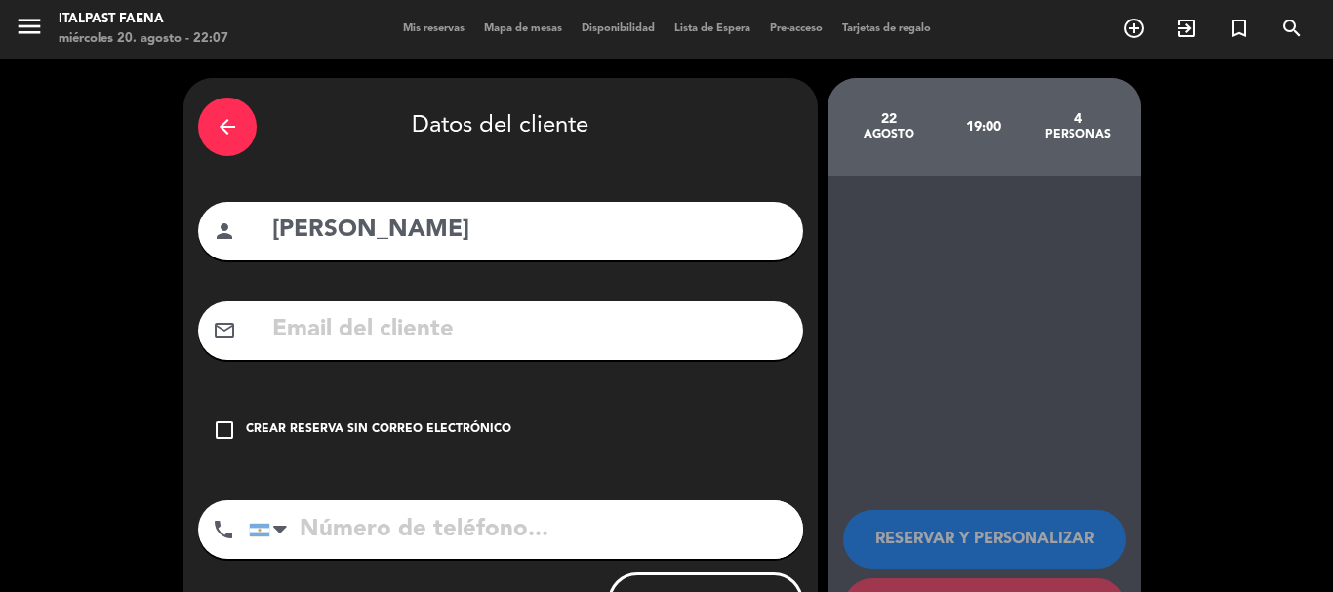
click at [500, 496] on div "arrow_back Datos del cliente person [PERSON_NAME] mail_outline check_box_outlin…" at bounding box center [500, 369] width 634 height 583
click at [511, 524] on input "tel" at bounding box center [526, 530] width 554 height 59
paste input "[PHONE_NUMBER]"
type input "[PHONE_NUMBER]"
click at [469, 450] on div "check_box_outline_blank Crear reserva sin correo electrónico" at bounding box center [500, 430] width 605 height 59
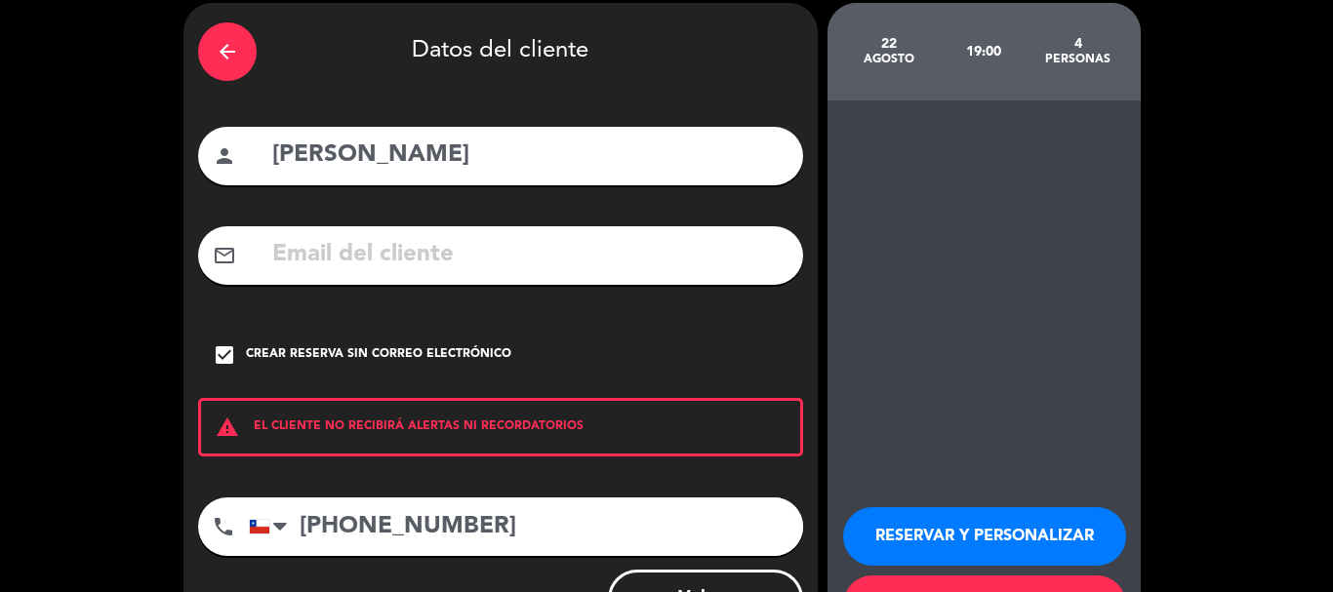
scroll to position [98, 0]
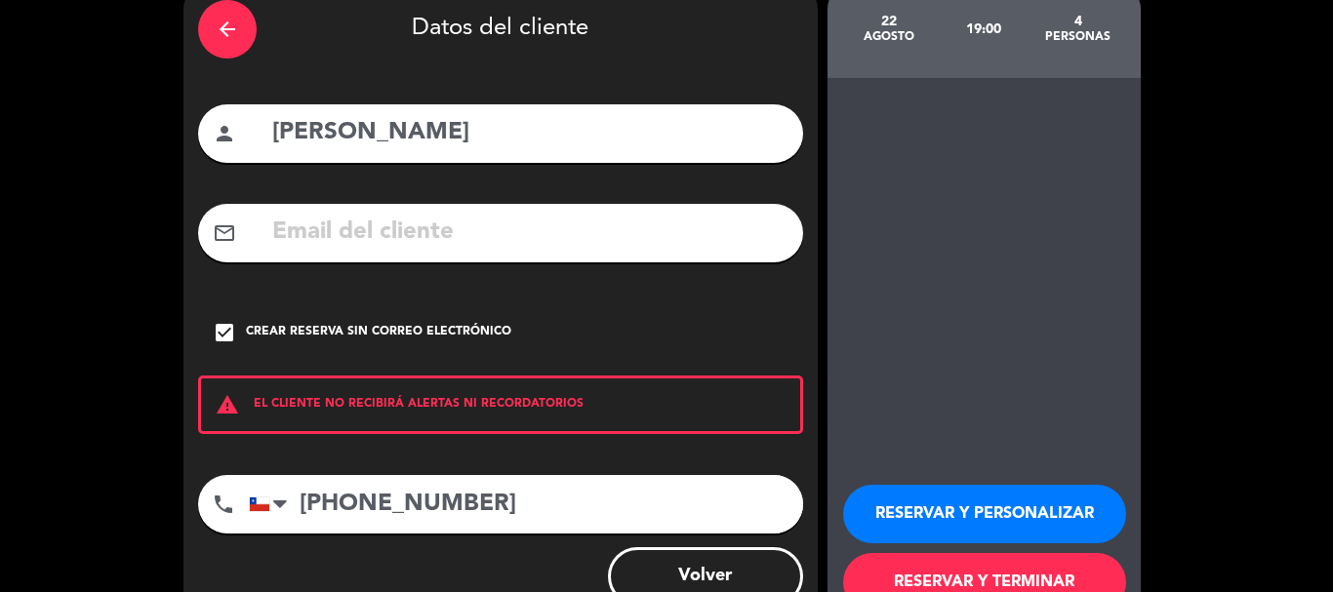
click at [998, 507] on button "RESERVAR Y PERSONALIZAR" at bounding box center [984, 514] width 283 height 59
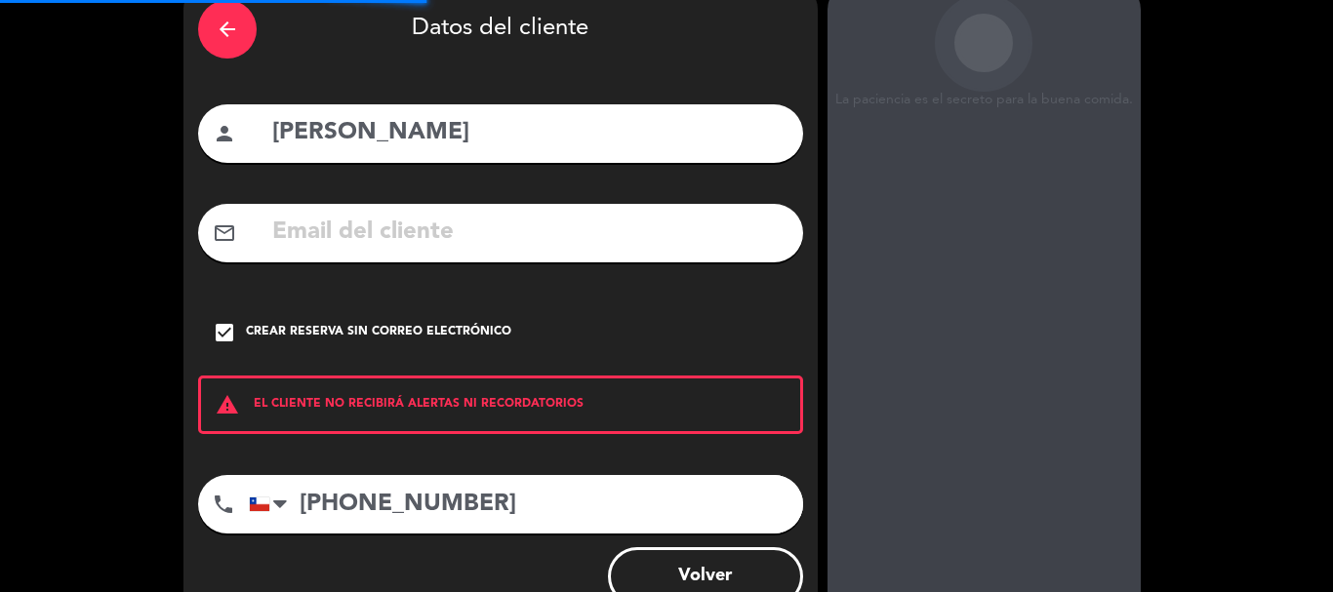
scroll to position [78, 0]
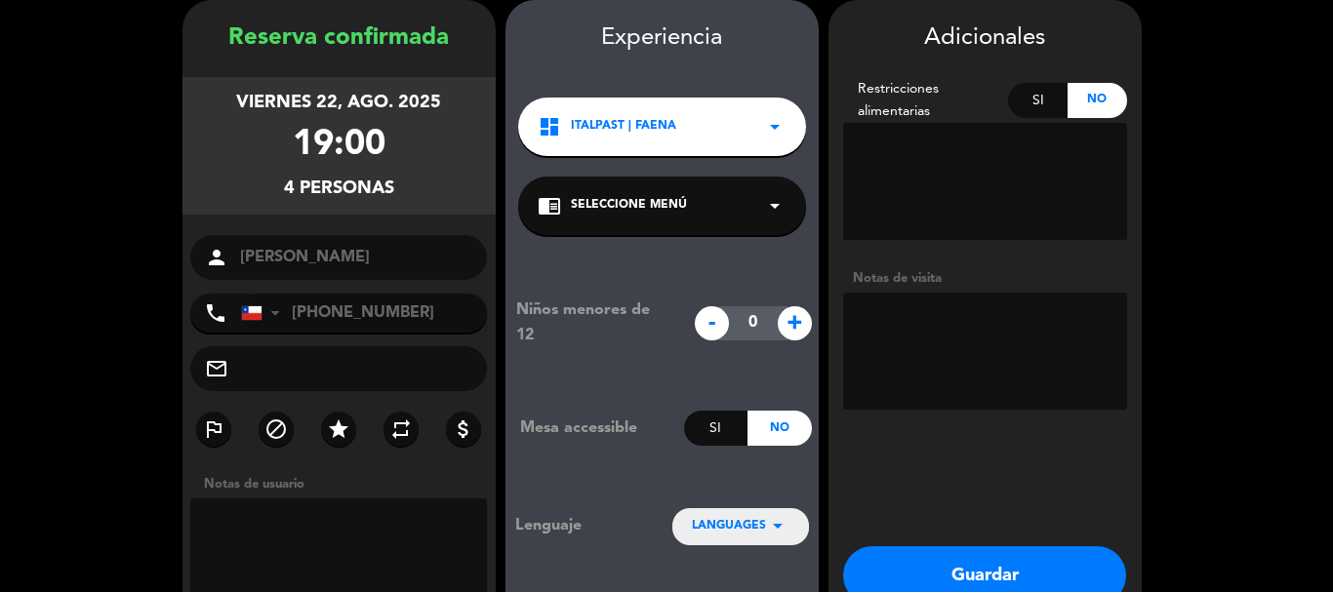
click at [909, 328] on textarea at bounding box center [985, 351] width 284 height 117
type textarea "200825 - AL - Italpast - Cumpleaños de la señora"
click at [898, 571] on button "Guardar" at bounding box center [984, 576] width 283 height 59
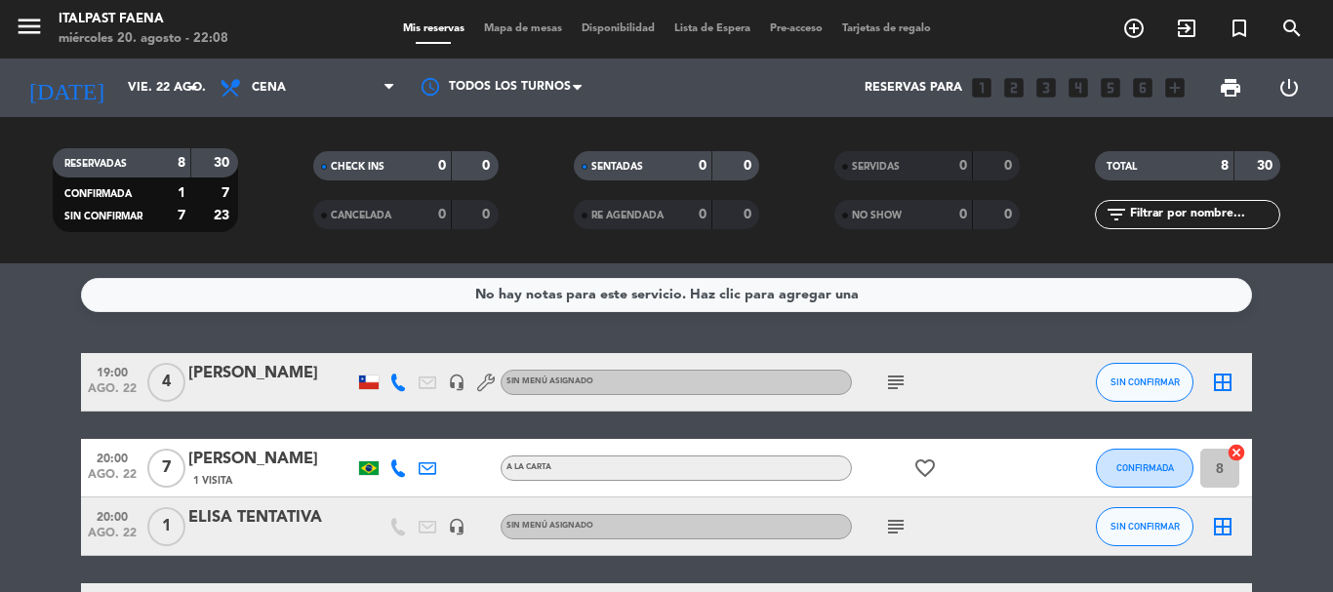
click at [534, 40] on div "menu Italpast Faena miércoles 20. agosto - 22:08 Mis reservas Mapa de mesas Dis…" at bounding box center [666, 29] width 1333 height 59
click at [532, 30] on span "Mapa de mesas" at bounding box center [523, 28] width 98 height 11
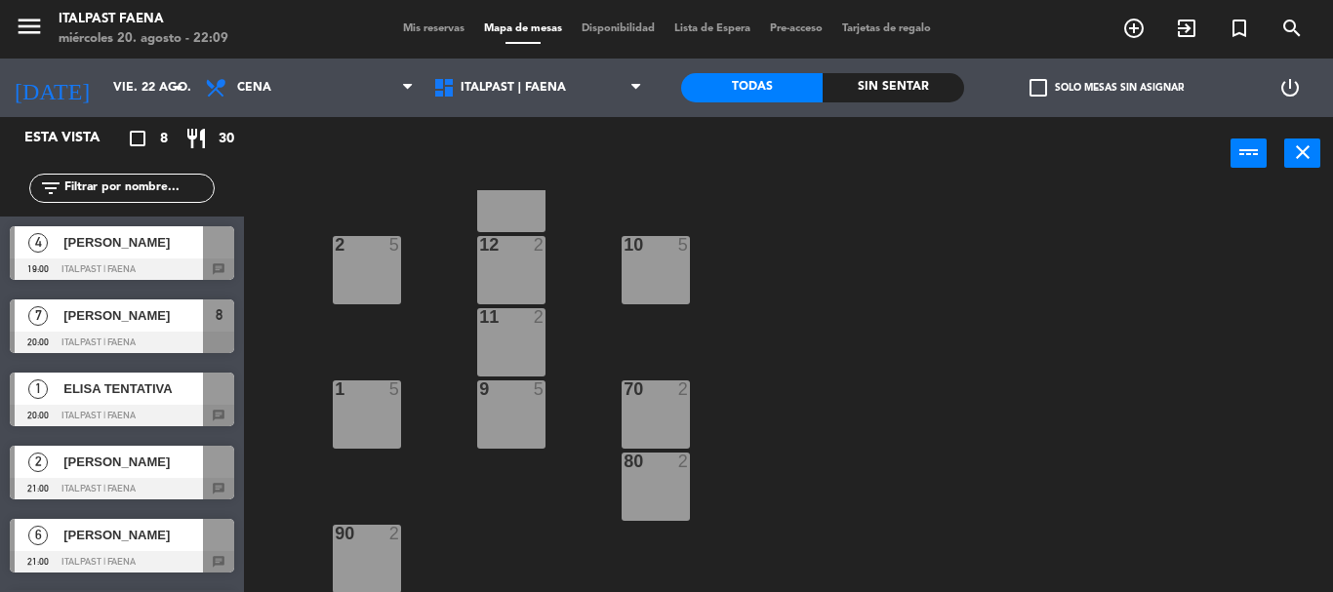
scroll to position [495, 0]
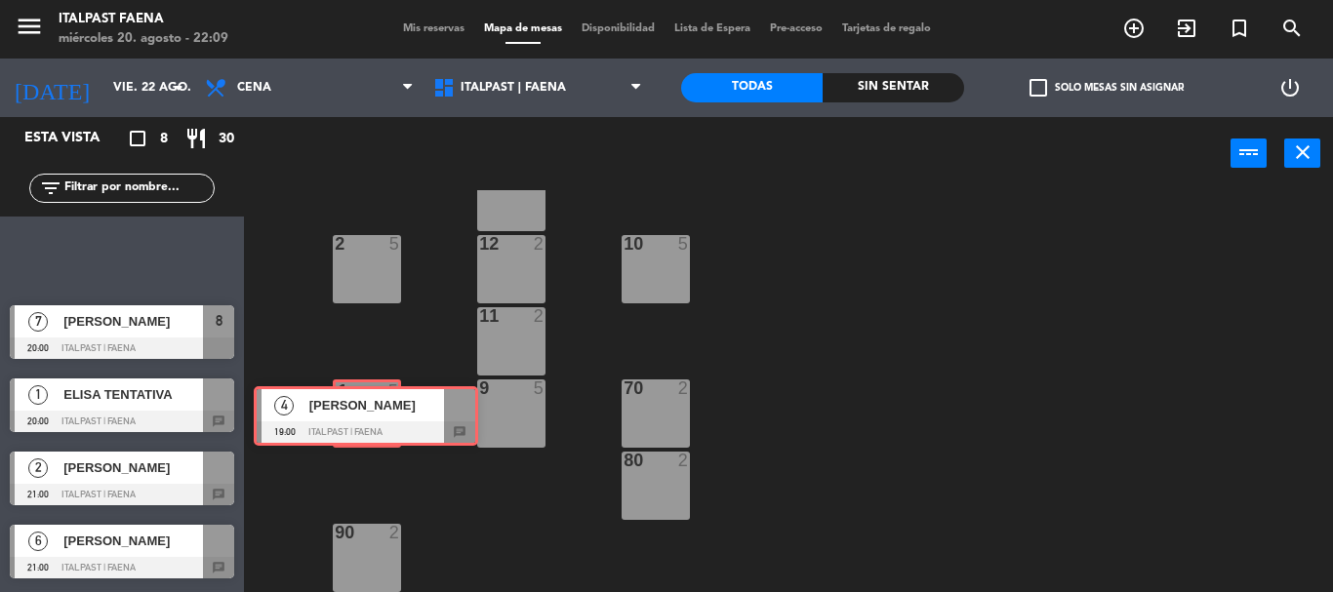
drag, startPoint x: 139, startPoint y: 250, endPoint x: 383, endPoint y: 410, distance: 291.8
click at [383, 410] on div "Esta vista crop_square 8 restaurant 30 filter_list 4 Héctor Esquivel 19:00 ITAL…" at bounding box center [666, 354] width 1333 height 475
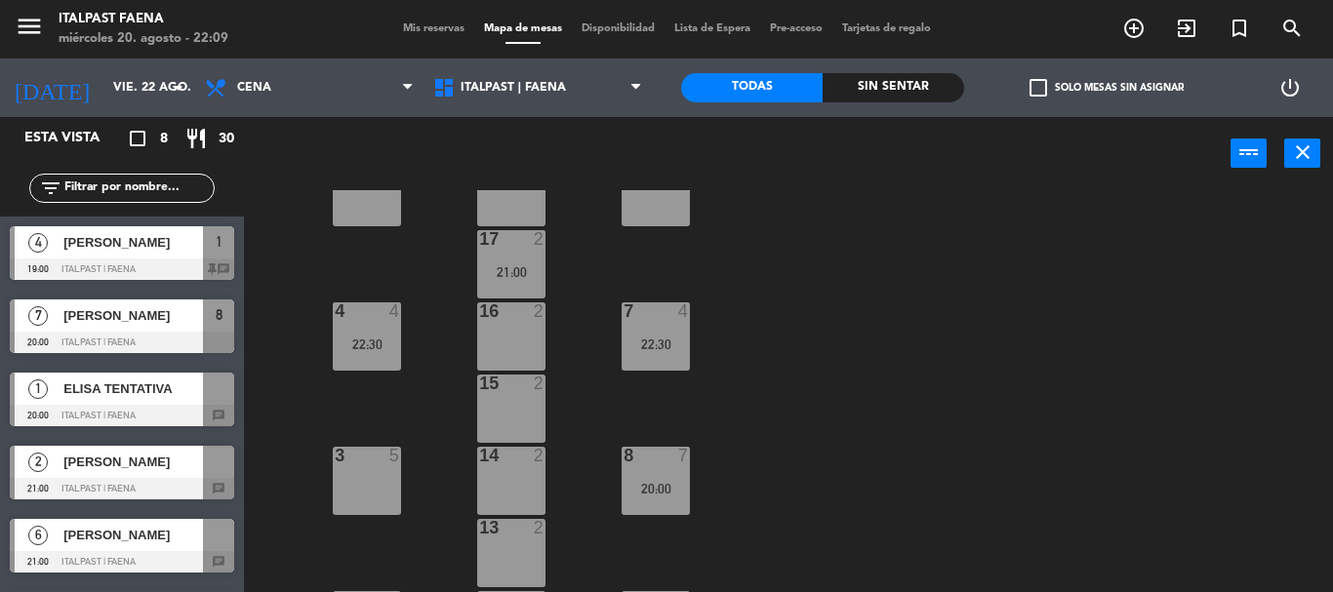
scroll to position [104, 0]
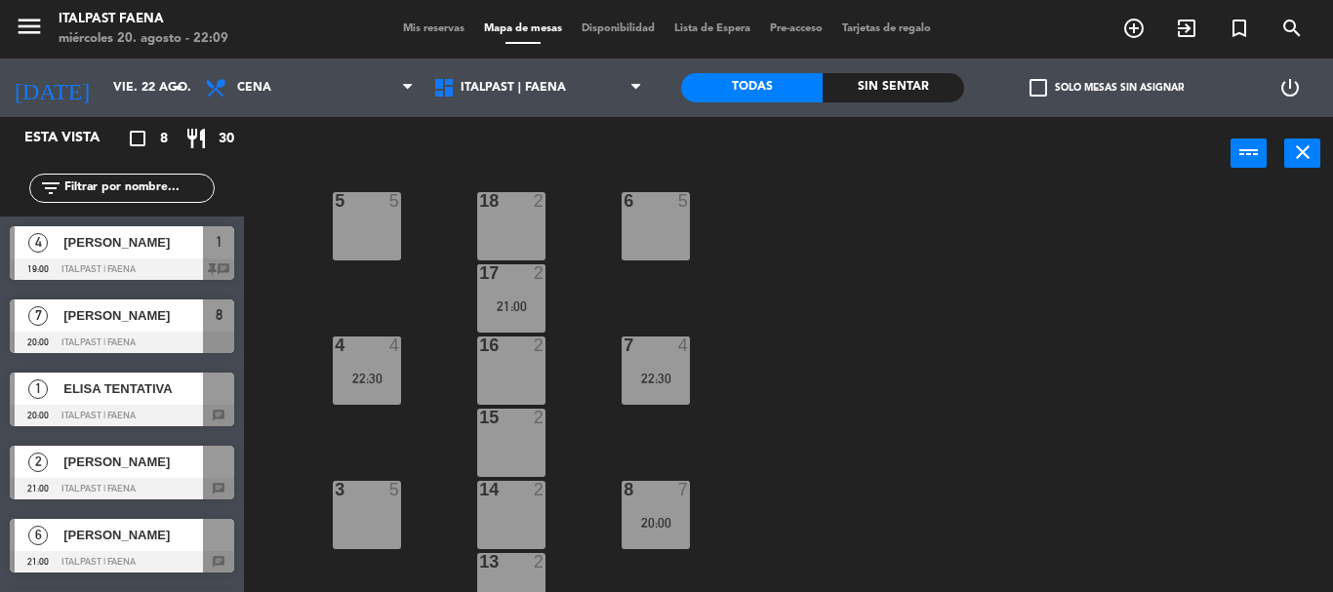
click at [1302, 128] on div "power_input close" at bounding box center [788, 154] width 1089 height 74
click at [1300, 142] on icon "close" at bounding box center [1302, 152] width 23 height 23
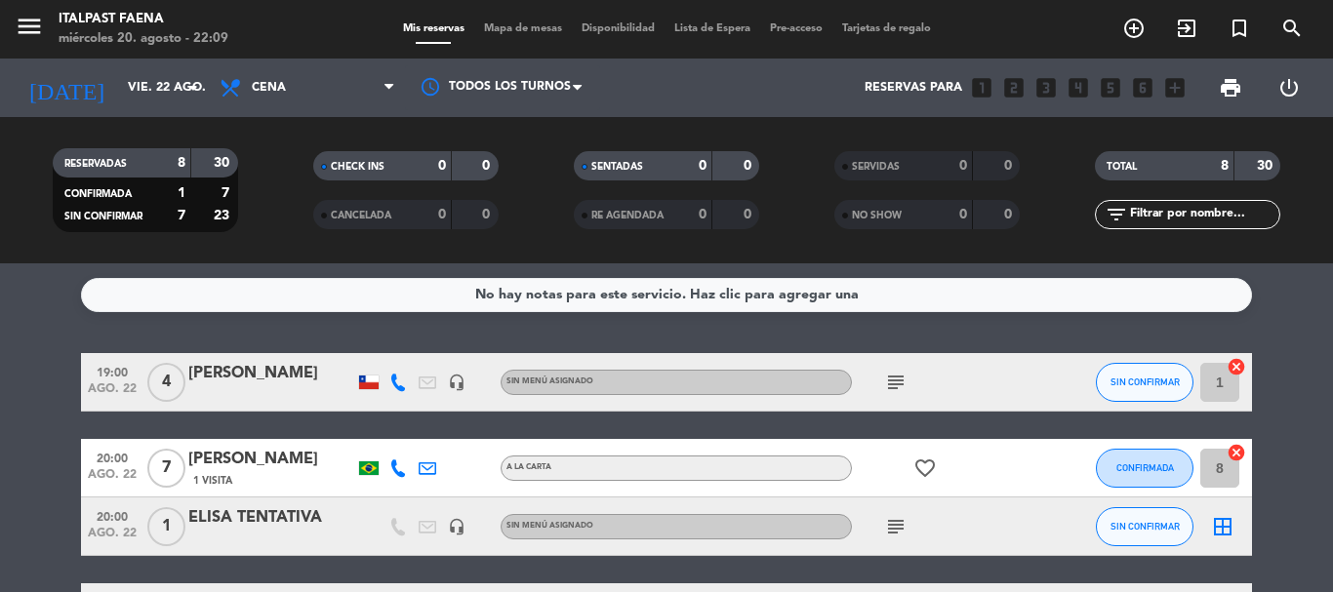
click at [1237, 367] on icon "cancel" at bounding box center [1237, 367] width 20 height 20
click at [1240, 450] on icon "cancel" at bounding box center [1237, 453] width 20 height 20
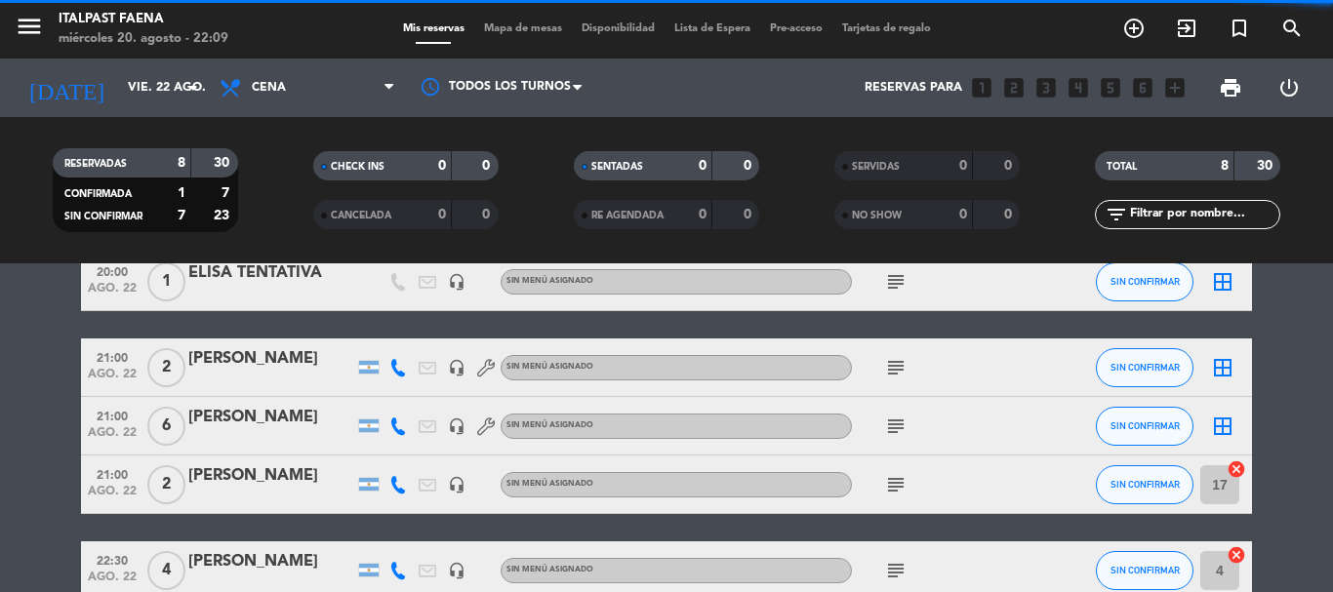
scroll to position [293, 0]
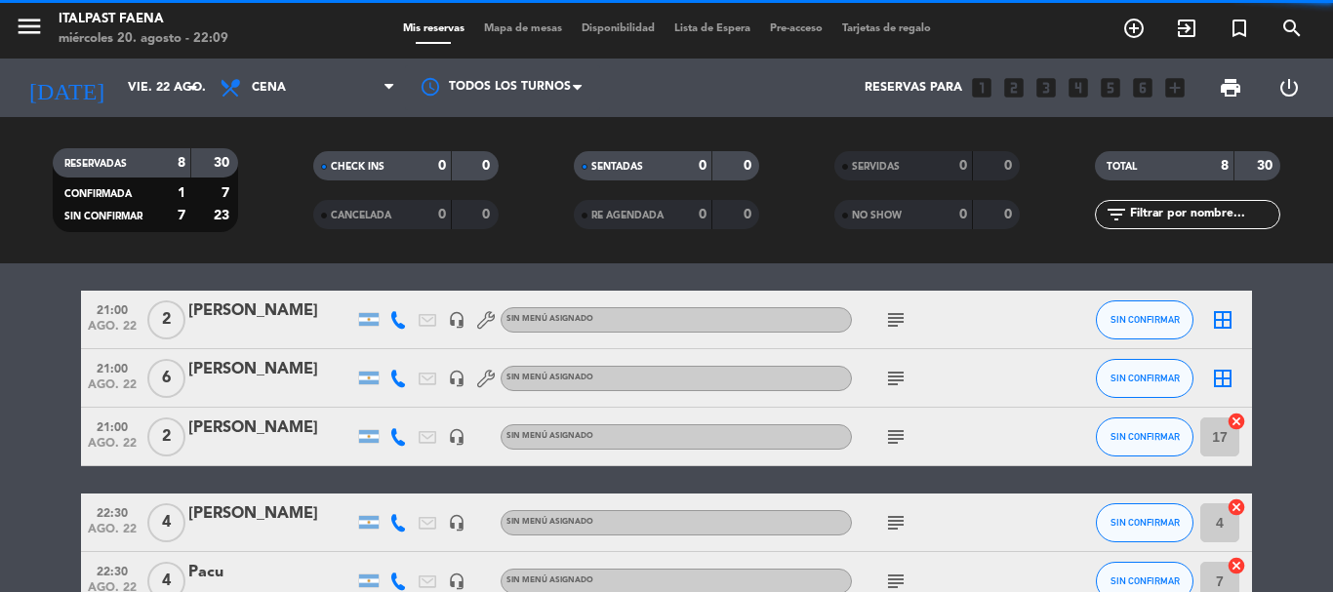
click at [1239, 425] on icon "cancel" at bounding box center [1237, 422] width 20 height 20
click at [1238, 501] on icon "cancel" at bounding box center [1237, 508] width 20 height 20
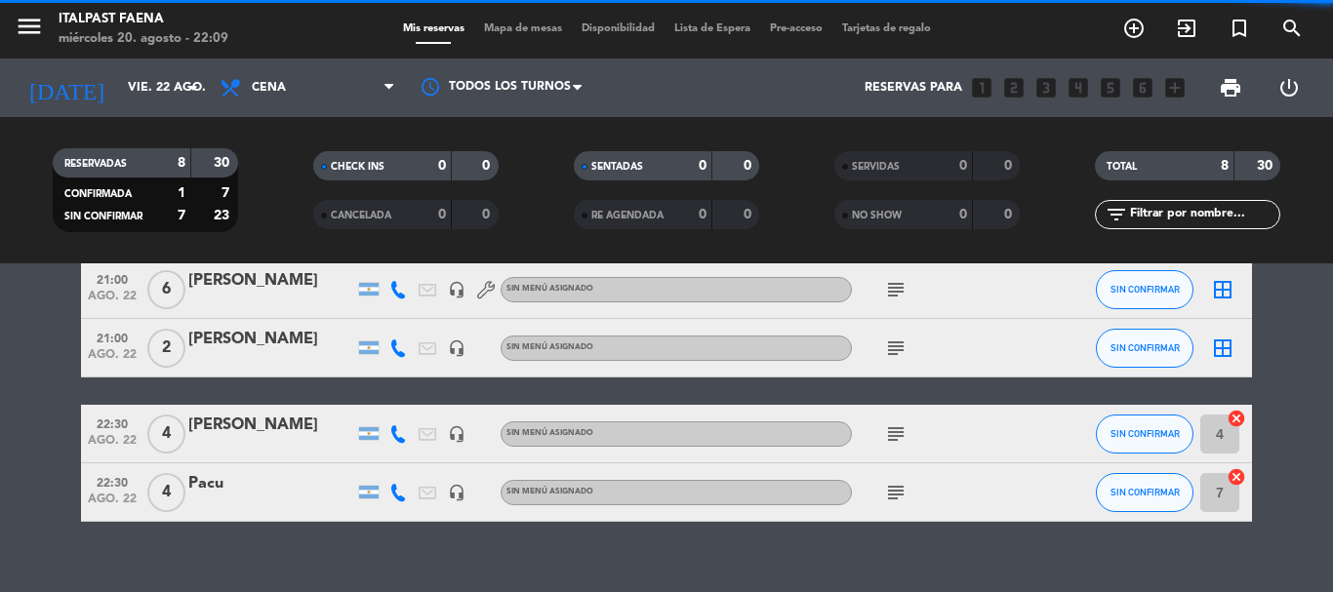
scroll to position [390, 0]
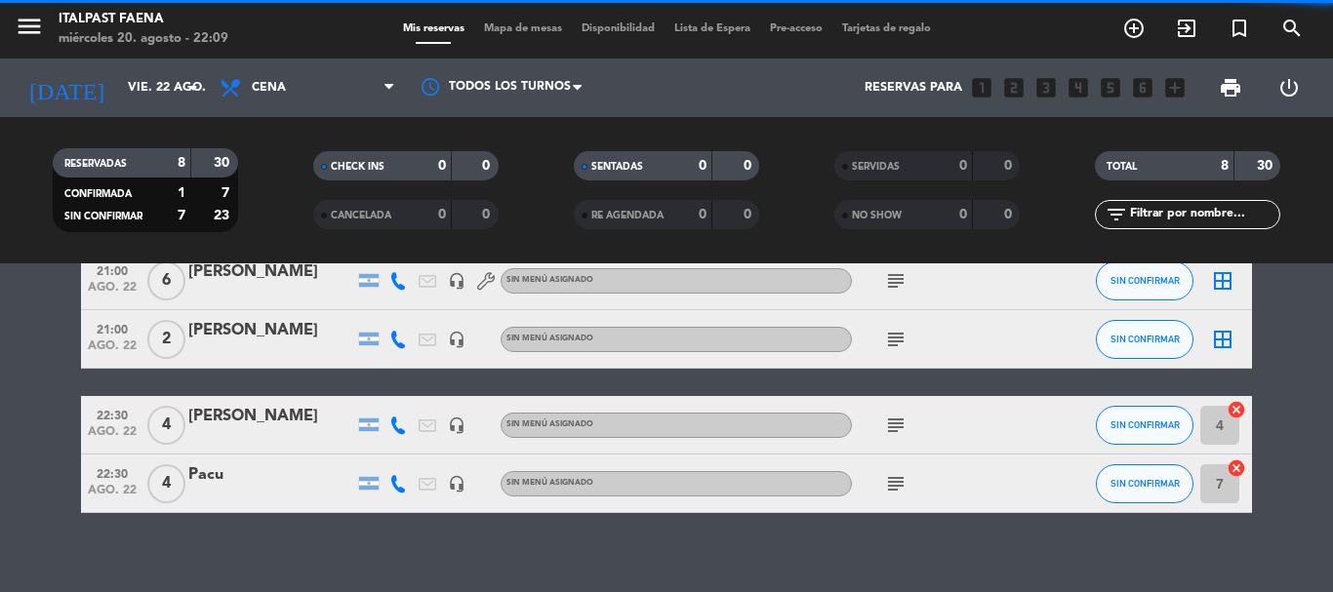
click at [1233, 457] on div "7 cancel" at bounding box center [1223, 484] width 59 height 58
click at [1235, 472] on icon "cancel" at bounding box center [1237, 469] width 20 height 20
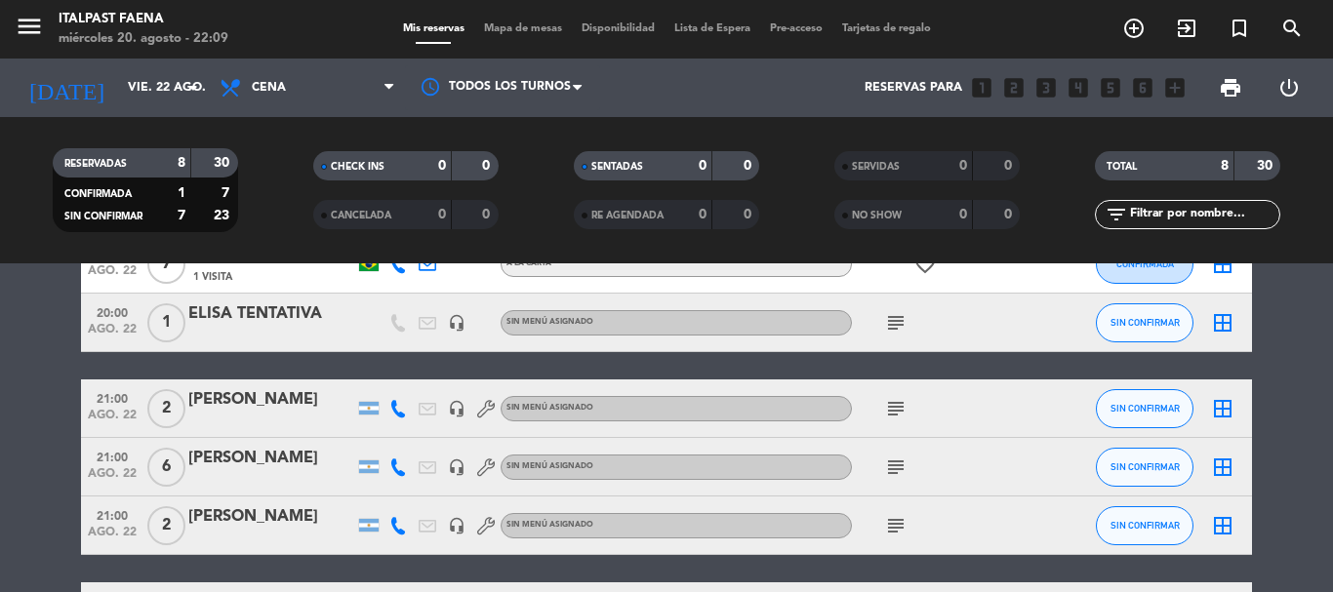
scroll to position [0, 0]
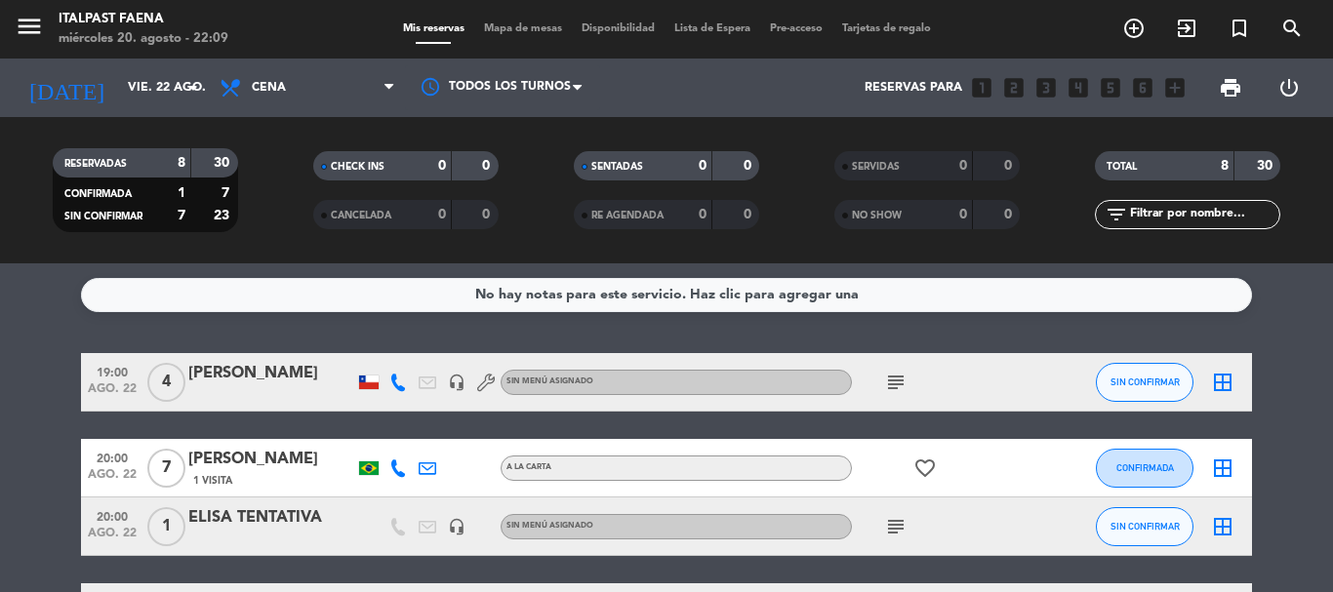
click at [517, 16] on div "menu Italpast Faena miércoles 20. agosto - 22:09 Mis reservas Mapa de mesas Dis…" at bounding box center [666, 29] width 1333 height 59
click at [516, 34] on span "Mapa de mesas" at bounding box center [523, 28] width 98 height 11
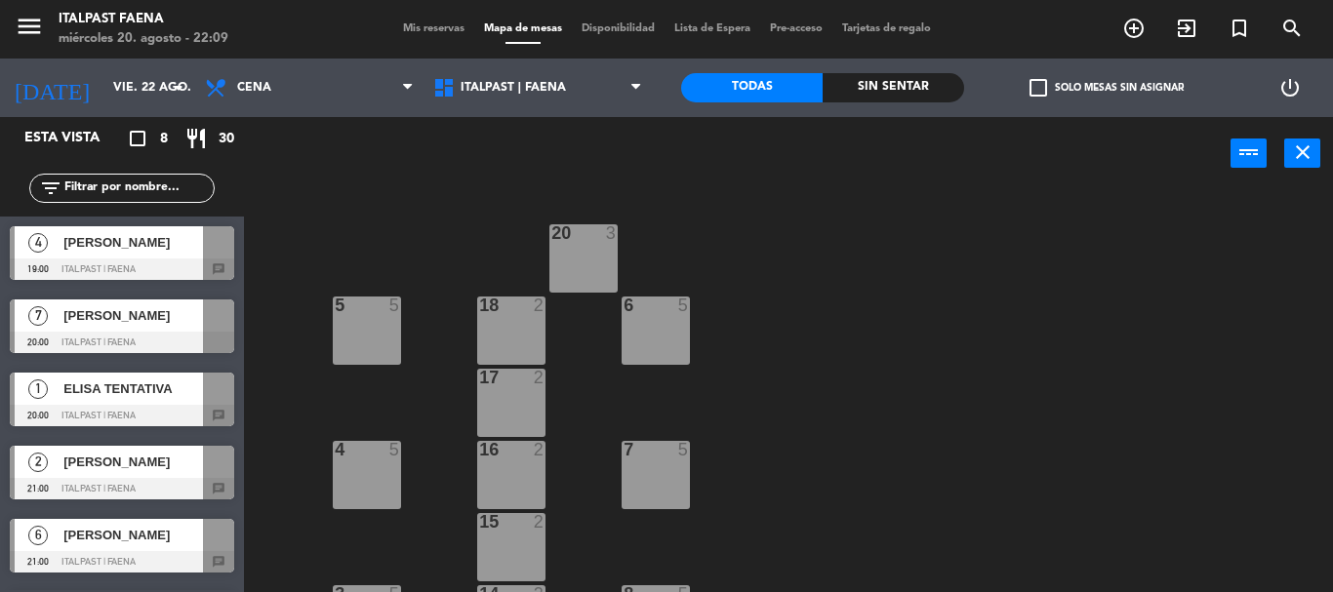
click at [61, 325] on div "[PERSON_NAME]" at bounding box center [132, 316] width 142 height 32
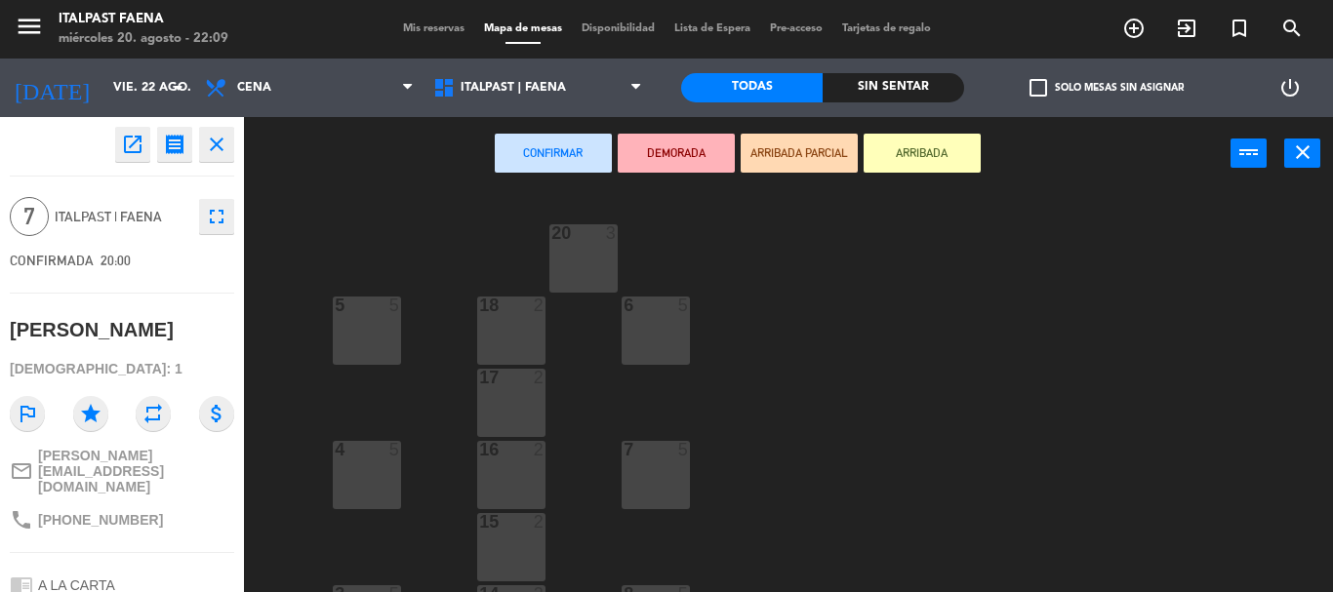
click at [480, 326] on div "18 2" at bounding box center [511, 331] width 68 height 68
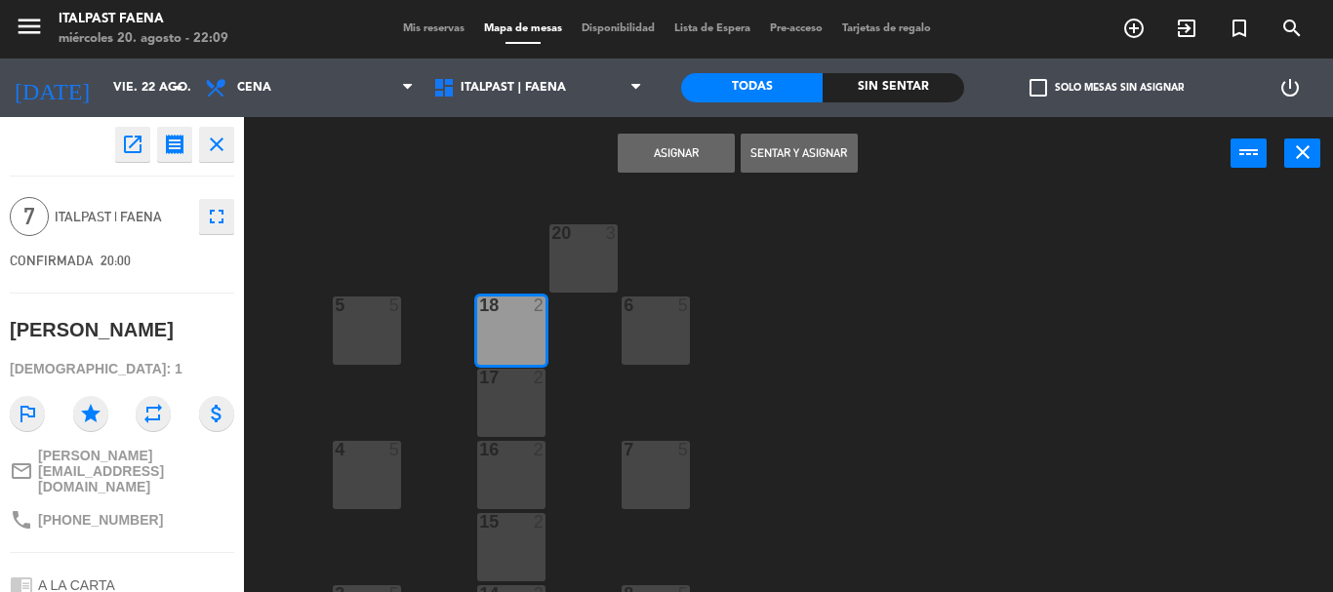
click at [520, 419] on div "17 2" at bounding box center [511, 403] width 68 height 68
click at [667, 153] on button "Asignar" at bounding box center [676, 153] width 117 height 39
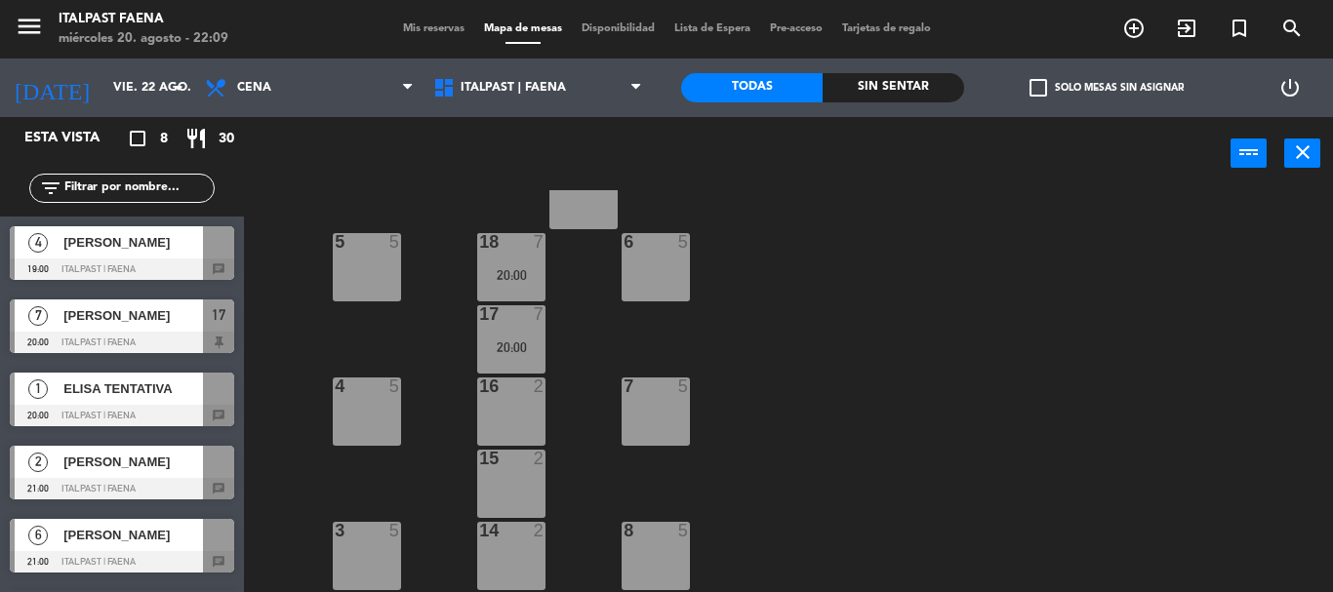
scroll to position [98, 0]
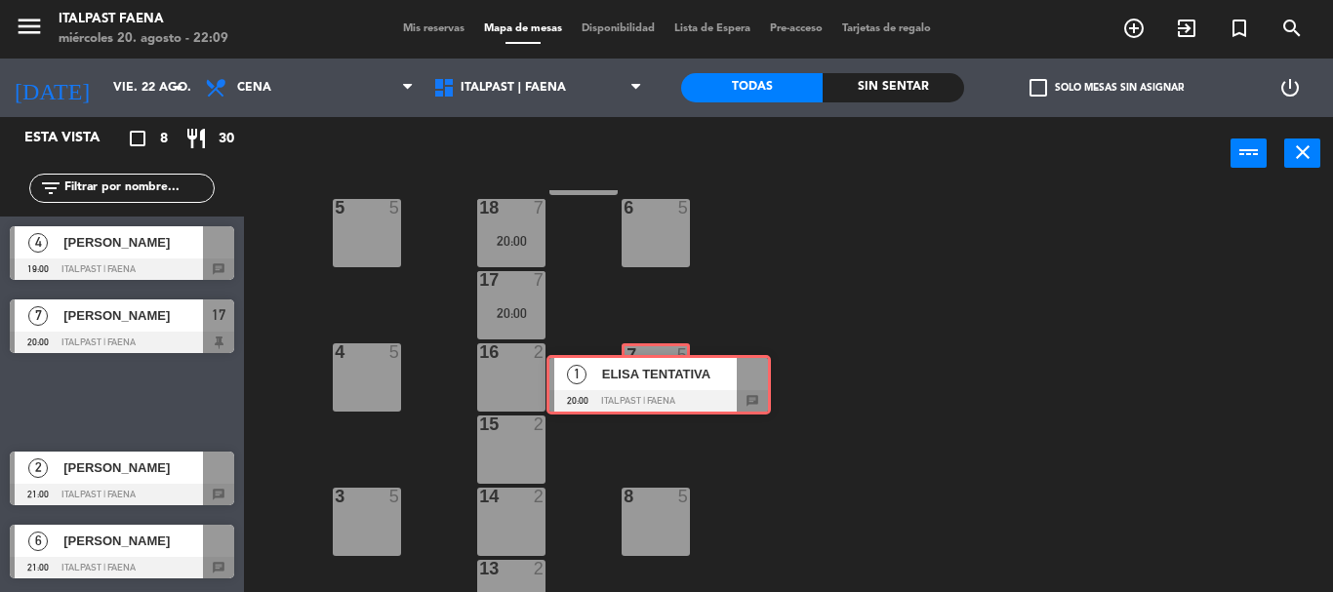
drag, startPoint x: 90, startPoint y: 399, endPoint x: 655, endPoint y: 387, distance: 565.3
click at [655, 387] on div "Esta vista crop_square 8 restaurant 30 filter_list 4 Héctor Esquivel 19:00 ITAL…" at bounding box center [666, 354] width 1333 height 475
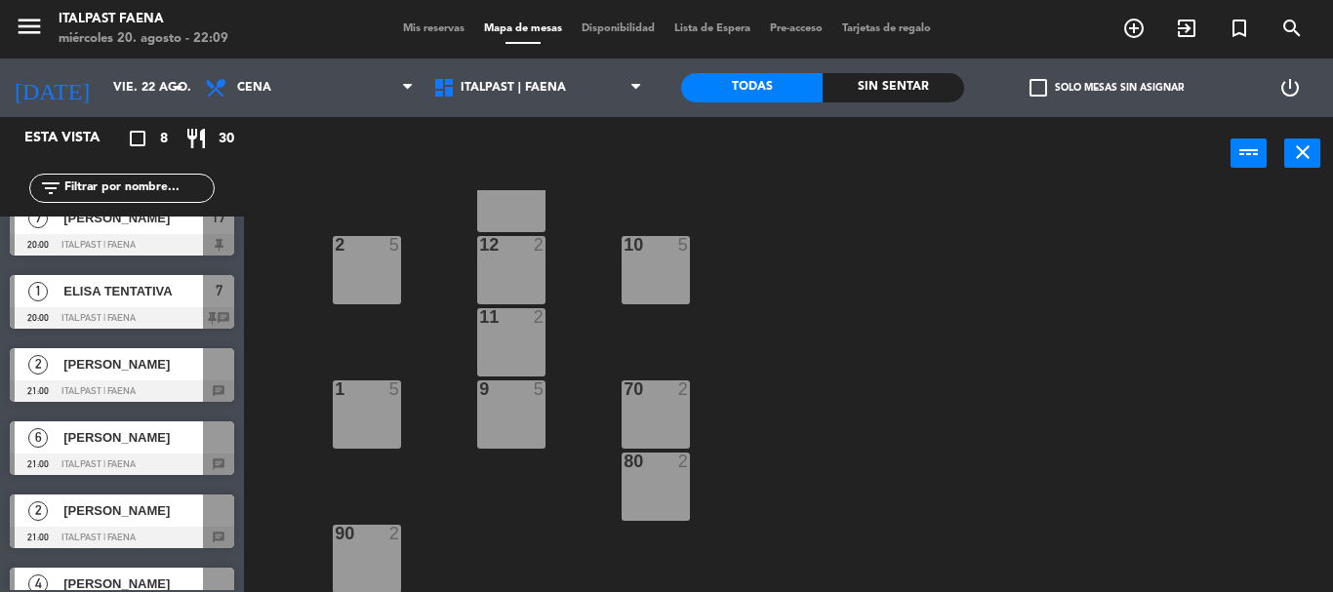
scroll to position [495, 0]
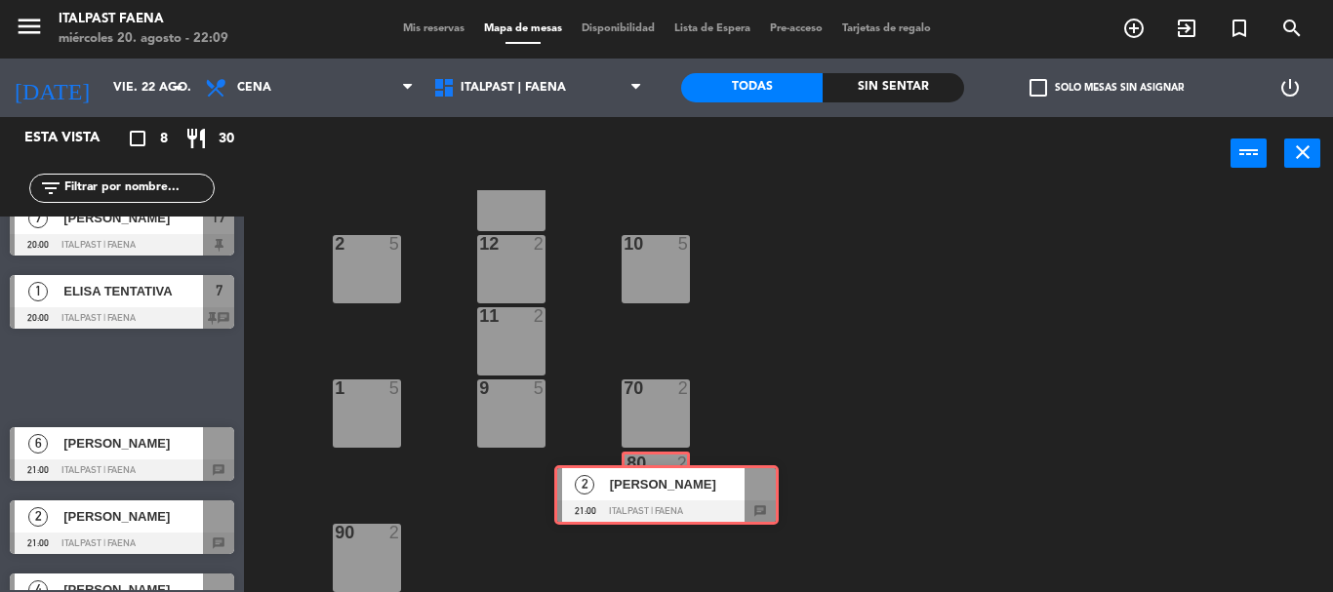
drag, startPoint x: 125, startPoint y: 384, endPoint x: 657, endPoint y: 492, distance: 542.9
click at [657, 492] on div "Esta vista crop_square 8 restaurant 30 filter_list 4 Héctor Esquivel 19:00 ITAL…" at bounding box center [666, 354] width 1333 height 475
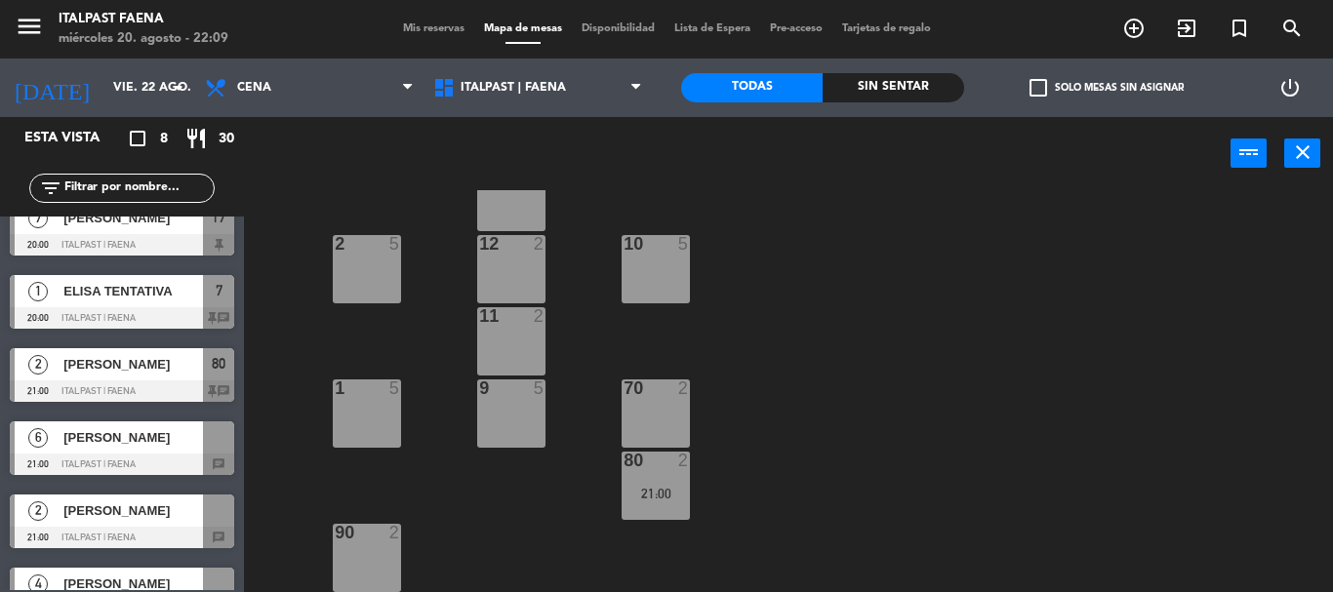
drag, startPoint x: 74, startPoint y: 451, endPoint x: 271, endPoint y: 334, distance: 229.3
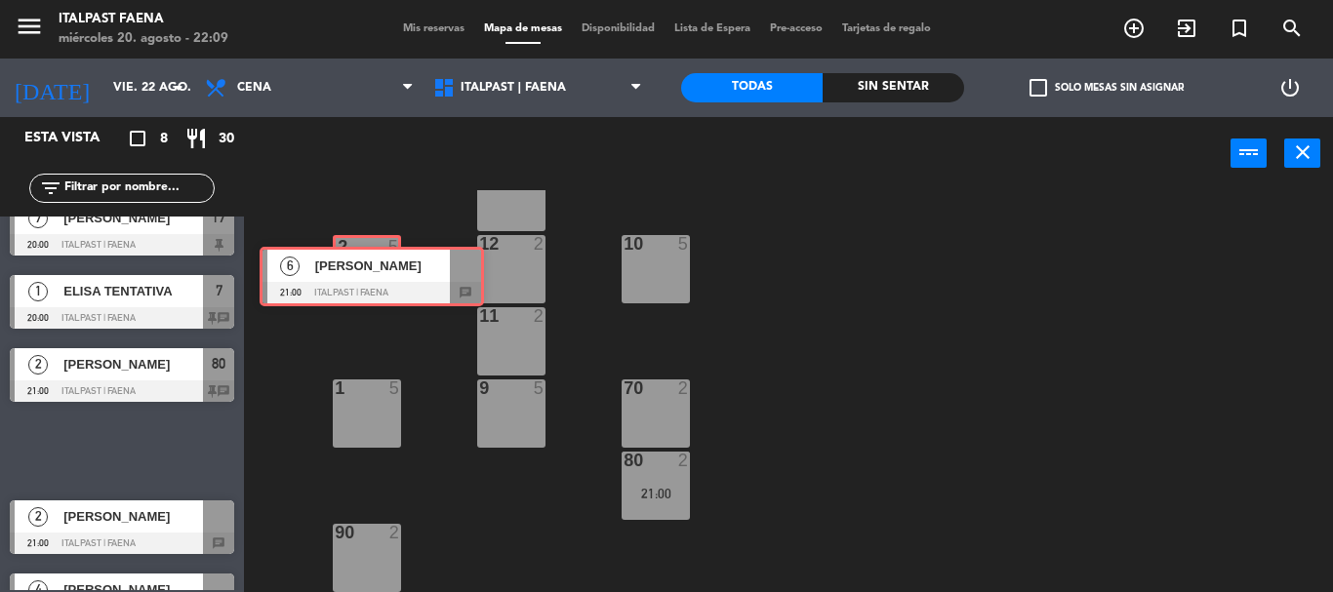
drag, startPoint x: 140, startPoint y: 445, endPoint x: 389, endPoint y: 268, distance: 306.0
click at [389, 268] on div "Esta vista crop_square 8 restaurant 30 filter_list 4 Héctor Esquivel 19:00 ITAL…" at bounding box center [666, 354] width 1333 height 475
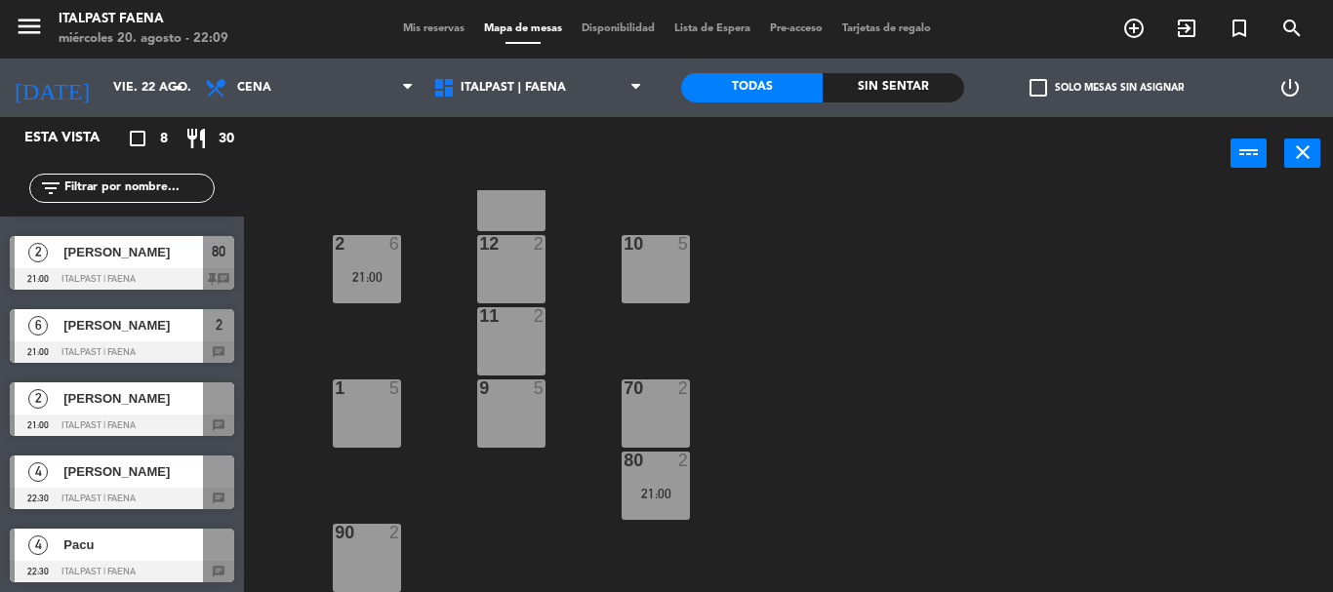
scroll to position [212, 0]
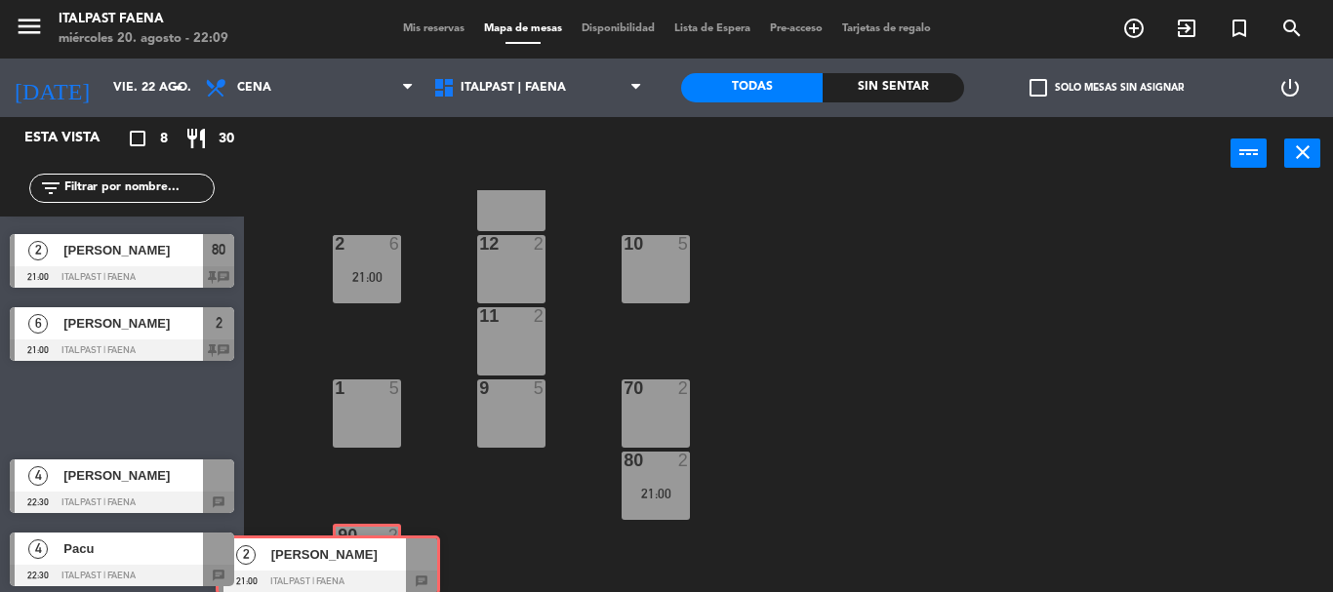
drag, startPoint x: 143, startPoint y: 390, endPoint x: 359, endPoint y: 544, distance: 264.6
click at [359, 544] on div "Esta vista crop_square 8 restaurant 30 filter_list 4 Héctor Esquivel 19:00 ITAL…" at bounding box center [666, 354] width 1333 height 475
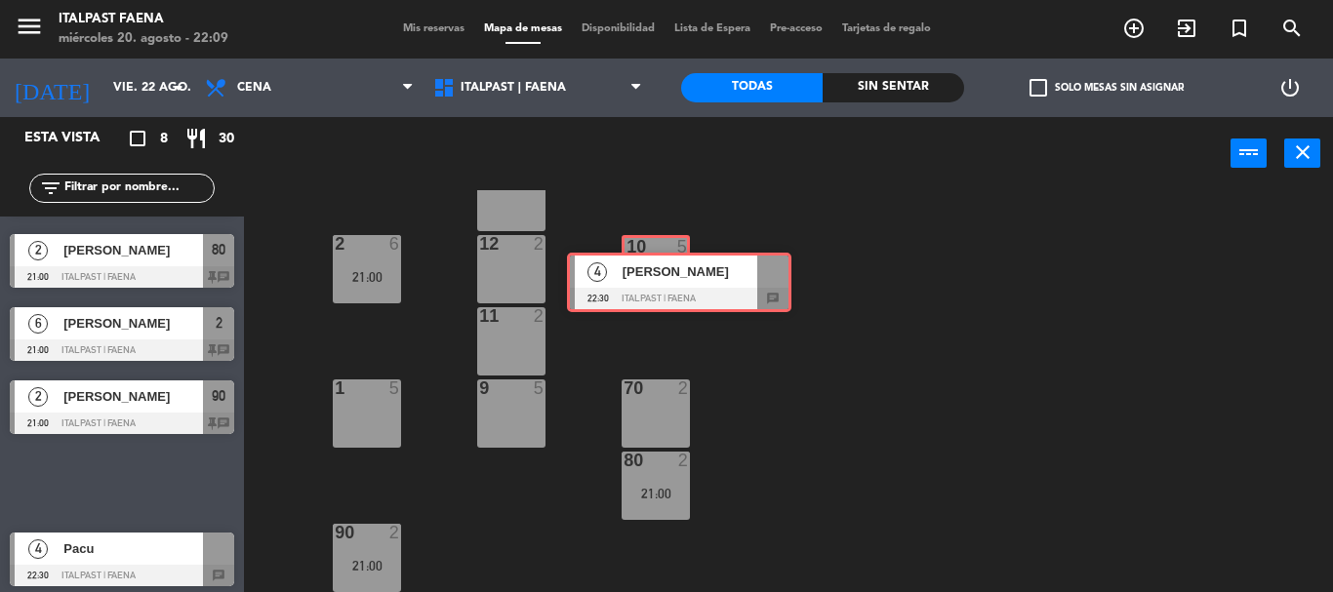
drag, startPoint x: 93, startPoint y: 474, endPoint x: 640, endPoint y: 273, distance: 583.3
click at [640, 273] on div "Esta vista crop_square 8 restaurant 30 filter_list 4 Héctor Esquivel 19:00 ITAL…" at bounding box center [666, 354] width 1333 height 475
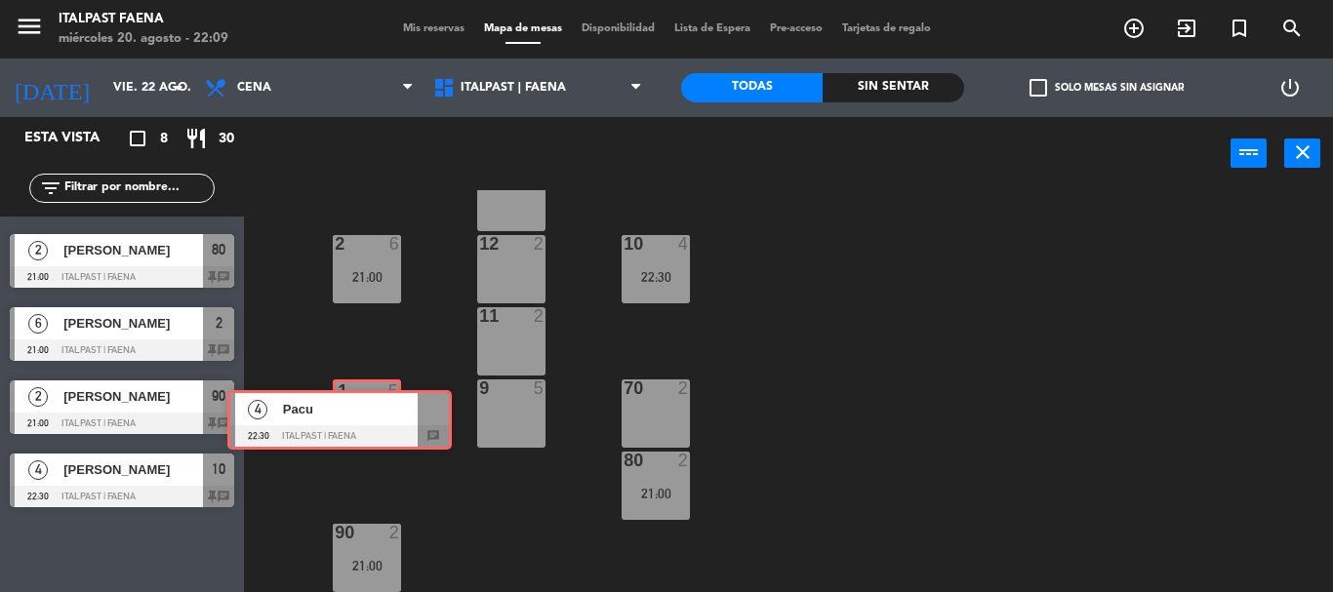
drag, startPoint x: 126, startPoint y: 556, endPoint x: 353, endPoint y: 419, distance: 265.8
click at [353, 419] on div "Esta vista crop_square 8 restaurant 30 filter_list 4 Héctor Esquivel 19:00 ITAL…" at bounding box center [666, 354] width 1333 height 475
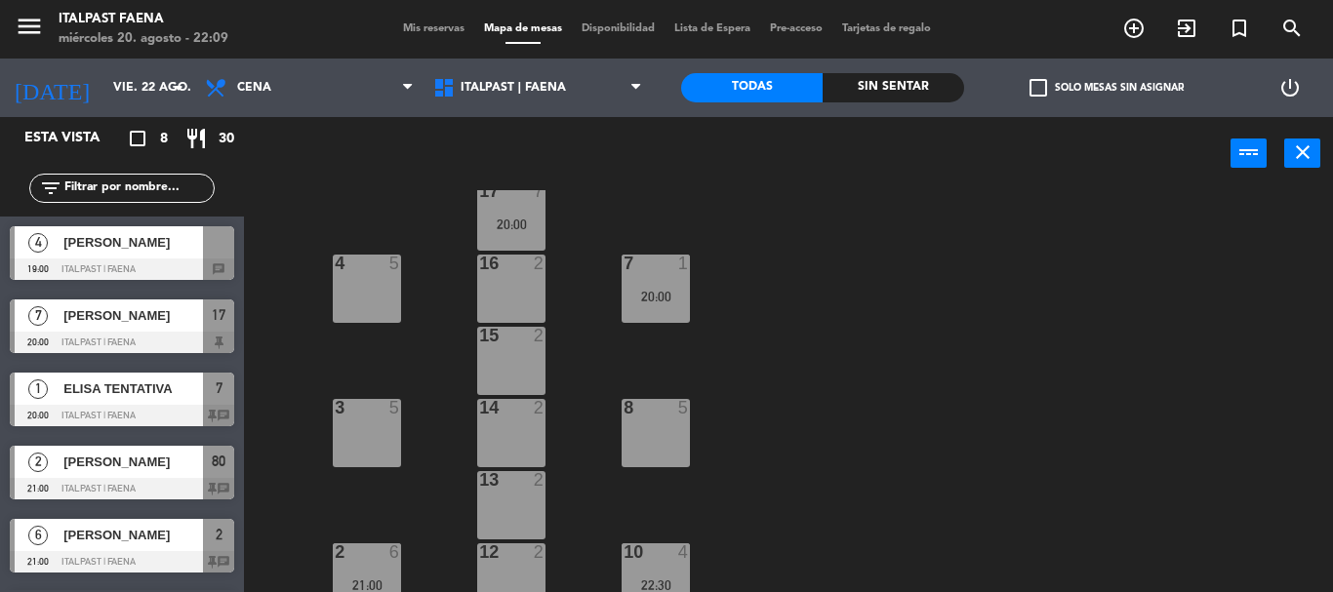
scroll to position [195, 0]
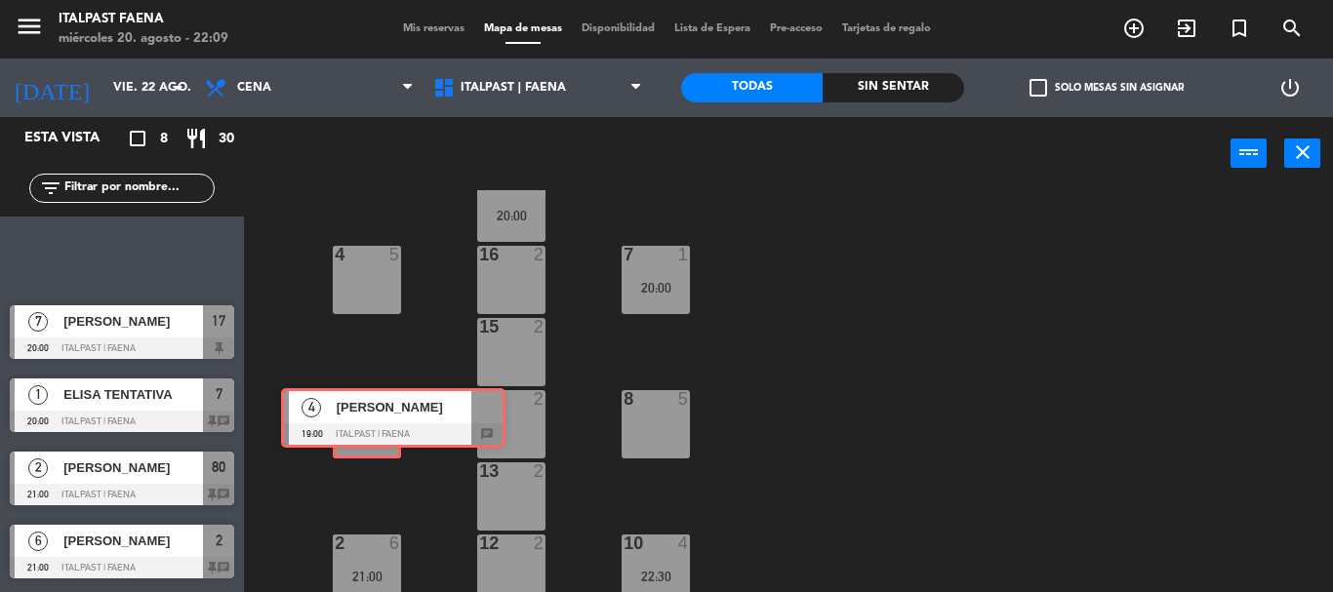
drag, startPoint x: 69, startPoint y: 259, endPoint x: 341, endPoint y: 421, distance: 316.0
click at [341, 421] on div "Esta vista crop_square 8 restaurant 30 filter_list 4 Héctor Esquivel 19:00 ITAL…" at bounding box center [666, 354] width 1333 height 475
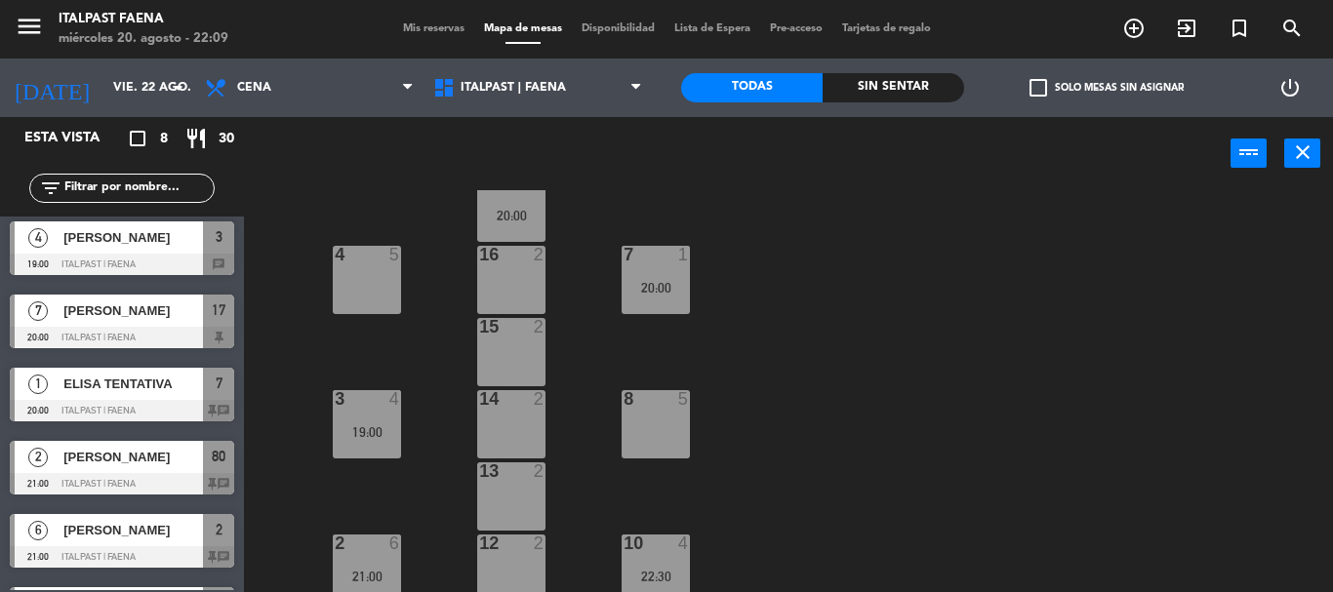
scroll to position [0, 0]
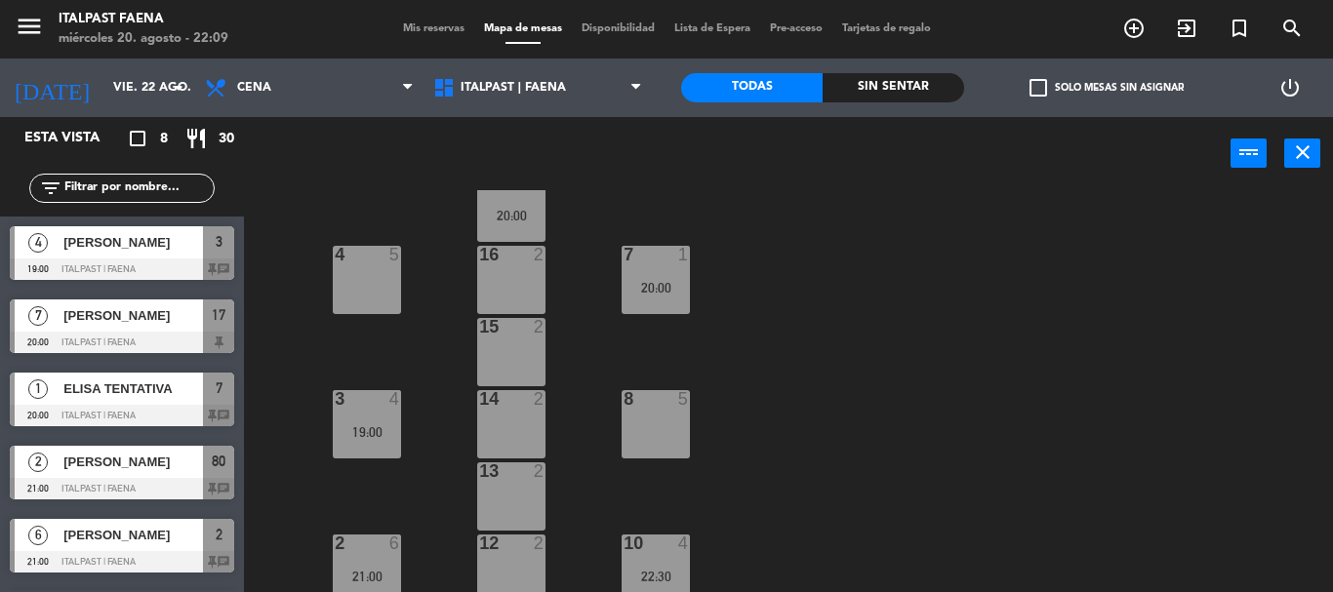
click at [1300, 153] on icon "close" at bounding box center [1302, 152] width 23 height 23
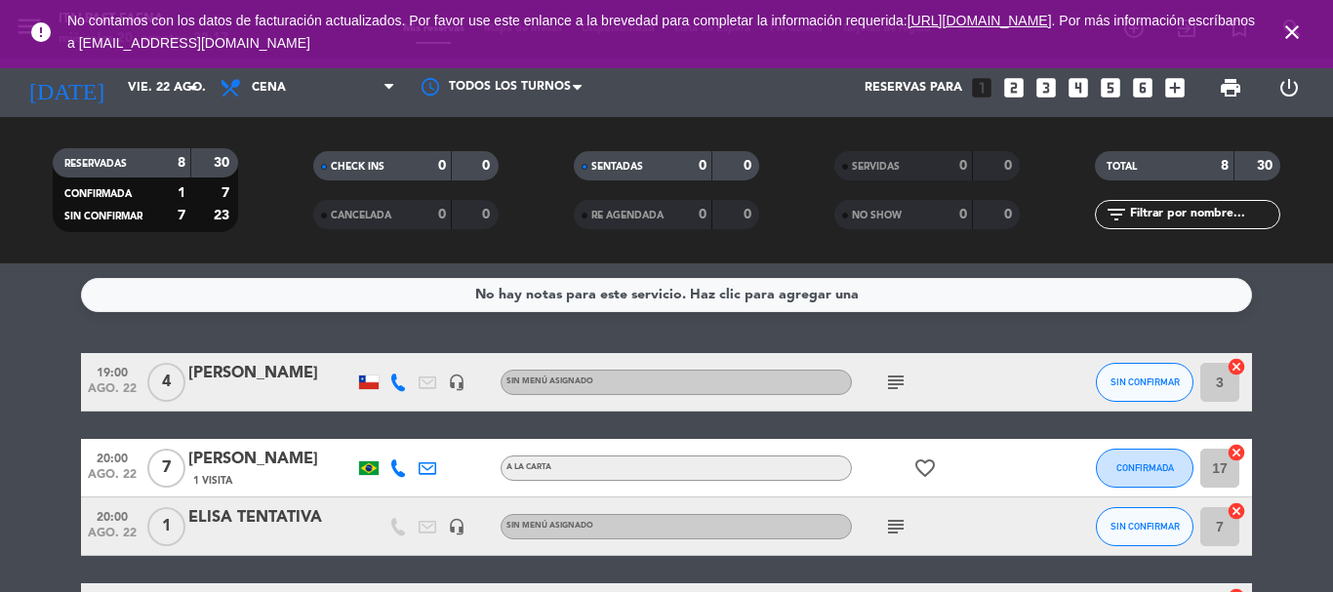
click at [892, 385] on icon "subject" at bounding box center [895, 382] width 23 height 23
